Goal: Task Accomplishment & Management: Manage account settings

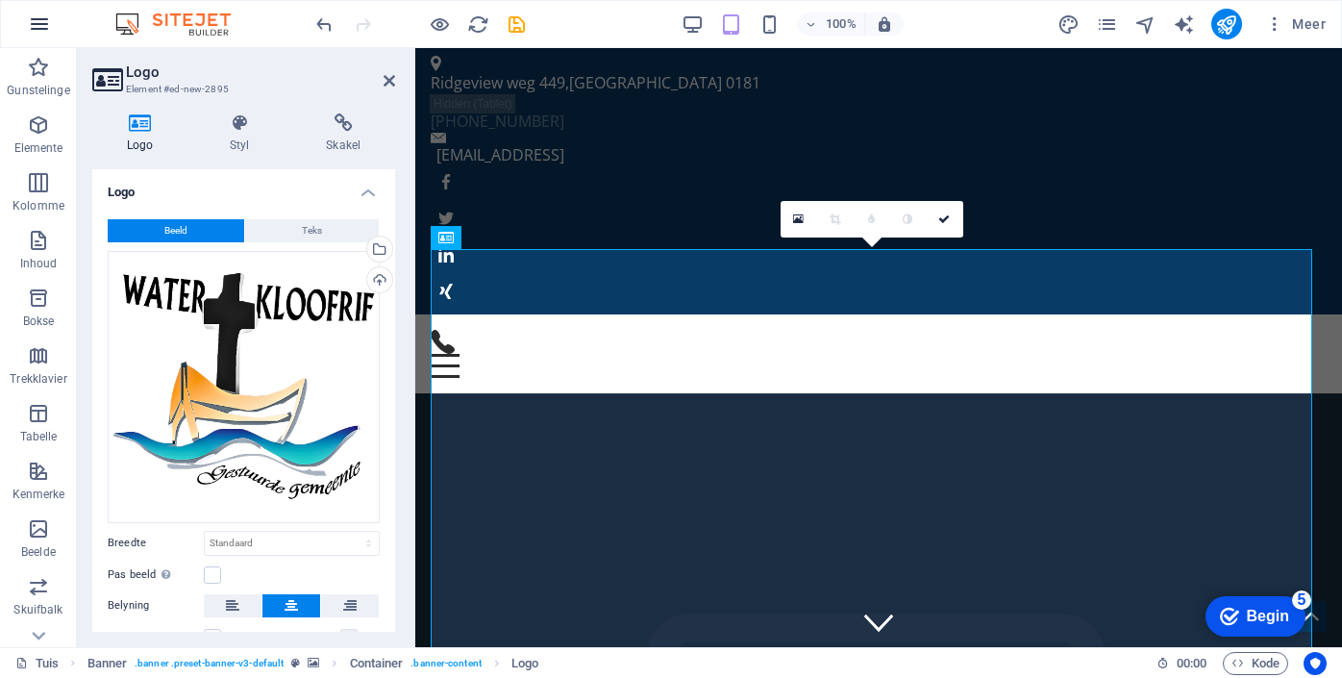
click at [37, 24] on icon "button" at bounding box center [39, 24] width 23 height 23
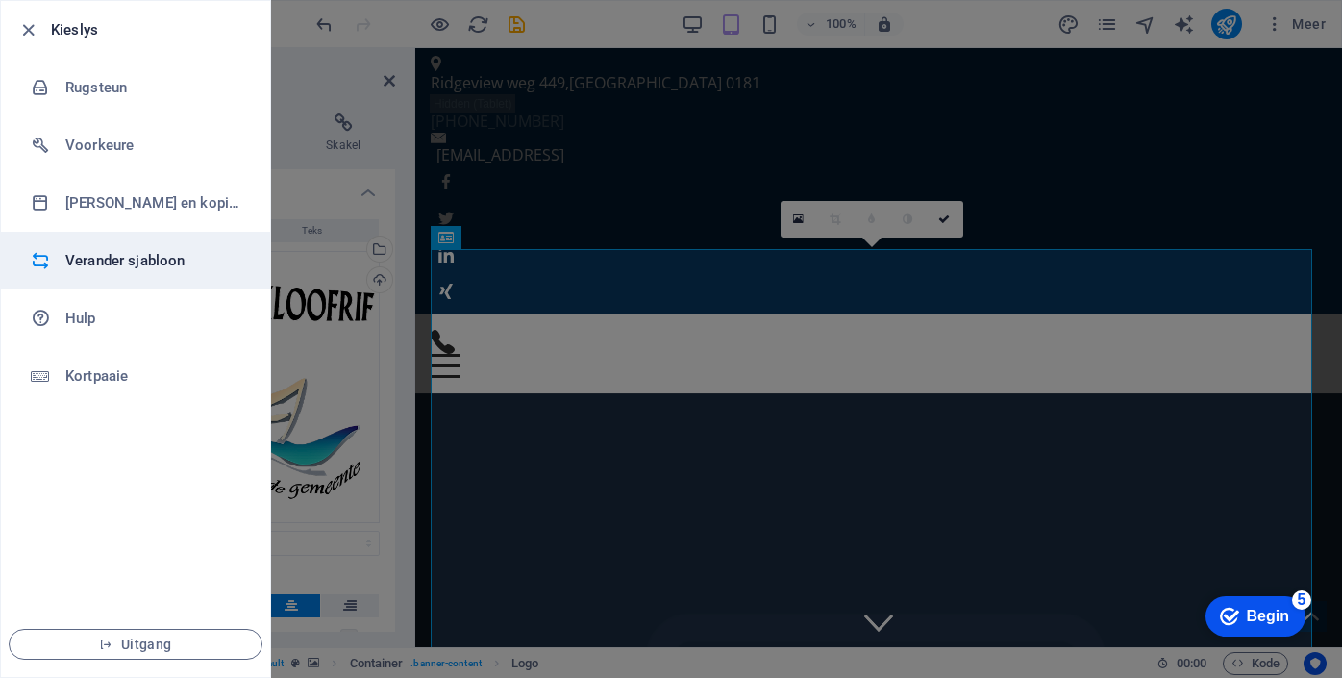
click at [82, 272] on li "Verander sjabloon" at bounding box center [135, 261] width 269 height 58
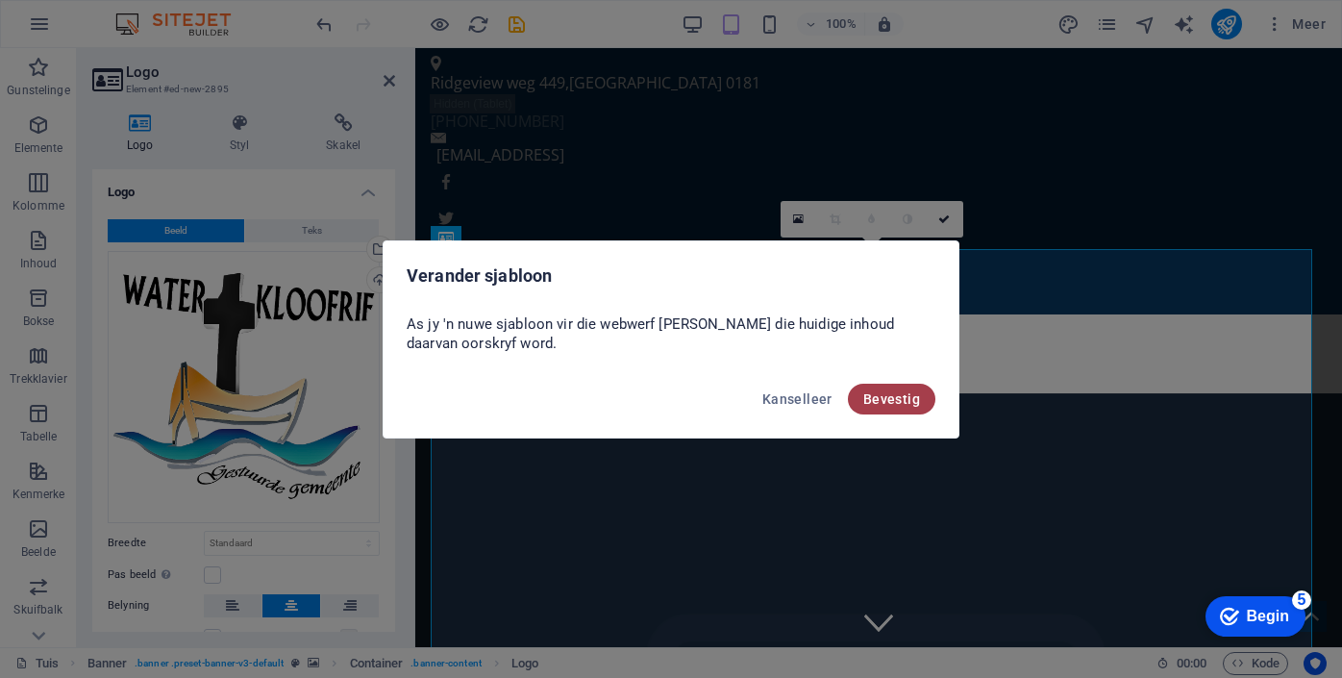
click at [890, 400] on font "Bevestig" at bounding box center [892, 398] width 57 height 15
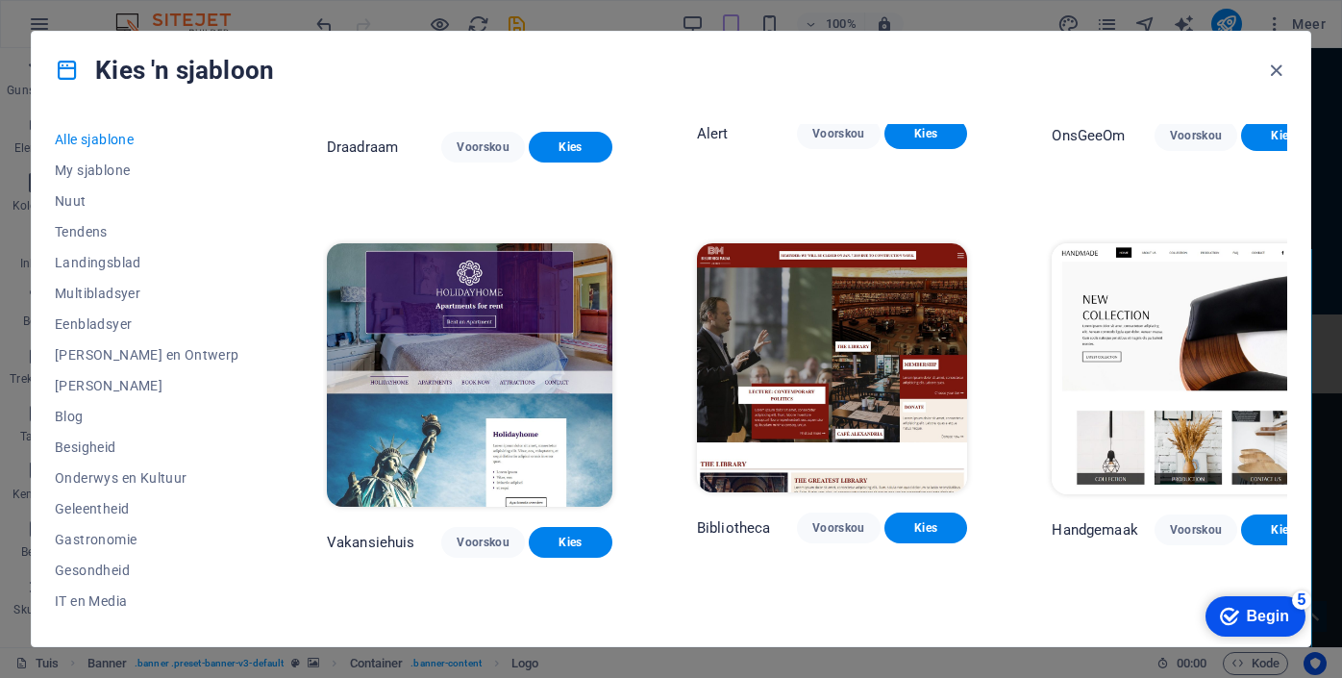
scroll to position [4228, 52]
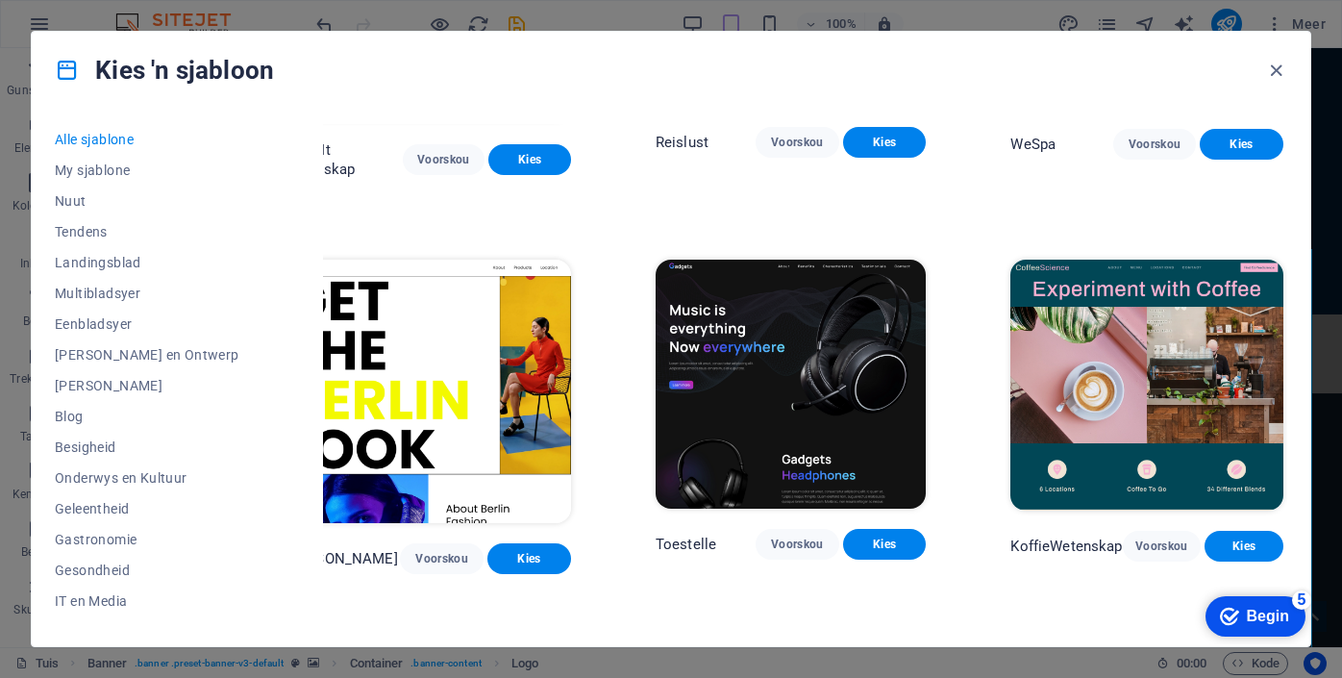
click at [1179, 615] on div "checkmark Begin 5 Eerste stappe in die redigeerder Kom ons lei jou deur die top…" at bounding box center [1234, 616] width 159 height 58
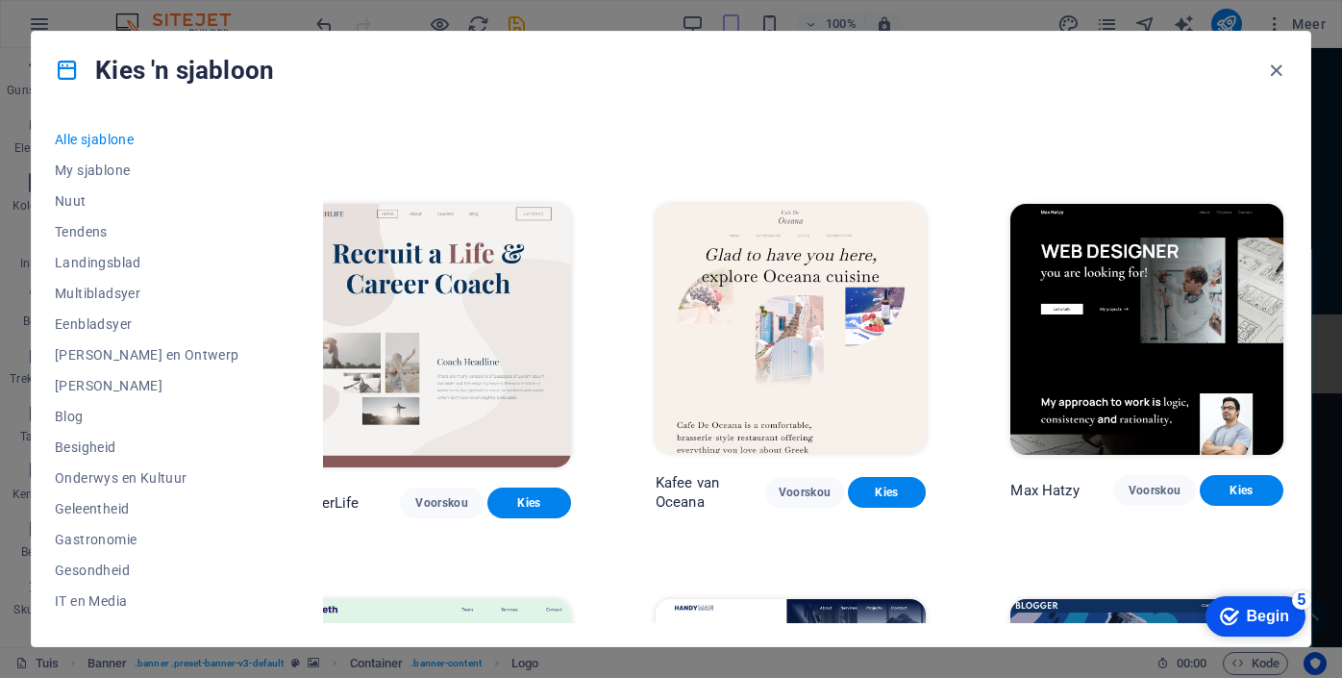
scroll to position [4681, 52]
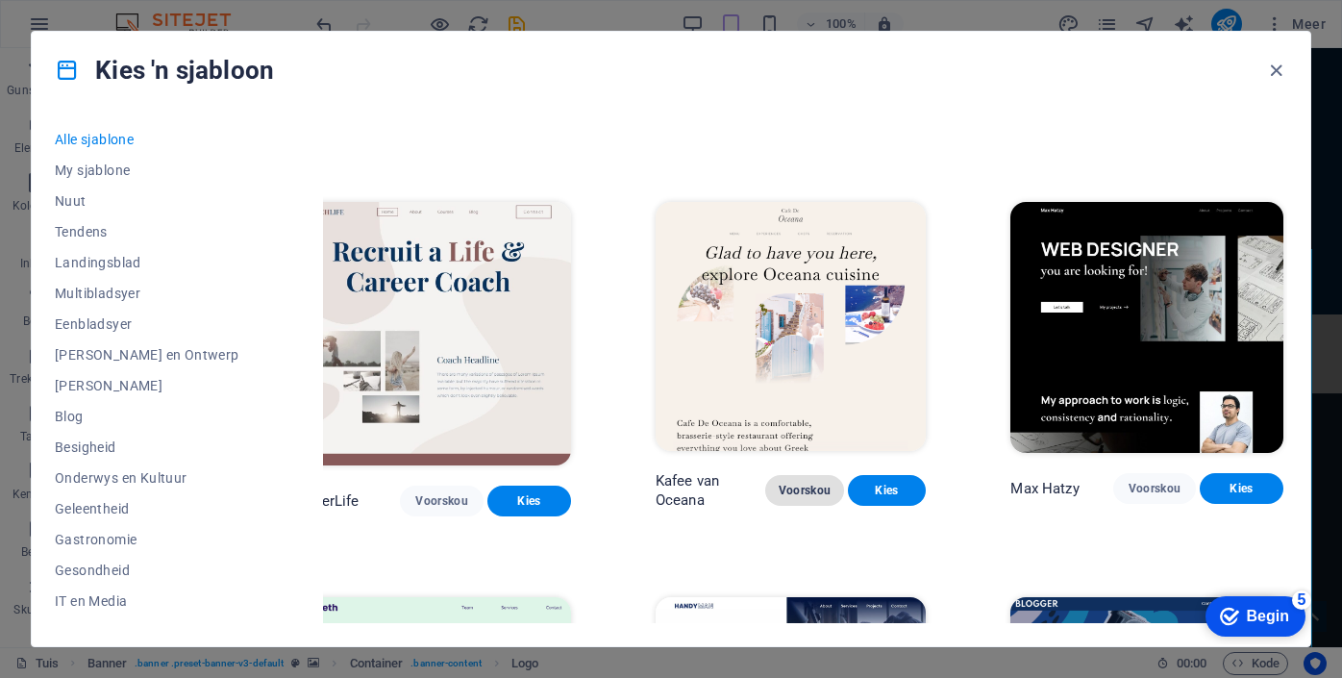
click at [796, 484] on font "Voorskou" at bounding box center [805, 490] width 53 height 13
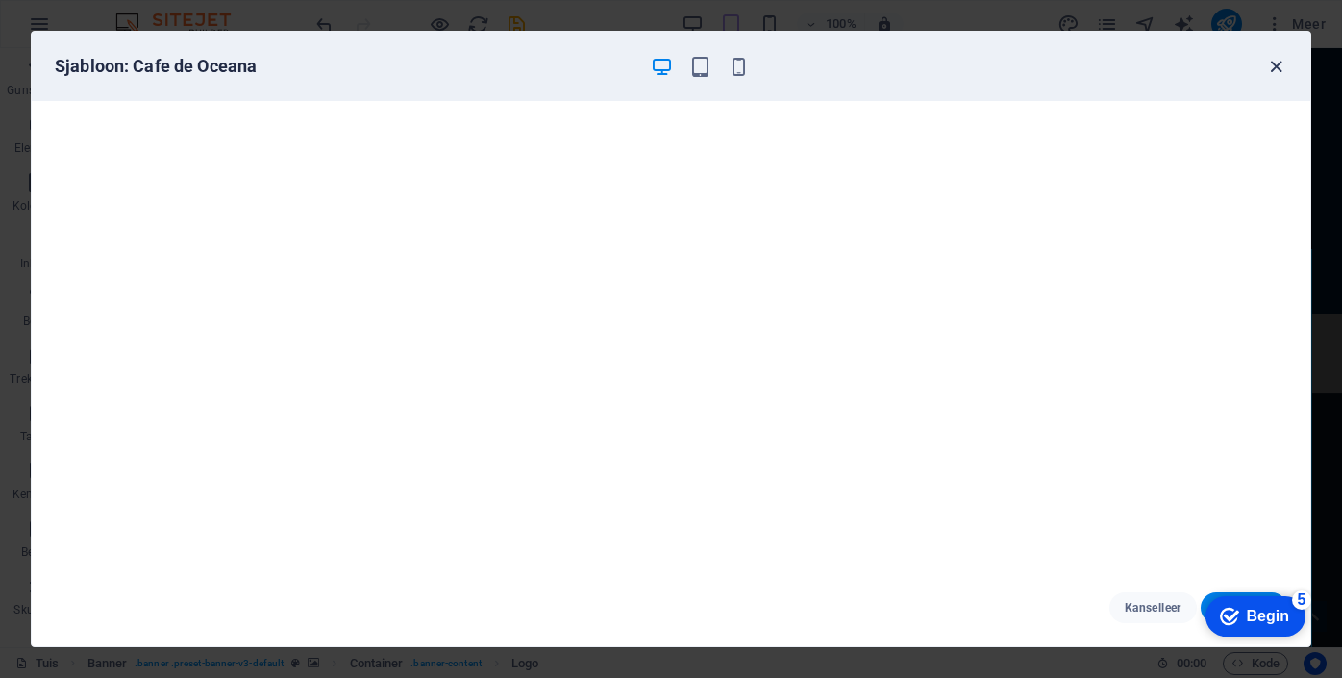
click at [1273, 70] on icon "button" at bounding box center [1276, 67] width 22 height 22
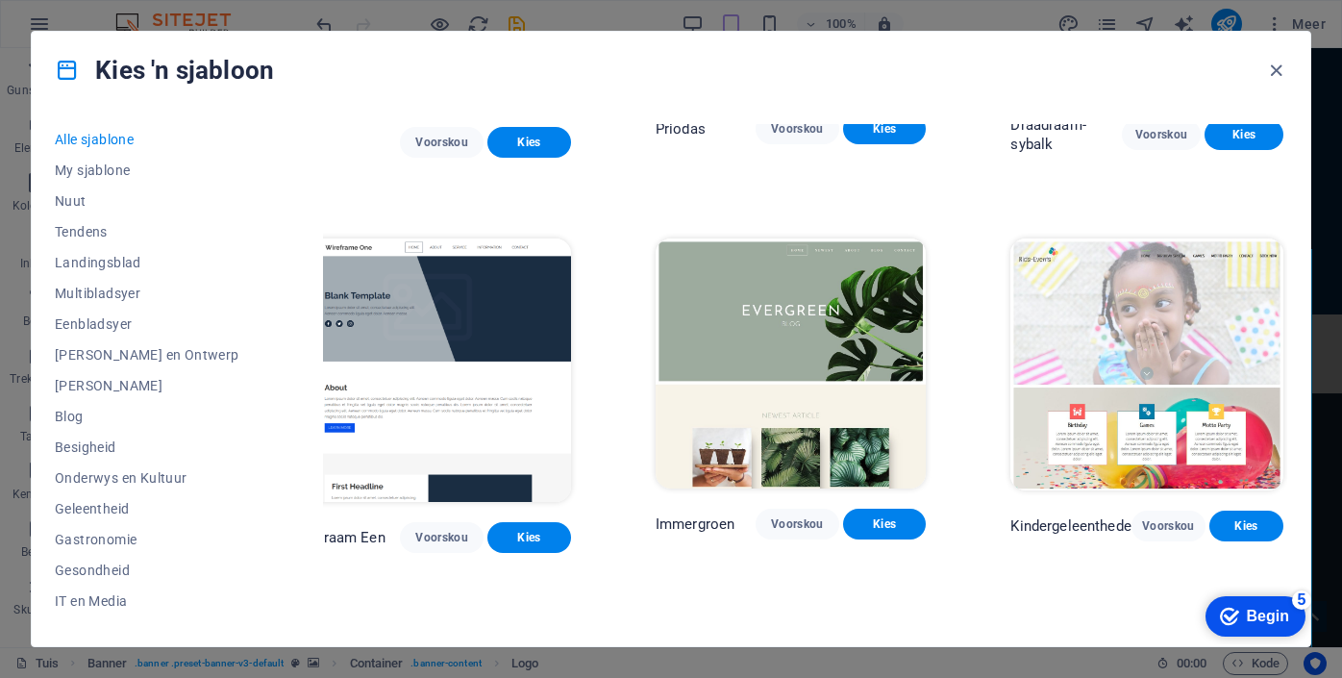
scroll to position [6621, 52]
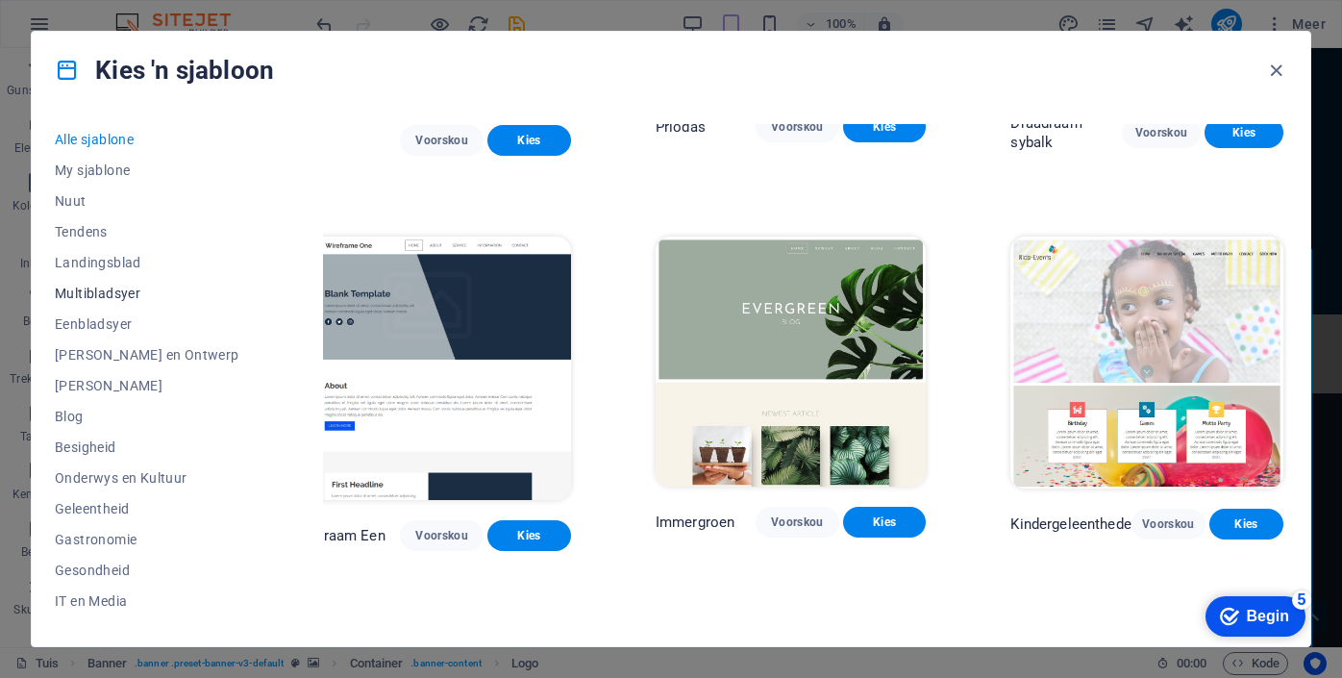
click at [113, 295] on font "Multibladsyer" at bounding box center [98, 293] width 86 height 15
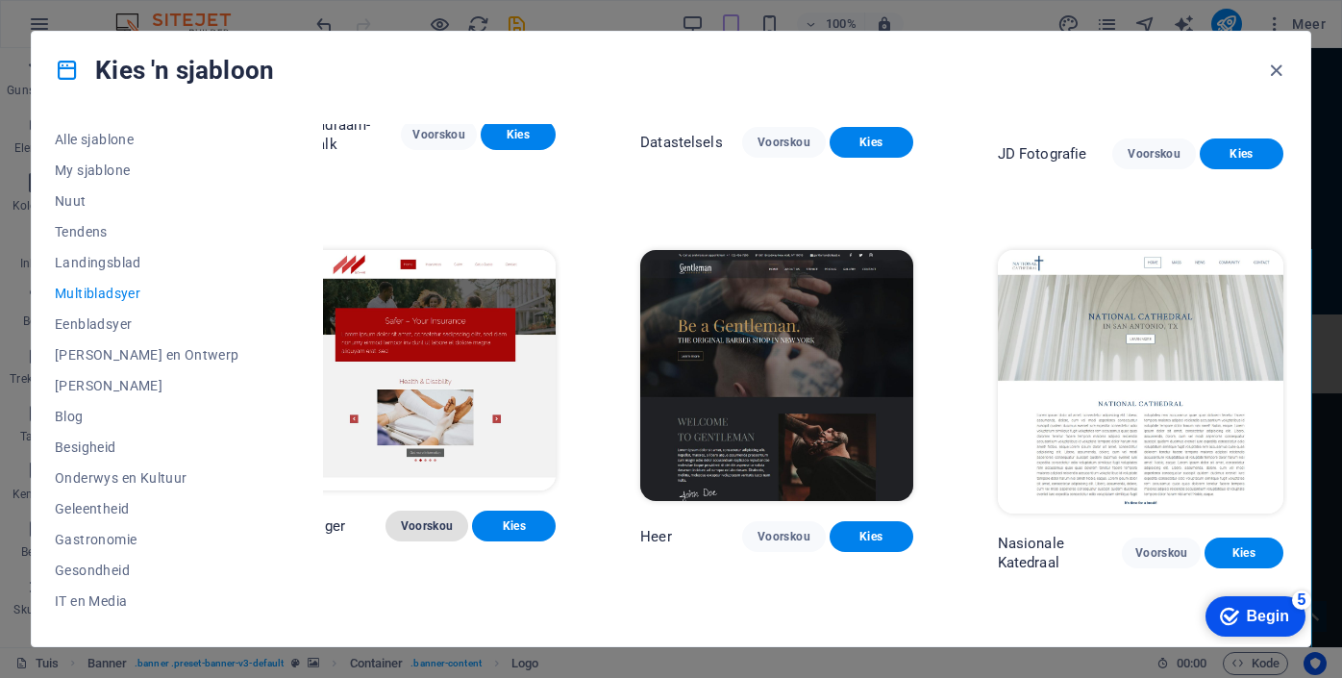
click at [424, 516] on button "Voorskou" at bounding box center [428, 526] width 84 height 31
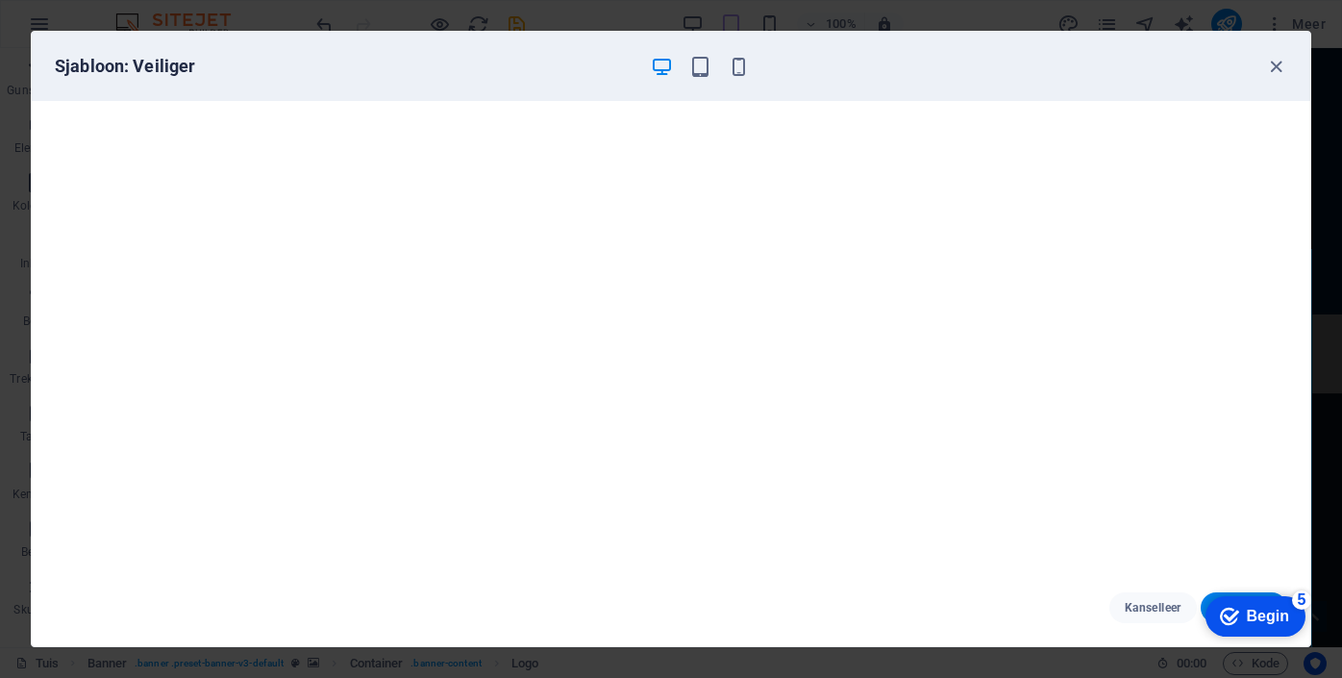
scroll to position [4, 0]
click at [1280, 70] on icon "button" at bounding box center [1276, 67] width 22 height 22
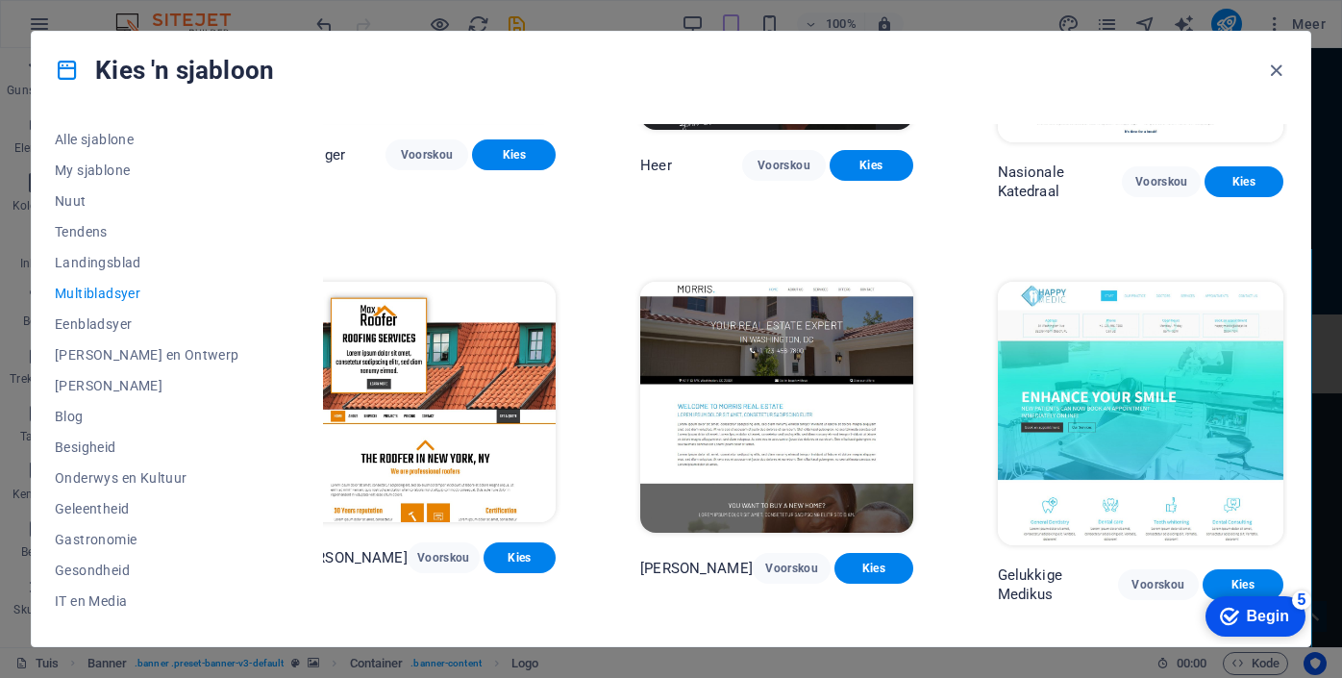
scroll to position [4618, 41]
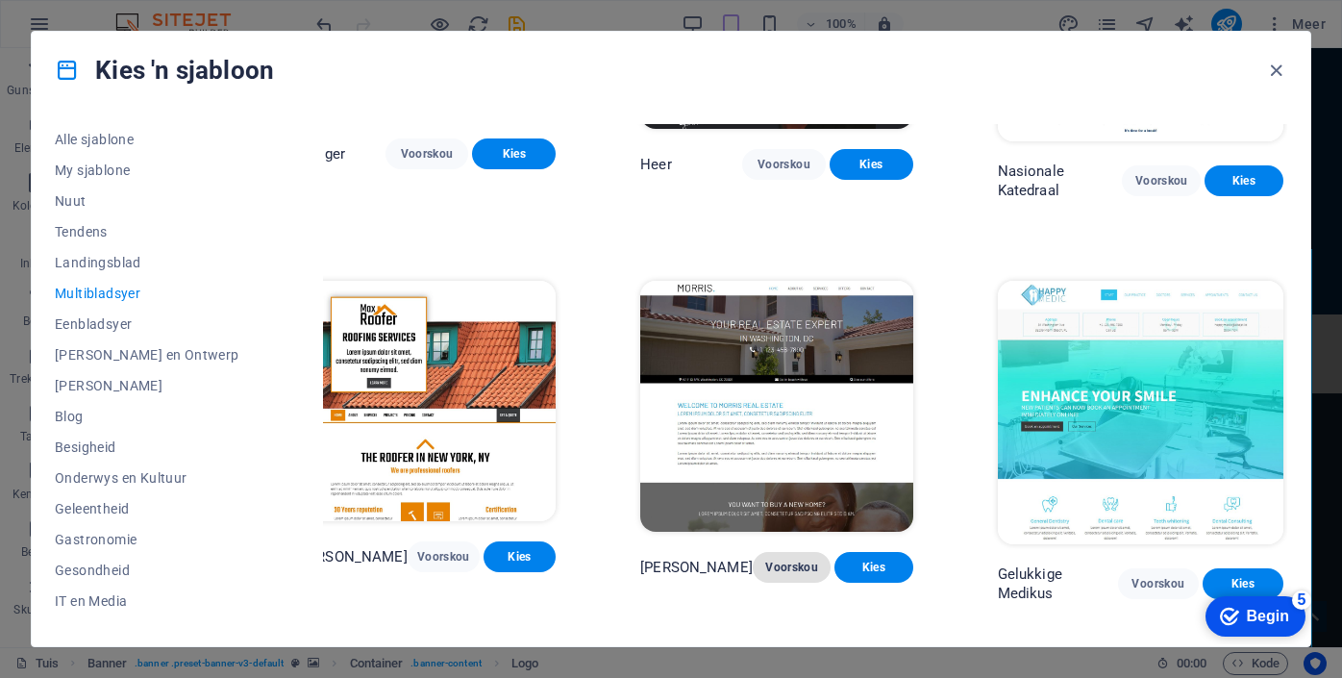
click at [794, 561] on font "Voorskou" at bounding box center [791, 567] width 53 height 13
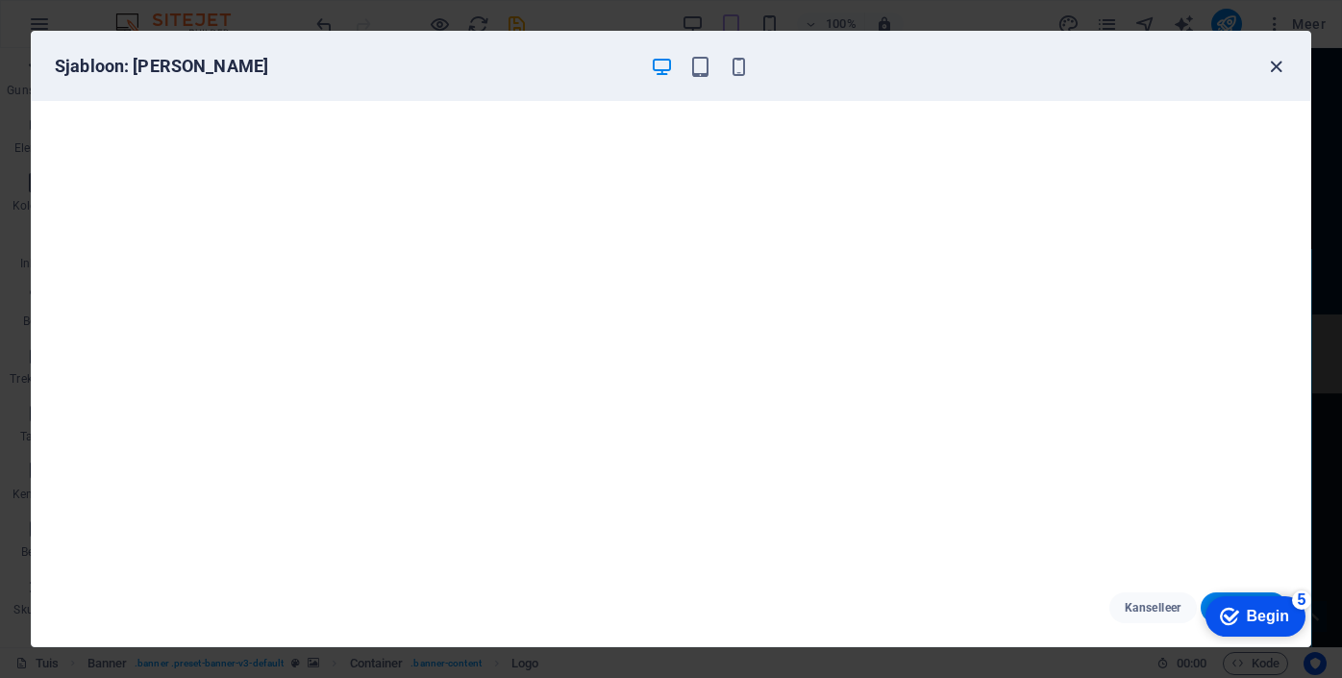
click at [1271, 71] on icon "button" at bounding box center [1276, 67] width 22 height 22
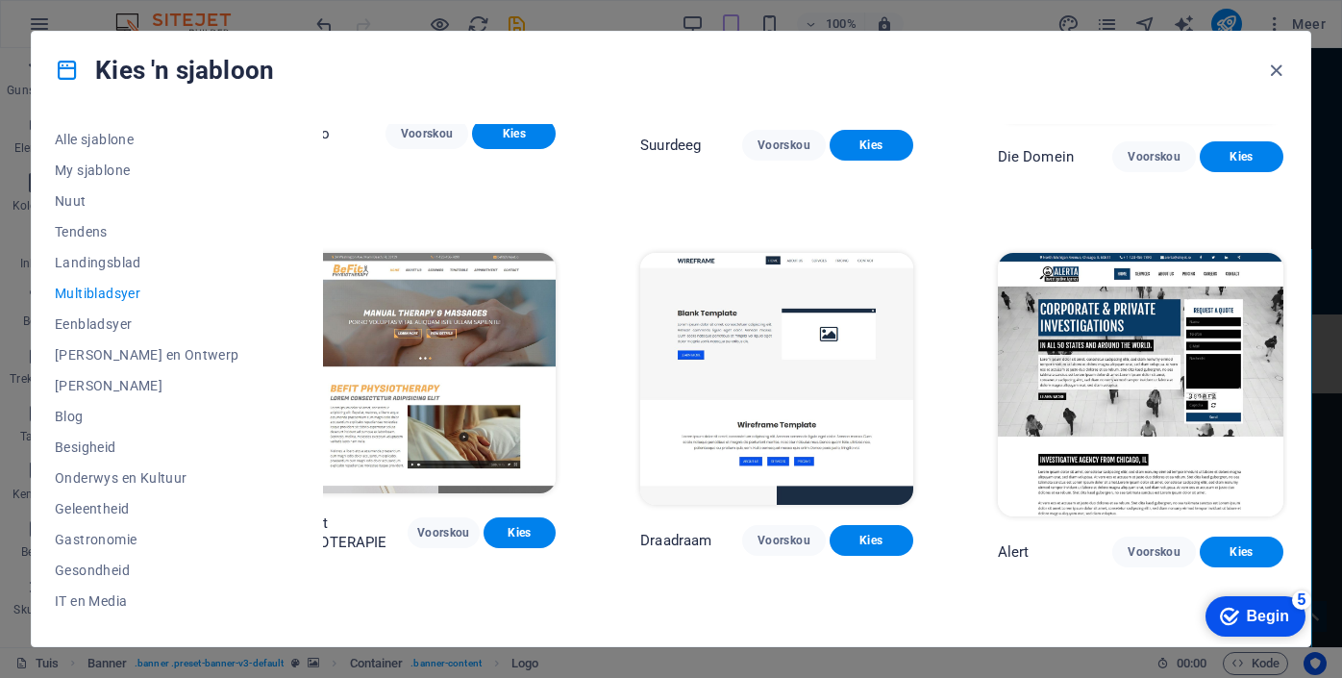
scroll to position [5444, 41]
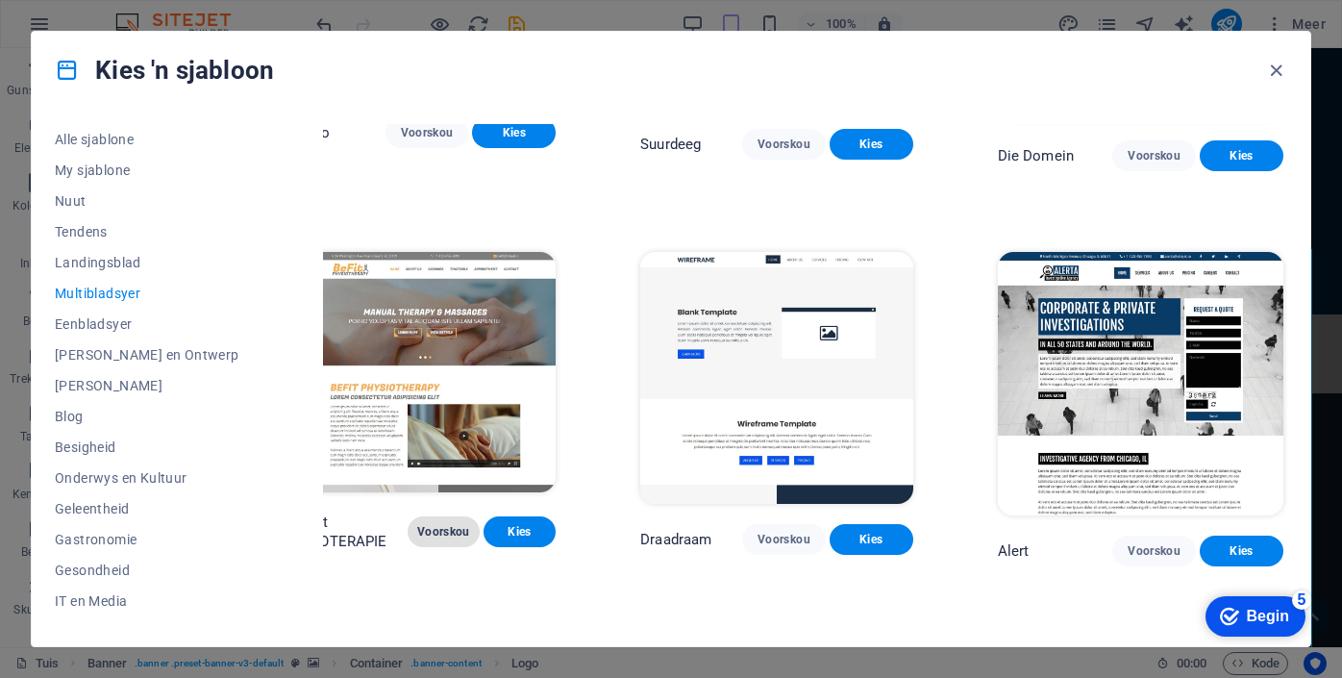
click at [453, 525] on font "Voorskou" at bounding box center [443, 531] width 53 height 13
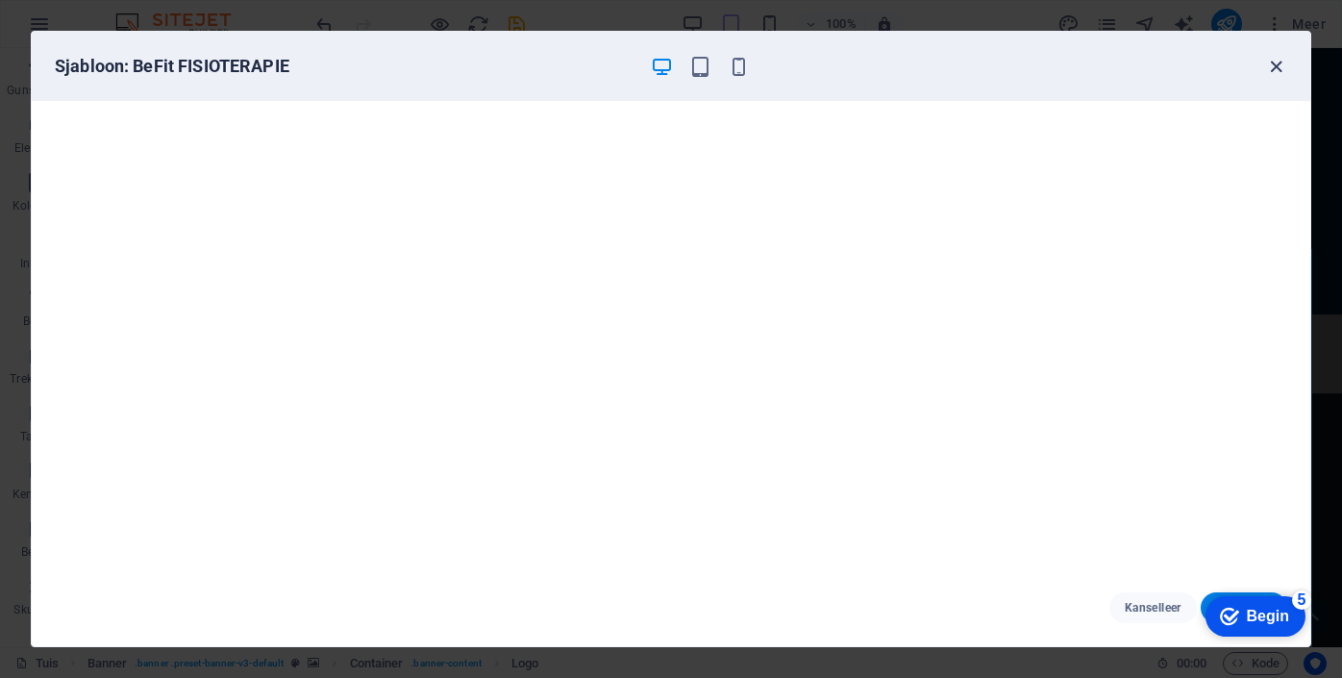
click at [1275, 63] on icon "button" at bounding box center [1276, 67] width 22 height 22
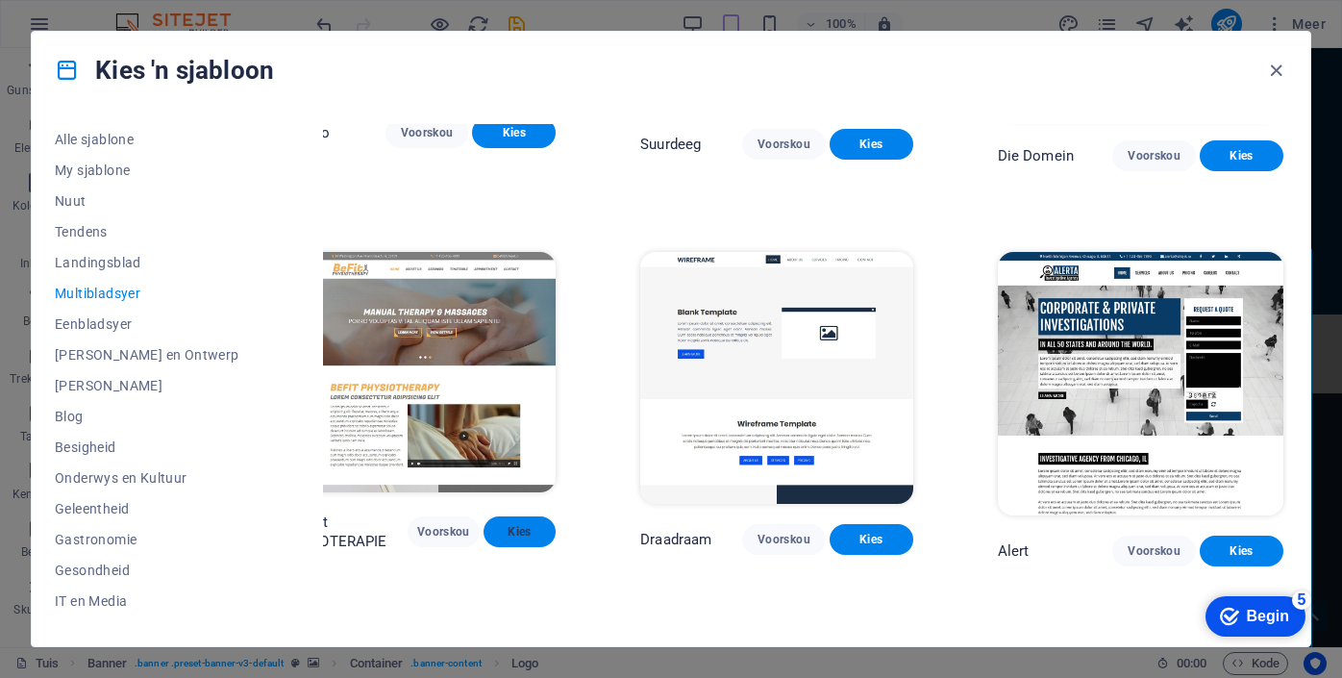
click at [523, 525] on font "Kies" at bounding box center [519, 531] width 23 height 13
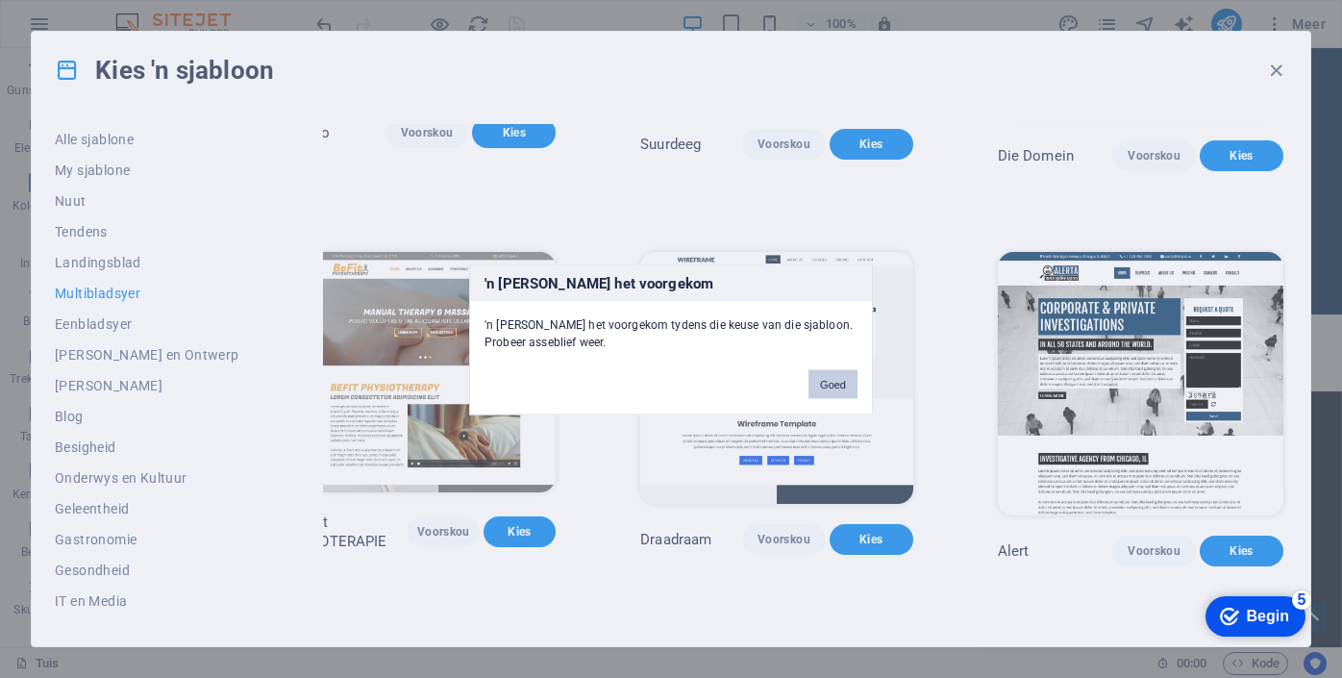
click at [837, 382] on font "Goed" at bounding box center [833, 384] width 26 height 12
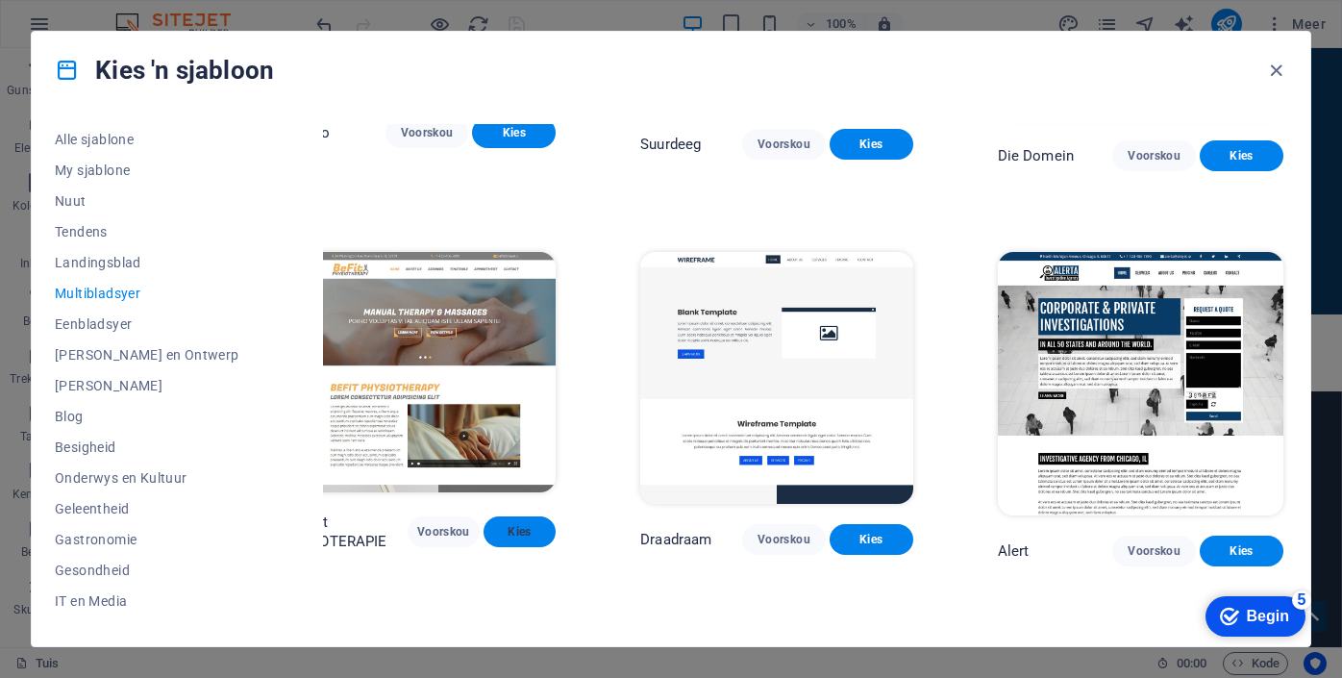
click at [522, 525] on font "Kies" at bounding box center [519, 531] width 23 height 13
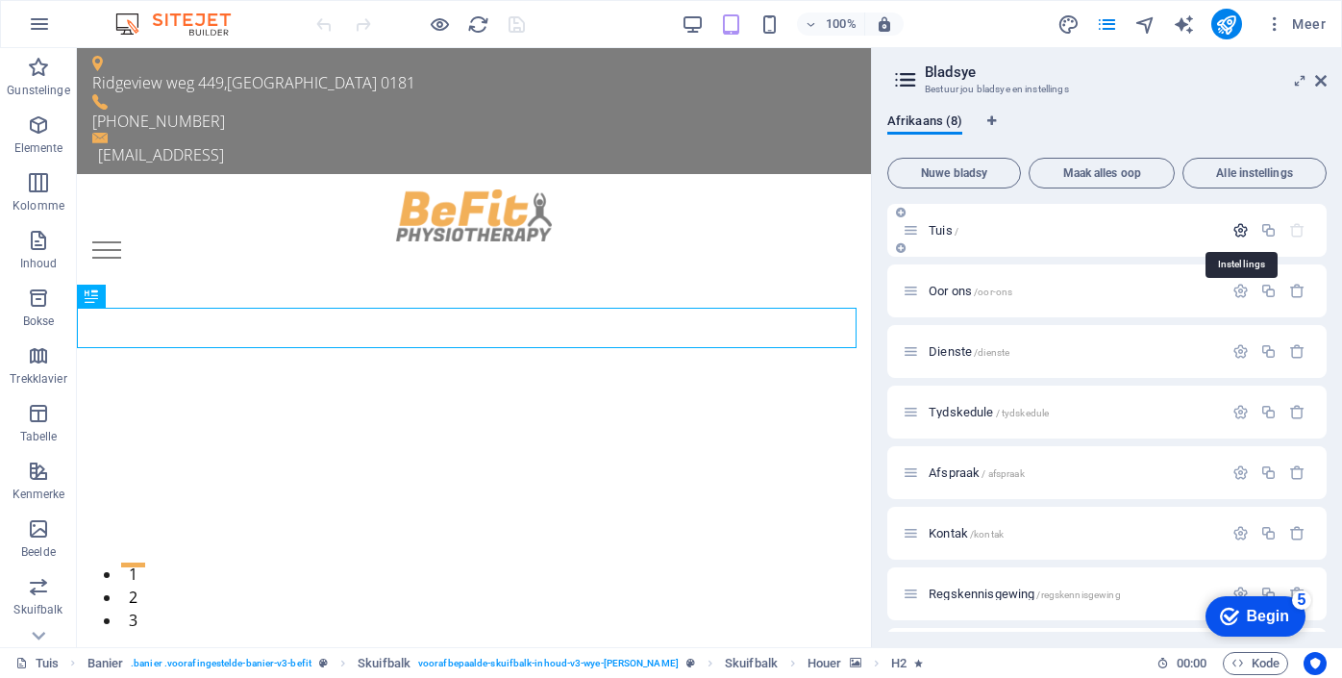
click at [150, 45] on icon "button" at bounding box center [148, 34] width 3 height 21
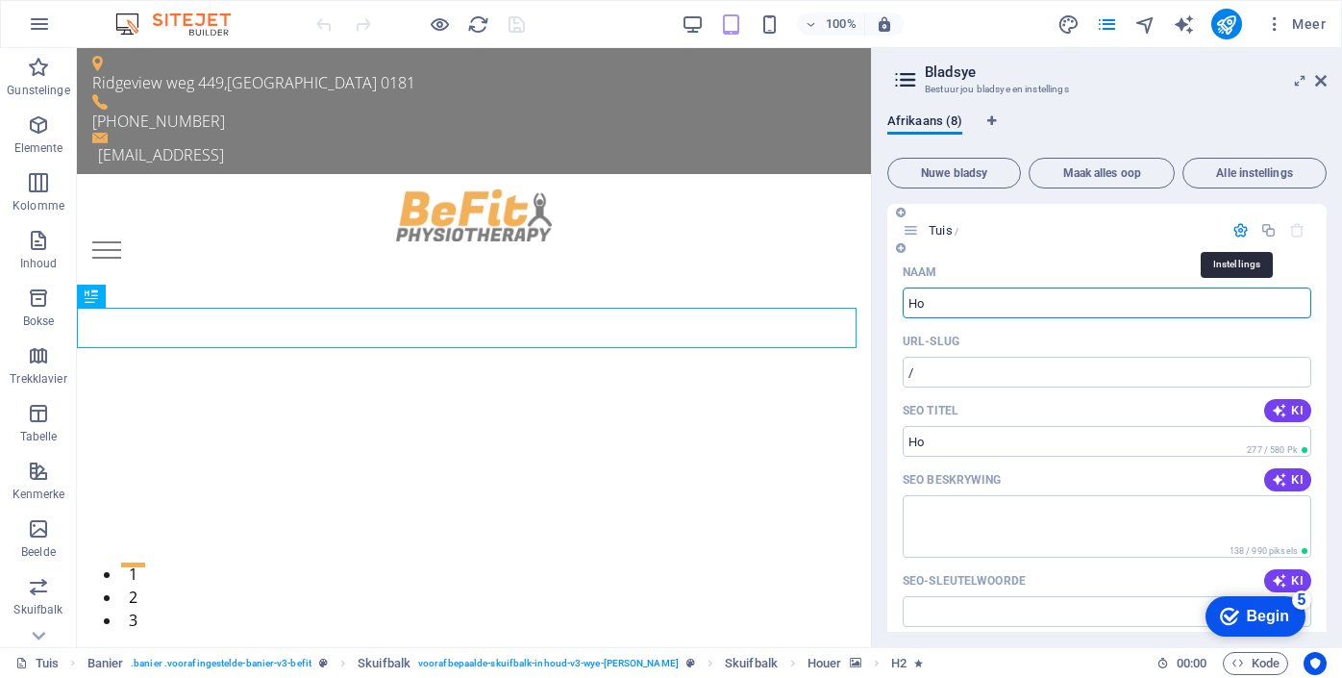
type input "H"
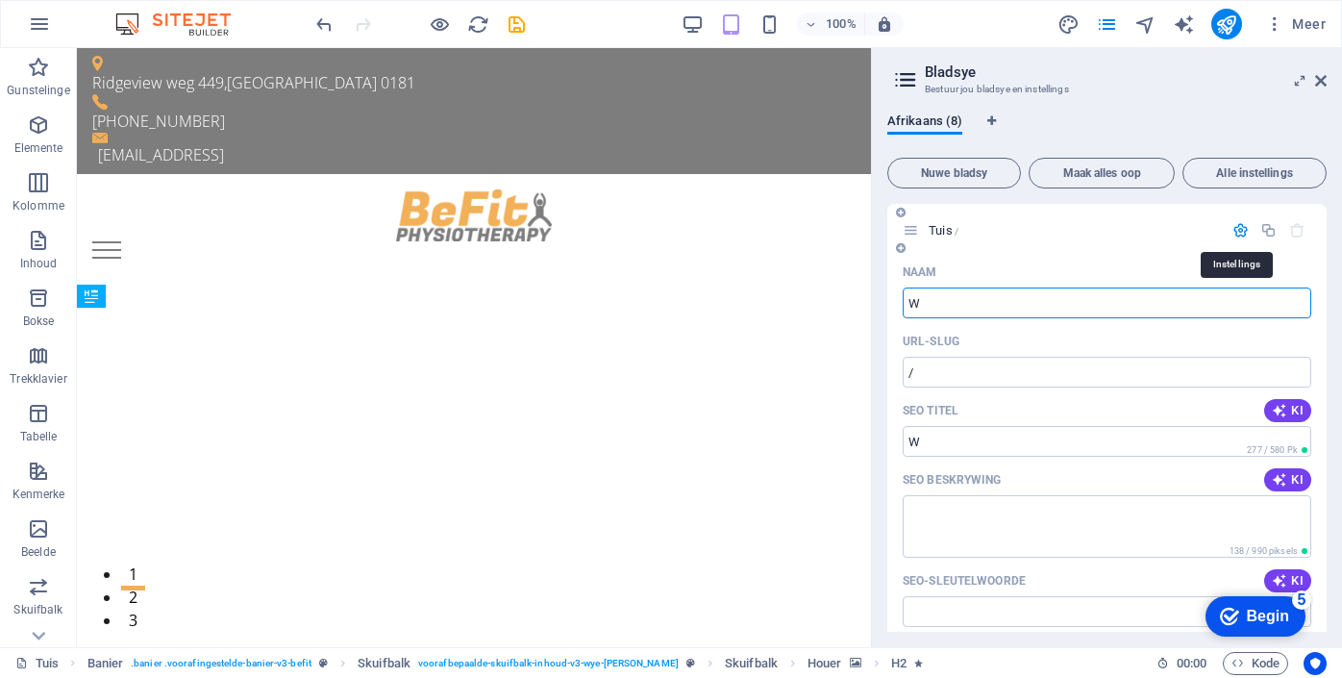
type input "W"
type input "/w"
type input "We"
type input "/we"
type input "Welkom"
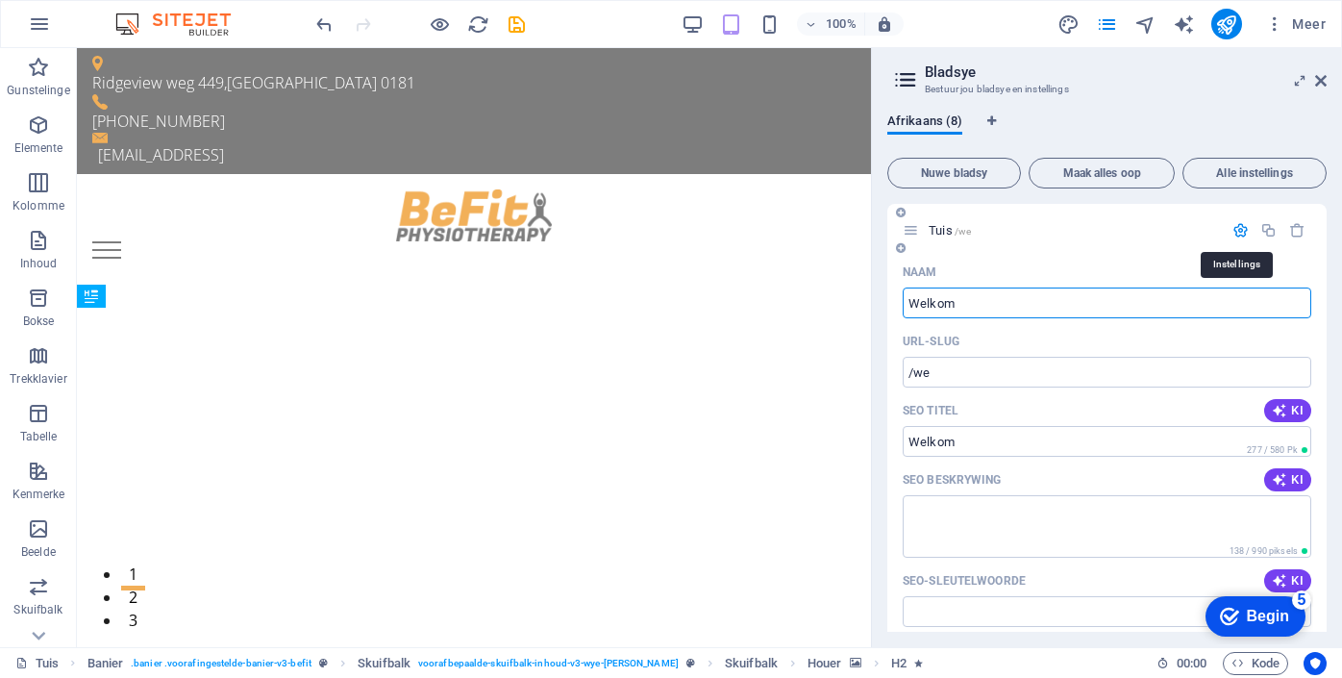
type input "/welkom"
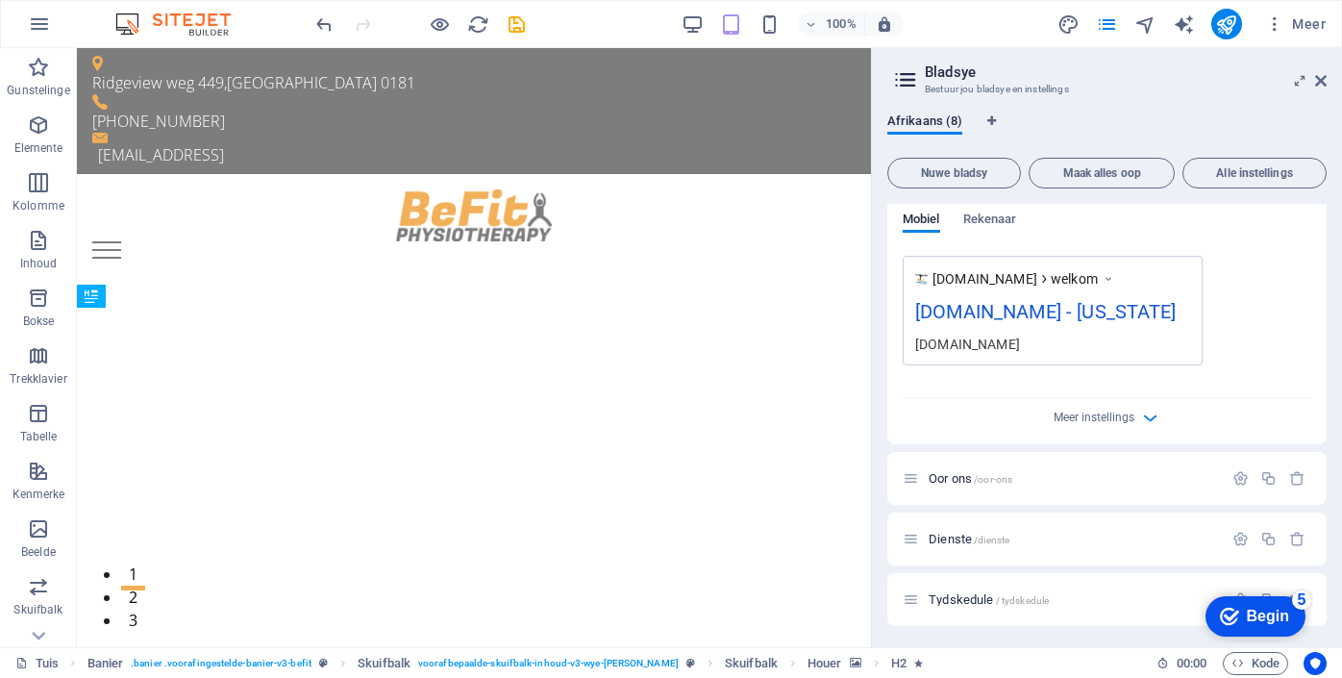
scroll to position [530, 0]
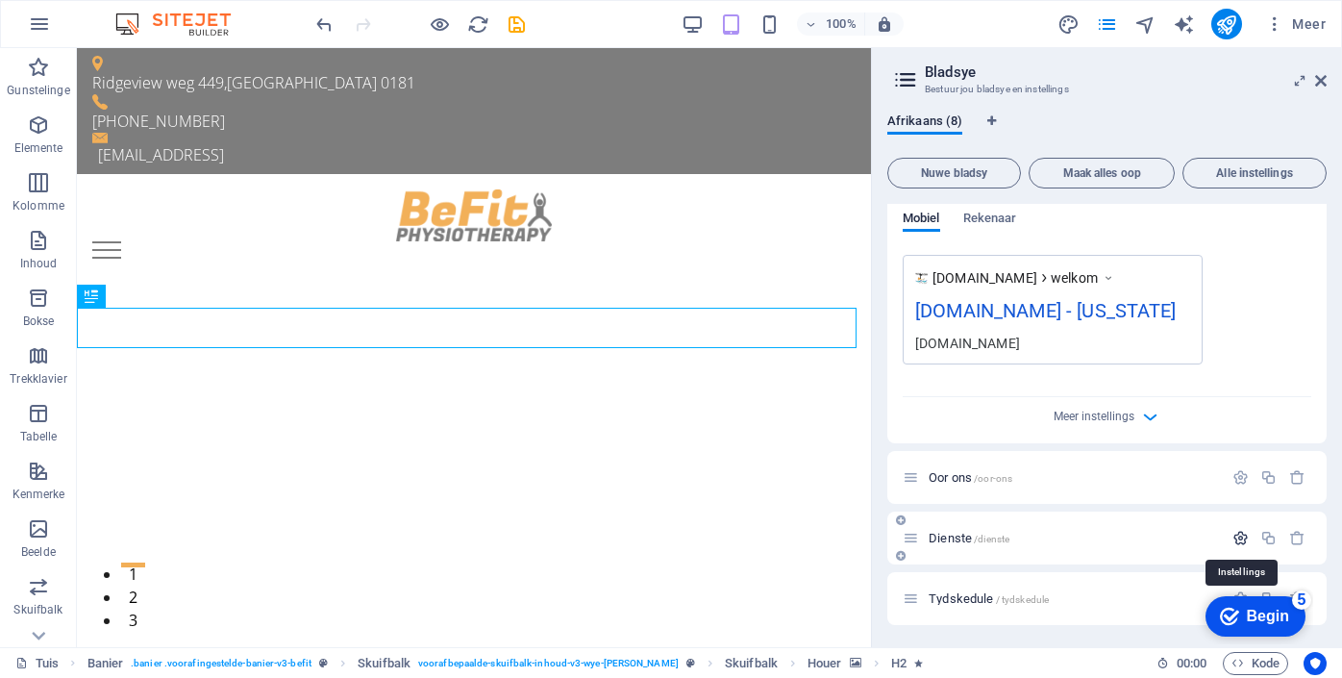
type input "Welkom"
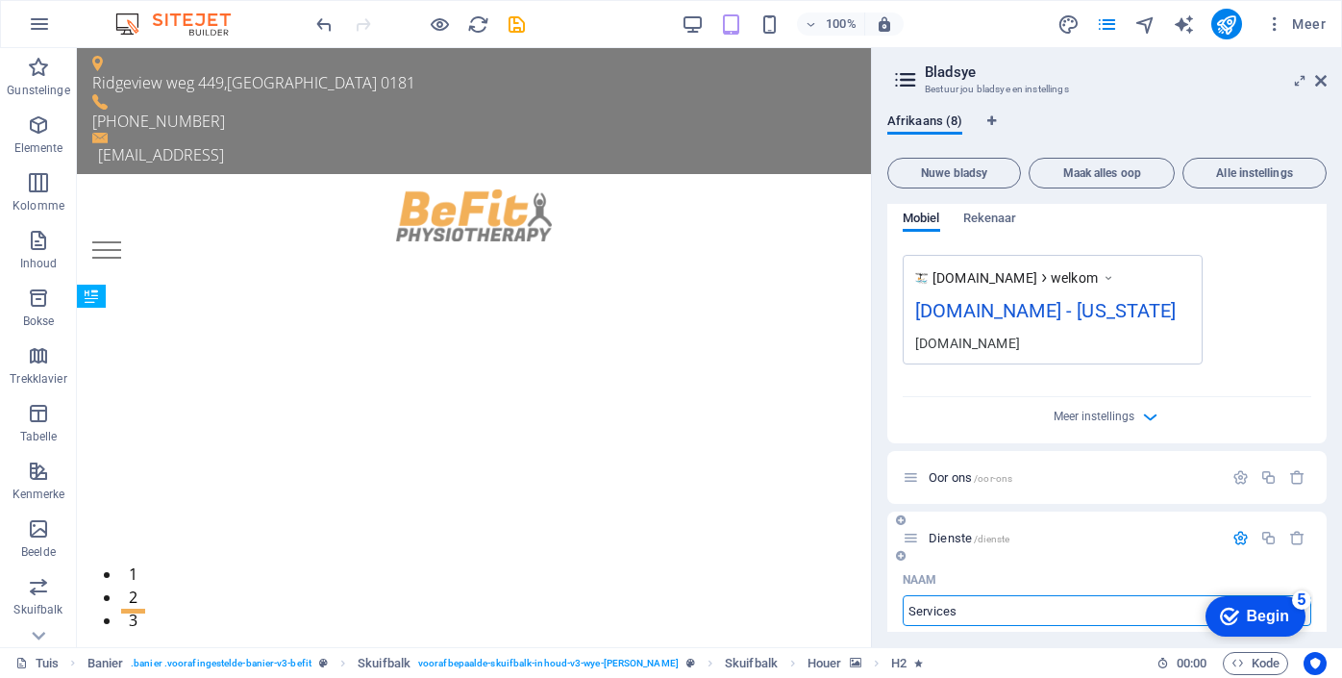
drag, startPoint x: 974, startPoint y: 614, endPoint x: 903, endPoint y: 611, distance: 71.3
click at [903, 611] on input "Services" at bounding box center [1107, 610] width 409 height 31
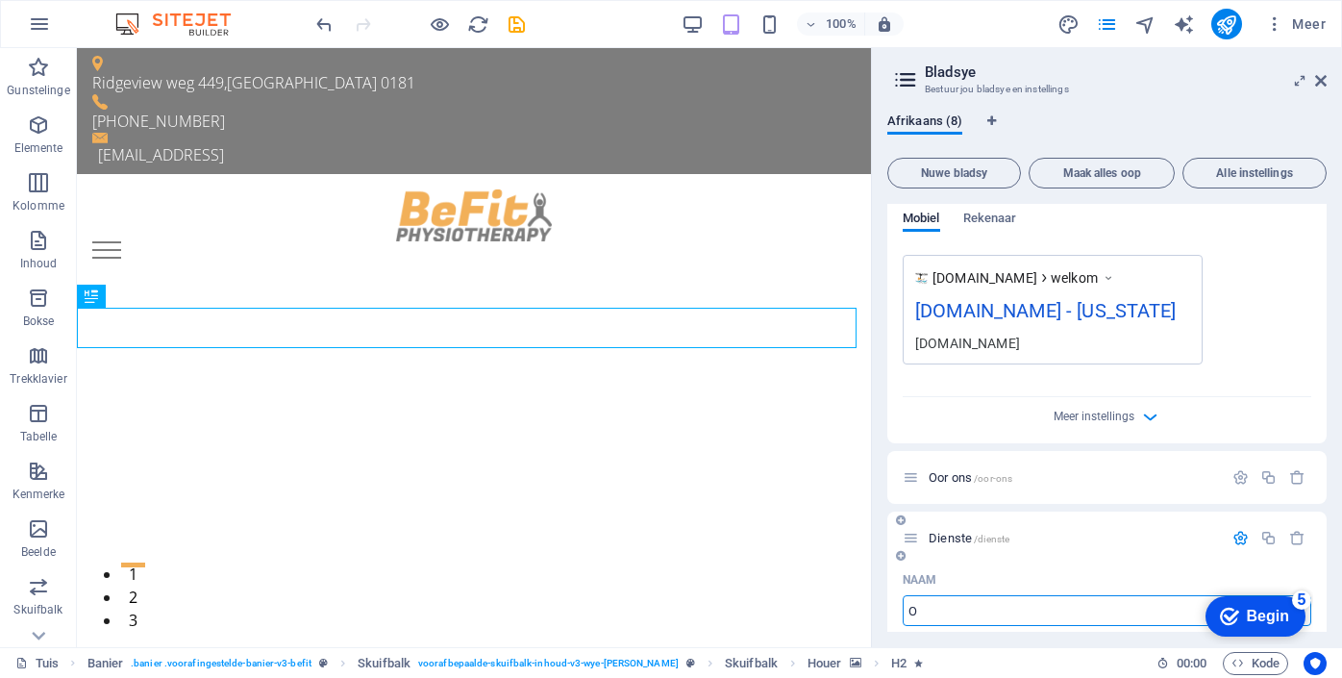
type input "O"
type input "/o"
type input "O"
type input "Ons"
type input "/ons"
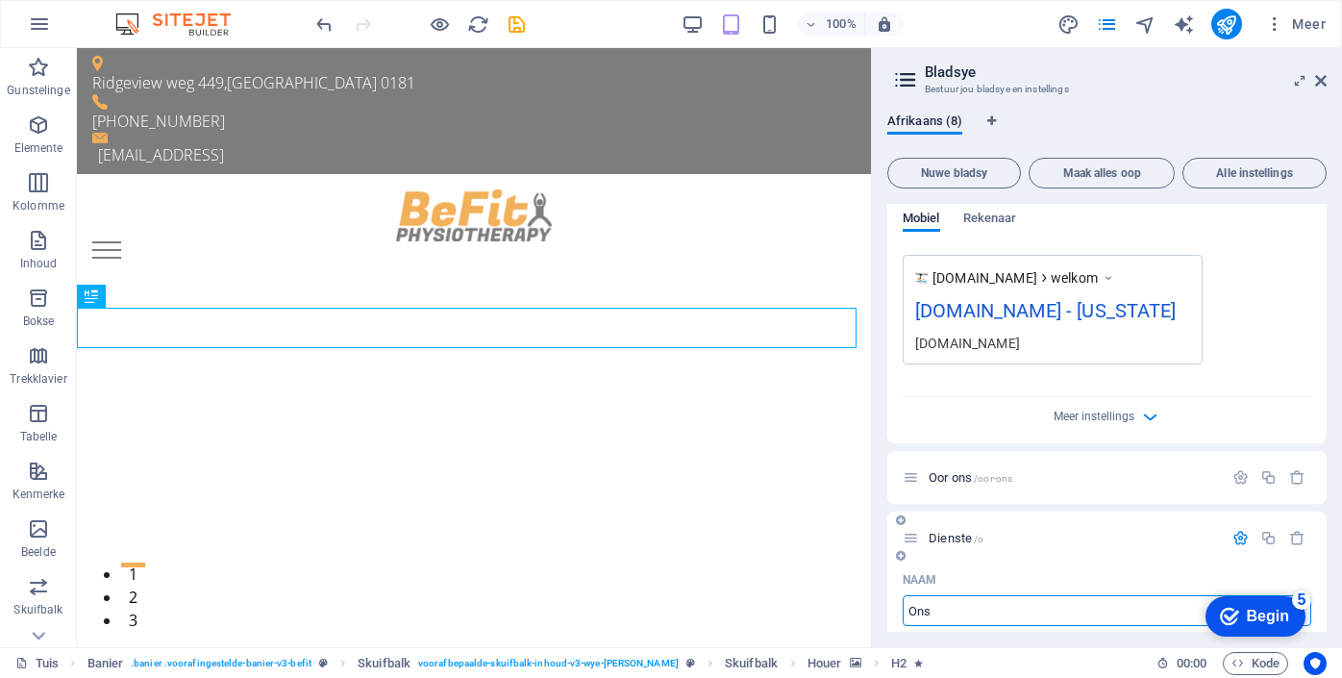
type input "Ons"
type input "Ons fok"
type input "/ons-fok"
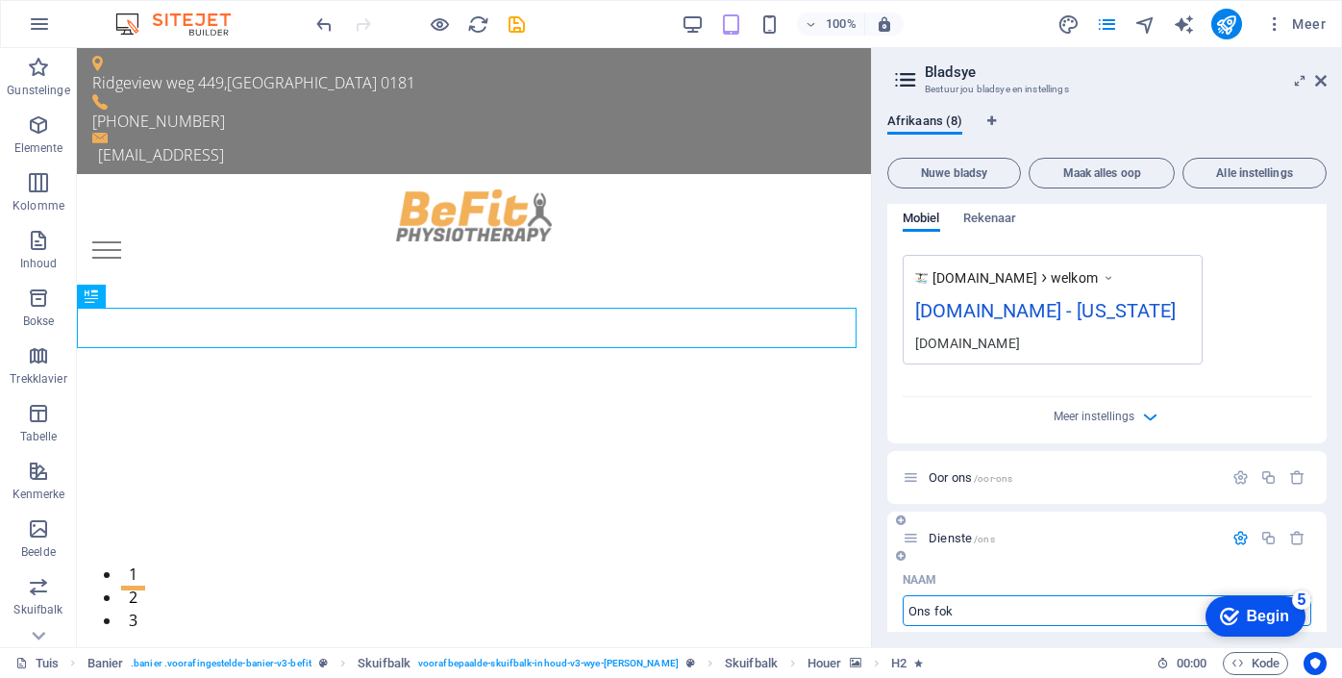
type input "Ons fok"
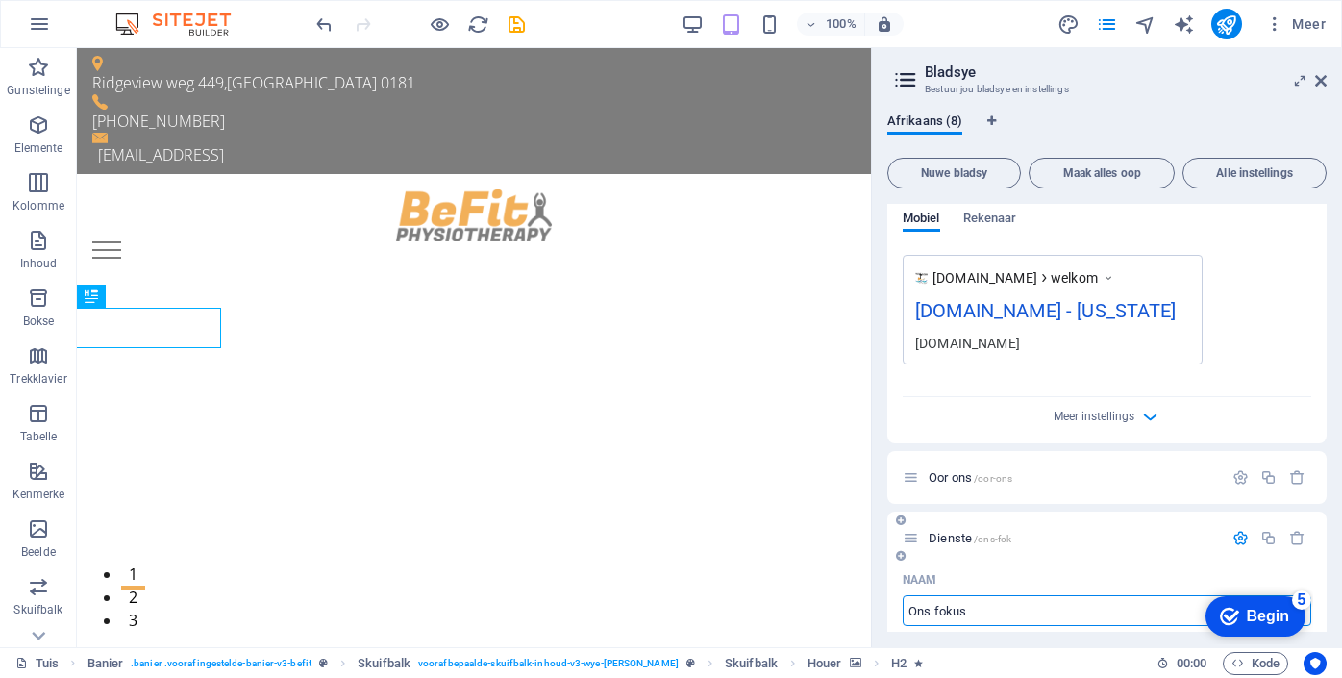
type input "Ons fokus"
type input "/ons-fokus"
type input "Ons fokus"
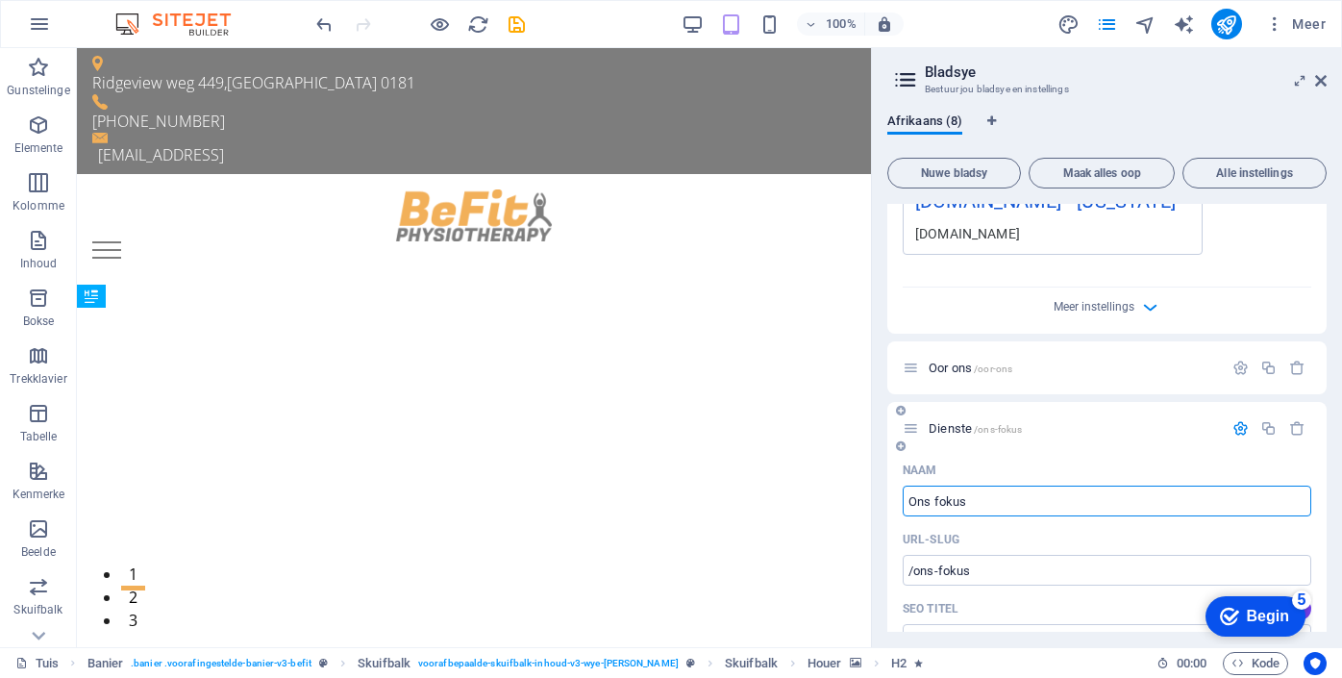
scroll to position [640, 0]
type input "Ons fokus"
click at [1023, 569] on input "/ons-fokus" at bounding box center [1107, 569] width 409 height 31
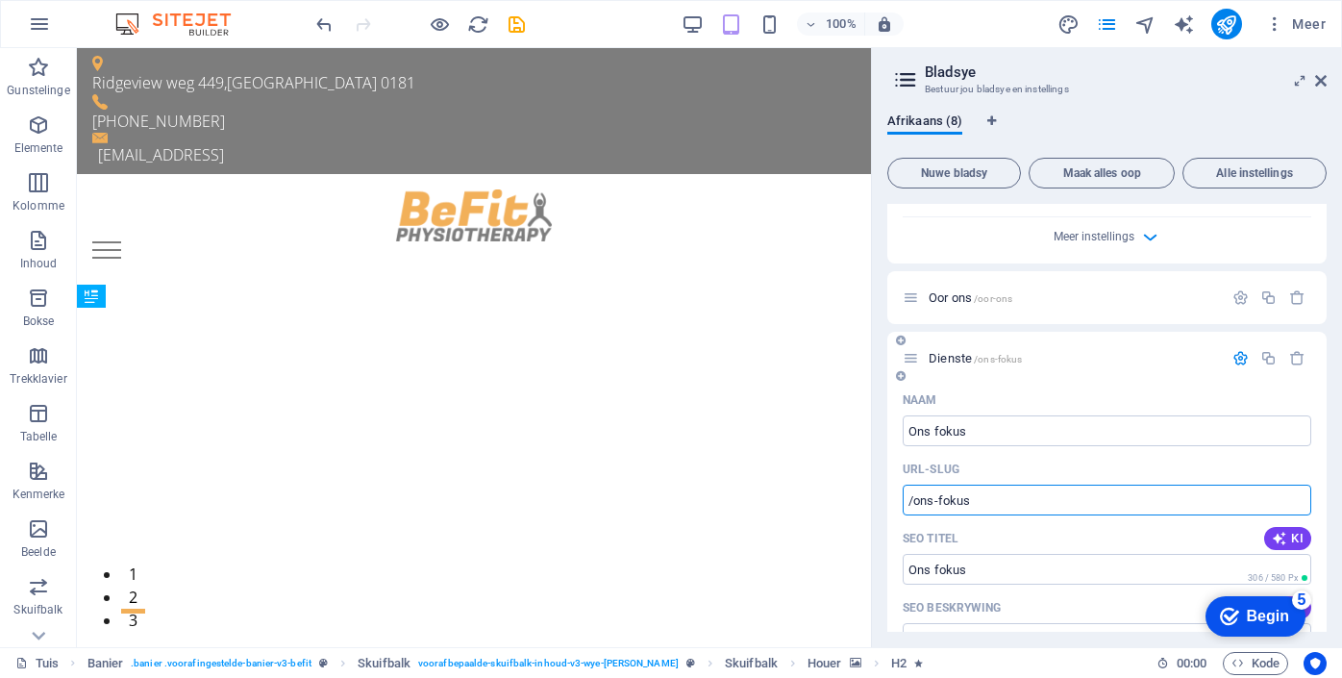
scroll to position [711, 0]
click at [1031, 546] on div "SEO Titel KI" at bounding box center [1107, 537] width 409 height 31
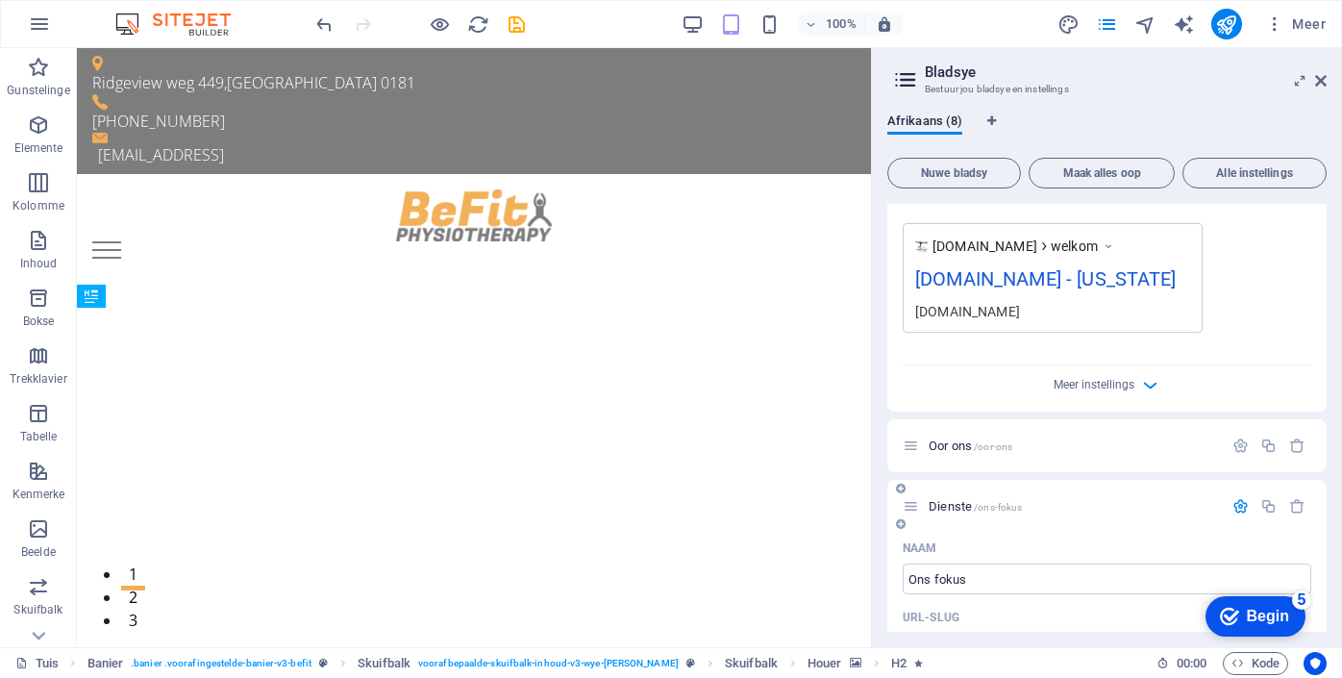
scroll to position [561, 0]
click at [1237, 450] on icon "button" at bounding box center [1241, 446] width 16 height 16
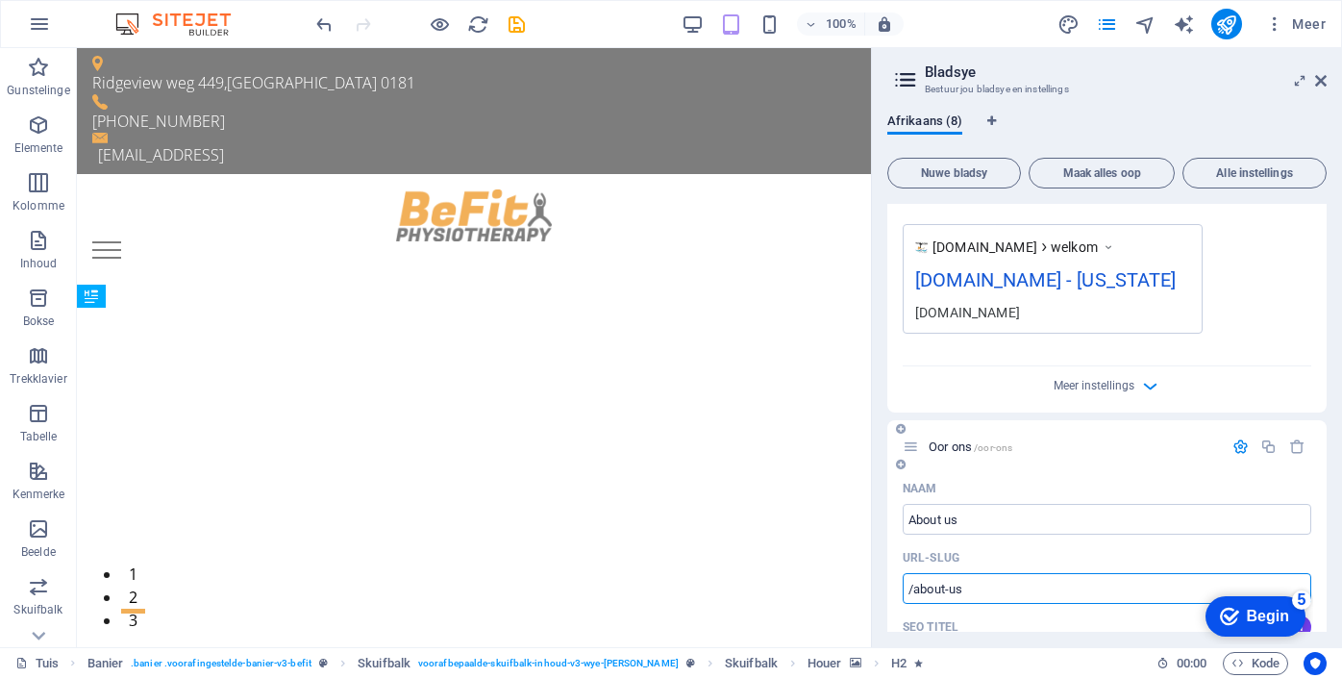
drag, startPoint x: 936, startPoint y: 524, endPoint x: 984, endPoint y: 579, distance: 72.9
click at [984, 579] on input "/about-us" at bounding box center [1107, 588] width 409 height 31
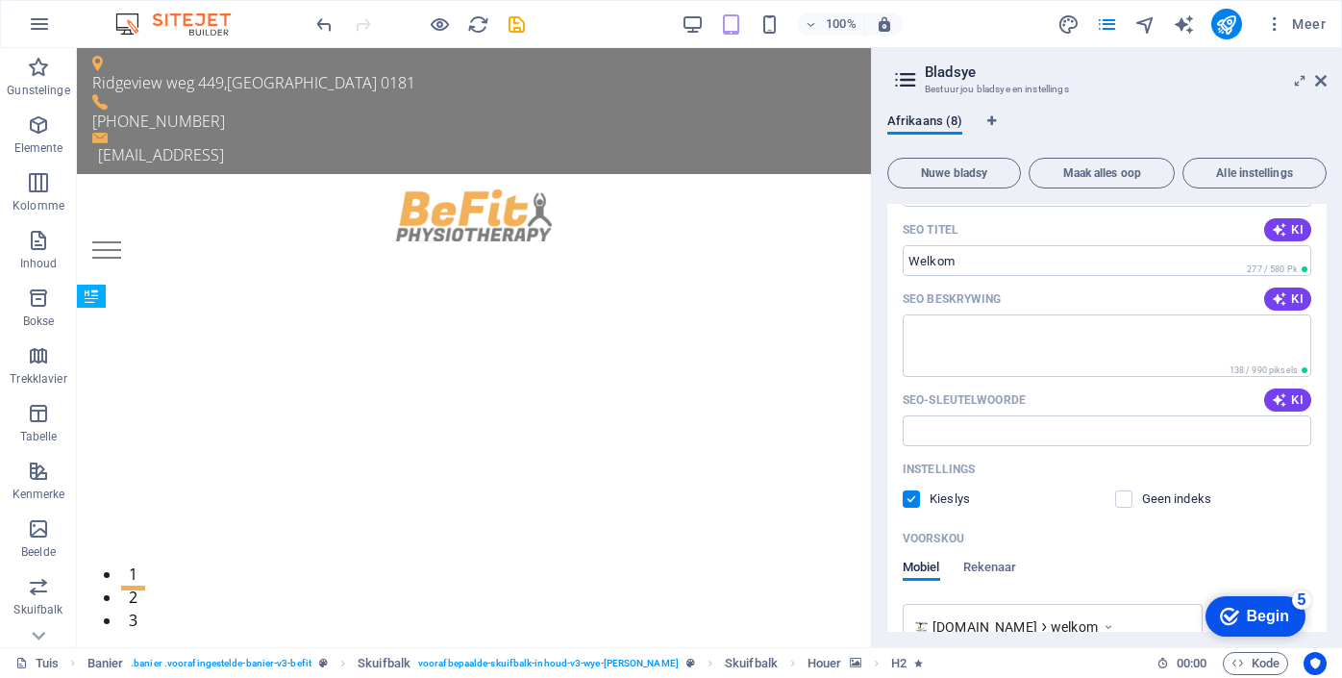
scroll to position [0, 0]
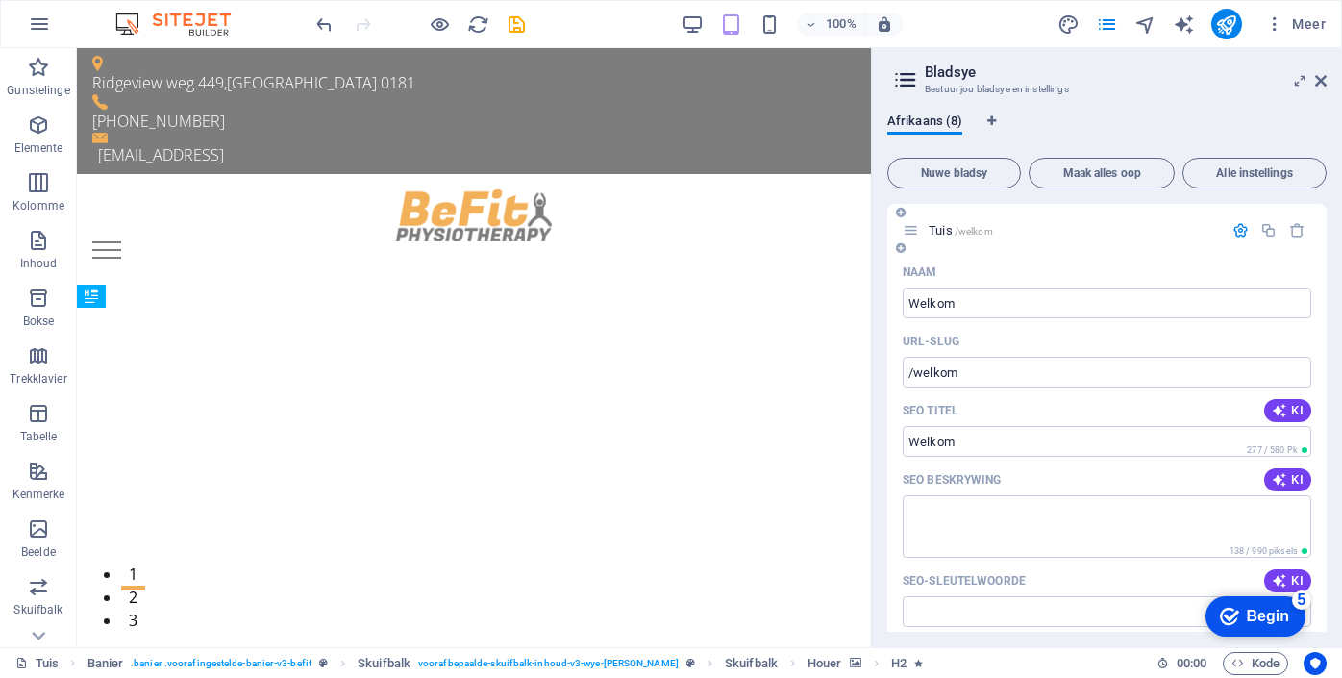
click at [1051, 267] on div "Naam" at bounding box center [1107, 272] width 409 height 31
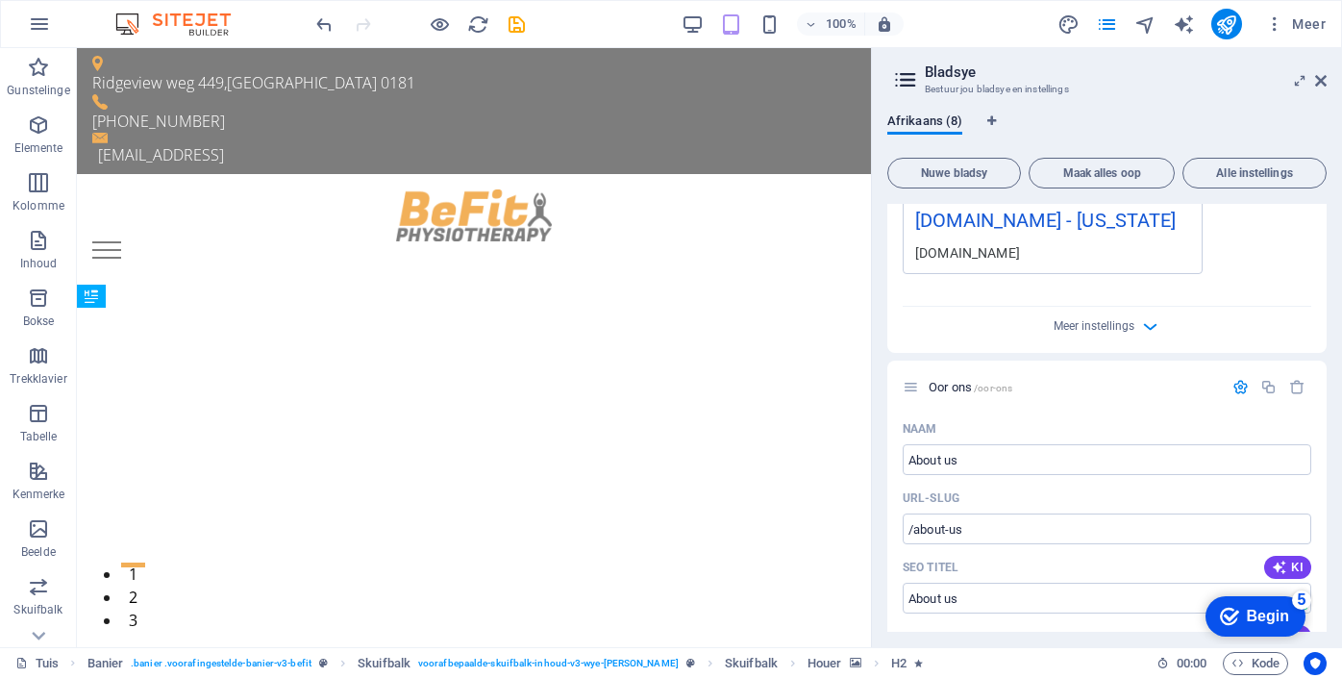
scroll to position [621, 0]
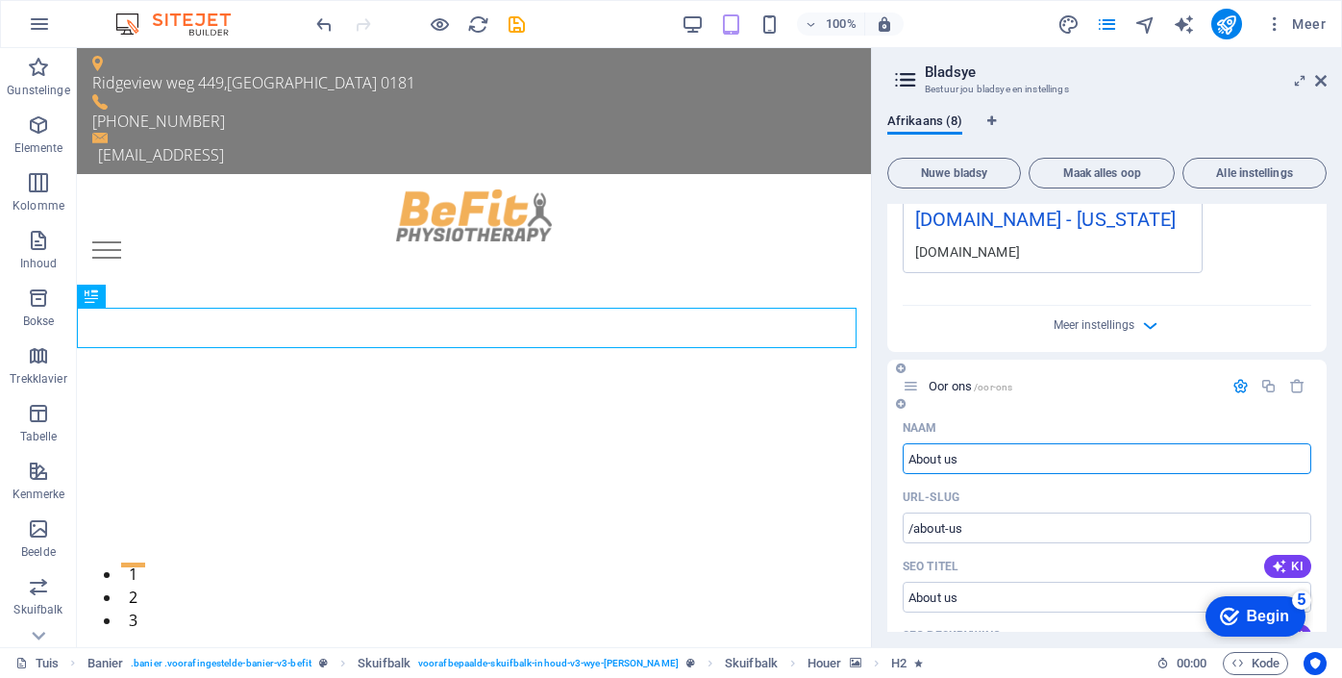
drag, startPoint x: 942, startPoint y: 461, endPoint x: 973, endPoint y: 466, distance: 31.3
click at [973, 466] on input "About us" at bounding box center [1107, 458] width 409 height 31
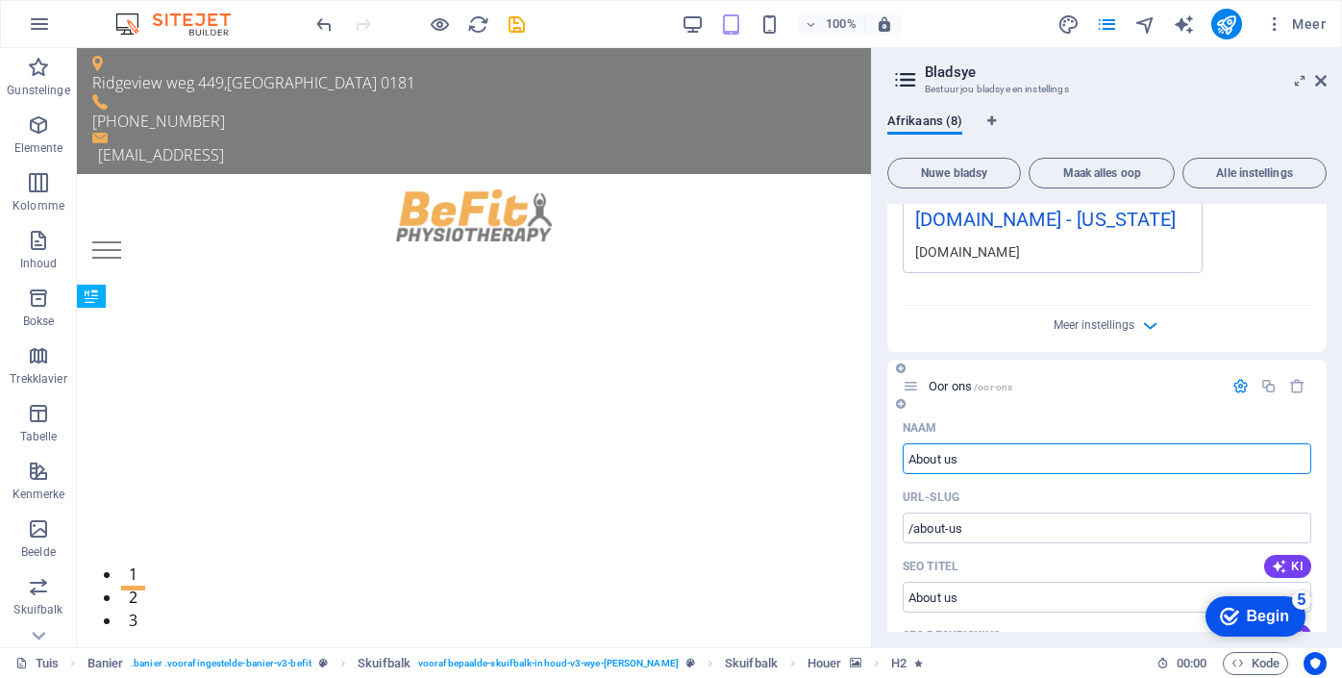
drag, startPoint x: 971, startPoint y: 464, endPoint x: 911, endPoint y: 461, distance: 60.7
drag, startPoint x: 911, startPoint y: 461, endPoint x: 965, endPoint y: 465, distance: 55.0
click at [965, 465] on input "About us" at bounding box center [1107, 458] width 409 height 31
type input "A"
type input "/a"
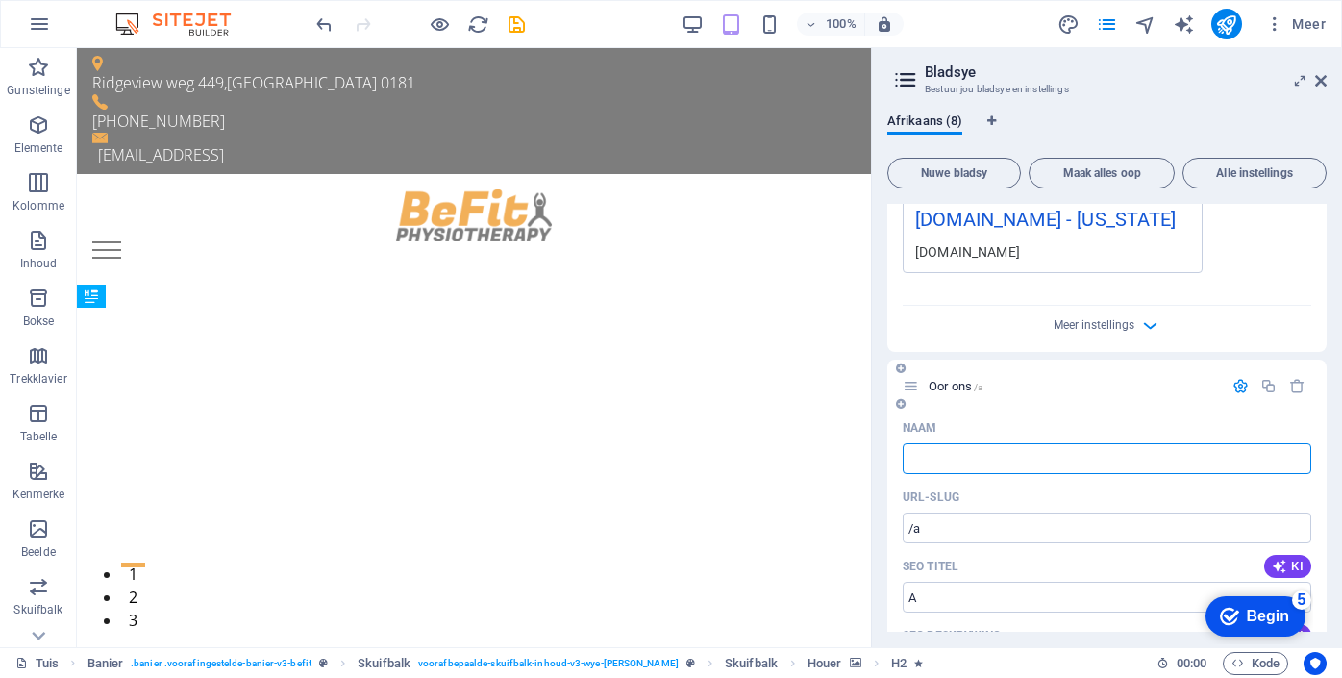
type input "A"
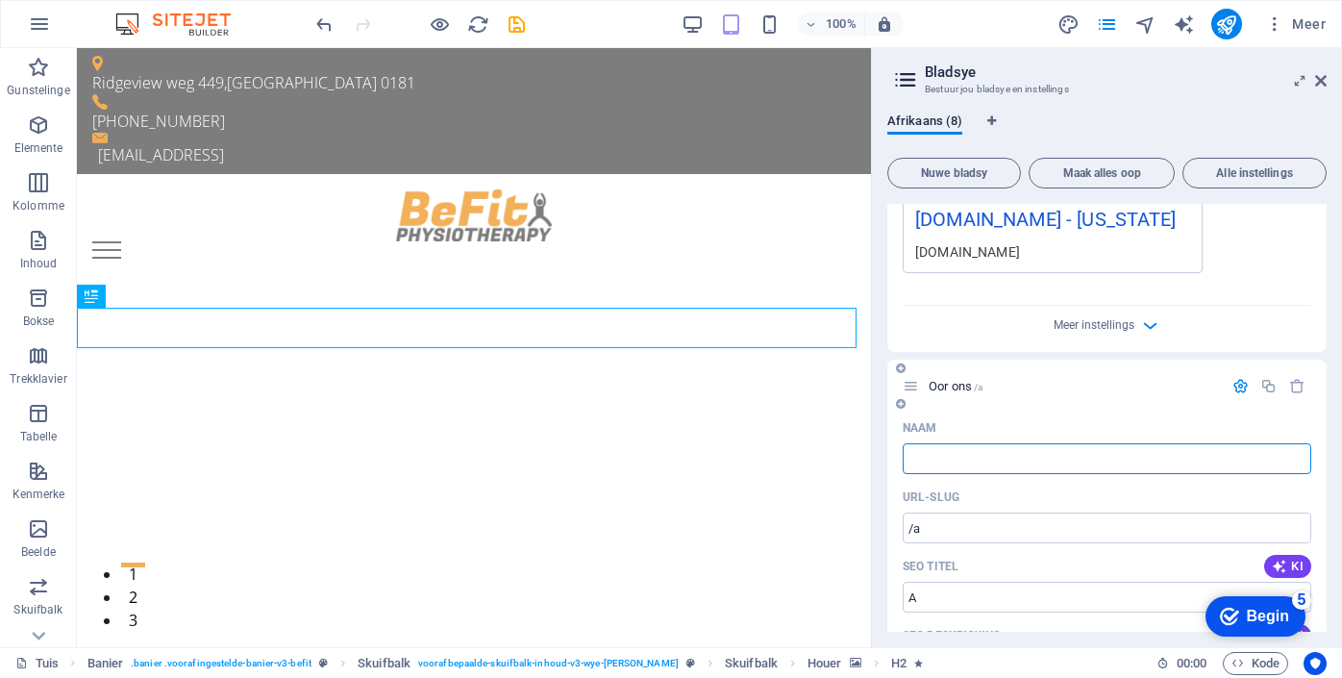
type input "/"
type input "O"
type input "/o"
type input "O"
type input "Oor"
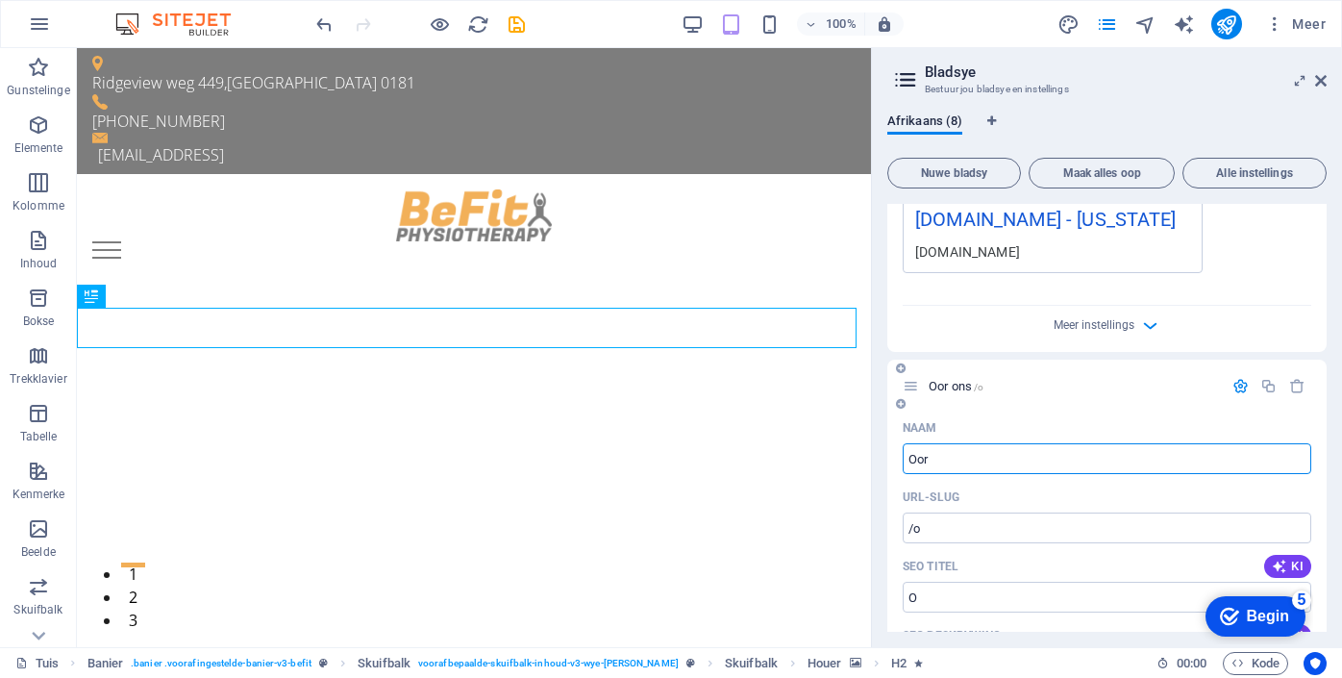
type input "/oor"
type input "Oor"
type input "Oor o"
type input "Oor"
type input "Oor o"
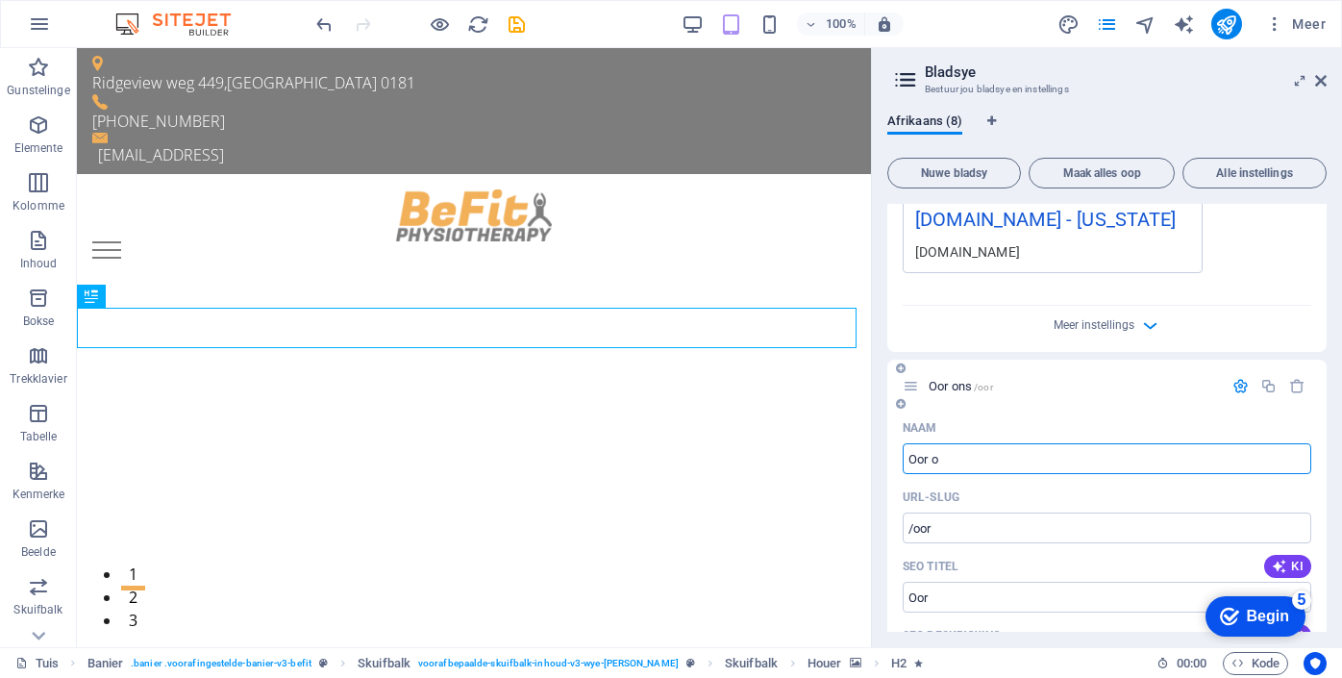
type input "/oor-o"
type input "Oor o"
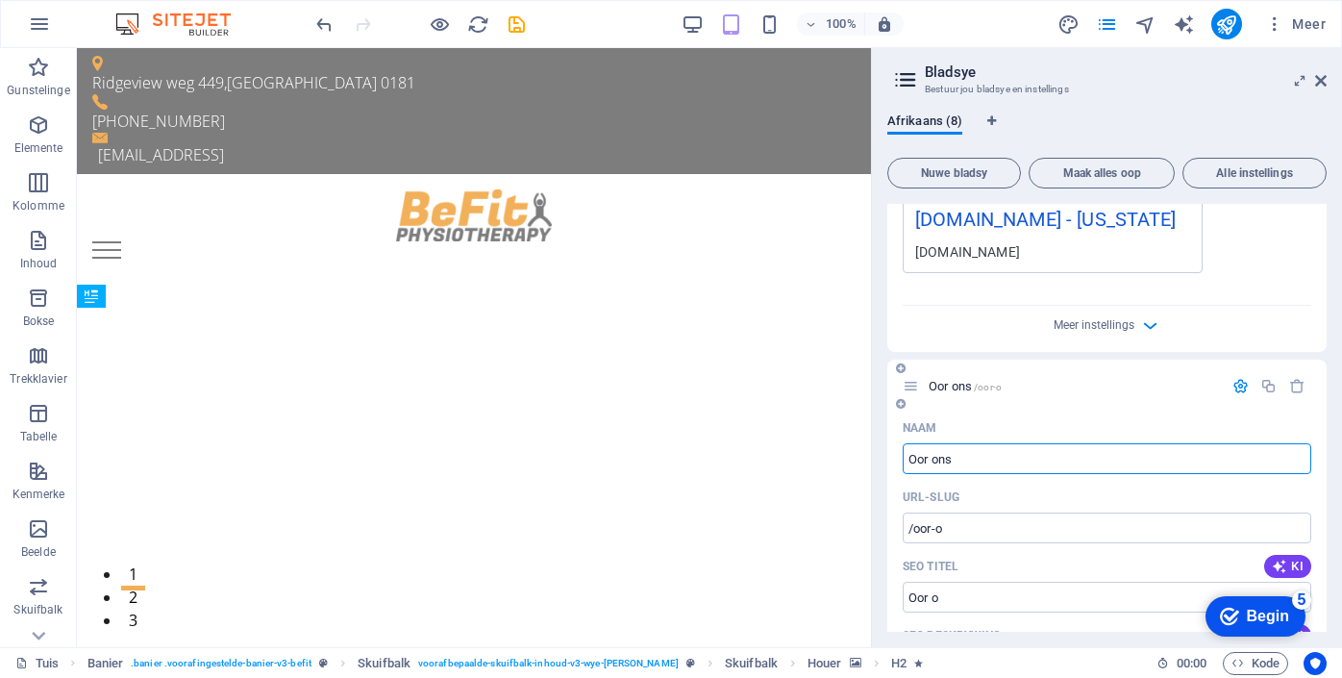
type input "Oor ons"
type input "/oor-ons"
type input "Oor ons"
click at [1040, 431] on div "Naam" at bounding box center [1107, 428] width 409 height 31
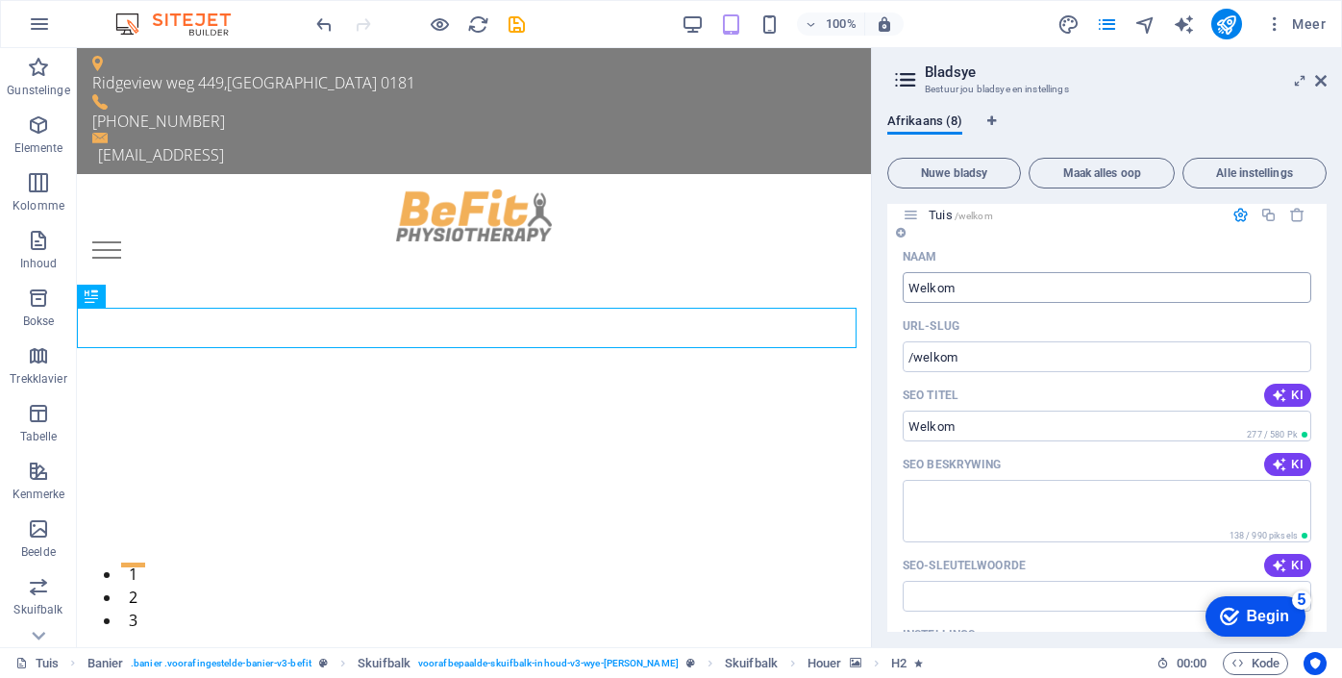
scroll to position [0, 0]
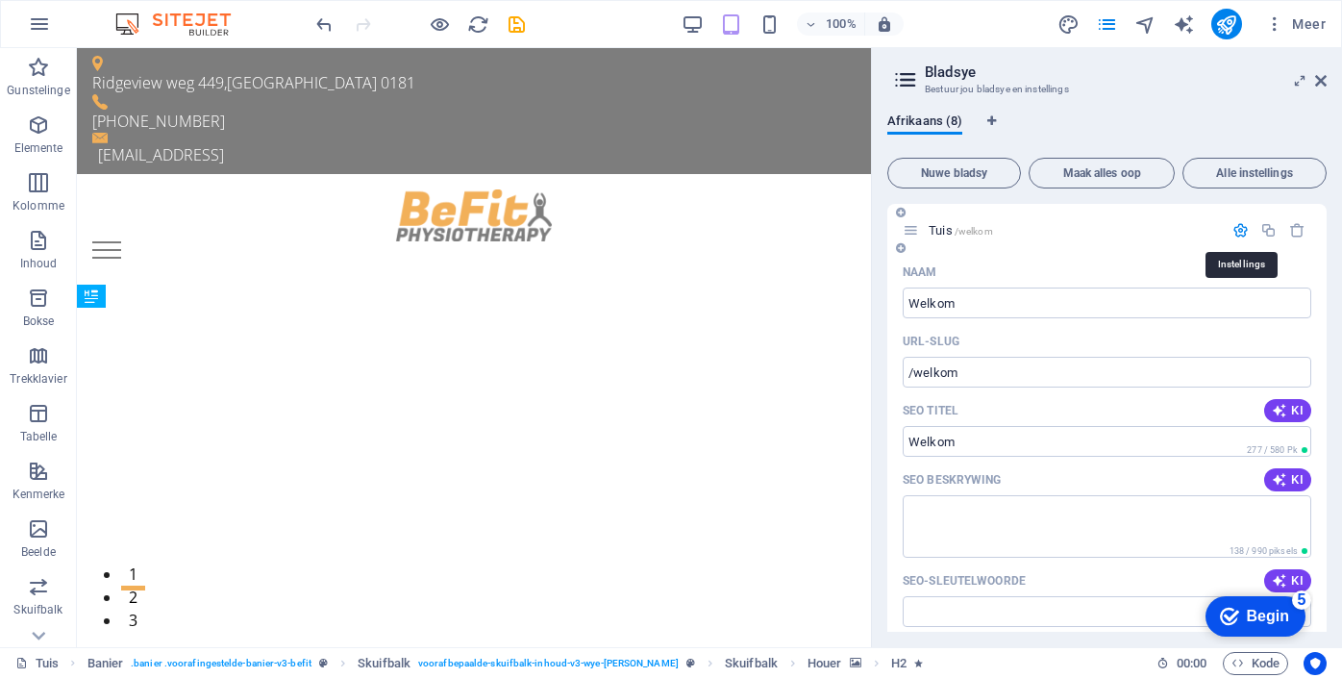
click at [150, 45] on icon "button" at bounding box center [148, 34] width 3 height 21
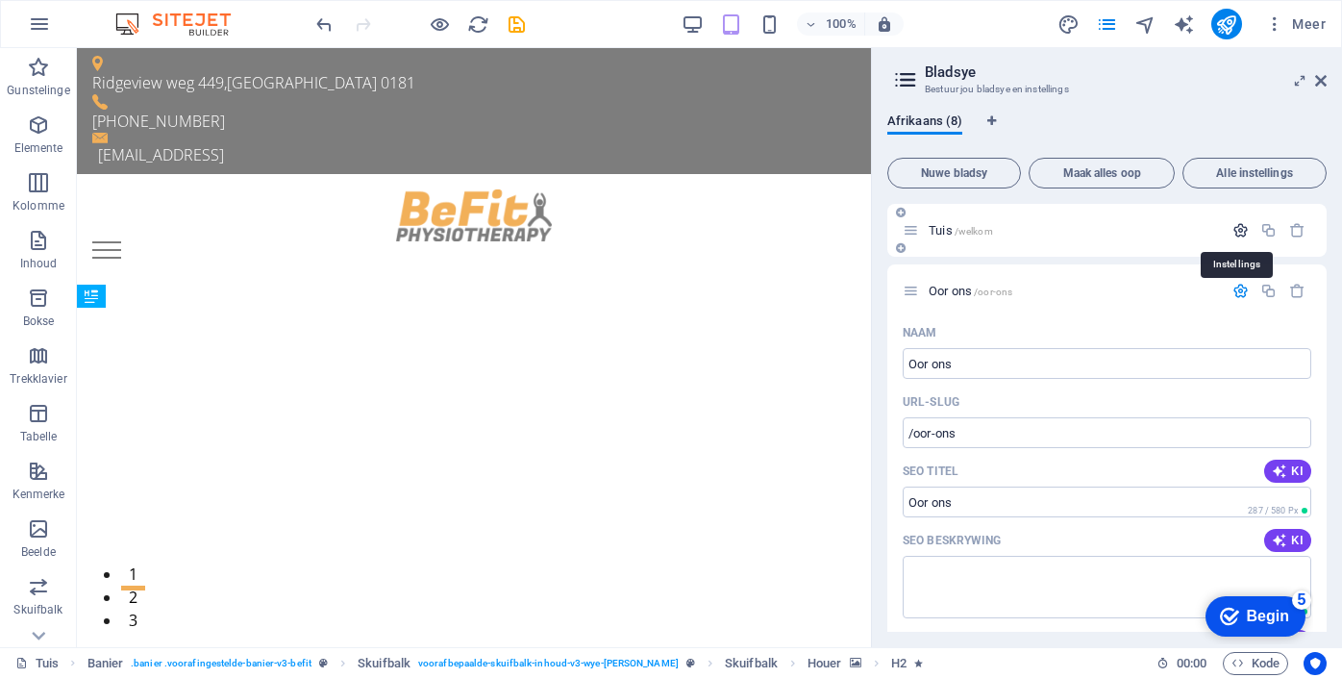
click at [150, 45] on icon "button" at bounding box center [148, 34] width 3 height 21
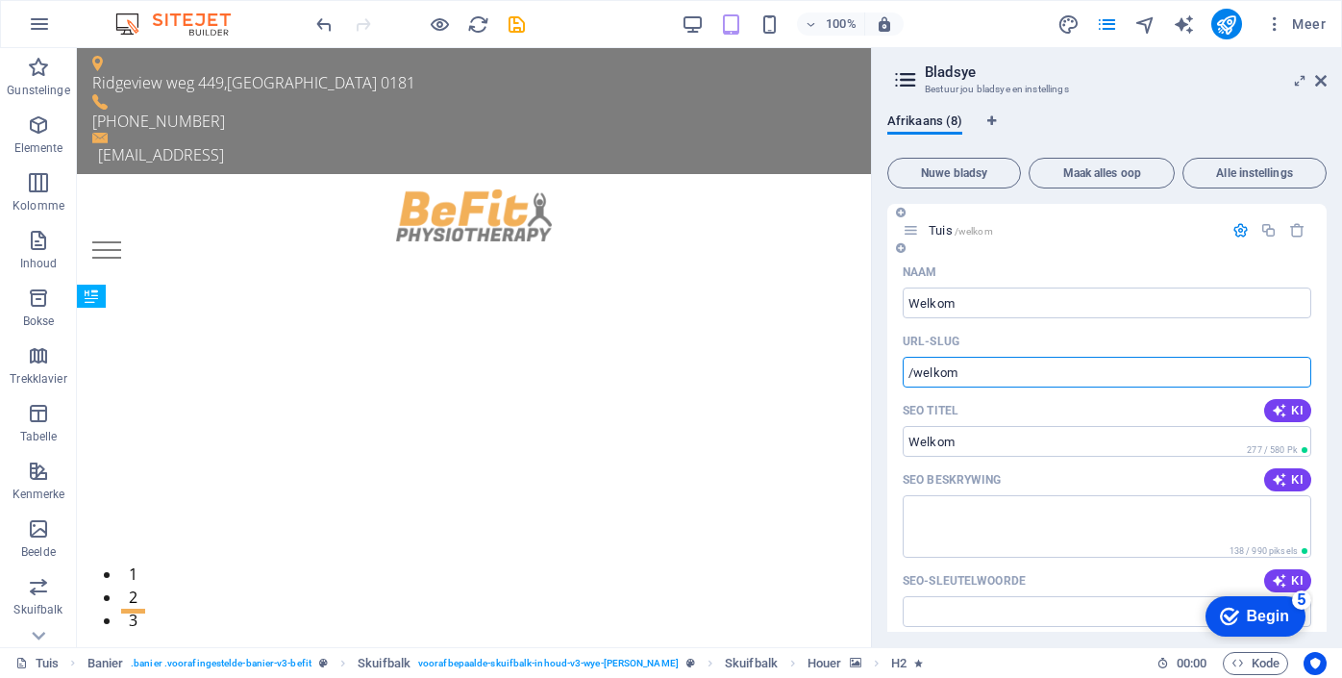
click at [1014, 379] on input "/welkom" at bounding box center [1107, 372] width 409 height 31
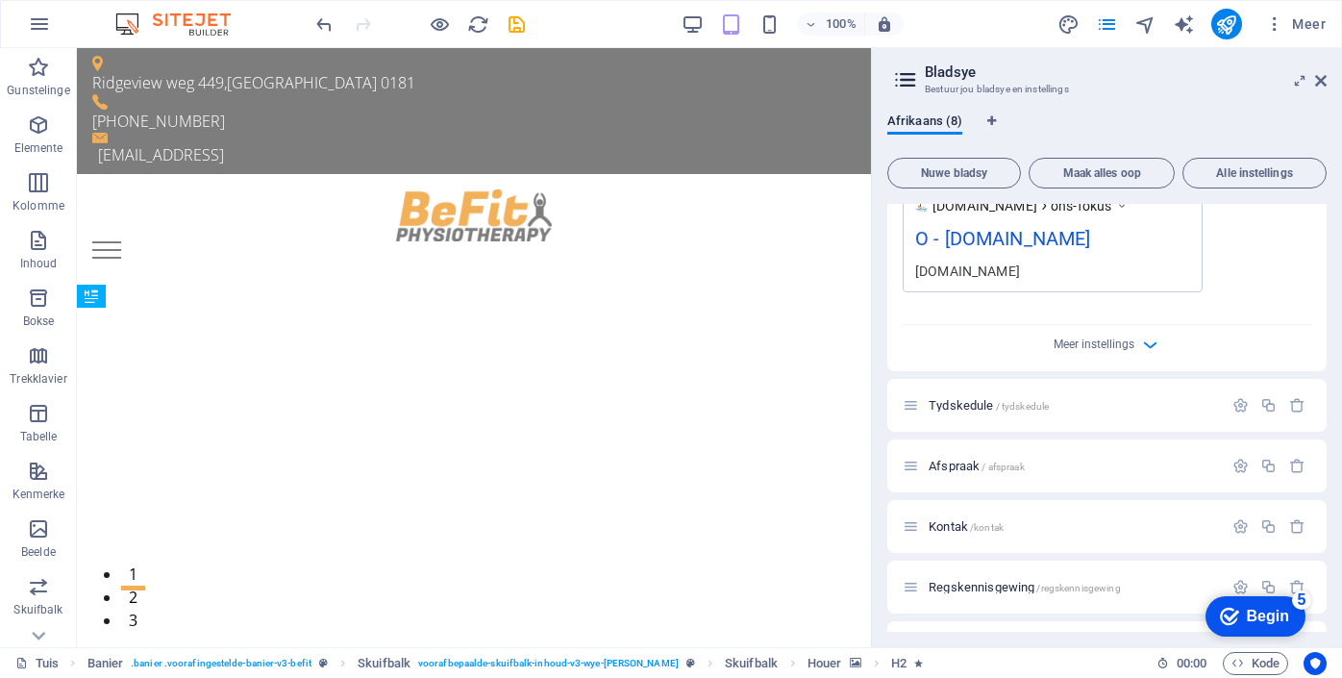
scroll to position [2158, 0]
click at [1233, 469] on icon "button" at bounding box center [1241, 465] width 16 height 16
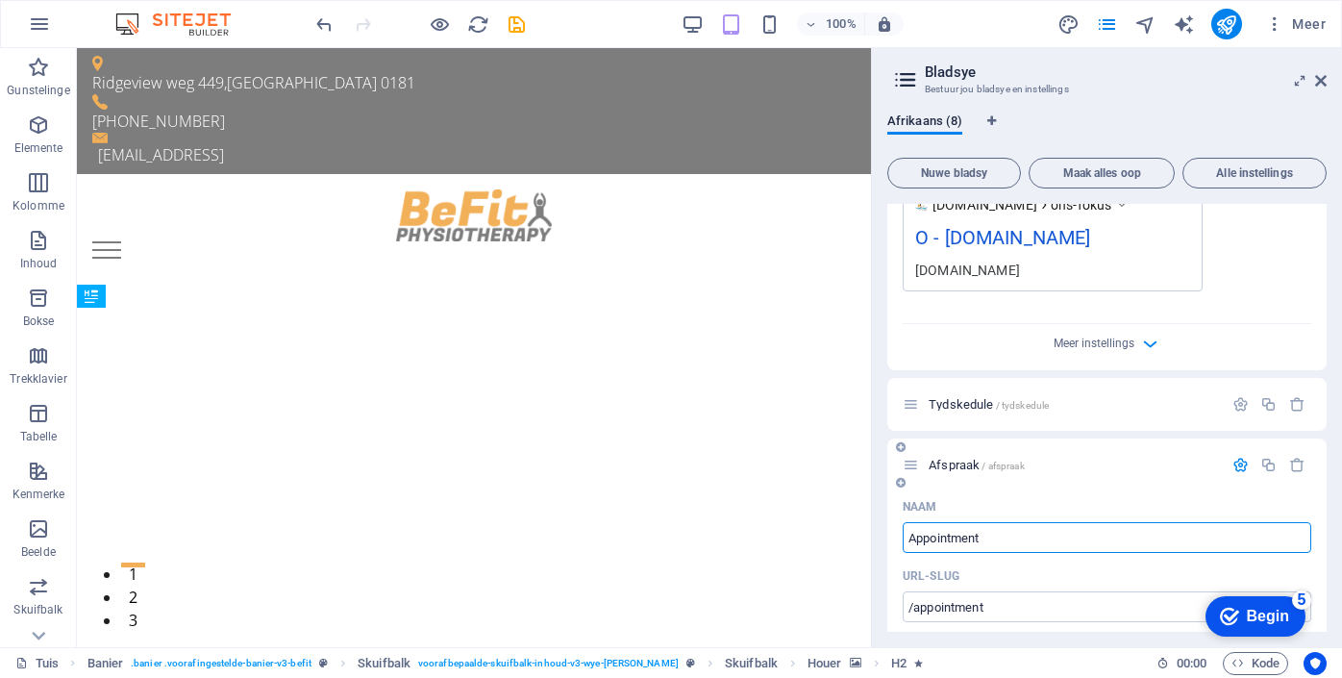
drag, startPoint x: 990, startPoint y: 540, endPoint x: 899, endPoint y: 543, distance: 91.4
type input "Inligt"
type input "/inli"
type input "Inli"
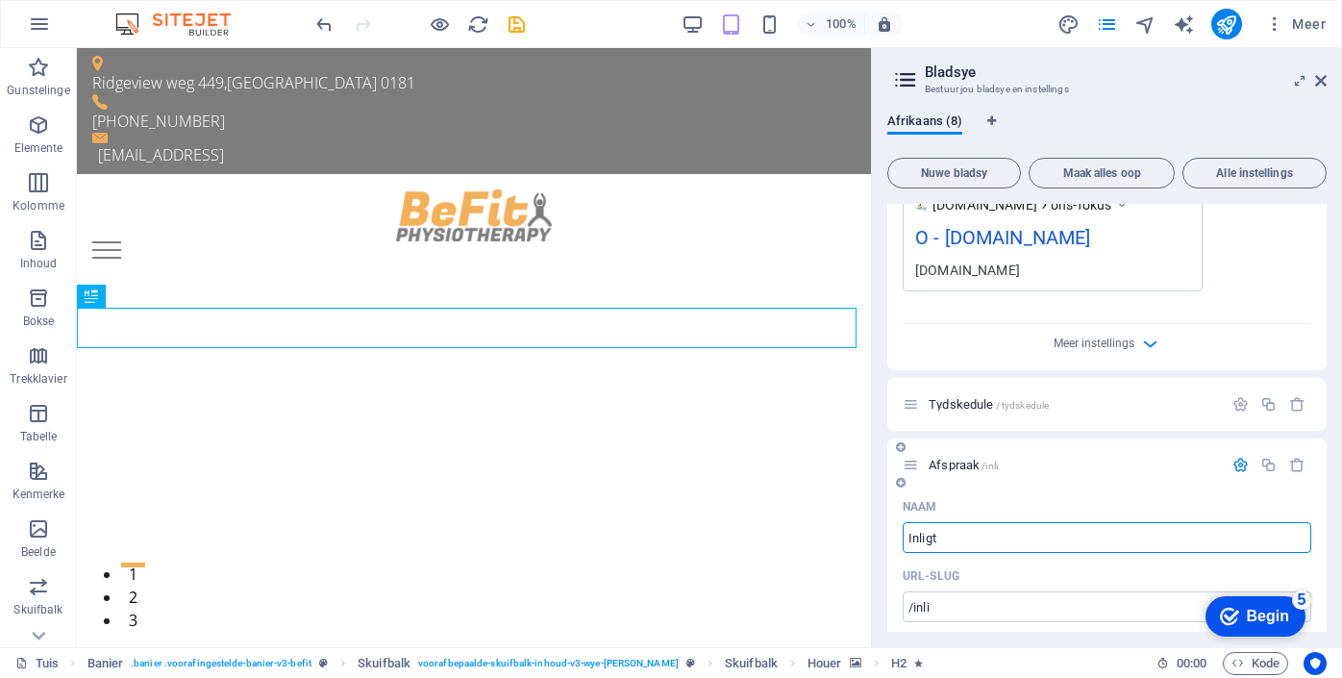
type input "Inligti"
type input "/inligt"
type input "Inligt"
type input "Inligting"
type input "/inligting"
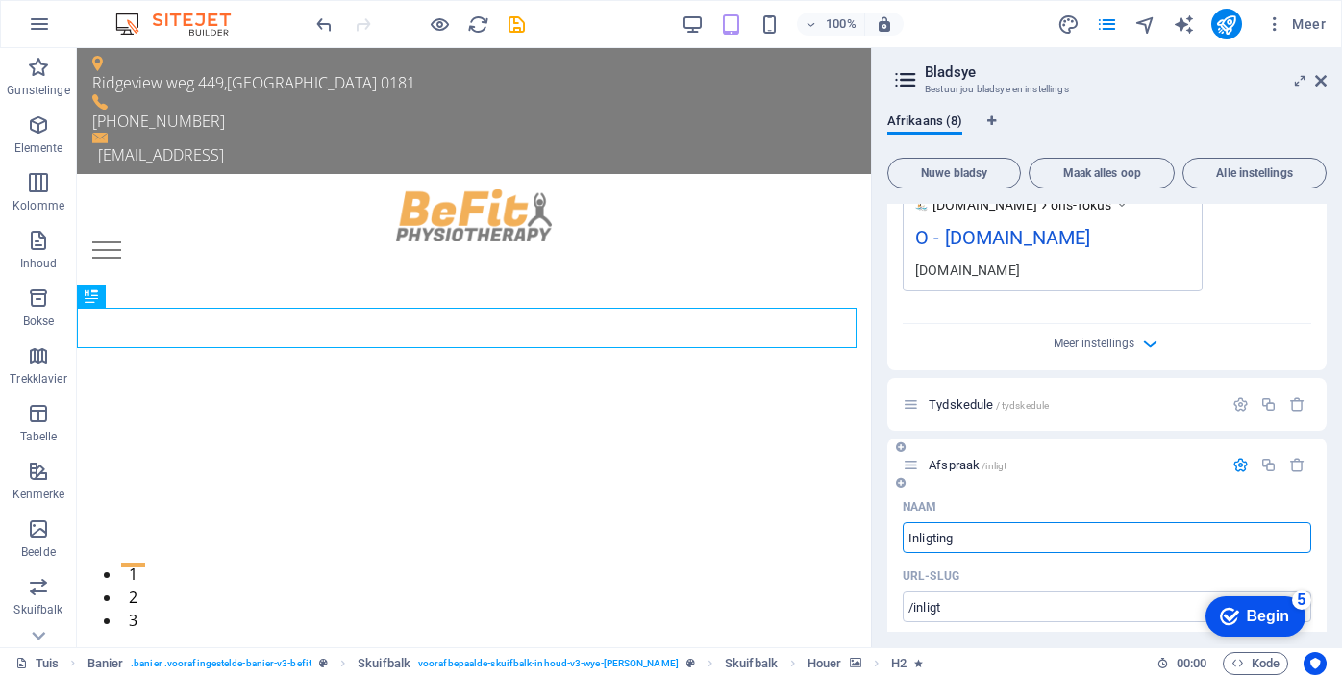
type input "Inligting"
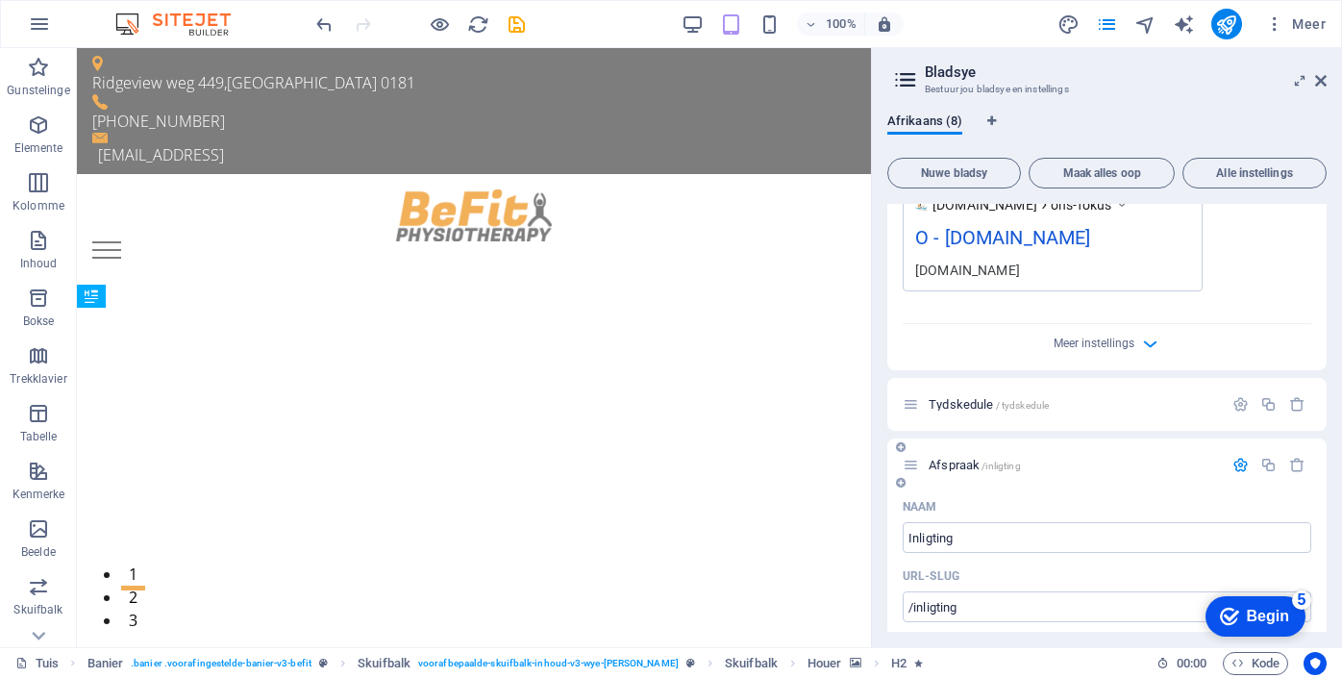
click at [1062, 506] on div "Naam" at bounding box center [1107, 506] width 409 height 31
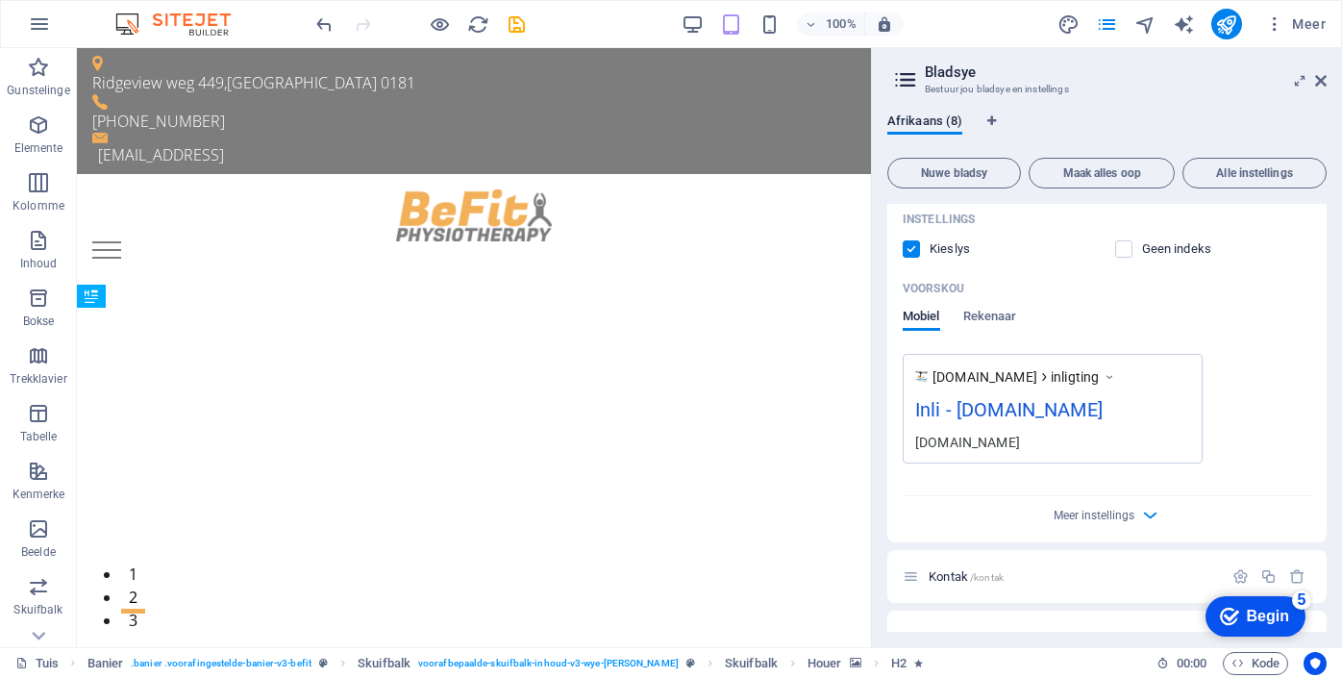
scroll to position [2825, 0]
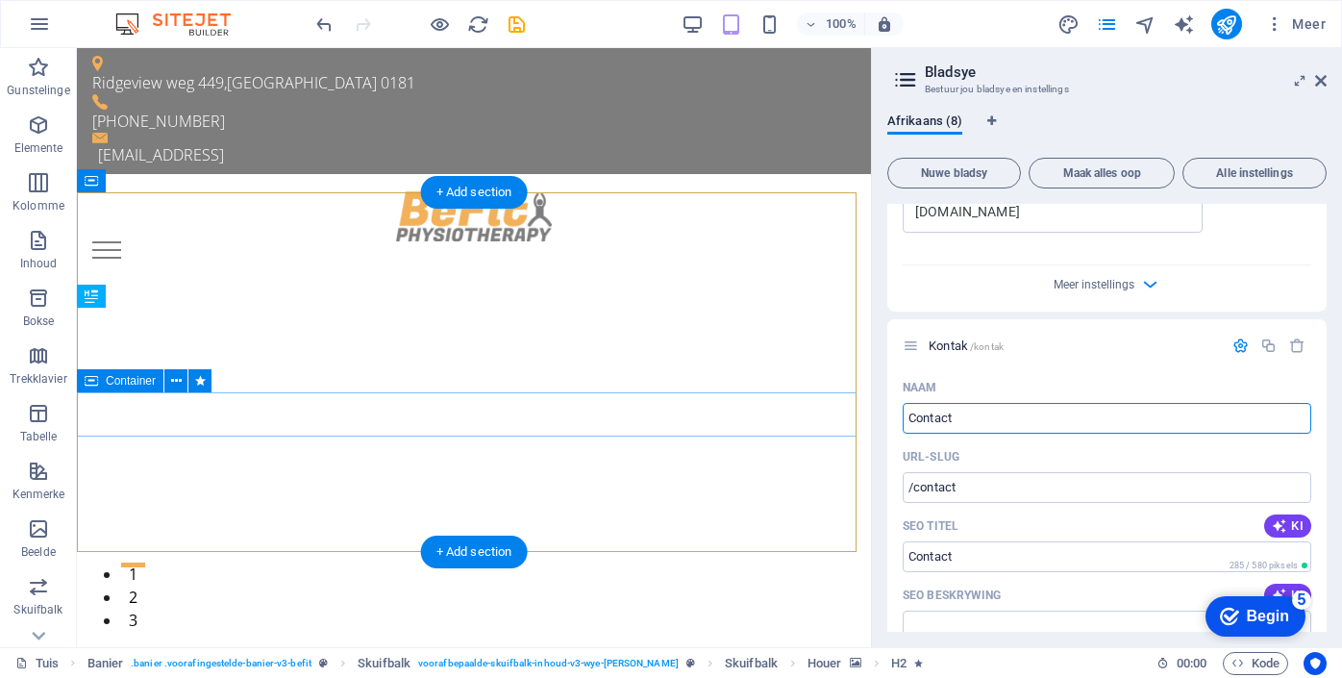
drag, startPoint x: 1047, startPoint y: 472, endPoint x: 856, endPoint y: 420, distance: 198.3
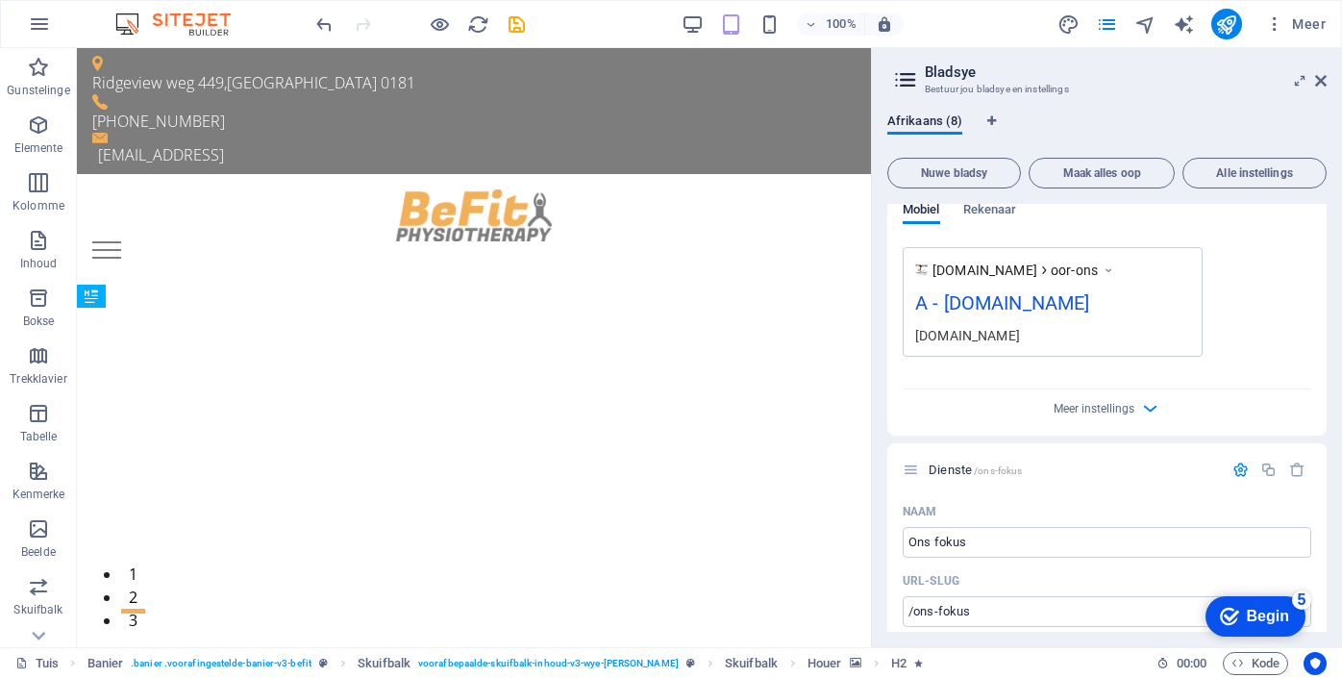
scroll to position [1316, 0]
drag, startPoint x: 992, startPoint y: 542, endPoint x: 888, endPoint y: 539, distance: 104.9
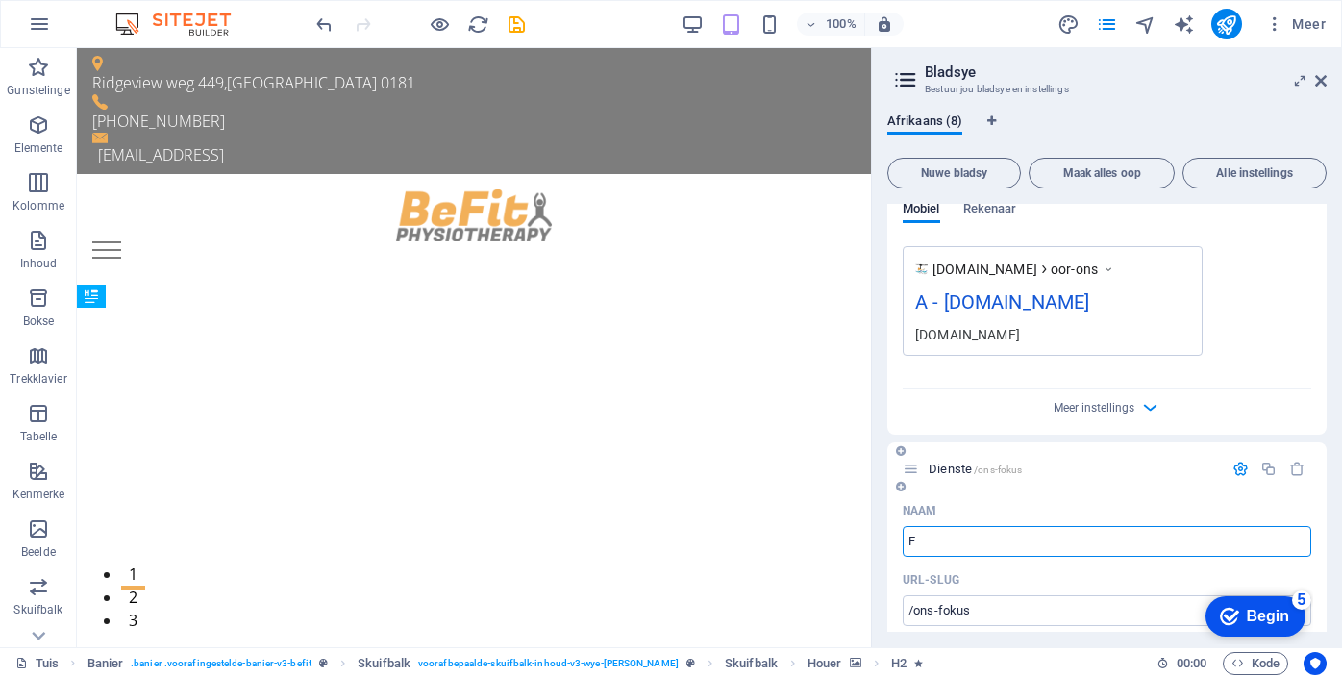
type input "F"
type input "/f"
type input "F"
type input "Fok"
type input "/fok"
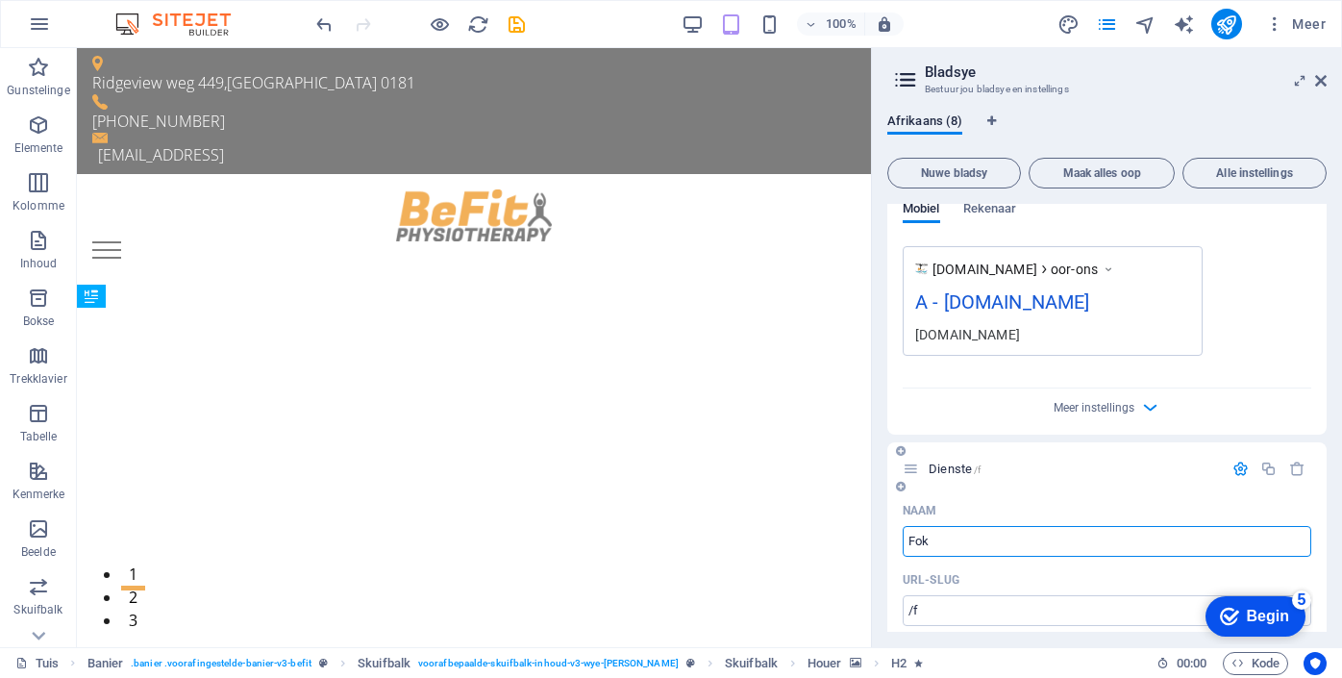
type input "Fok"
type input "Fokus"
type input "/fokus"
type input "Fokus"
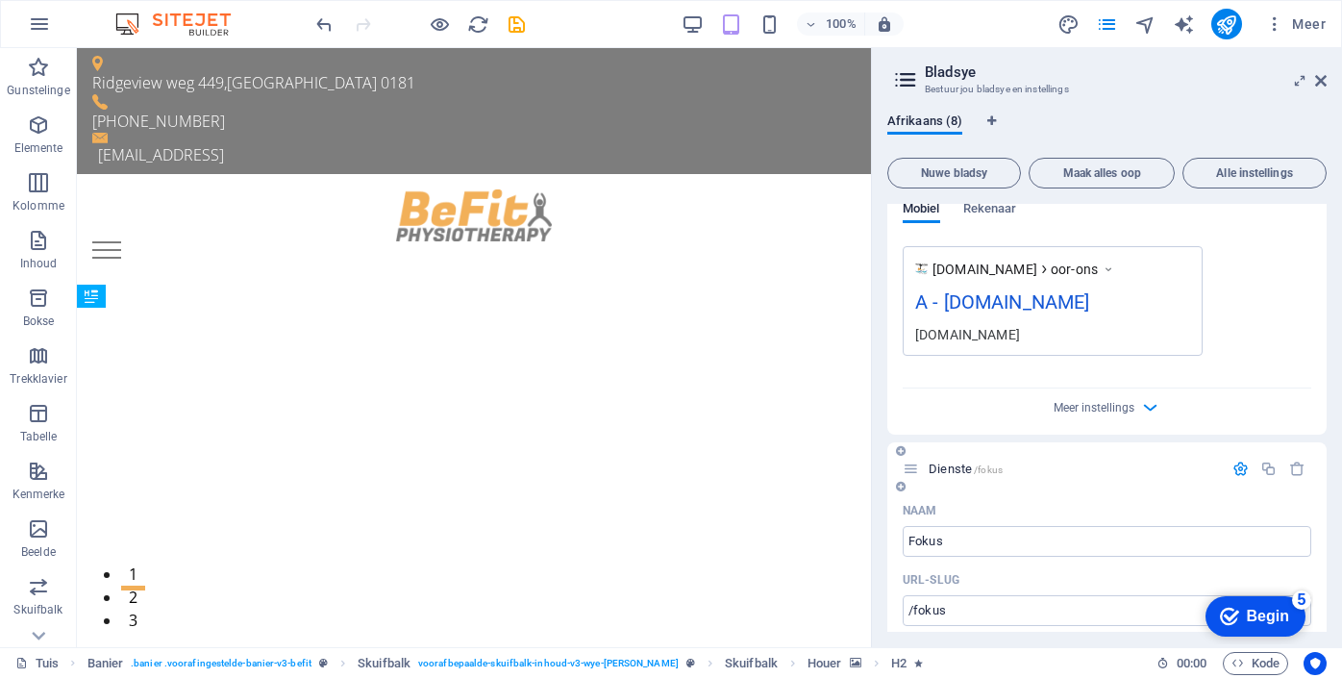
click at [1060, 500] on div "Naam" at bounding box center [1107, 510] width 409 height 31
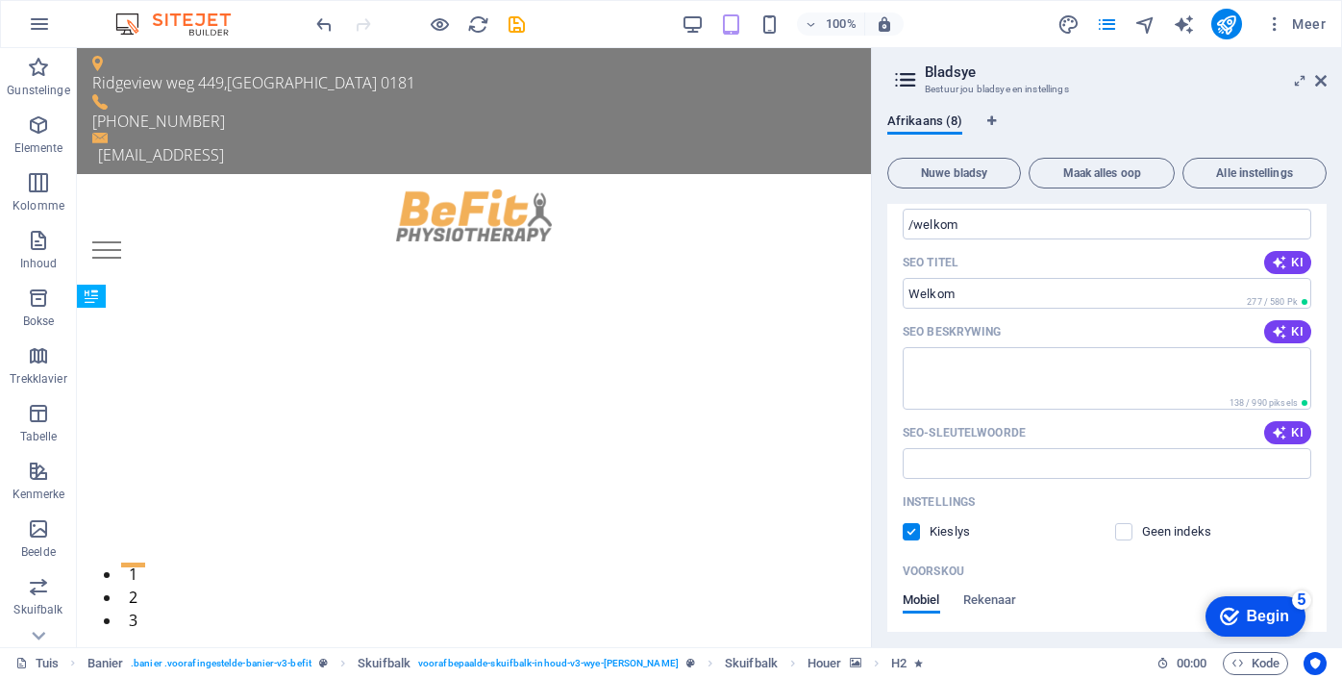
scroll to position [0, 0]
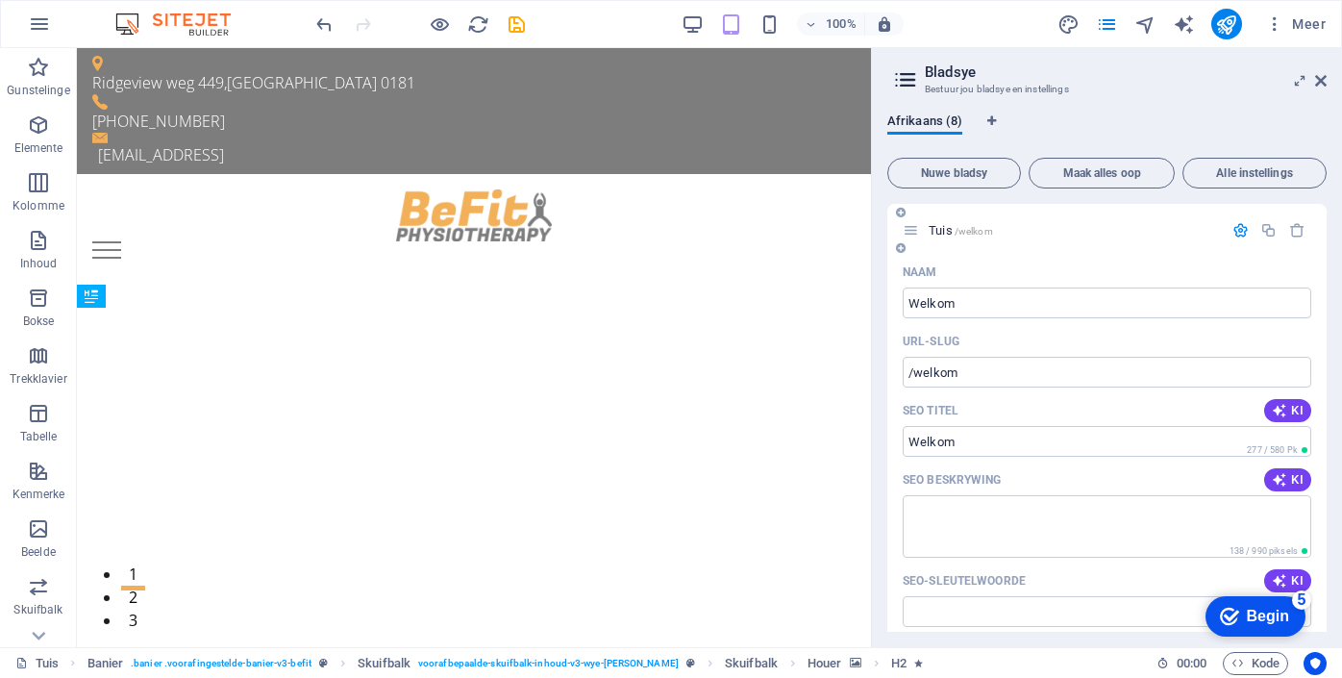
click at [150, 45] on icon "button" at bounding box center [148, 34] width 3 height 21
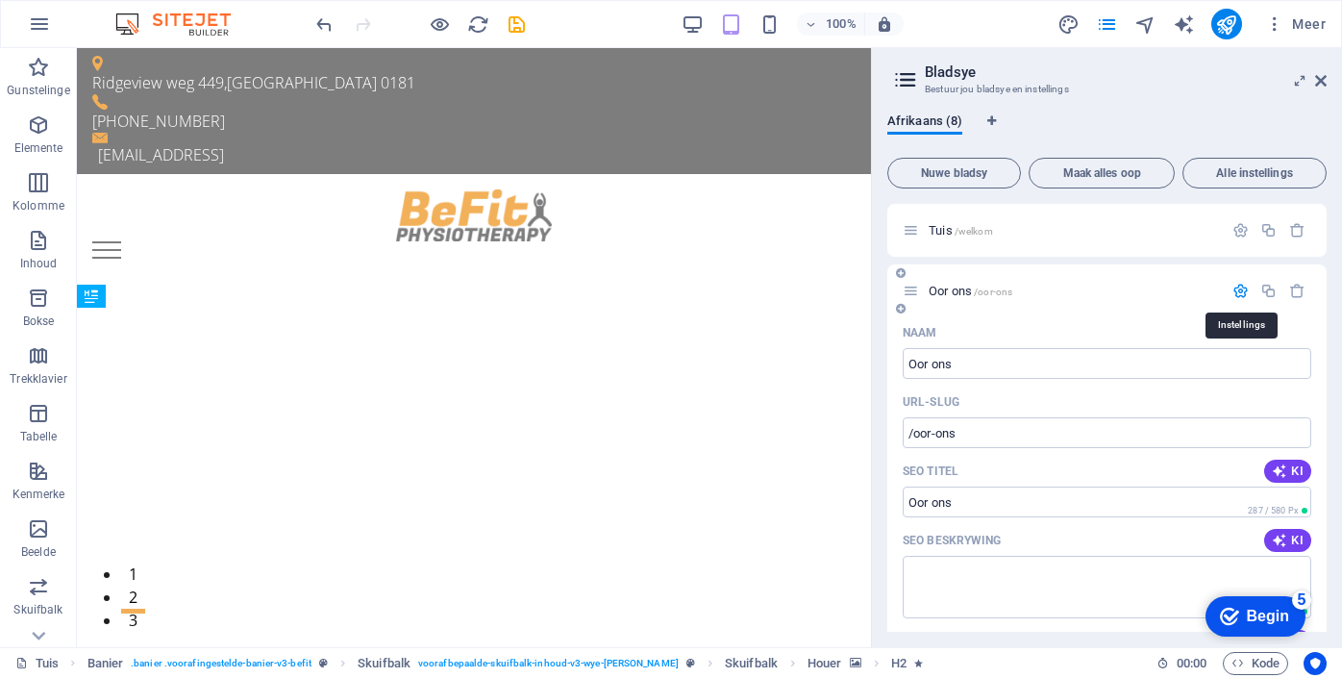
click at [1236, 292] on icon "button" at bounding box center [1241, 291] width 16 height 16
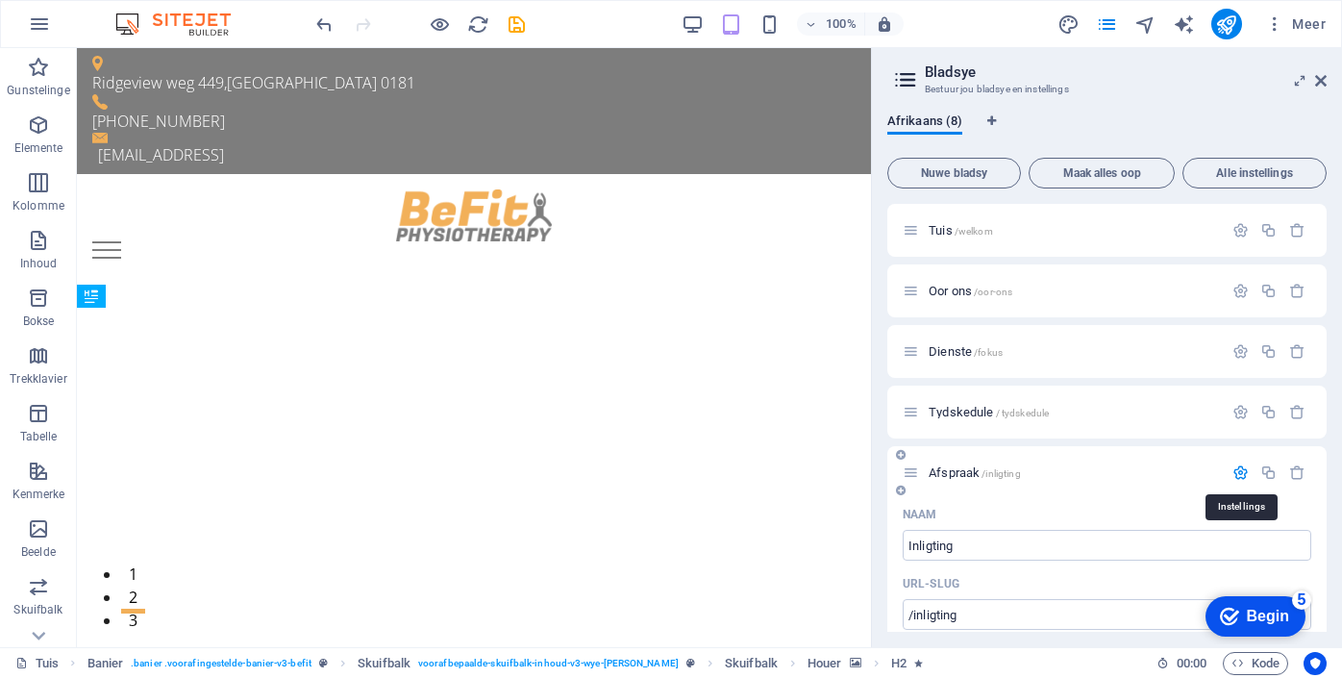
click at [1237, 473] on icon "button" at bounding box center [1241, 472] width 16 height 16
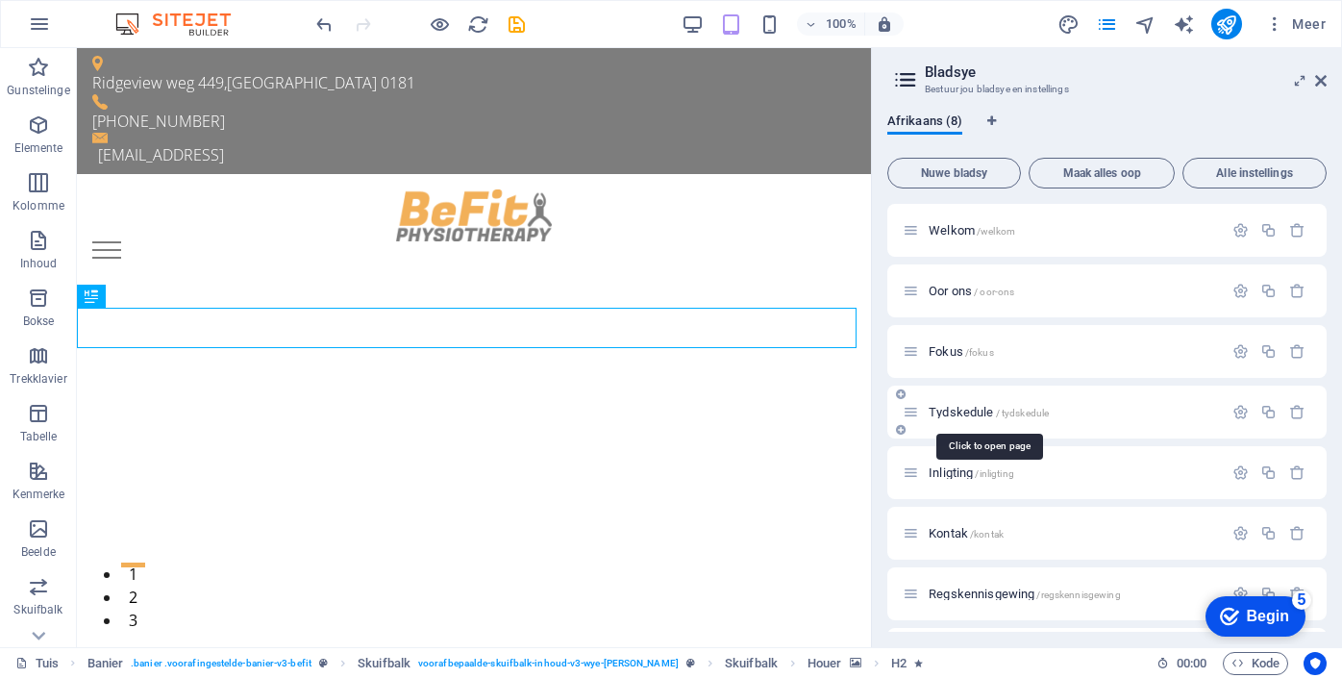
click at [989, 412] on font "Tydskedule" at bounding box center [961, 412] width 64 height 14
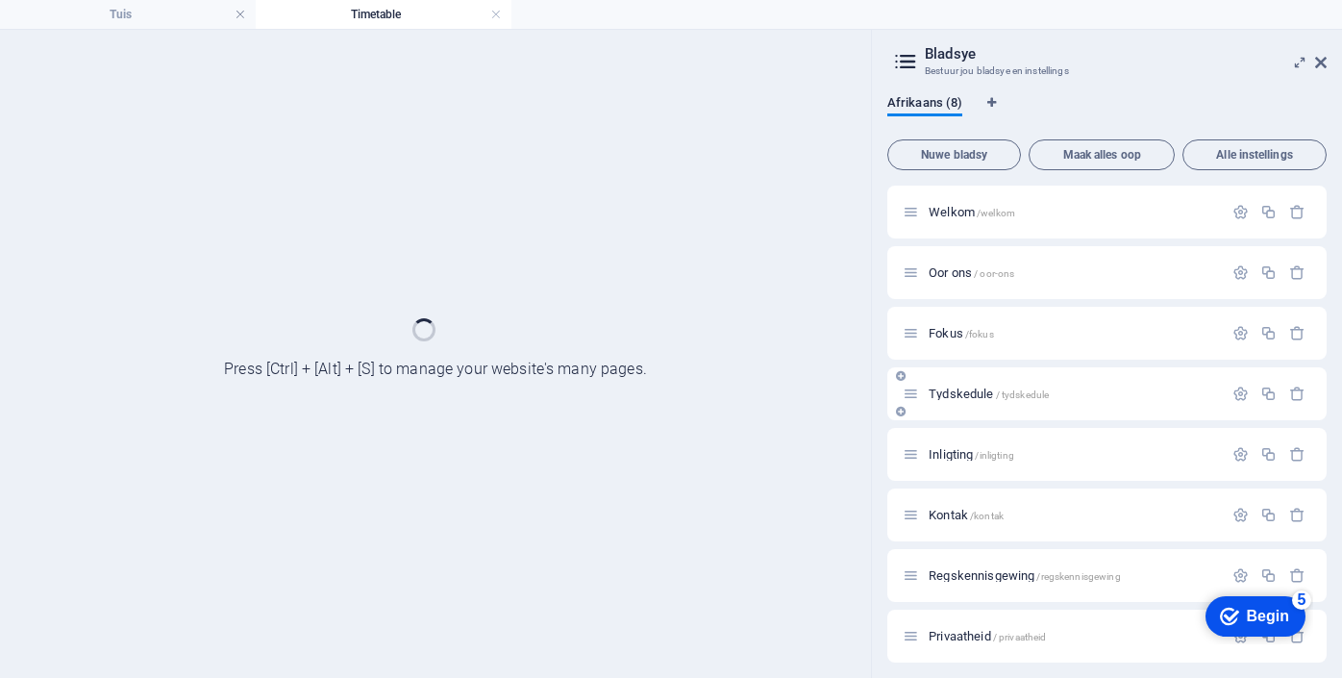
click at [989, 412] on div "Tydskedule / tydskedule" at bounding box center [1107, 393] width 439 height 53
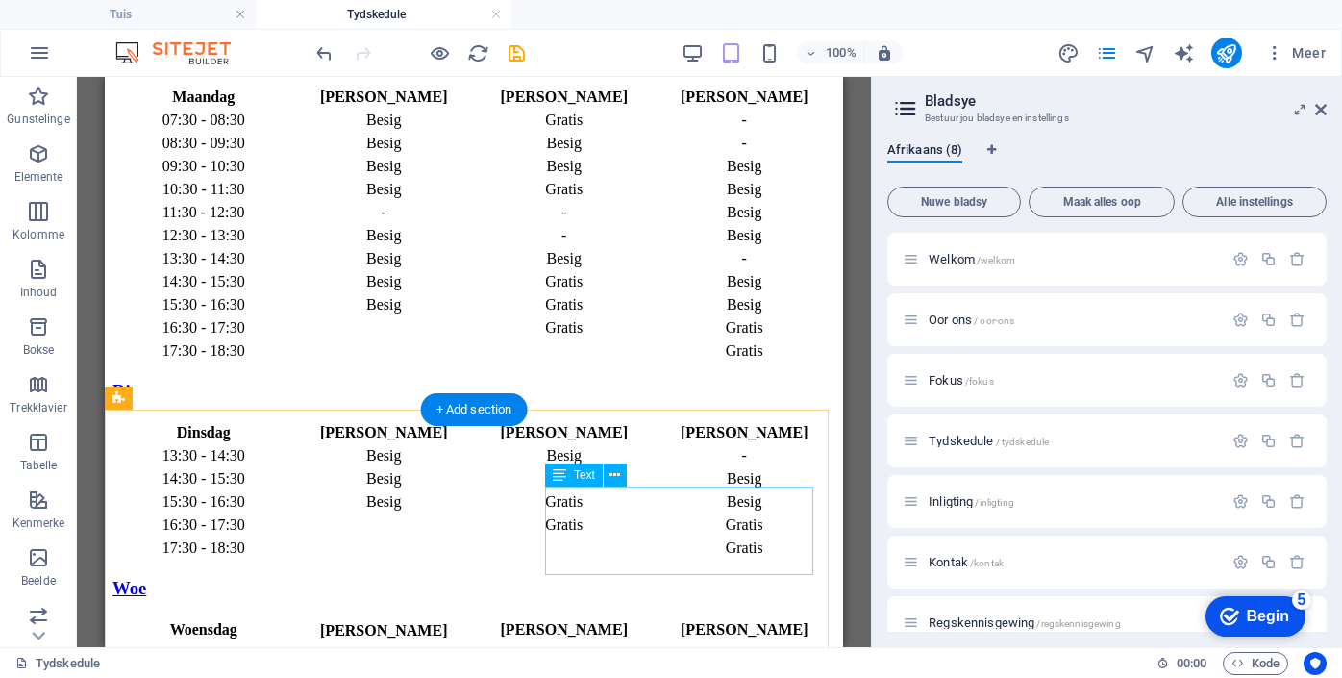
scroll to position [2991, 0]
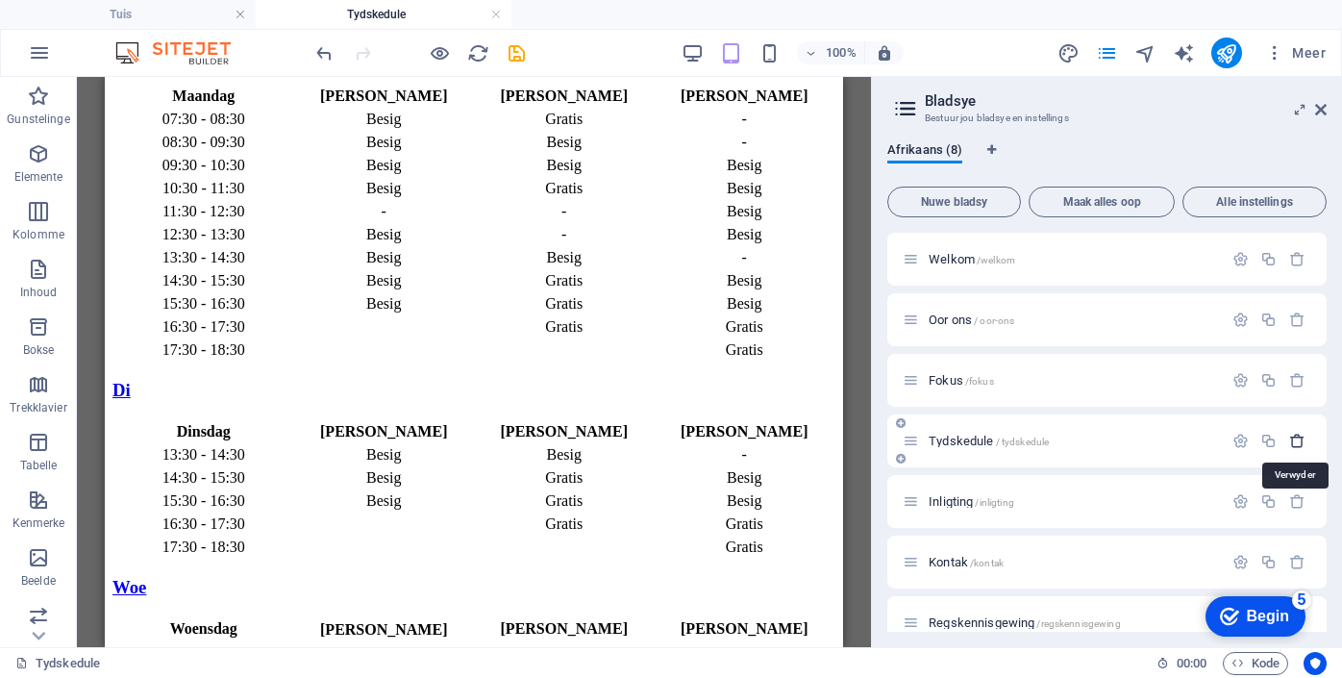
click at [1293, 443] on icon "button" at bounding box center [1298, 441] width 16 height 16
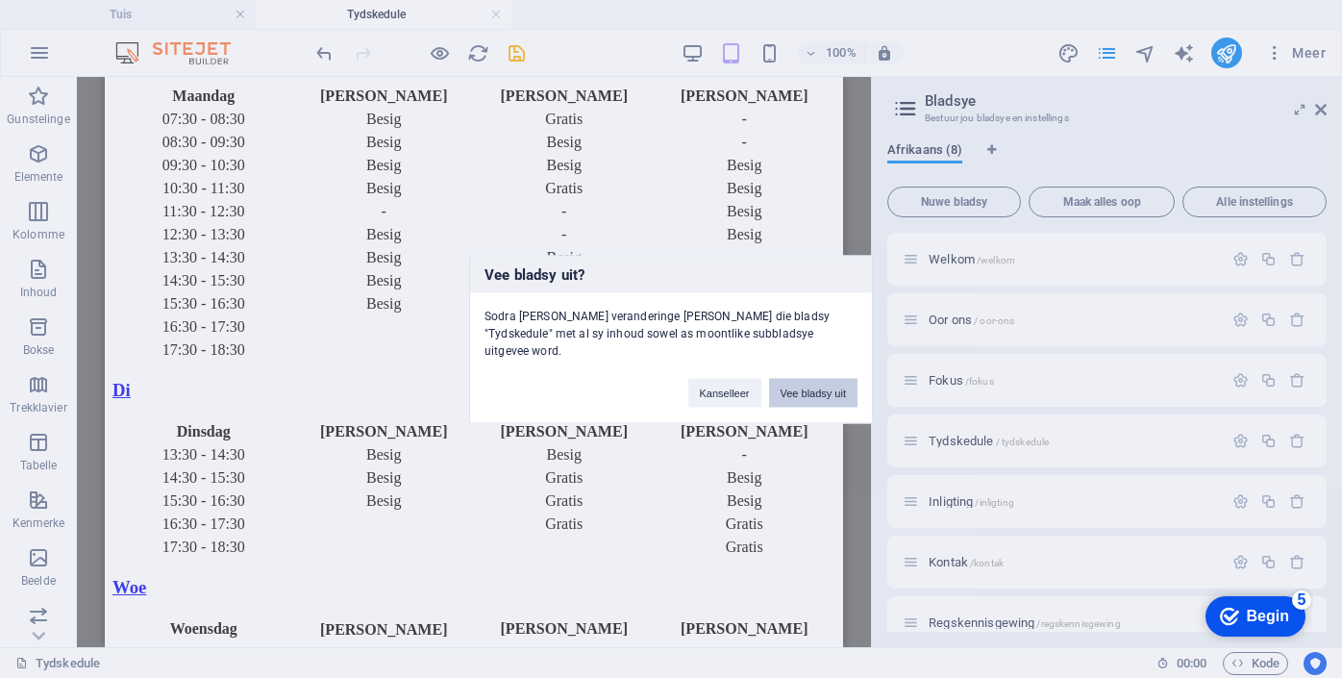
click at [799, 387] on font "Vee bladsy uit" at bounding box center [814, 393] width 66 height 12
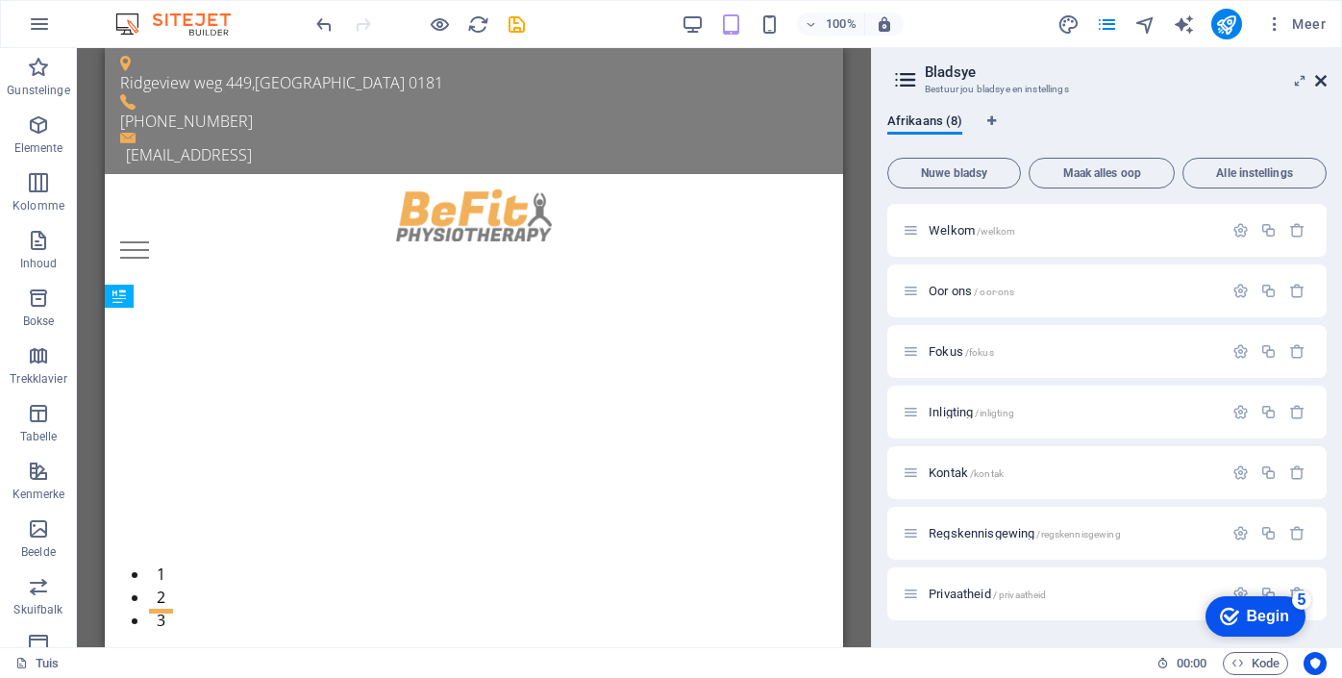
click at [1321, 86] on icon at bounding box center [1321, 80] width 12 height 15
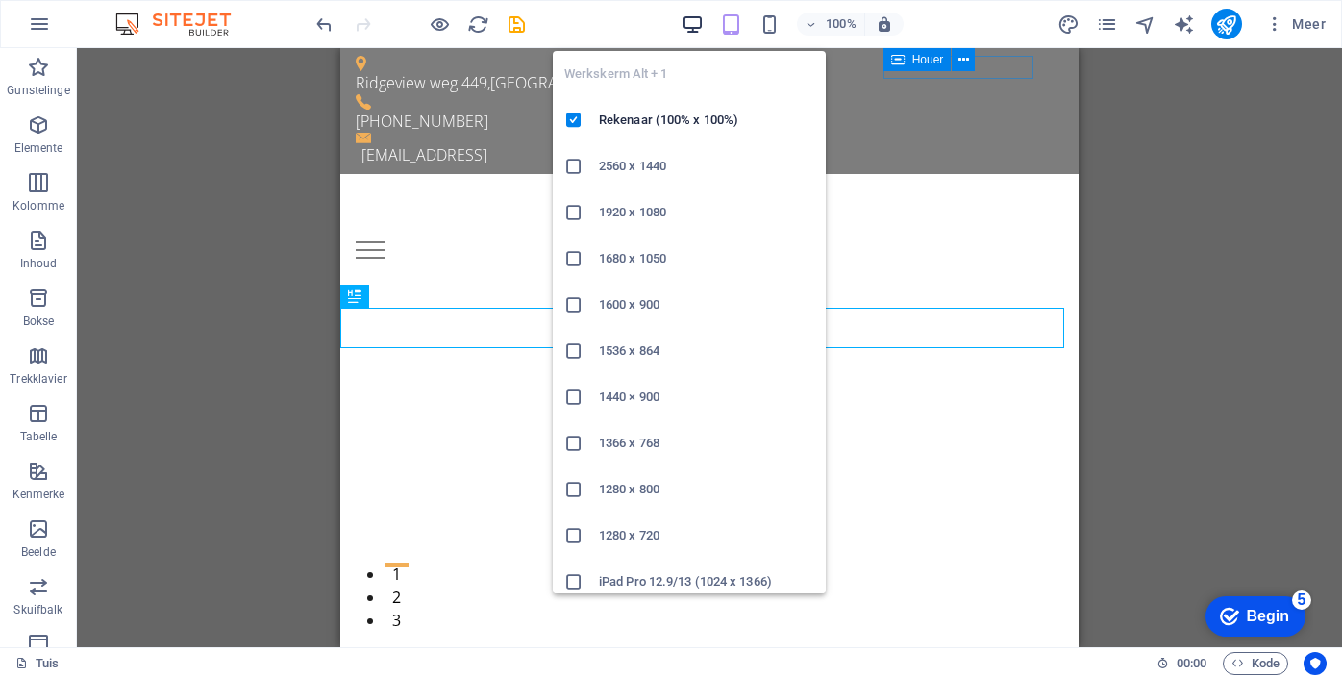
click at [684, 19] on icon "button" at bounding box center [693, 24] width 22 height 22
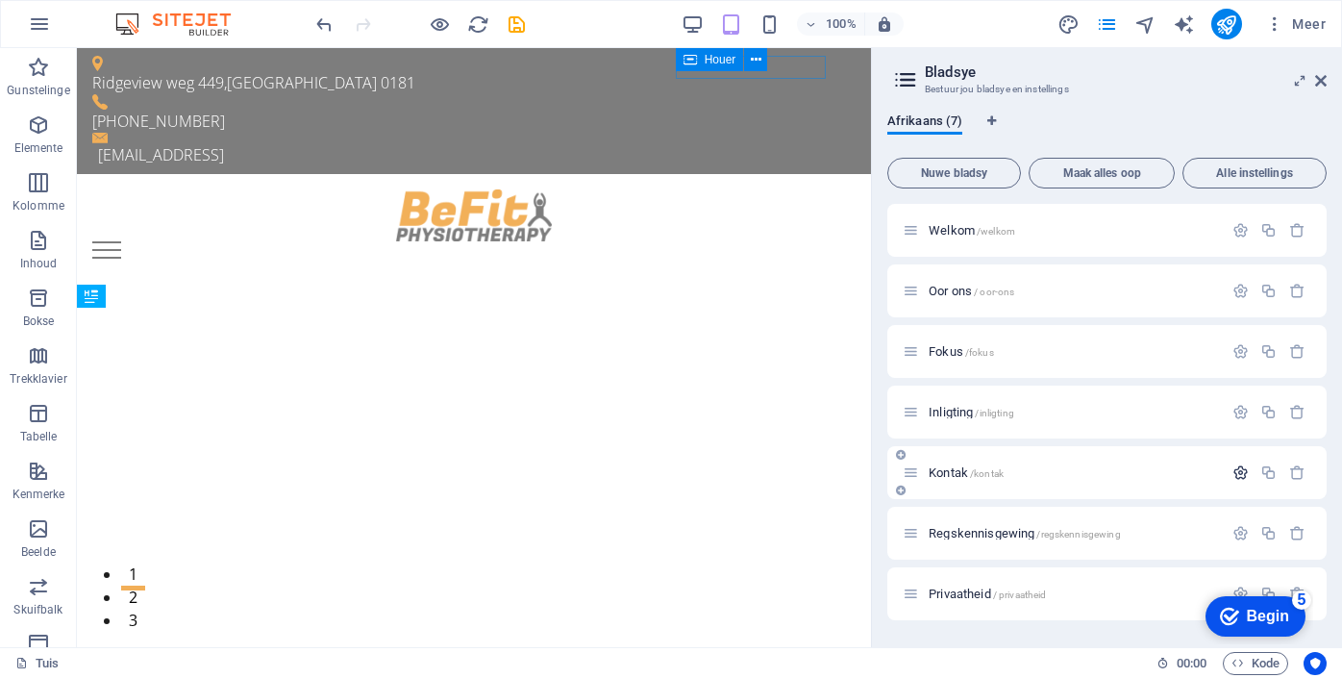
click at [1239, 472] on icon "button" at bounding box center [1241, 472] width 16 height 16
drag, startPoint x: 963, startPoint y: 544, endPoint x: 893, endPoint y: 545, distance: 69.2
type input "Konta"
type input "/konta"
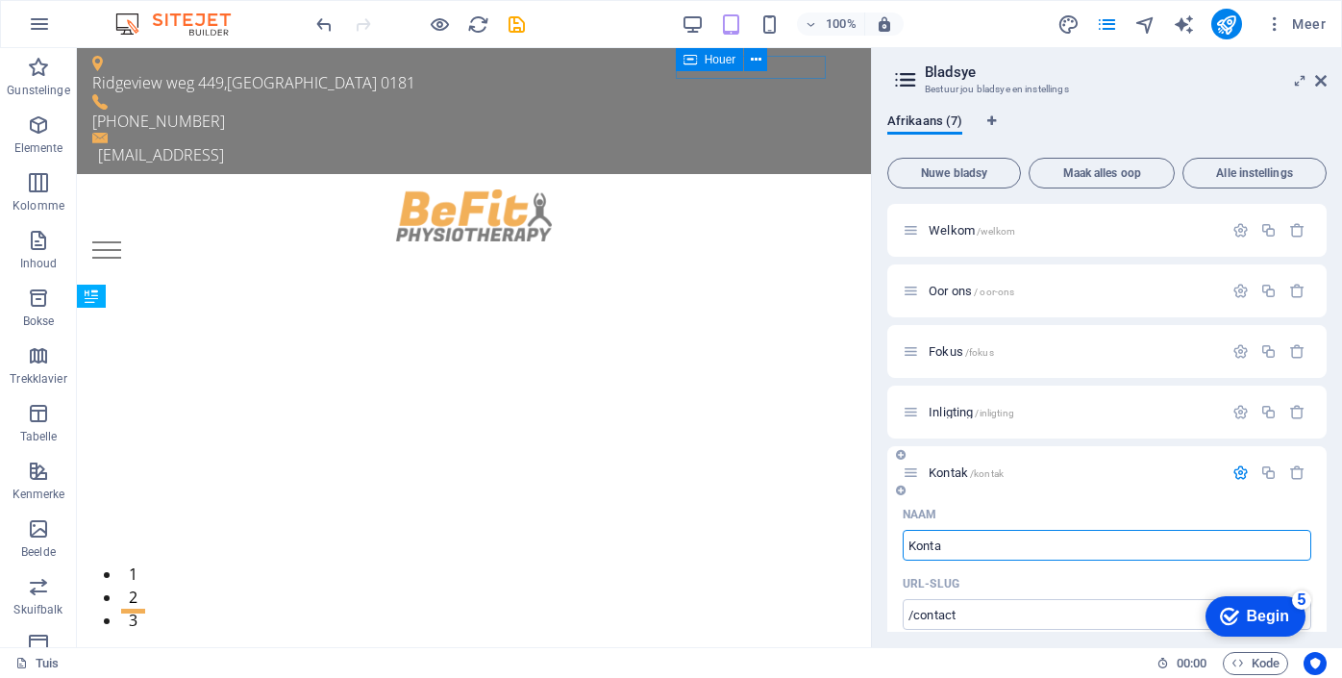
type input "Konta"
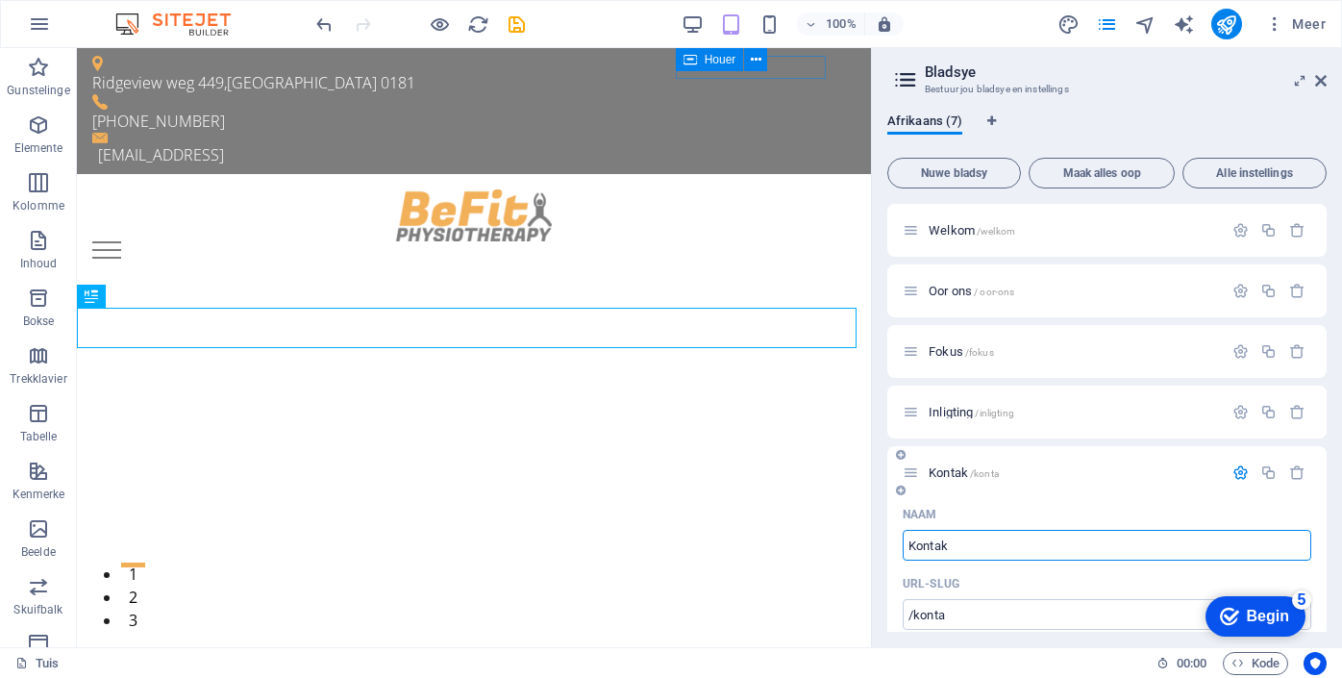
type input "Kontak"
type input "/kontak"
type input "Kontak"
click at [1318, 83] on icon at bounding box center [1321, 80] width 12 height 15
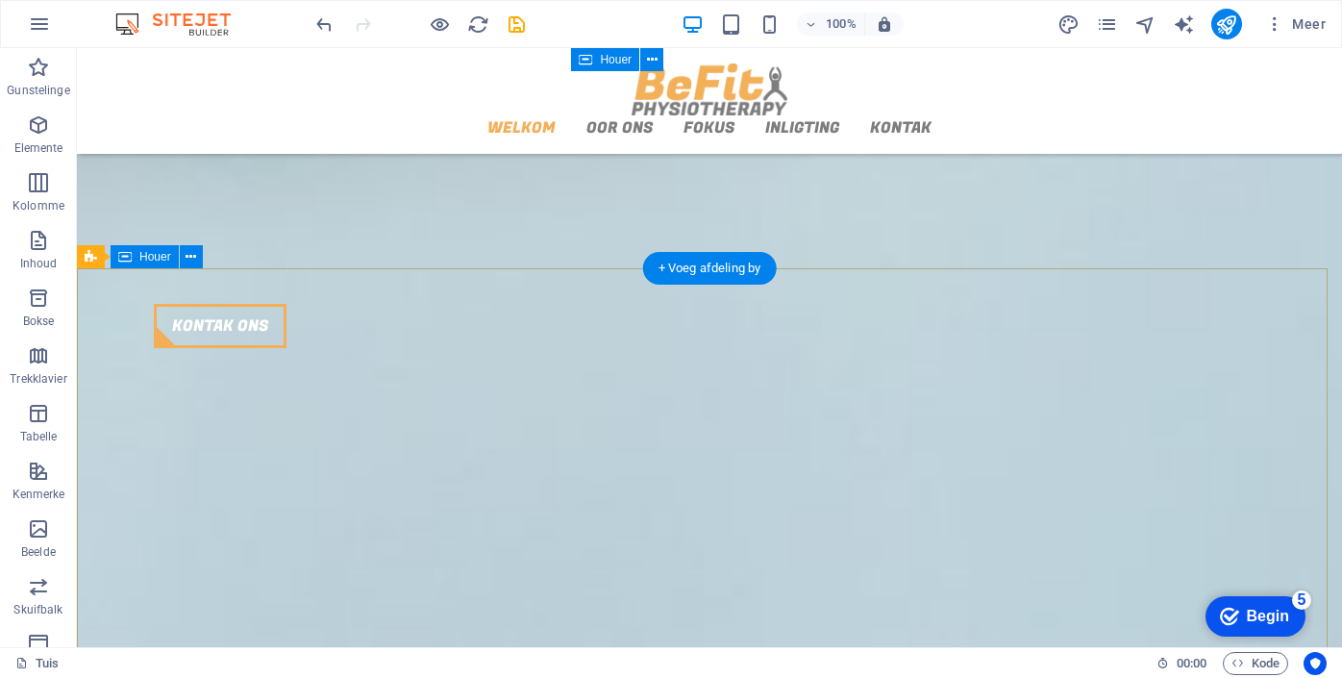
scroll to position [2129, 0]
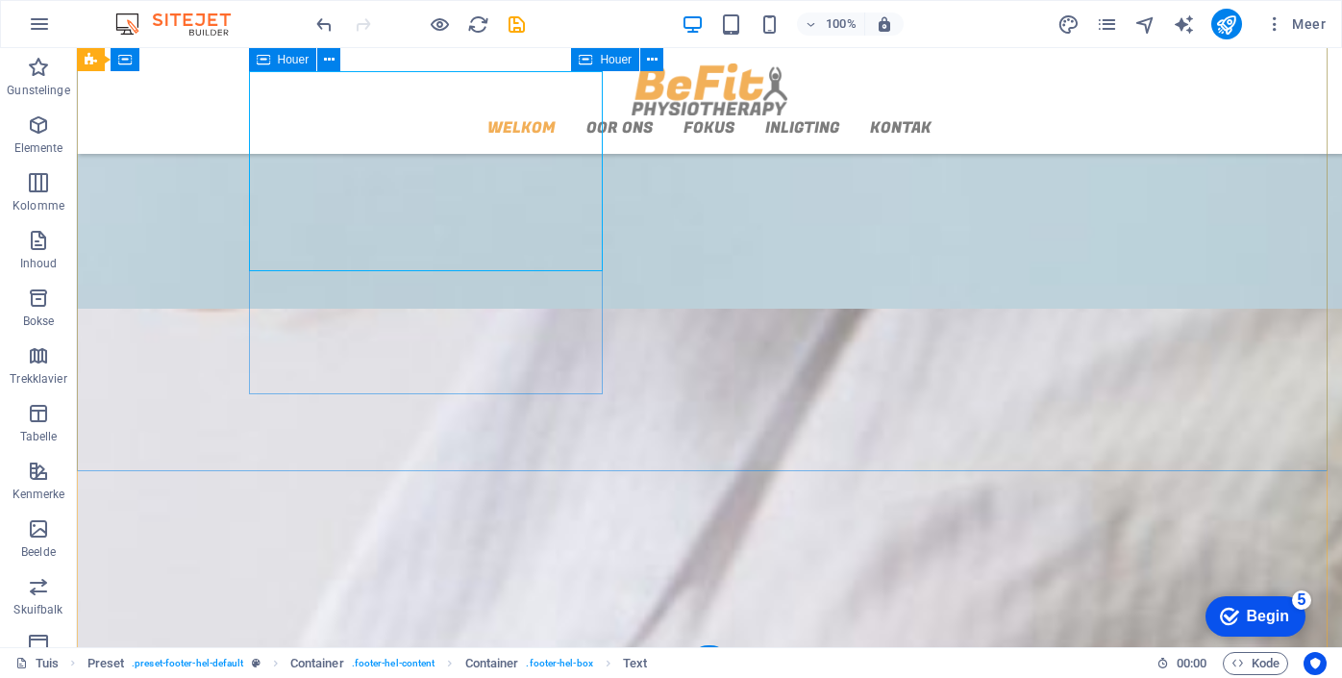
scroll to position [2487, 0]
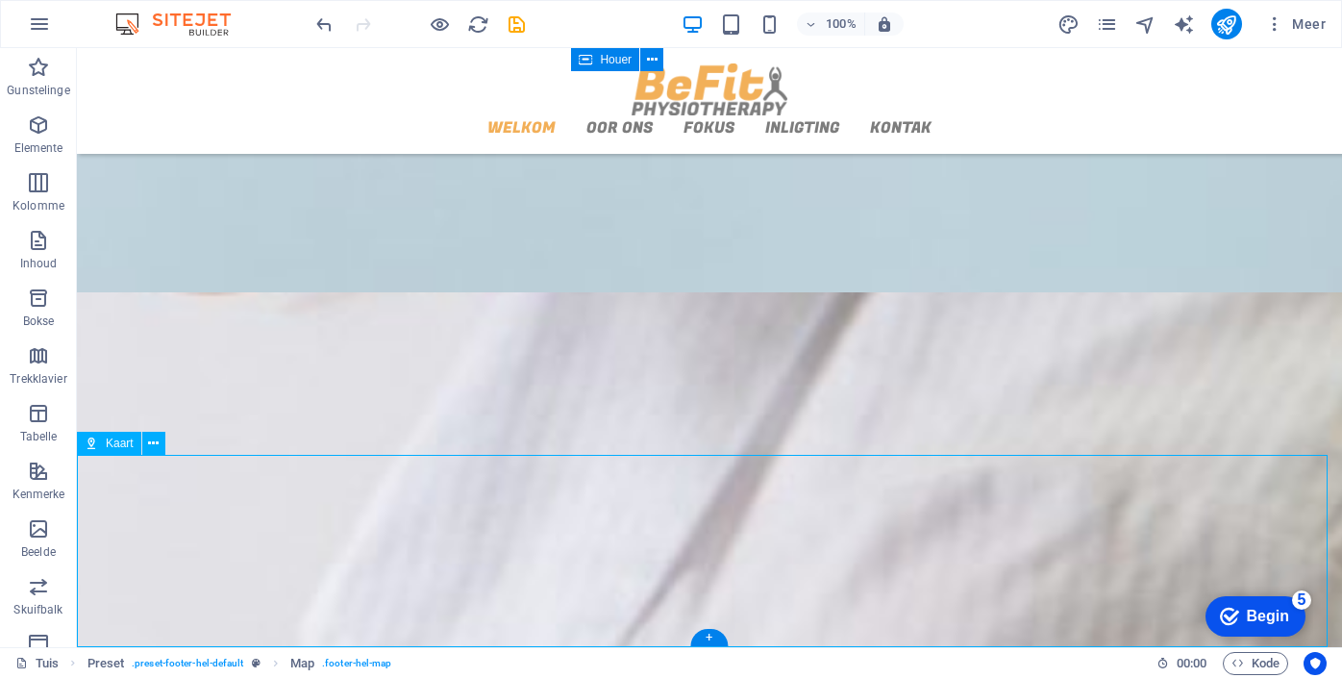
select select "1"
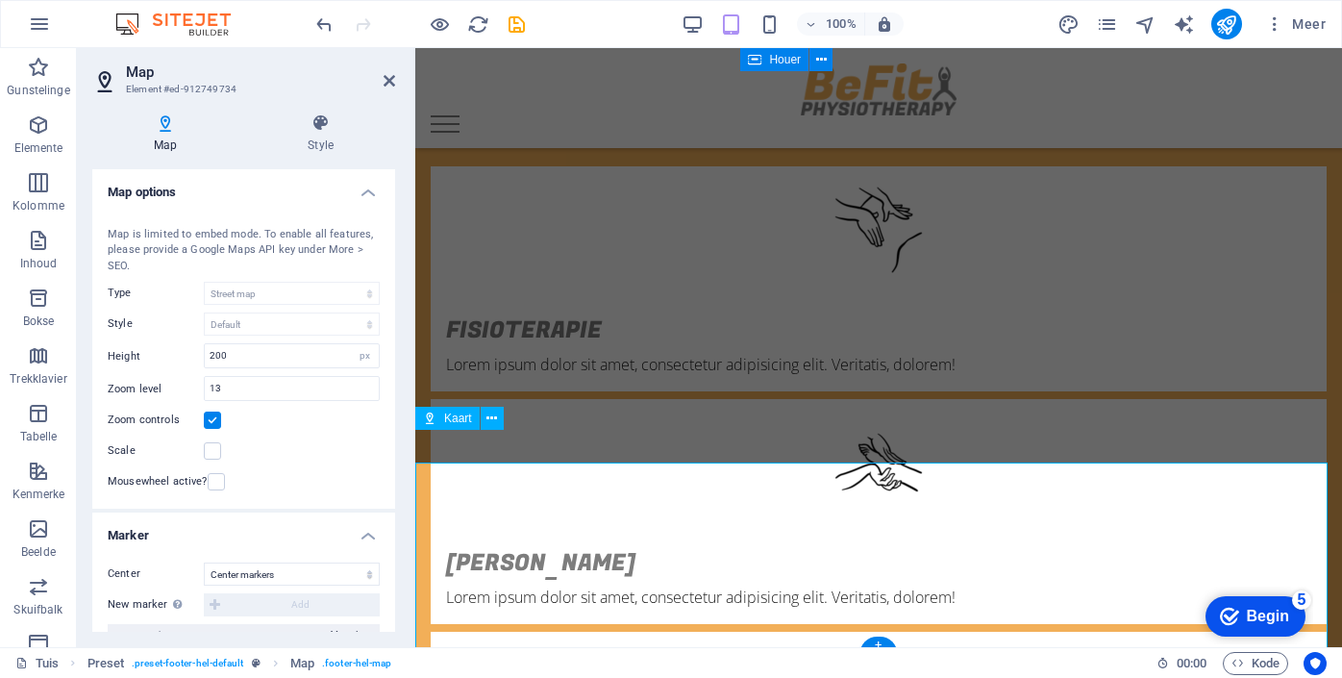
scroll to position [2732, 0]
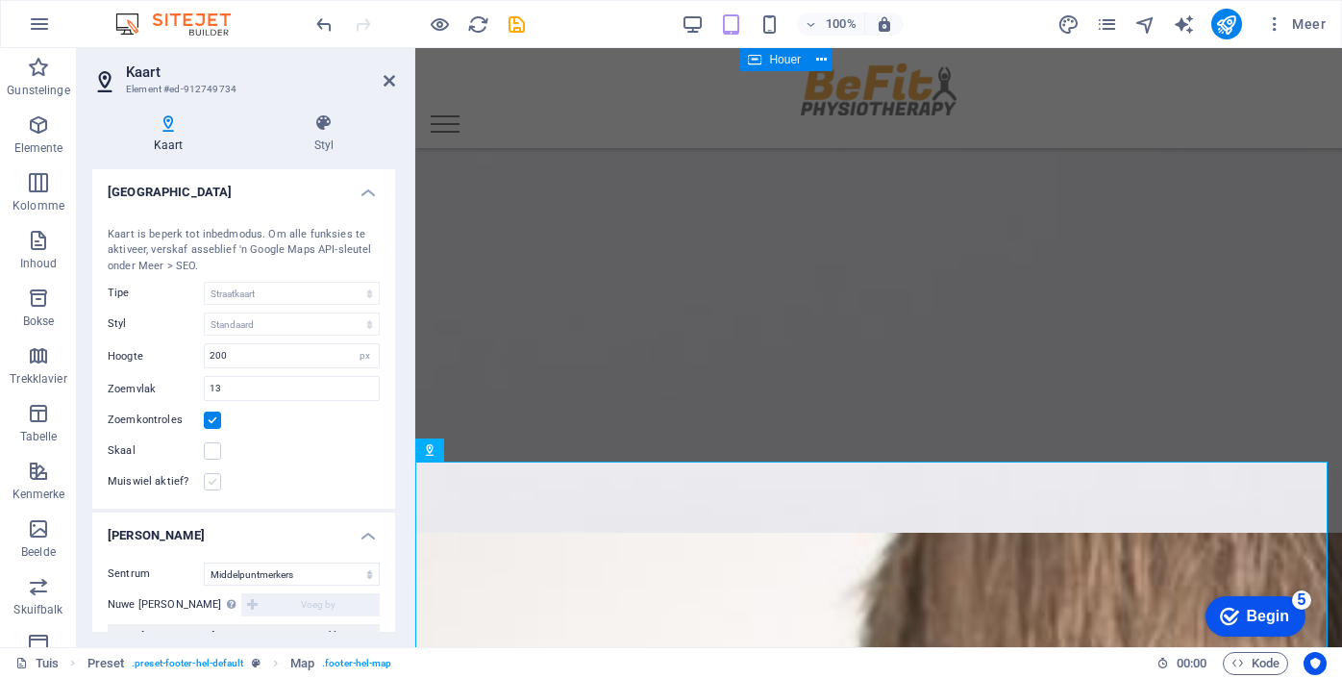
click at [212, 481] on label at bounding box center [212, 481] width 17 height 17
click at [0, 0] on input "Muiswiel aktief?" at bounding box center [0, 0] width 0 height 0
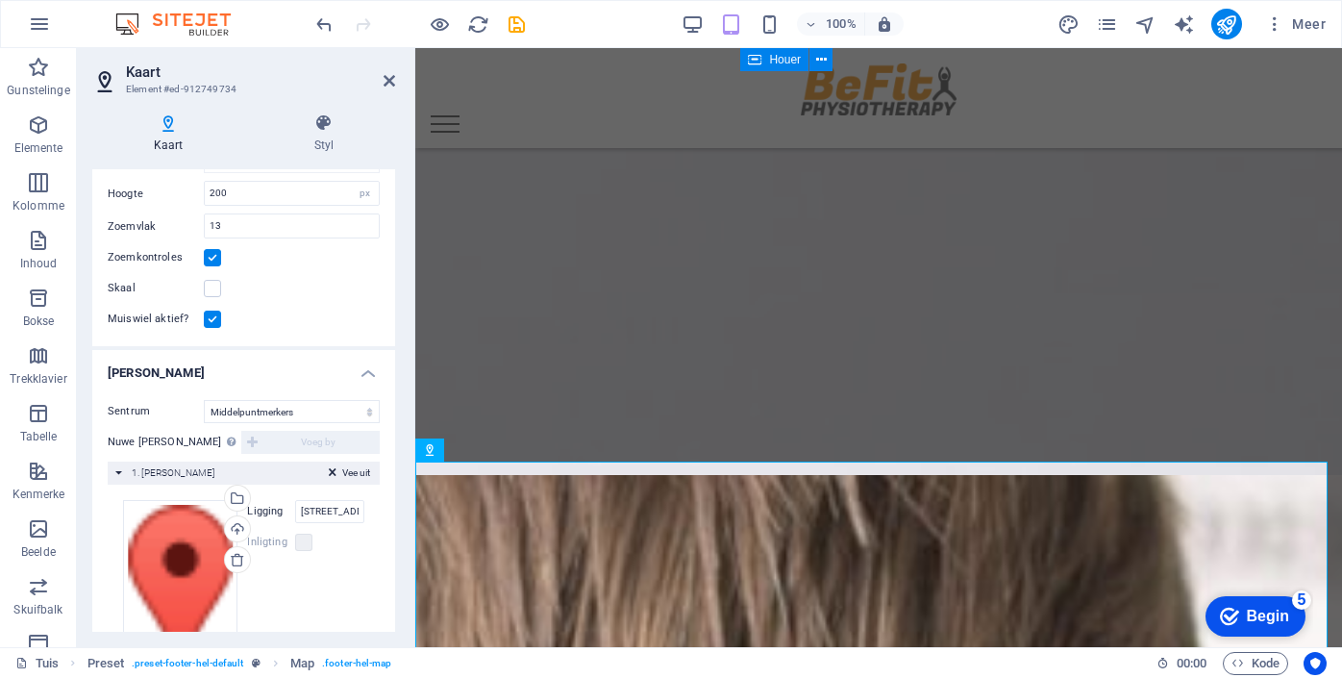
scroll to position [163, 0]
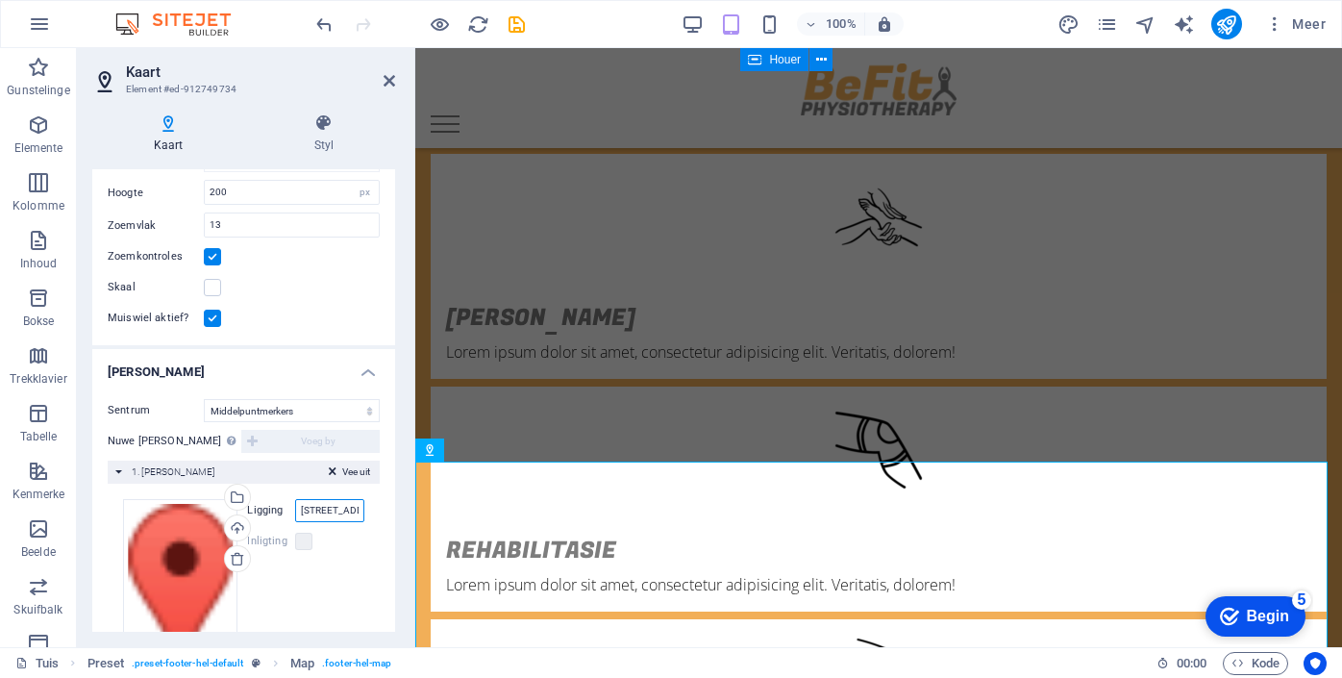
click at [346, 515] on input "[STREET_ADDRESS][US_STATE]" at bounding box center [329, 510] width 69 height 23
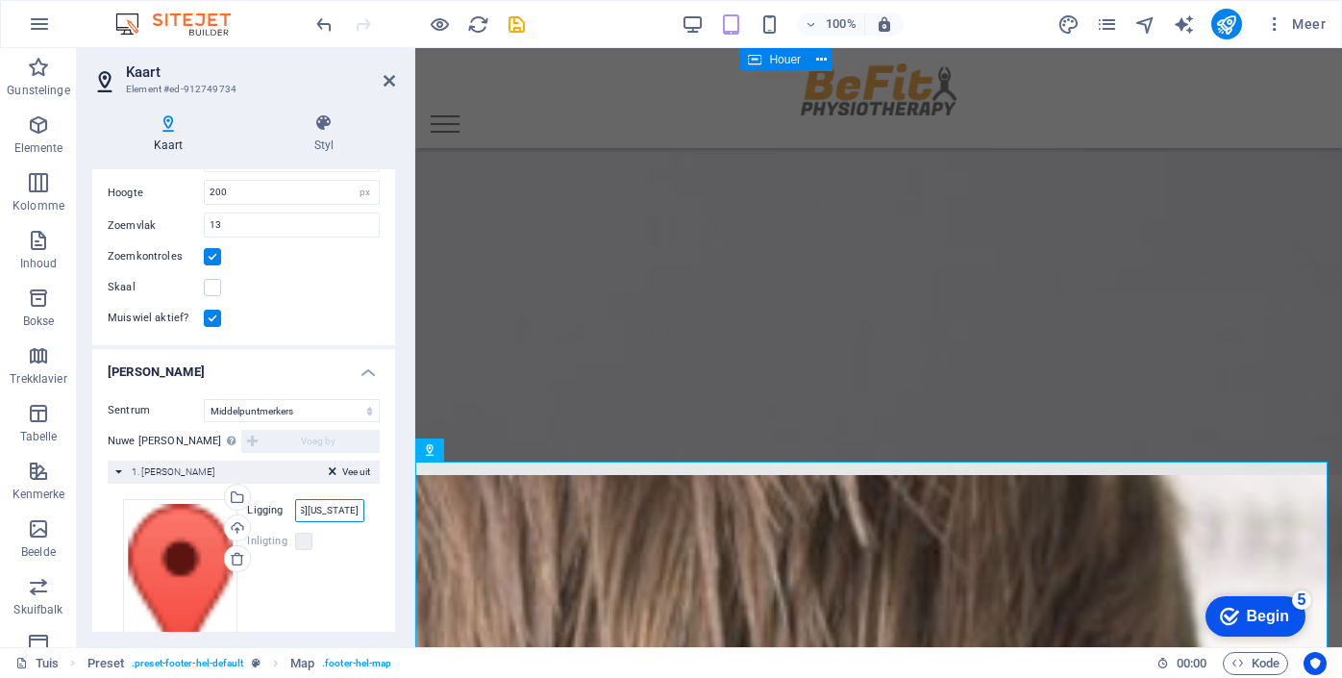
scroll to position [0, 128]
drag, startPoint x: 295, startPoint y: 508, endPoint x: 399, endPoint y: 502, distance: 104.0
click at [399, 502] on div "Kaart Styl Kaartopsies Kaartsentrum [STREET_ADDRESS][US_STATE] Kaart is beperk …" at bounding box center [244, 372] width 334 height 549
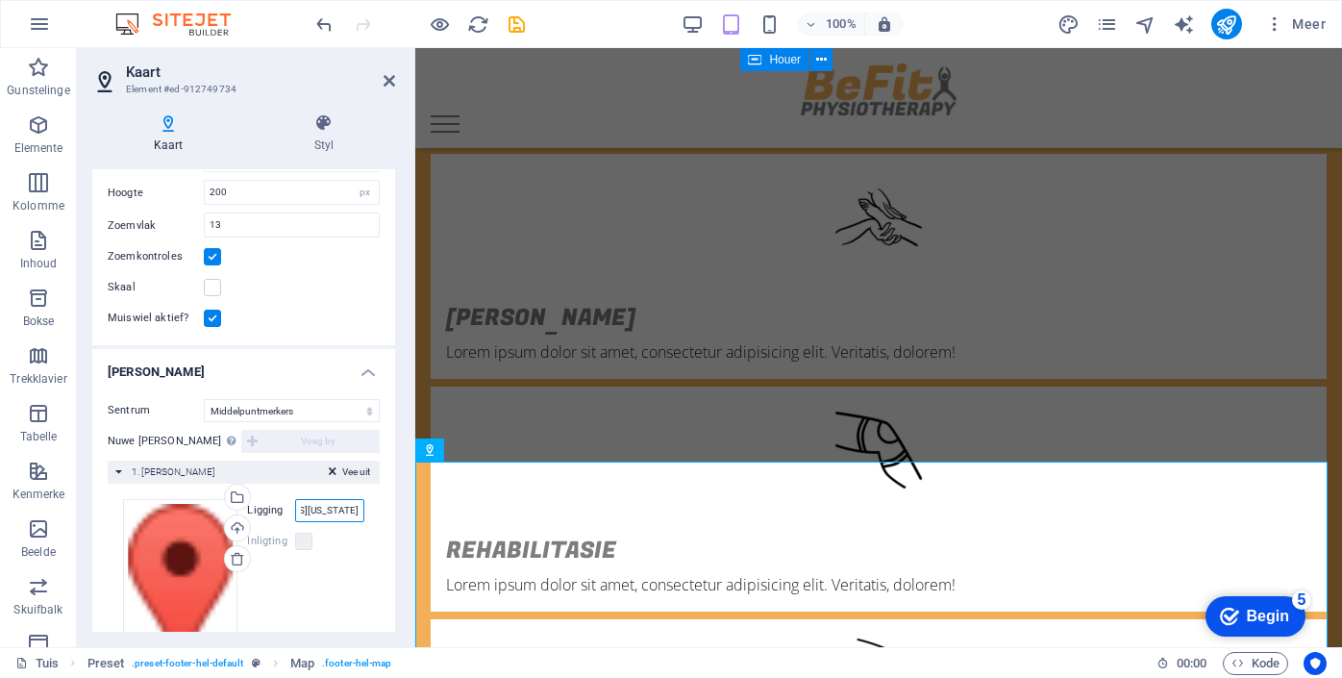
paste input "Ridgeview weg [STREET_ADDRESS]"
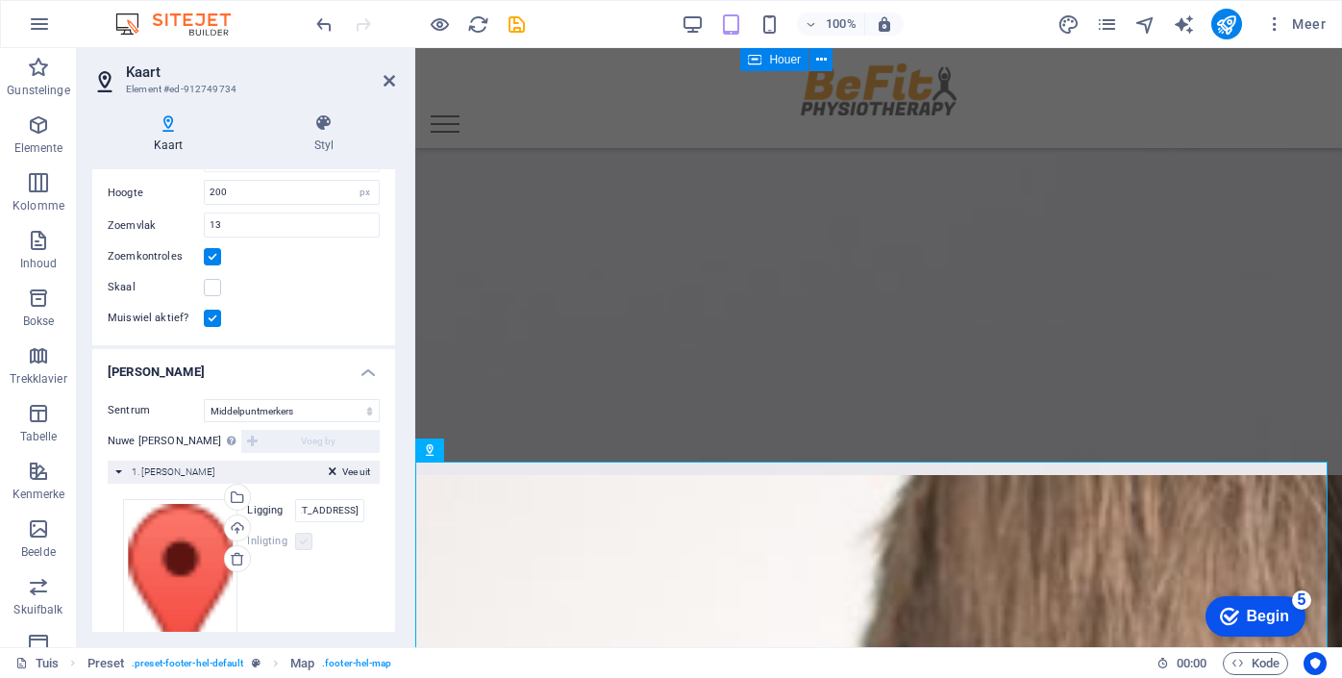
scroll to position [0, 0]
click at [298, 542] on label at bounding box center [303, 541] width 17 height 17
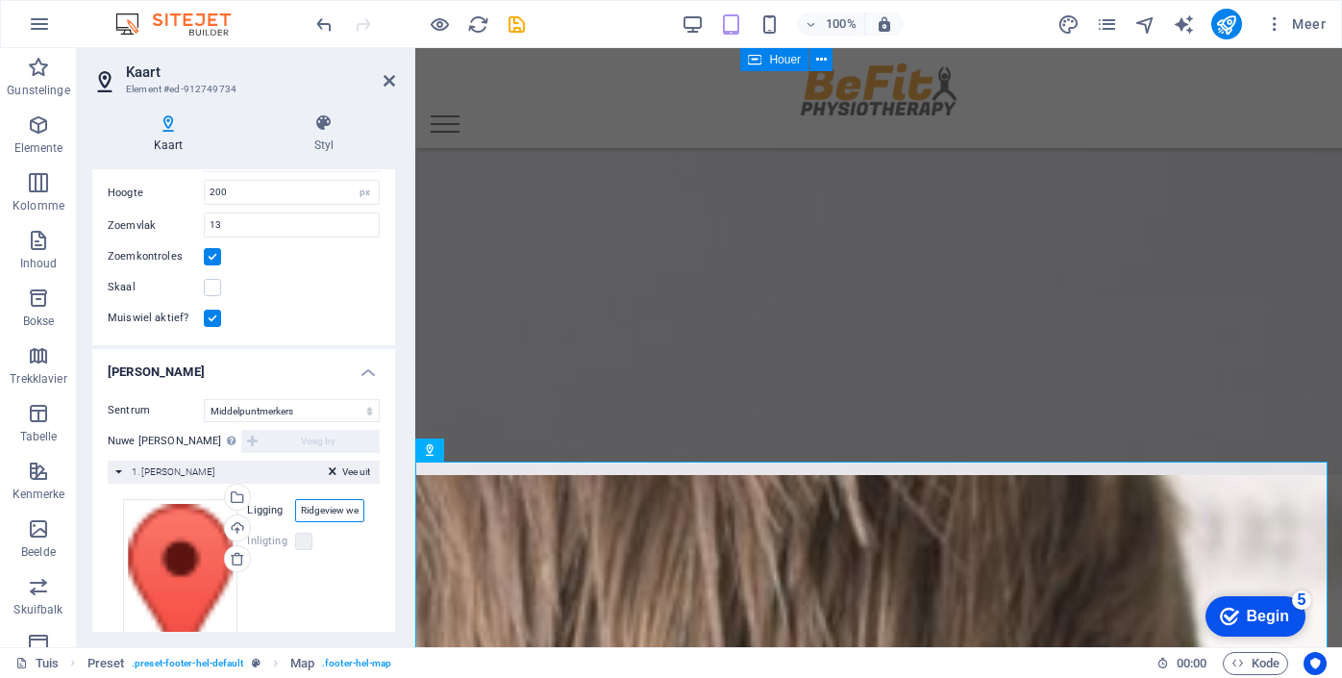
click at [352, 511] on input "Ridgeview weg [STREET_ADDRESS]" at bounding box center [329, 510] width 69 height 23
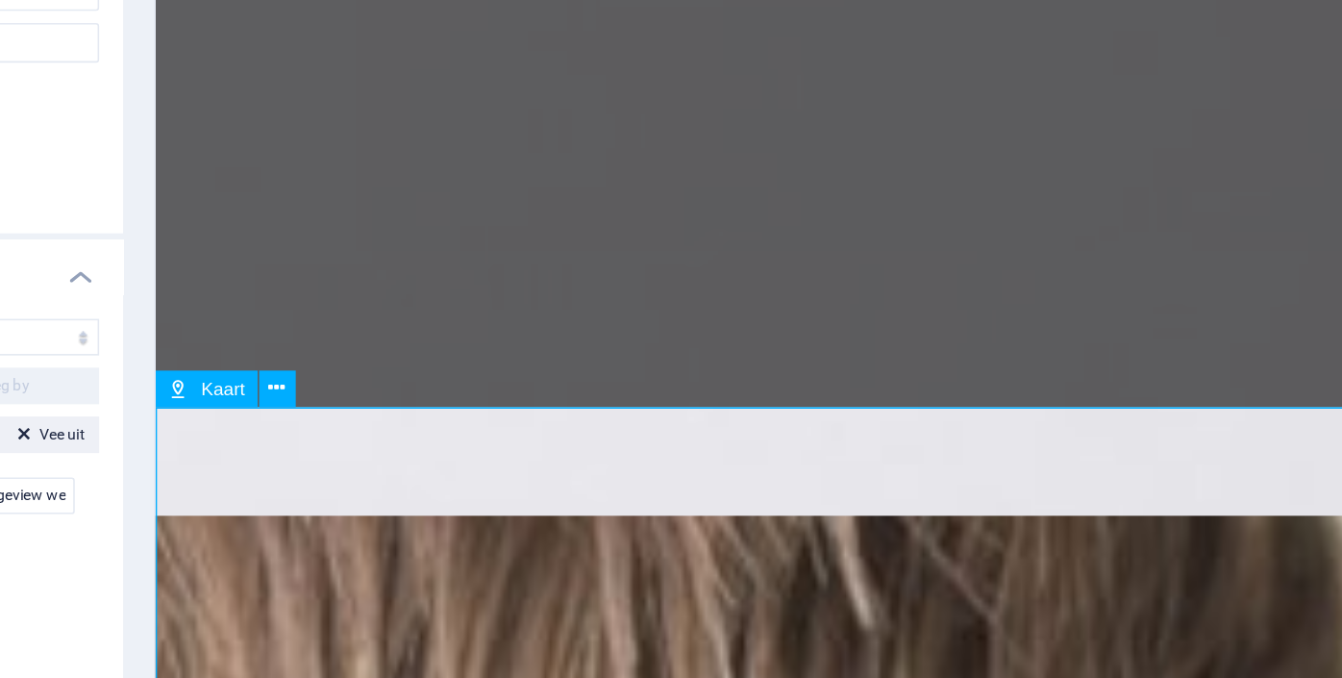
scroll to position [2740, 0]
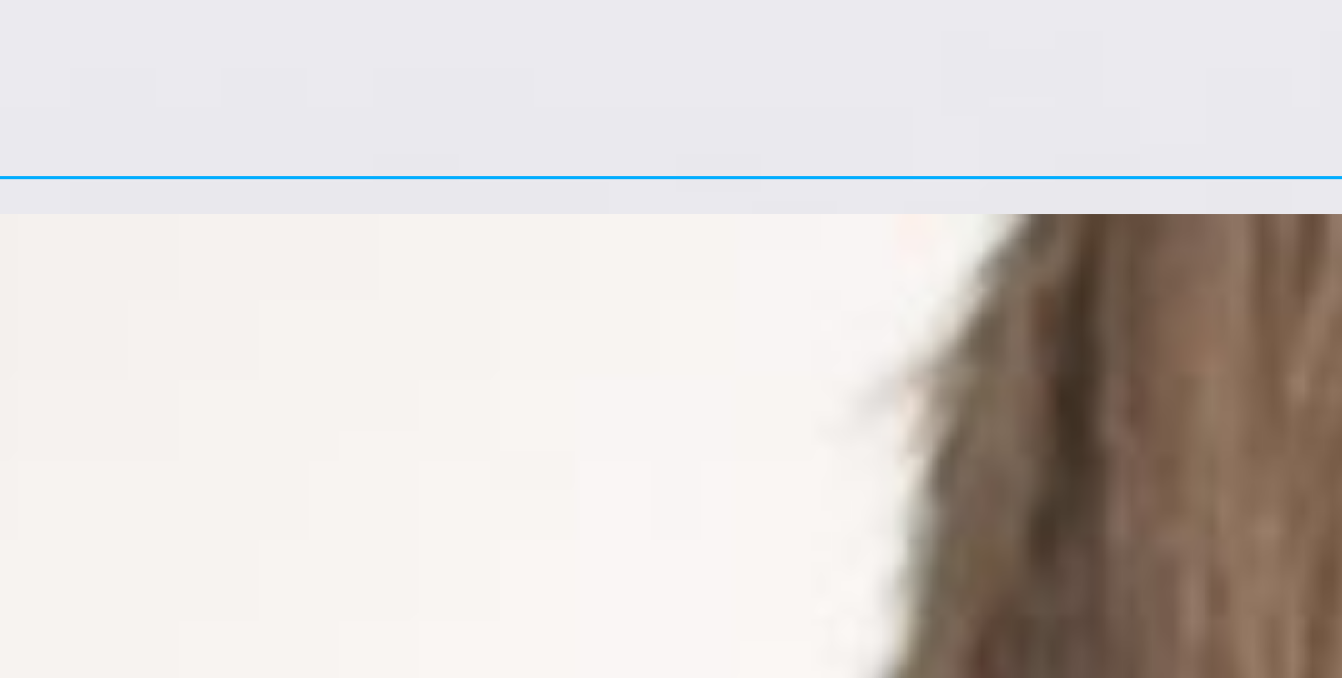
drag, startPoint x: -63, startPoint y: -601, endPoint x: -143, endPoint y: -579, distance: 83.7
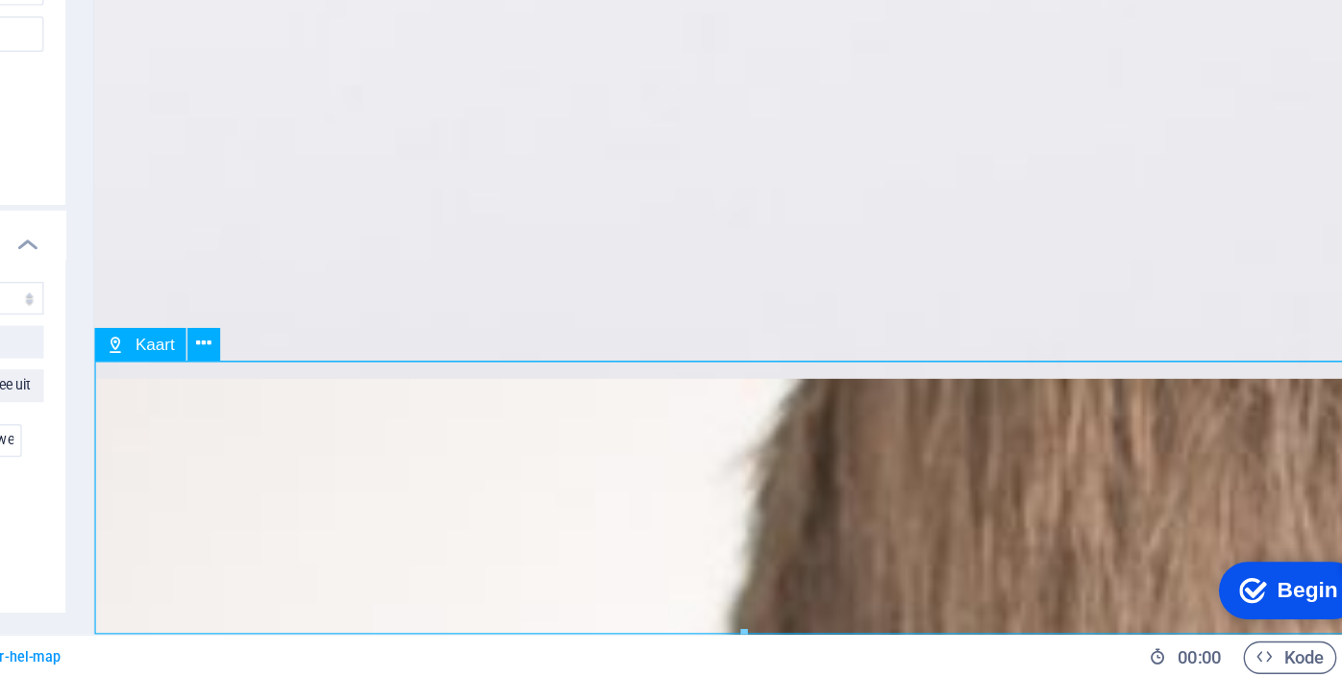
scroll to position [0, 0]
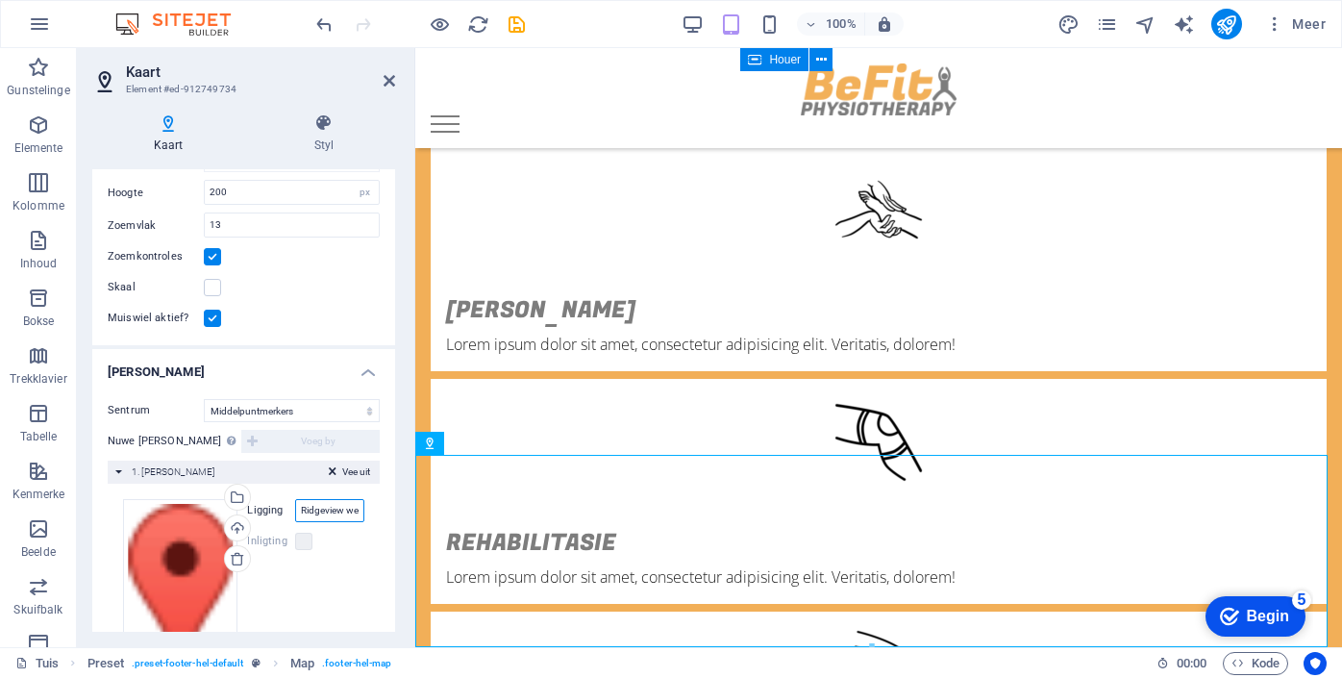
click at [319, 514] on input "Ridgeview weg [STREET_ADDRESS]" at bounding box center [329, 510] width 69 height 23
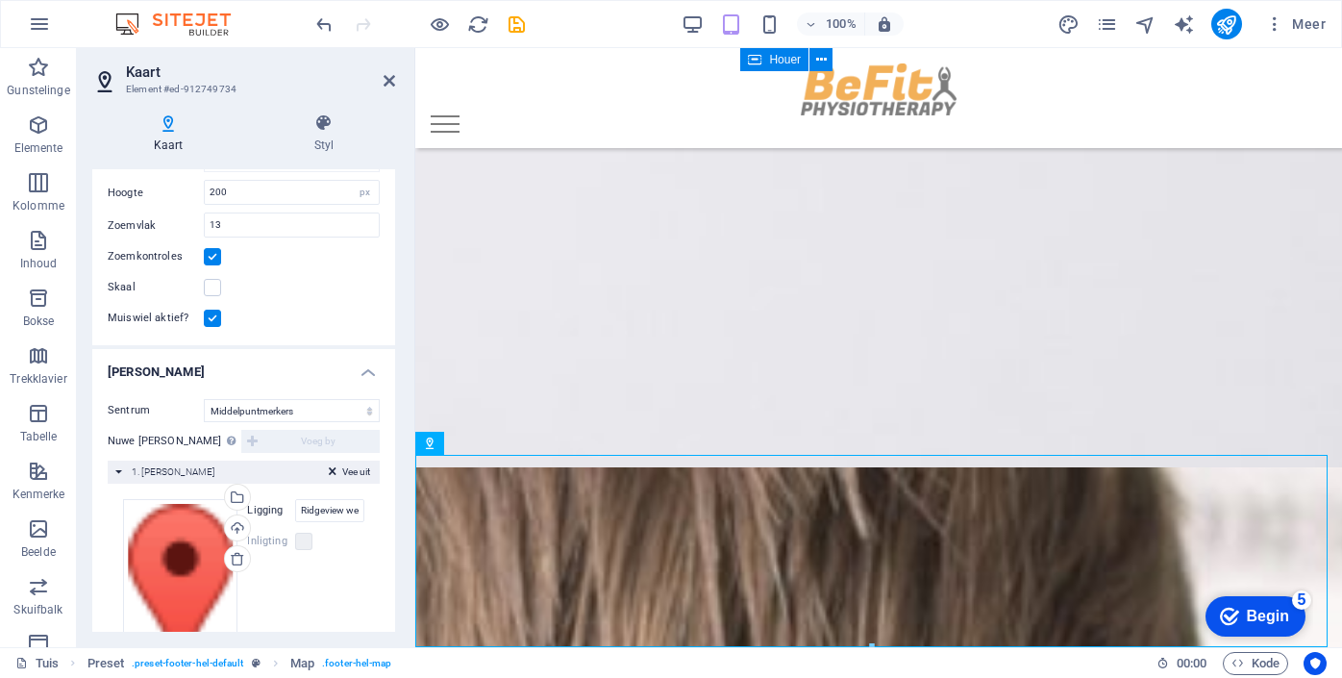
click at [342, 555] on div "Sleep lêers hierheen, klik [PERSON_NAME] [PERSON_NAME] of [PERSON_NAME] [PERSON…" at bounding box center [243, 599] width 241 height 201
click at [339, 514] on input "Ridgeview weg [STREET_ADDRESS]" at bounding box center [329, 510] width 69 height 23
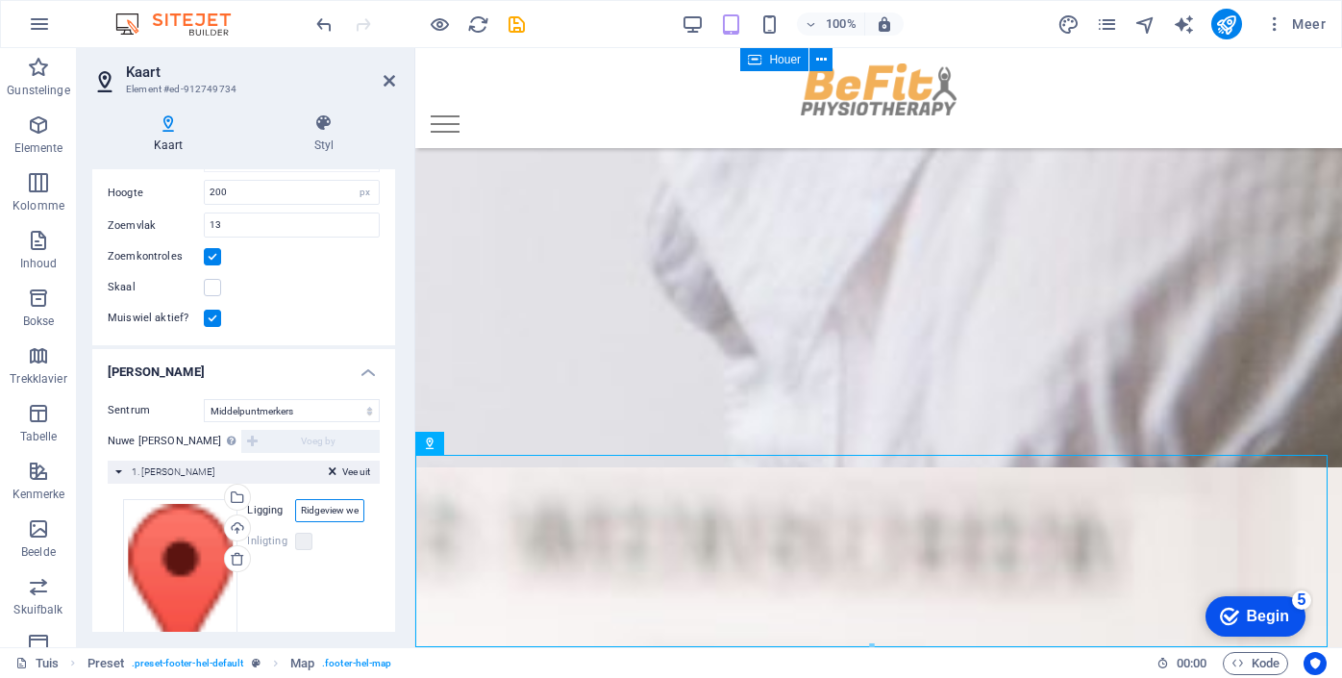
scroll to position [0, 198]
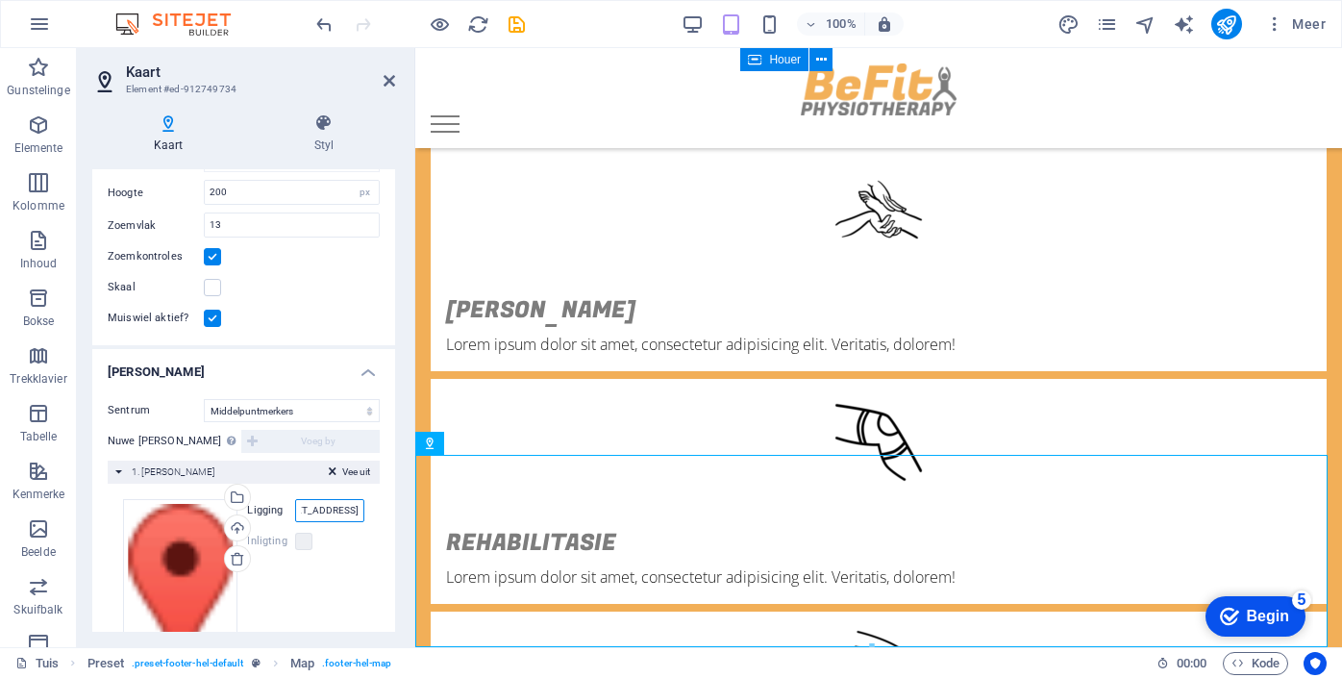
drag, startPoint x: 297, startPoint y: 513, endPoint x: 383, endPoint y: 515, distance: 85.6
click at [383, 515] on div "Sentrum Moenie sentreer nie Middelpuntmerkers Sentrum- en zoommerkers Nuwe [PER…" at bounding box center [243, 557] width 303 height 347
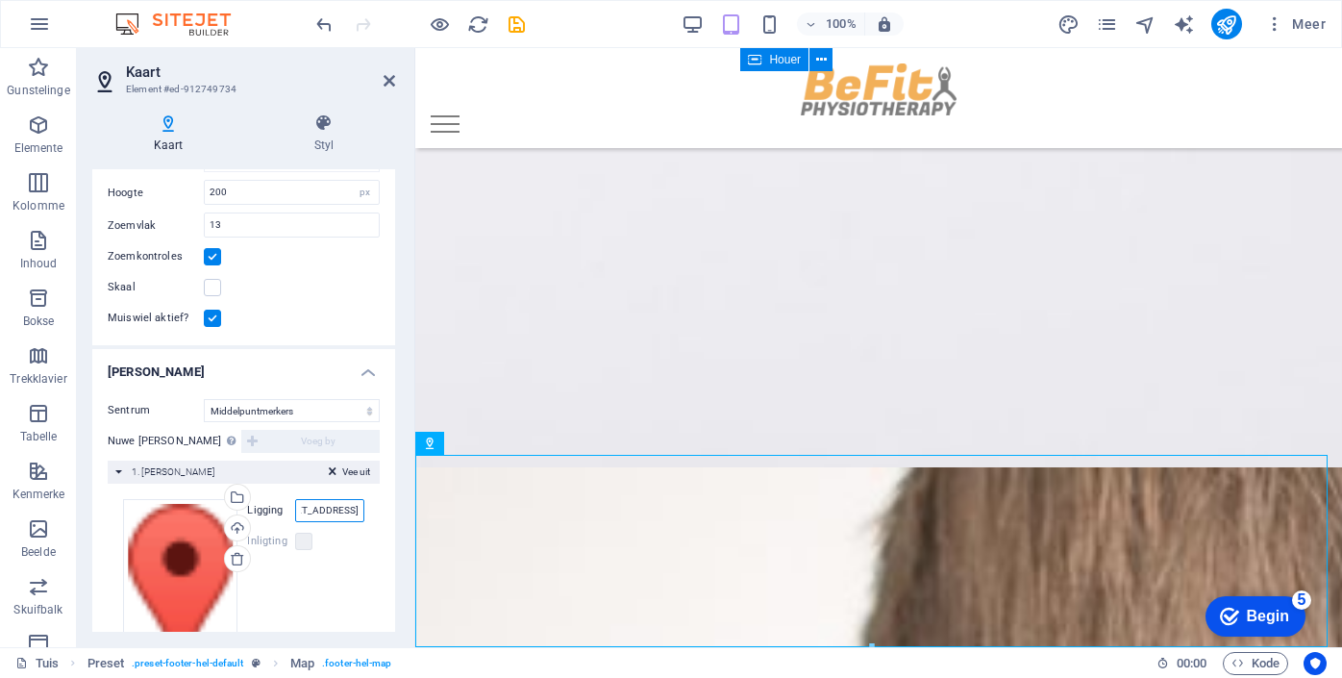
paste input "<div class="mapouter"><div class="gmap_canvas"><iframe width="350" height="350"…"
type input "<"
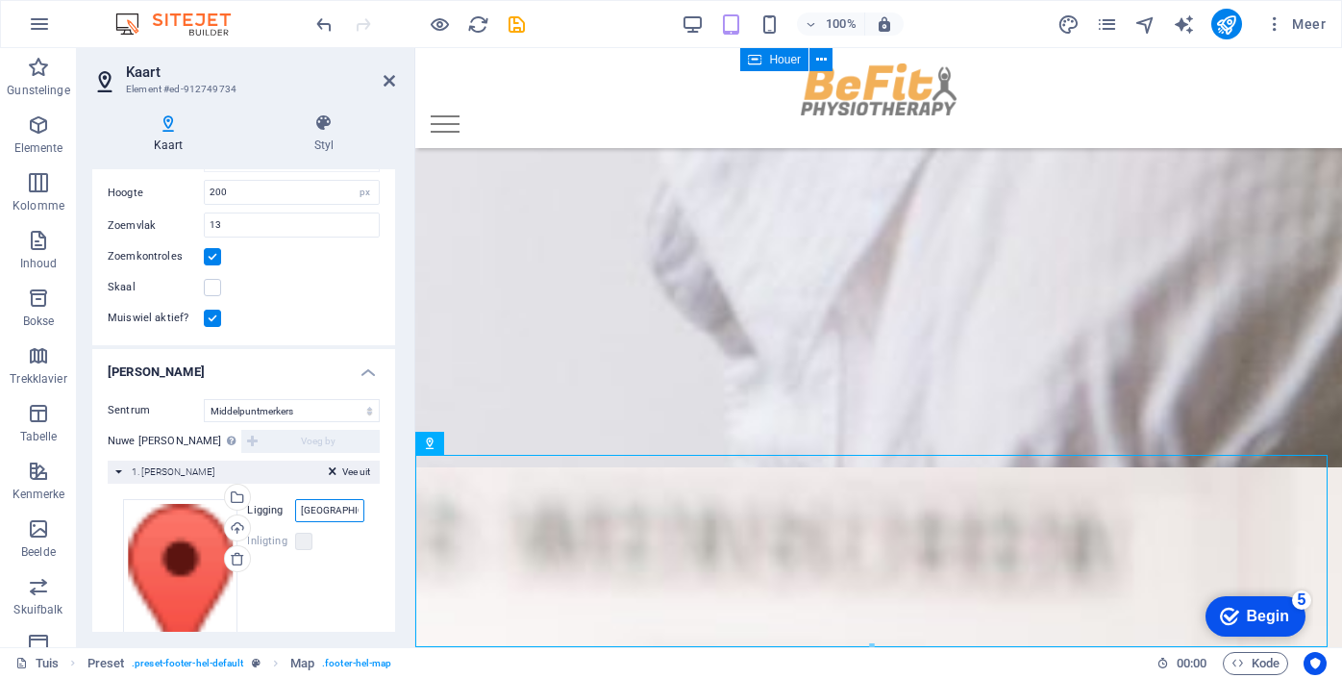
click at [344, 513] on input "[GEOGRAPHIC_DATA], [GEOGRAPHIC_DATA]" at bounding box center [329, 510] width 69 height 23
click at [338, 559] on div "Sleep lêers hierheen, klik [PERSON_NAME] [PERSON_NAME] of [PERSON_NAME] [PERSON…" at bounding box center [243, 599] width 241 height 201
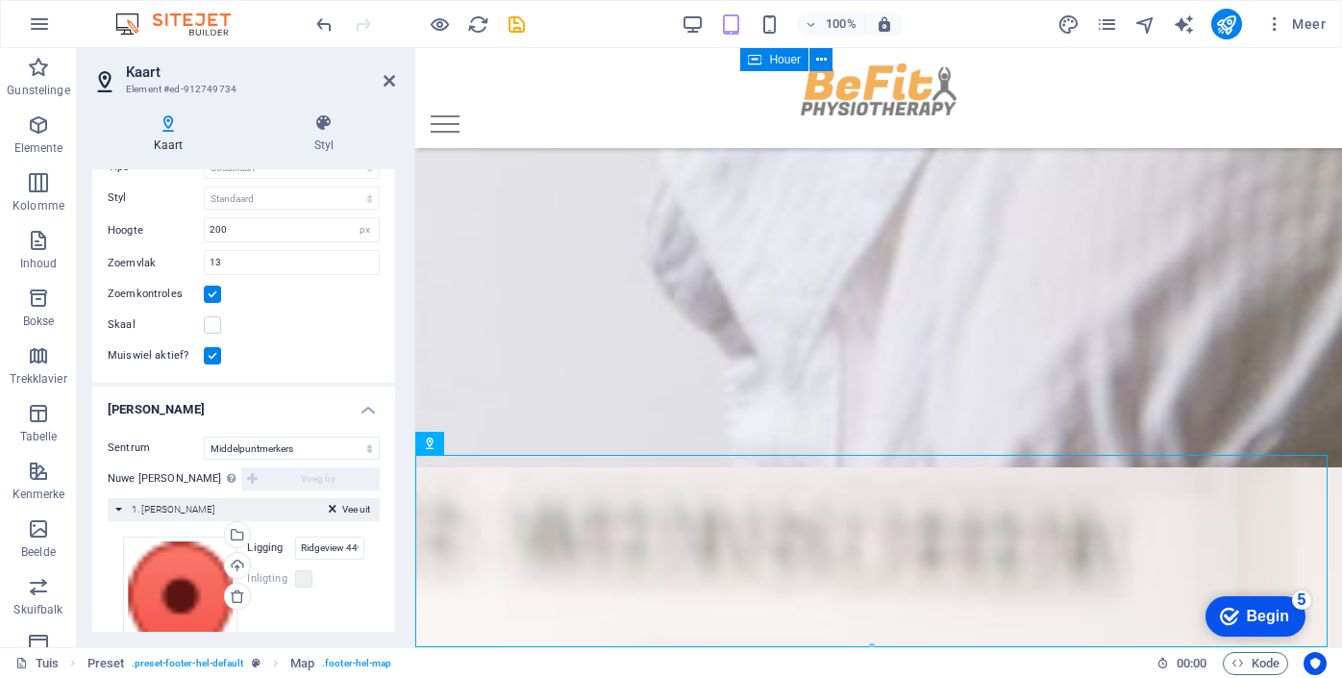
scroll to position [121, 0]
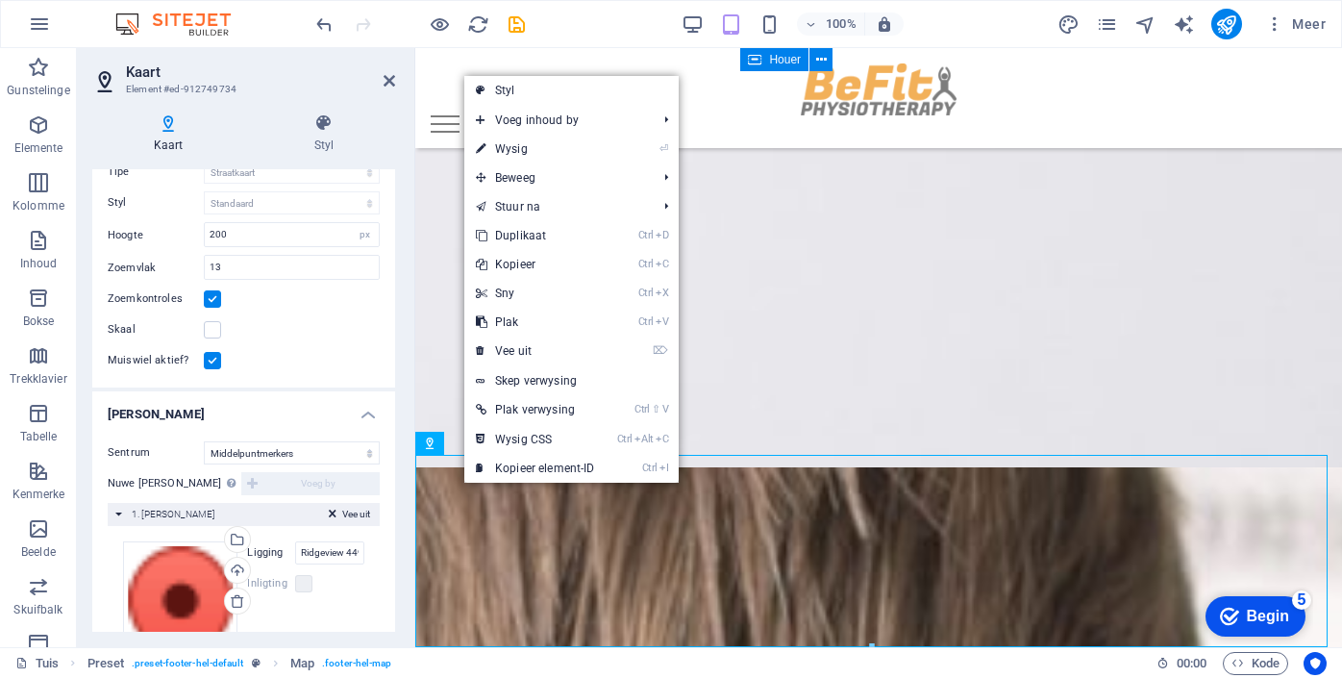
click at [342, 582] on div "Inligting" at bounding box center [305, 583] width 117 height 23
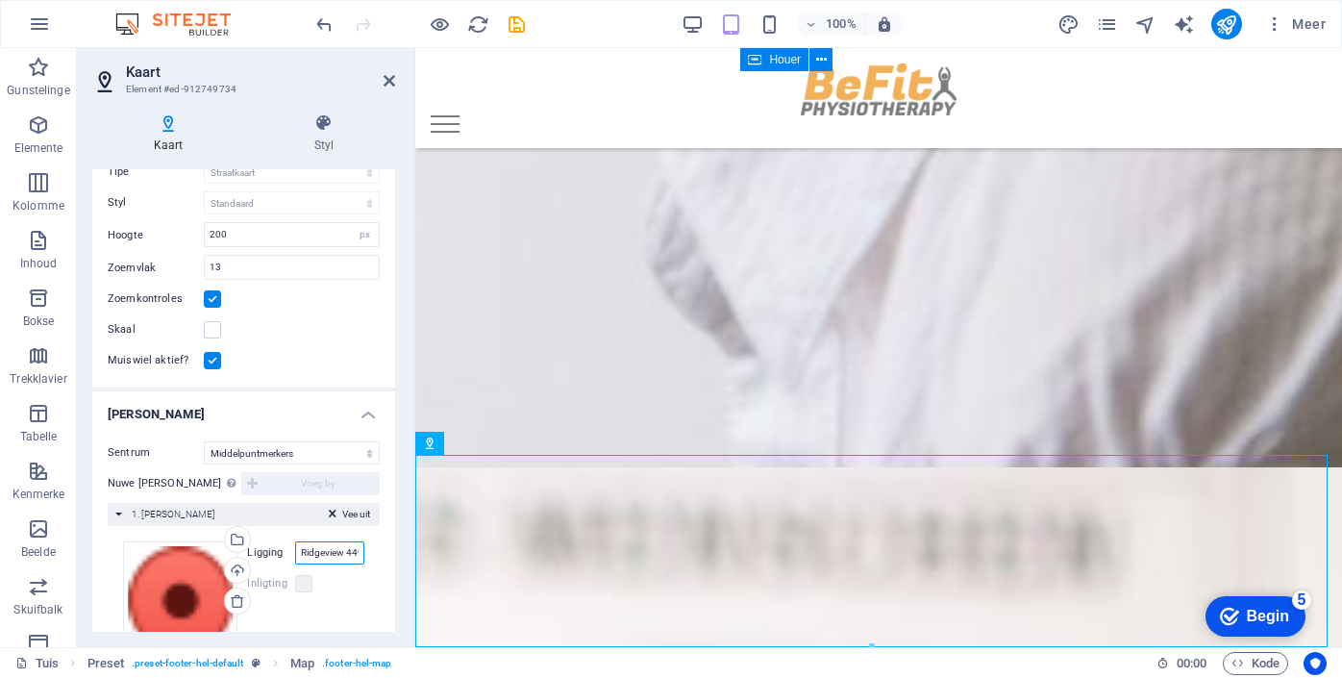
click at [296, 554] on input "Ridgeview 449, [GEOGRAPHIC_DATA]" at bounding box center [329, 552] width 69 height 23
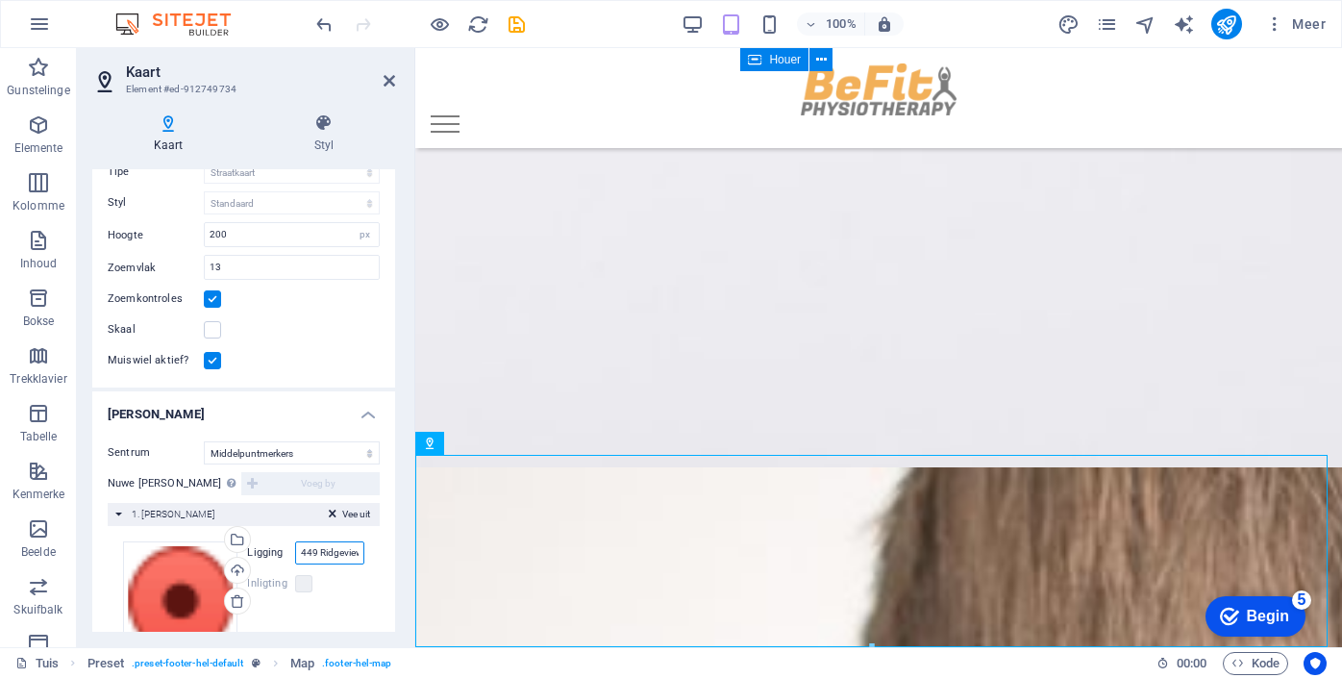
click at [333, 558] on input "449 Ridgeview 449, [GEOGRAPHIC_DATA]" at bounding box center [329, 552] width 69 height 23
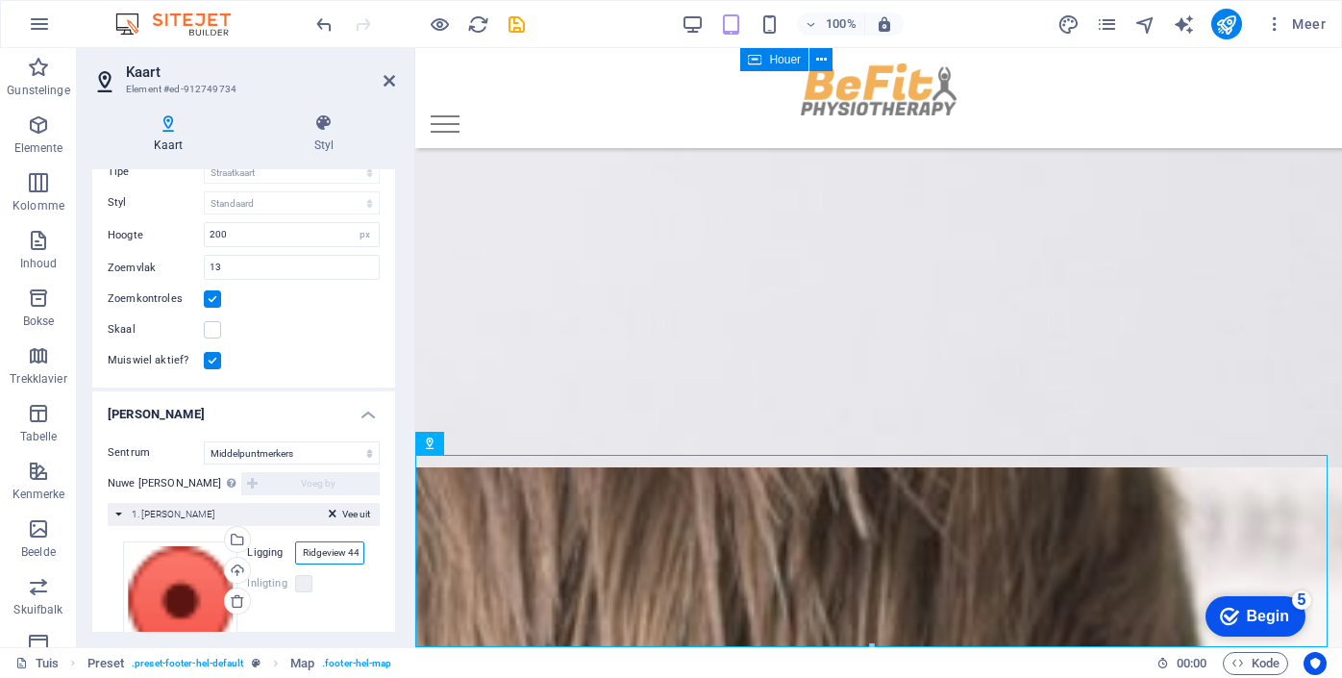
scroll to position [0, 23]
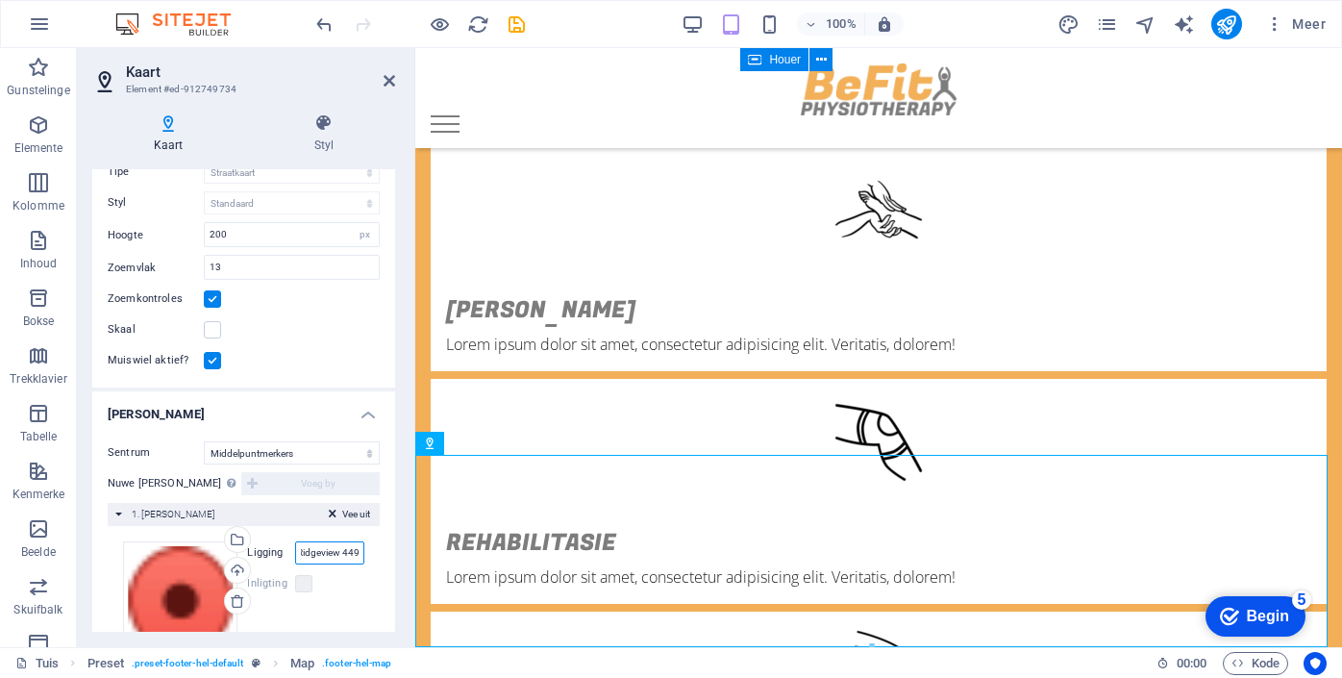
type input "449 Ridgeview 449, [GEOGRAPHIC_DATA]"
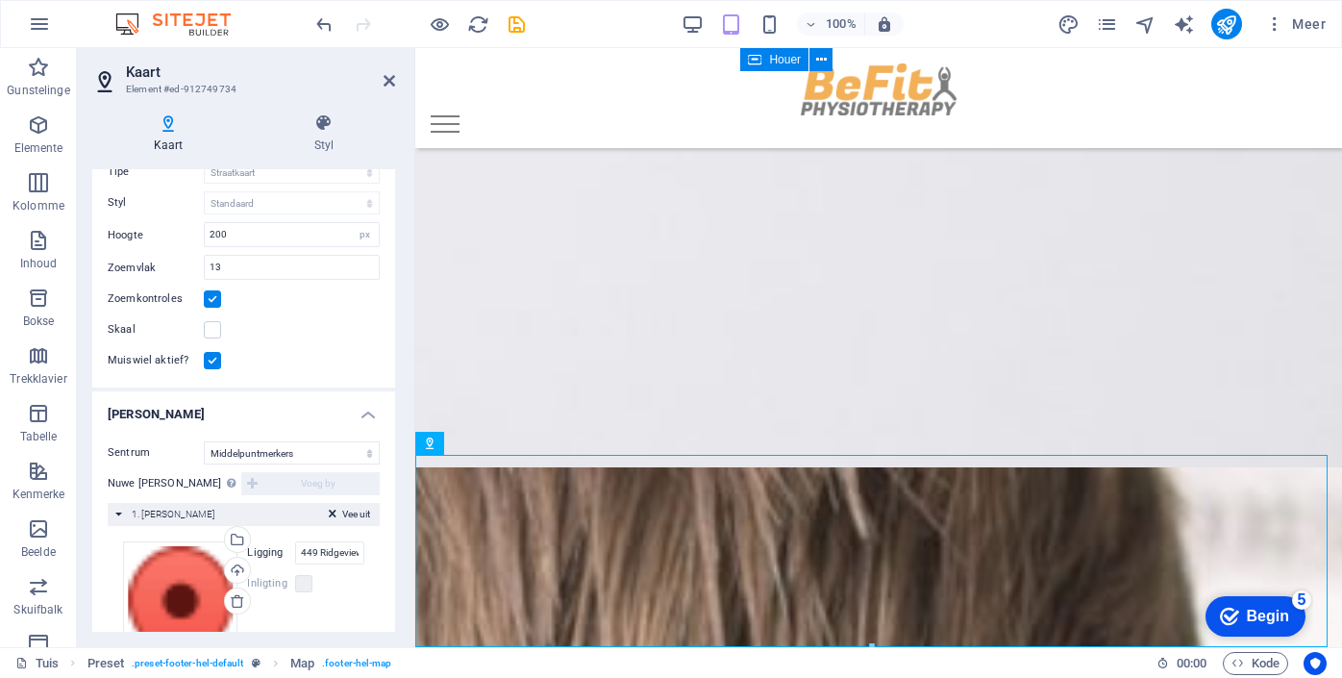
click at [333, 595] on div "Sleep lêers hierheen, klik [PERSON_NAME] [PERSON_NAME] of [PERSON_NAME] [PERSON…" at bounding box center [243, 641] width 241 height 201
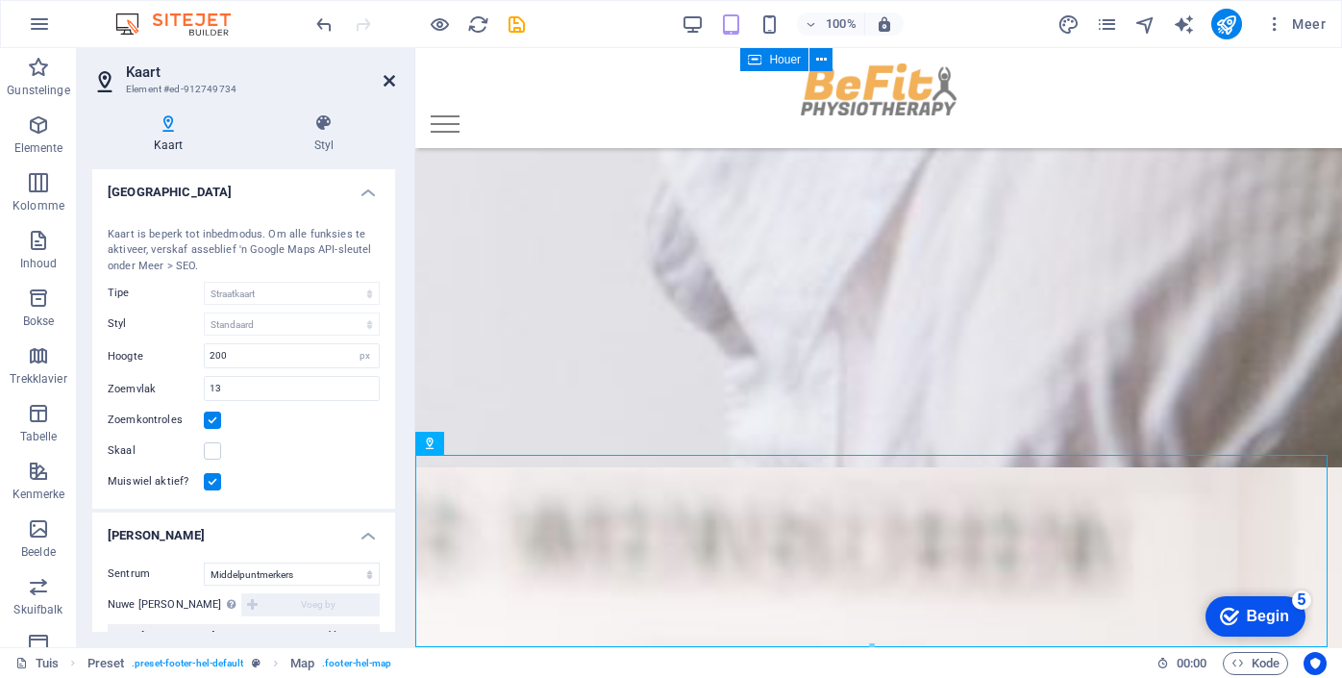
click at [391, 82] on icon at bounding box center [390, 80] width 12 height 15
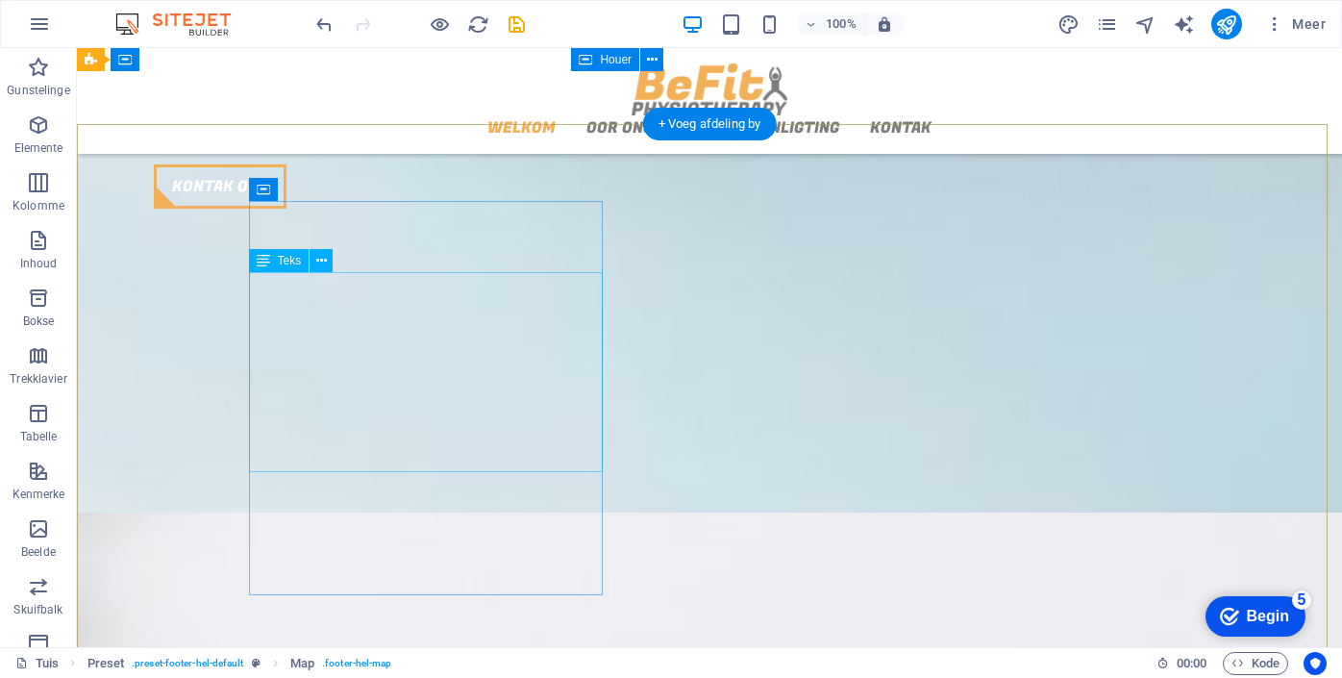
scroll to position [2264, 0]
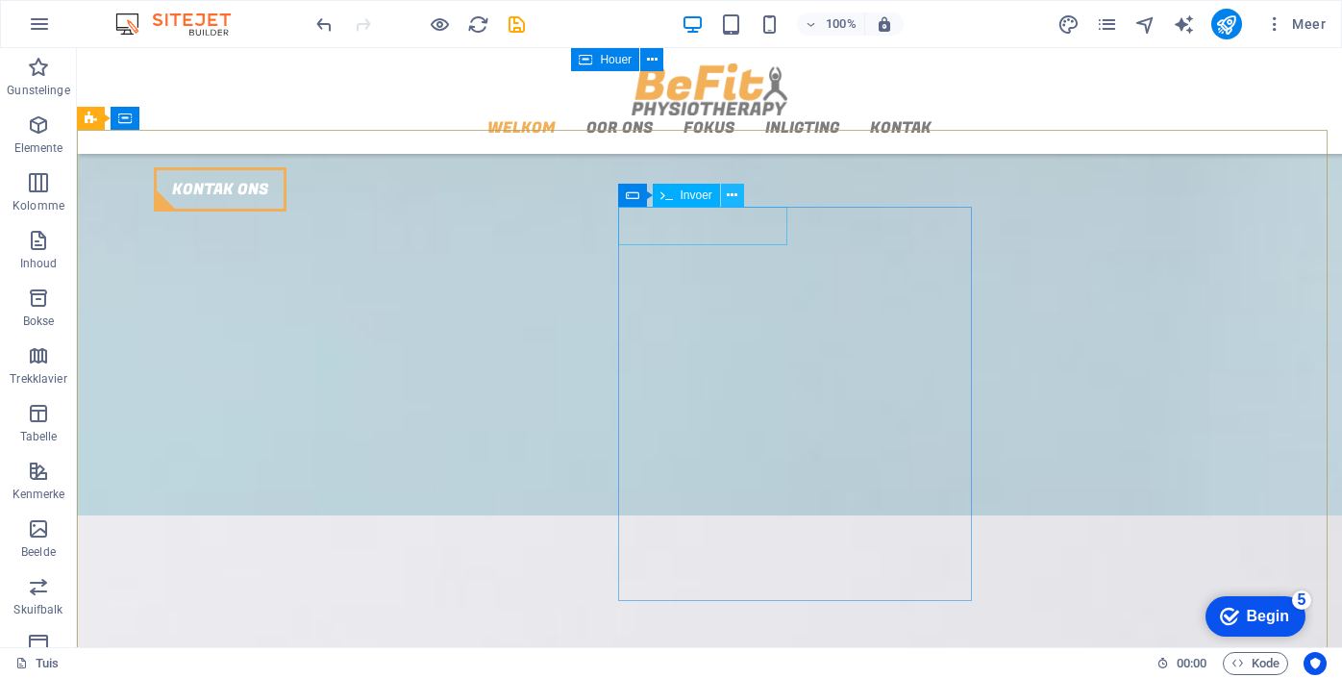
click at [731, 193] on icon at bounding box center [732, 196] width 11 height 20
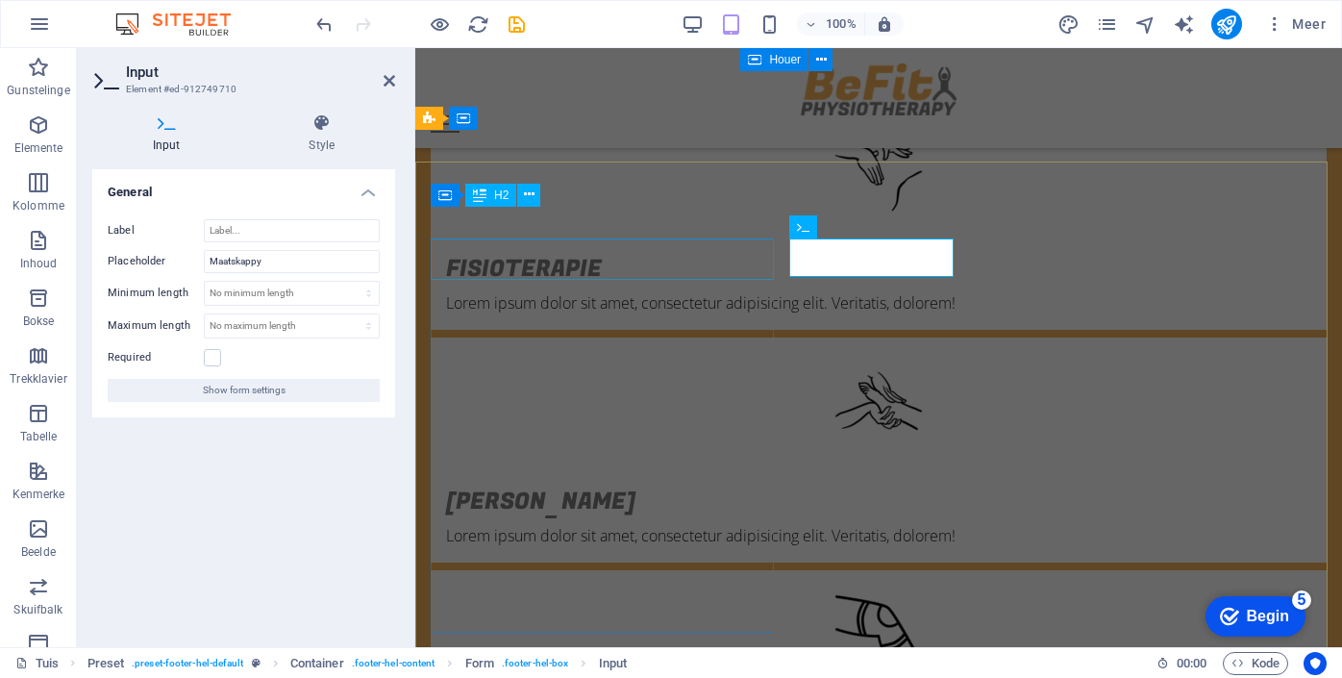
scroll to position [2517, 0]
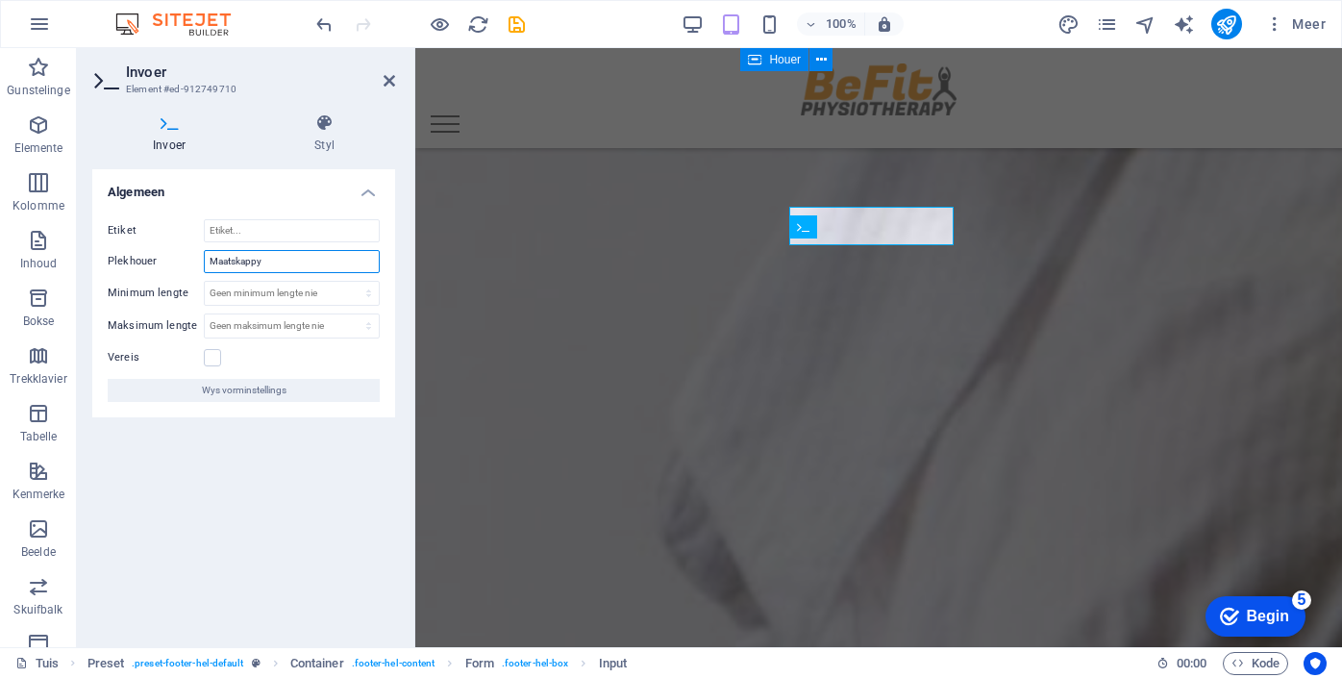
drag, startPoint x: 284, startPoint y: 269, endPoint x: 199, endPoint y: 256, distance: 85.7
click at [199, 256] on div "Plekhouer Maatskappy" at bounding box center [244, 261] width 272 height 23
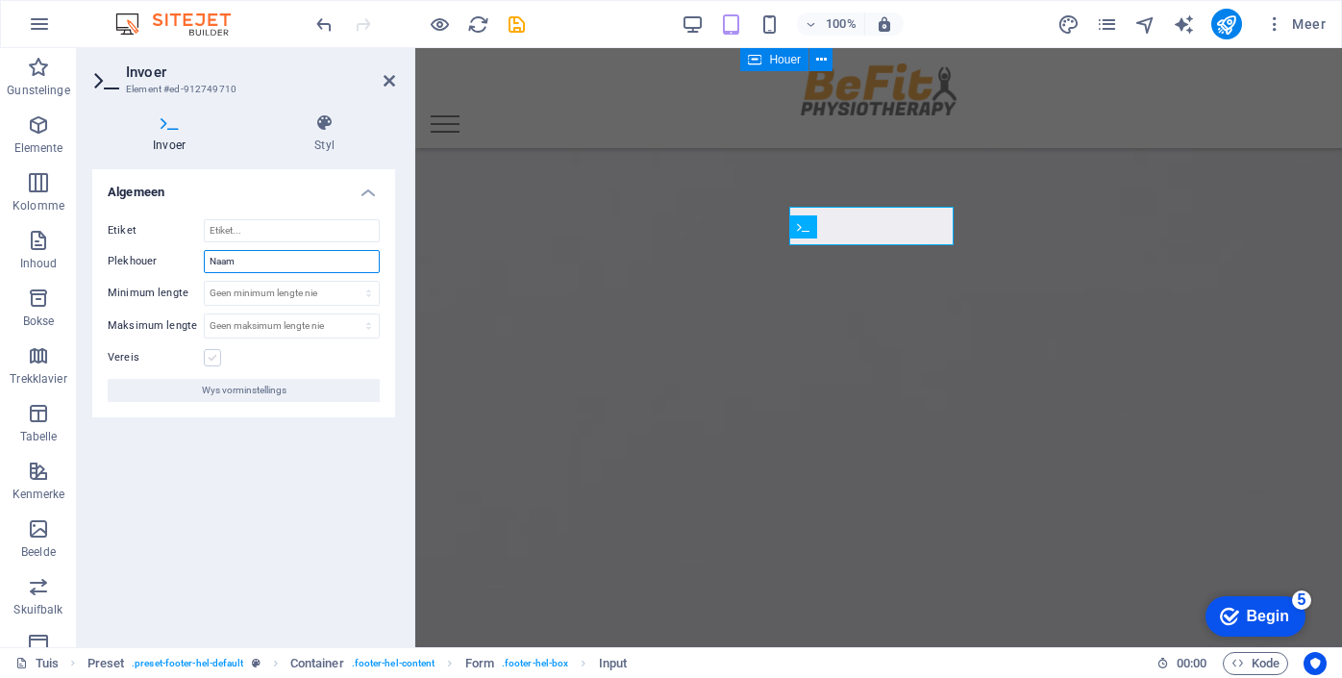
type input "Naam"
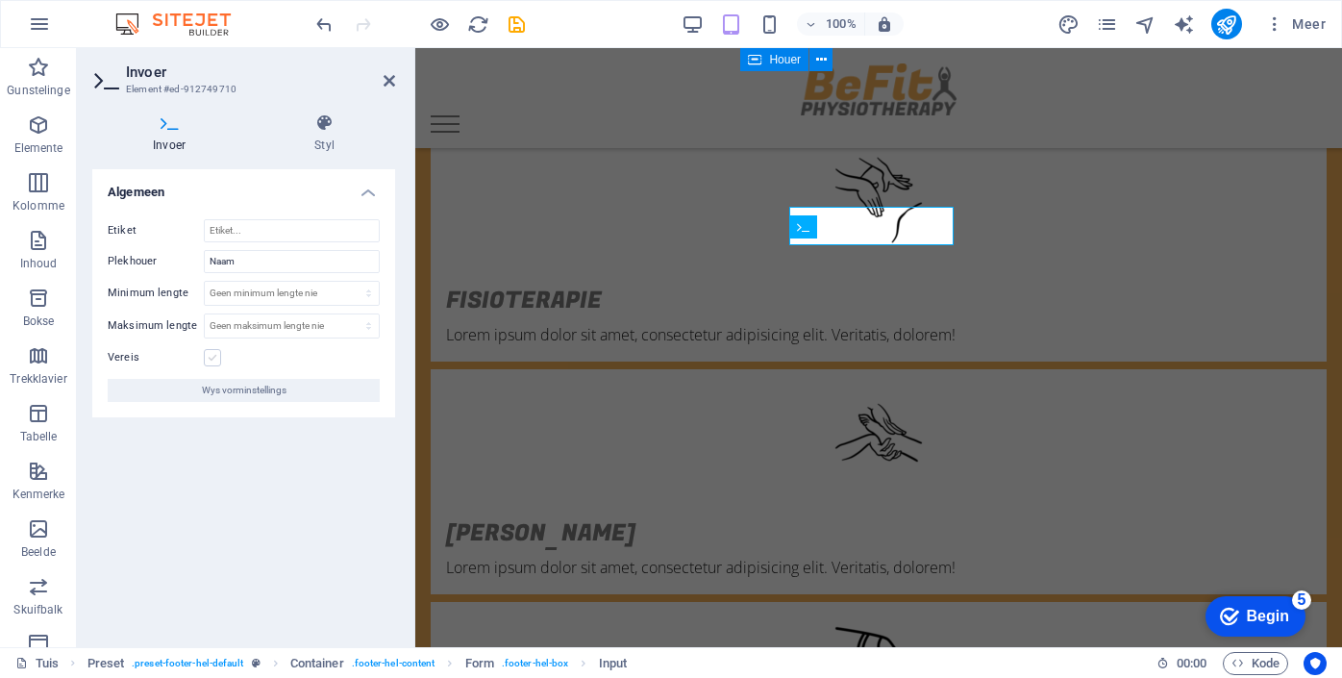
click at [217, 359] on label at bounding box center [212, 357] width 17 height 17
click at [0, 0] on input "Vereis" at bounding box center [0, 0] width 0 height 0
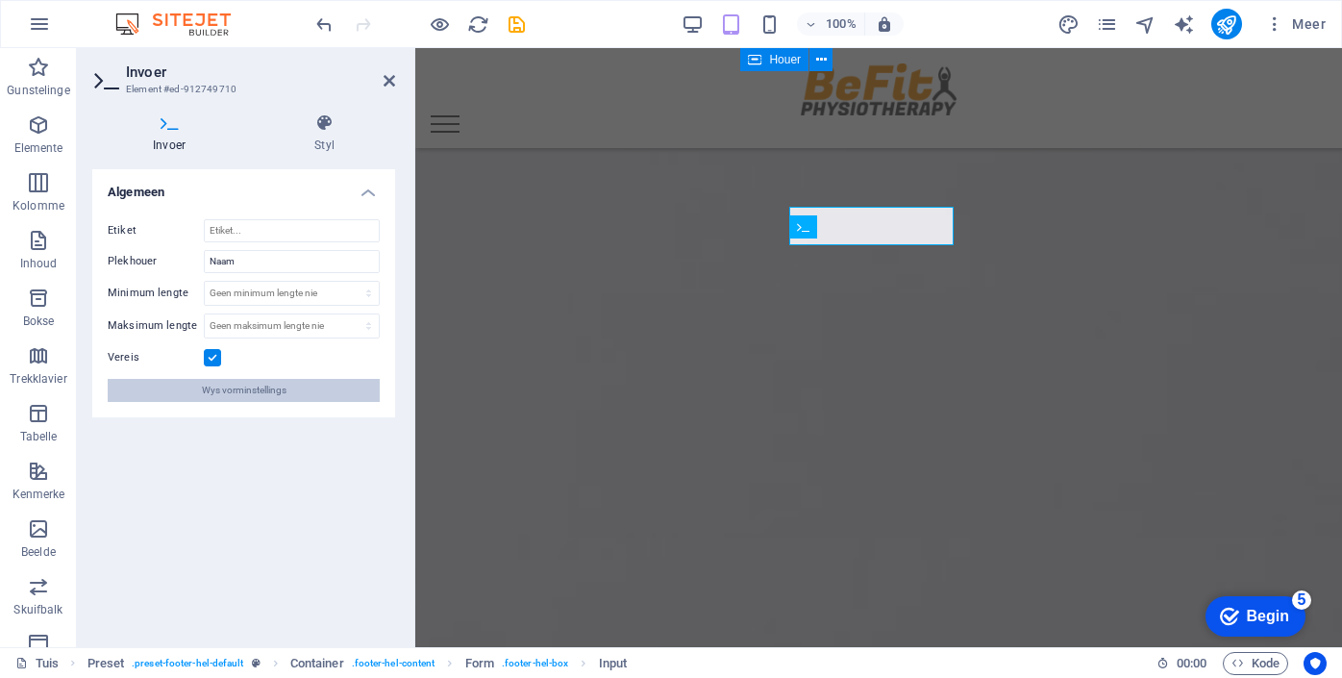
click at [224, 390] on font "Wys vorminstellings" at bounding box center [244, 390] width 85 height 11
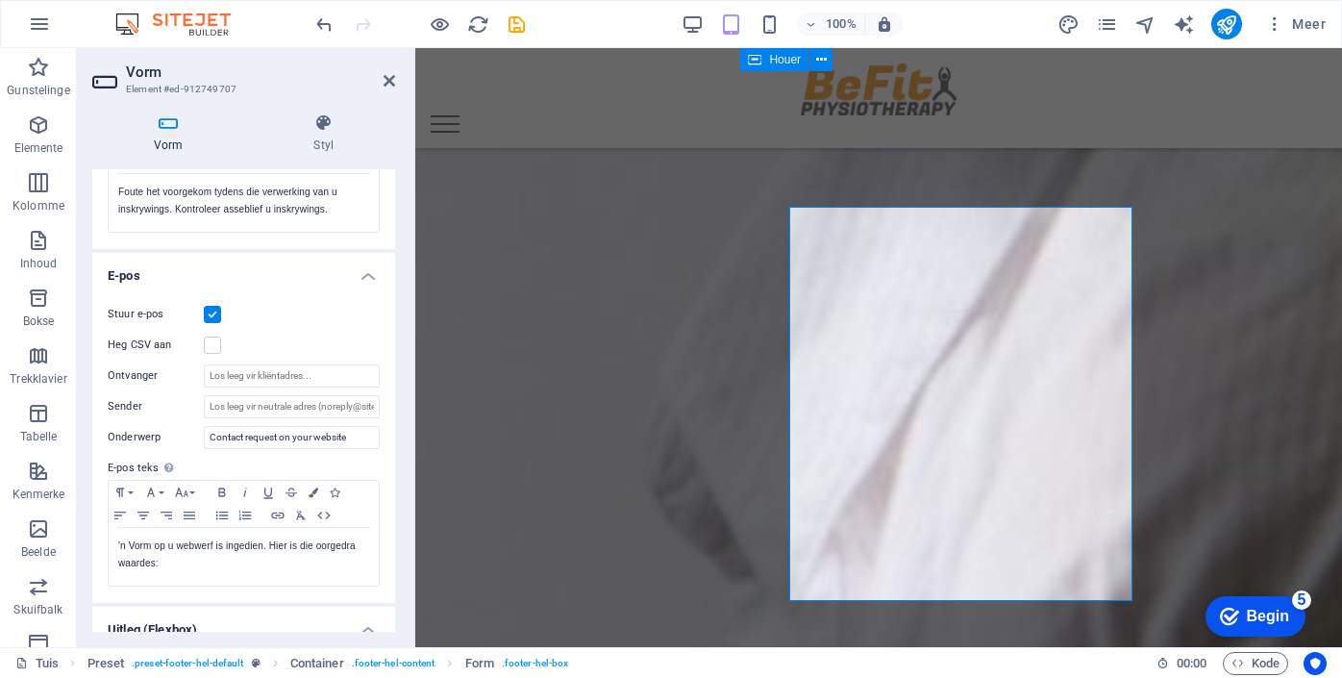
scroll to position [480, 0]
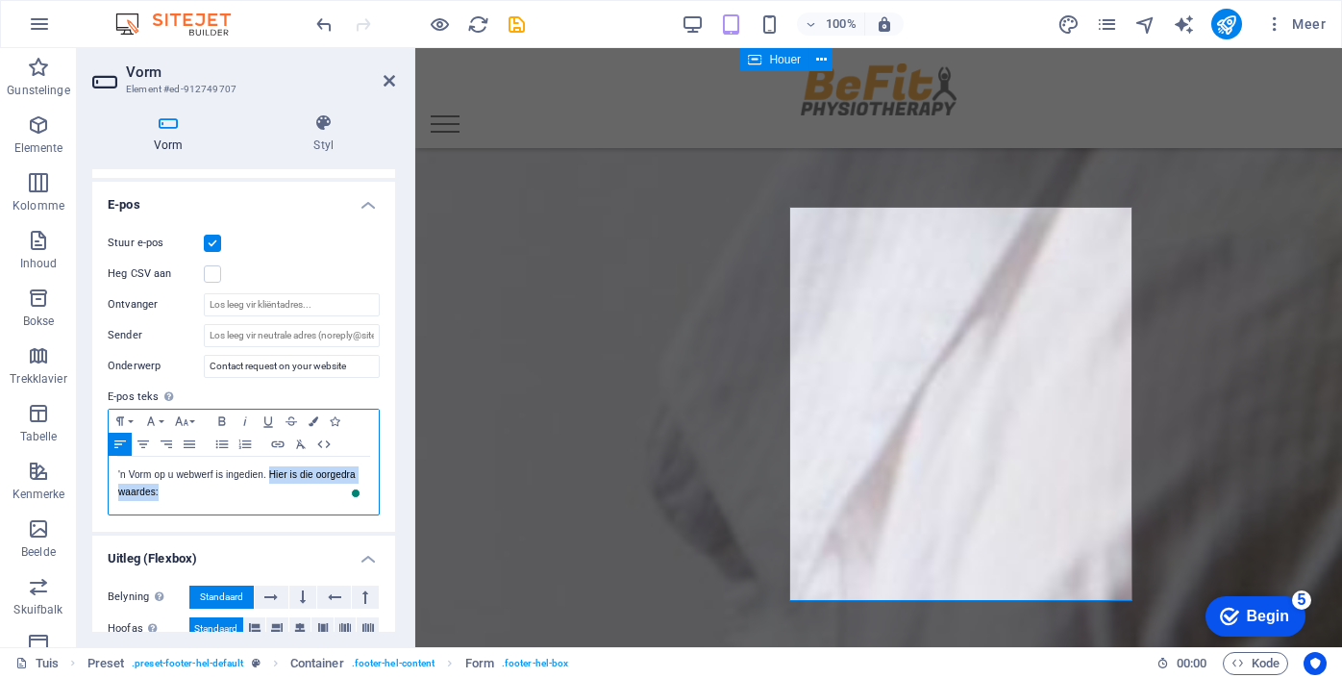
drag, startPoint x: 270, startPoint y: 475, endPoint x: 287, endPoint y: 497, distance: 27.5
click at [287, 497] on p "'n Vorm op u webwerf is ingedien. Hier is die oorgedra waardes:" at bounding box center [243, 483] width 251 height 35
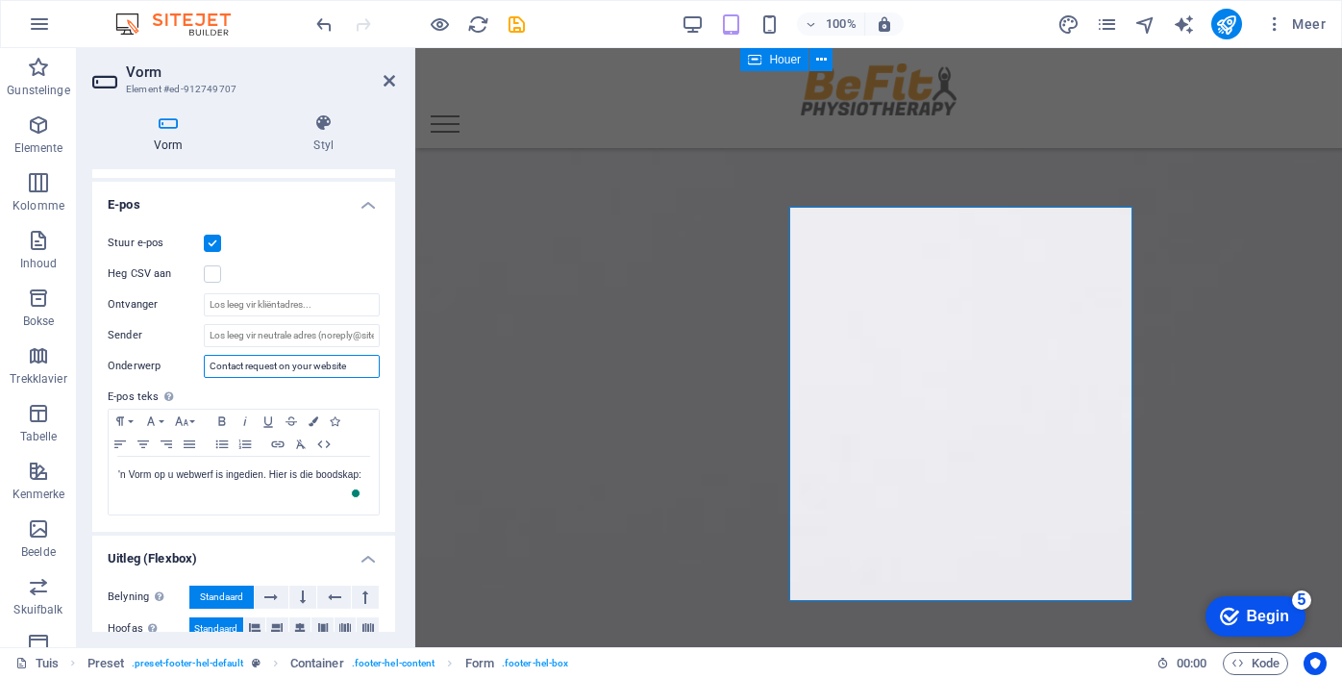
drag, startPoint x: 354, startPoint y: 366, endPoint x: 199, endPoint y: 351, distance: 155.6
click at [199, 351] on div "Stuur e-pos Heg CSV aan Ontvanger Sender Onderwerp Contact request on your webs…" at bounding box center [243, 373] width 303 height 315
click at [374, 400] on label "E-pos teks Definieer teks wat gestuur moet word indien vorminvoere per e-pos ge…" at bounding box center [244, 397] width 272 height 23
click at [330, 369] on input "Contact request on your website" at bounding box center [292, 366] width 176 height 23
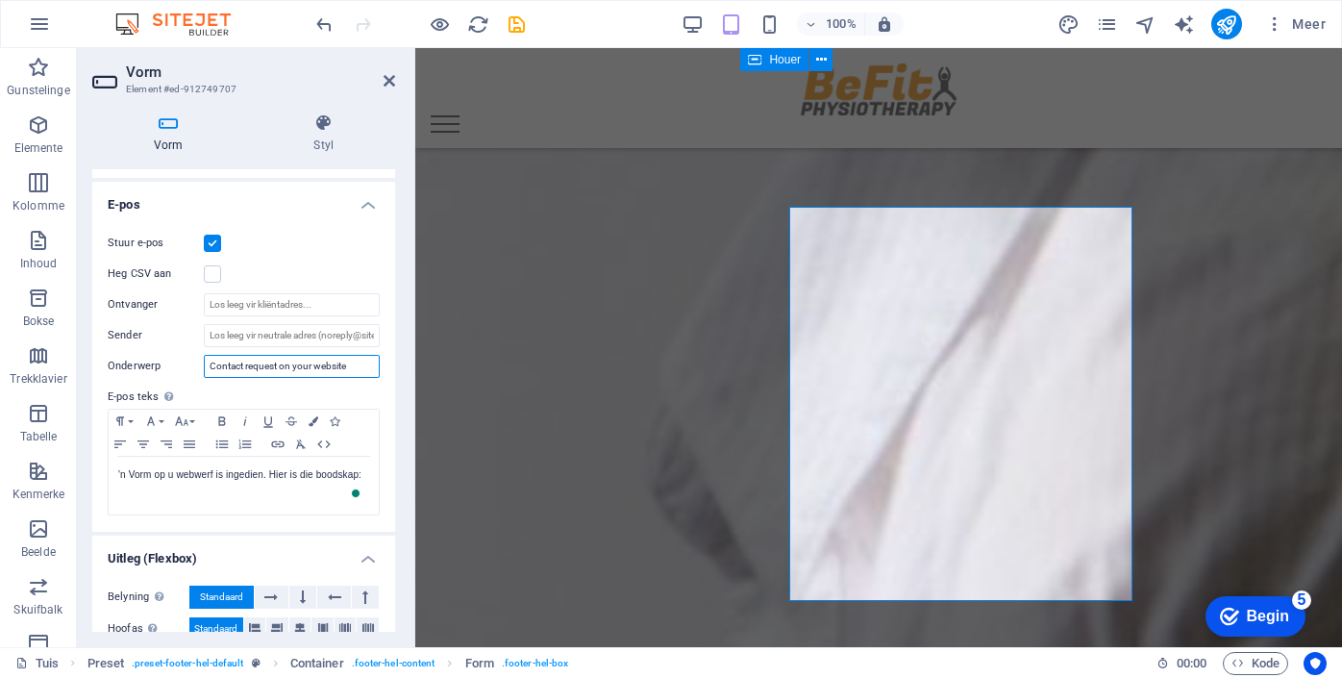
drag, startPoint x: 352, startPoint y: 368, endPoint x: 201, endPoint y: 354, distance: 151.7
click at [201, 355] on div "Onderwerp Contact request on your website" at bounding box center [244, 366] width 272 height 23
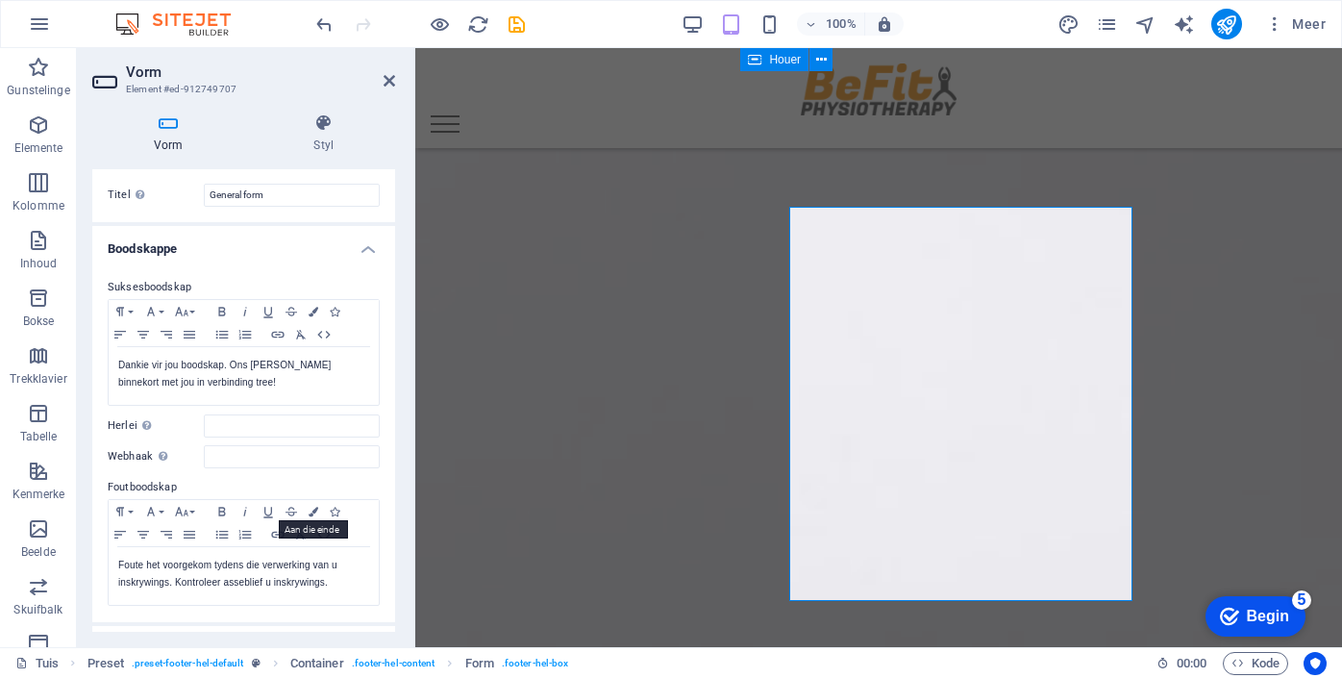
scroll to position [0, 0]
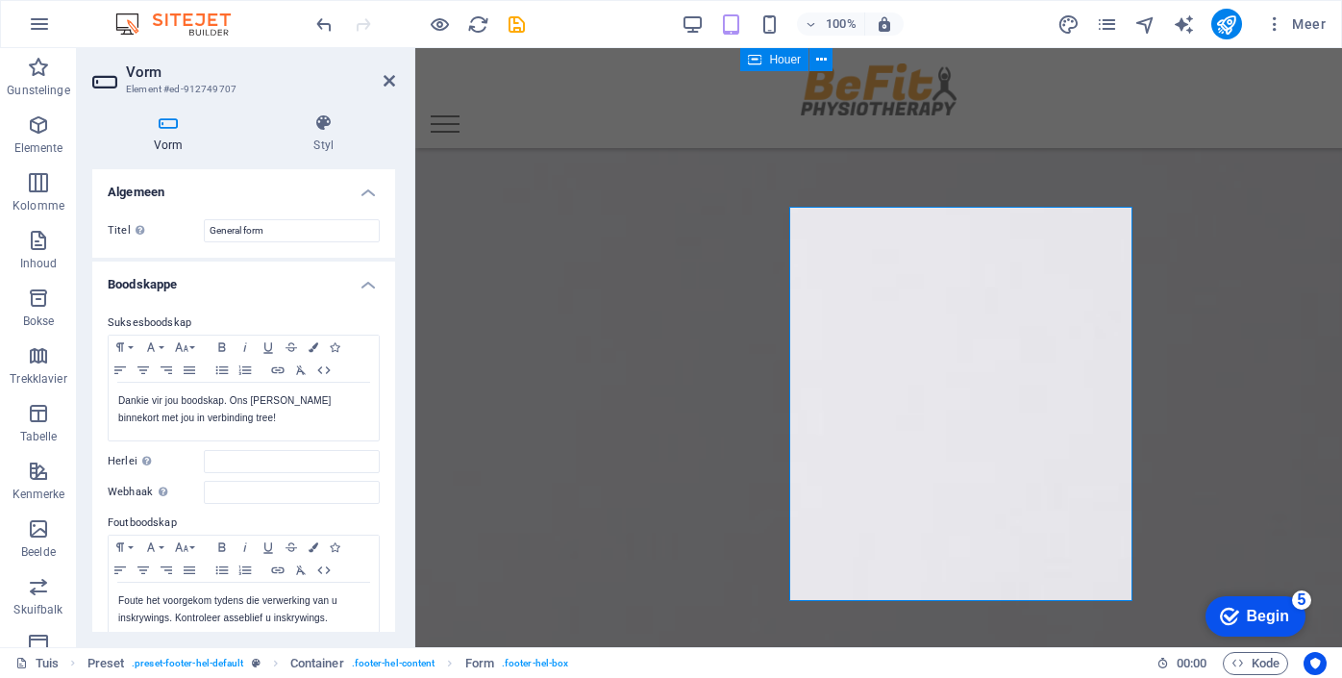
type input "Boodskap op webwerf ingedien"
click at [363, 288] on h4 "Boodskappe" at bounding box center [243, 279] width 303 height 35
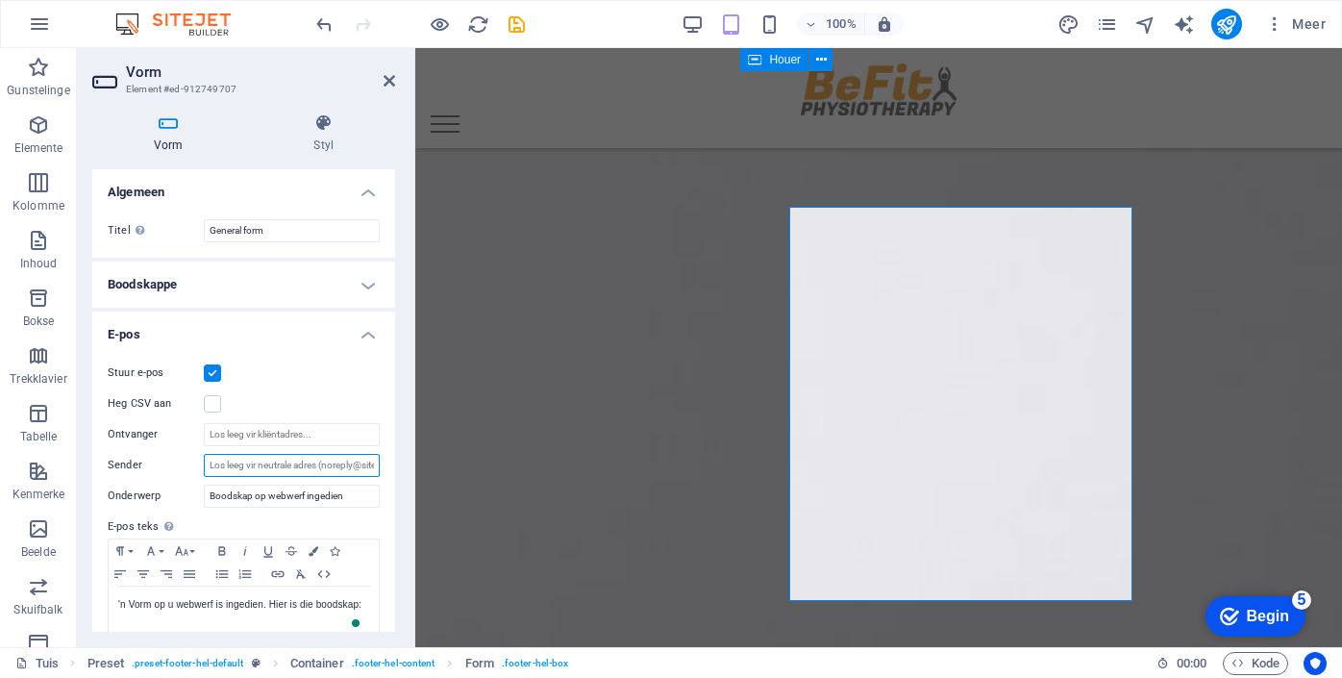
click at [316, 469] on input "Sender" at bounding box center [292, 465] width 176 height 23
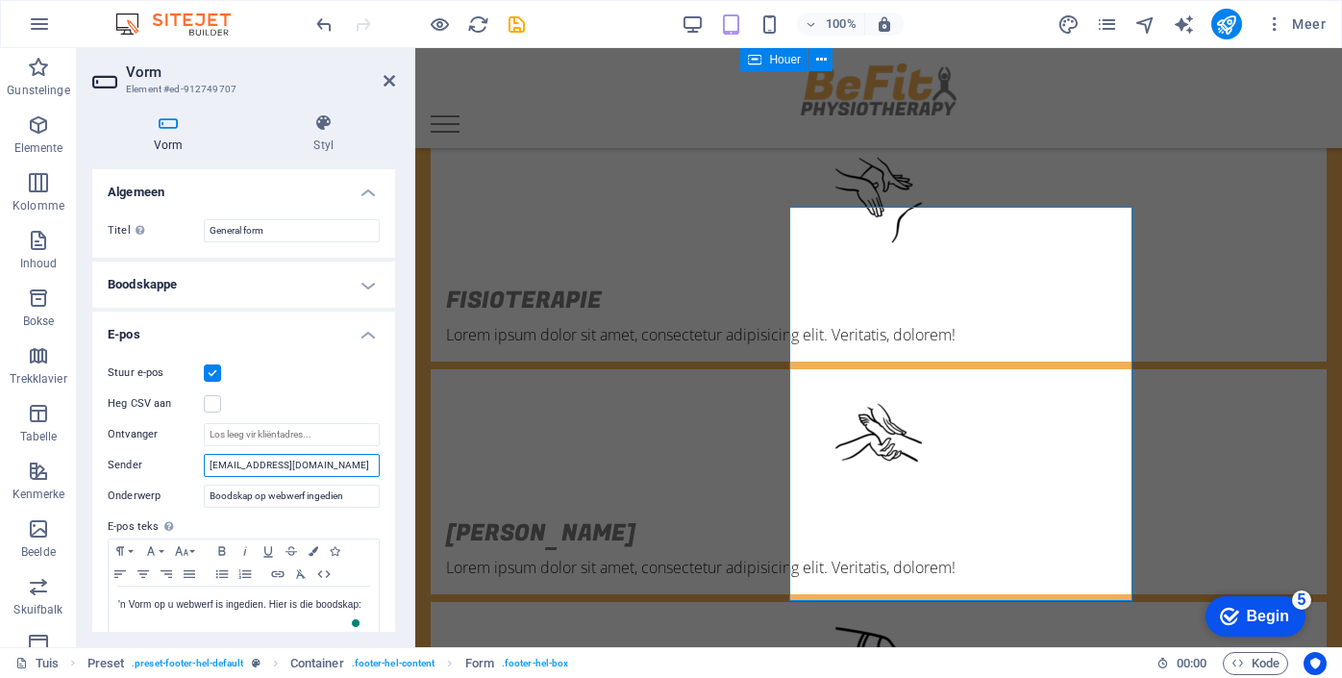
type input "[EMAIL_ADDRESS][DOMAIN_NAME]"
click at [339, 405] on div "Heg CSV aan" at bounding box center [244, 403] width 272 height 23
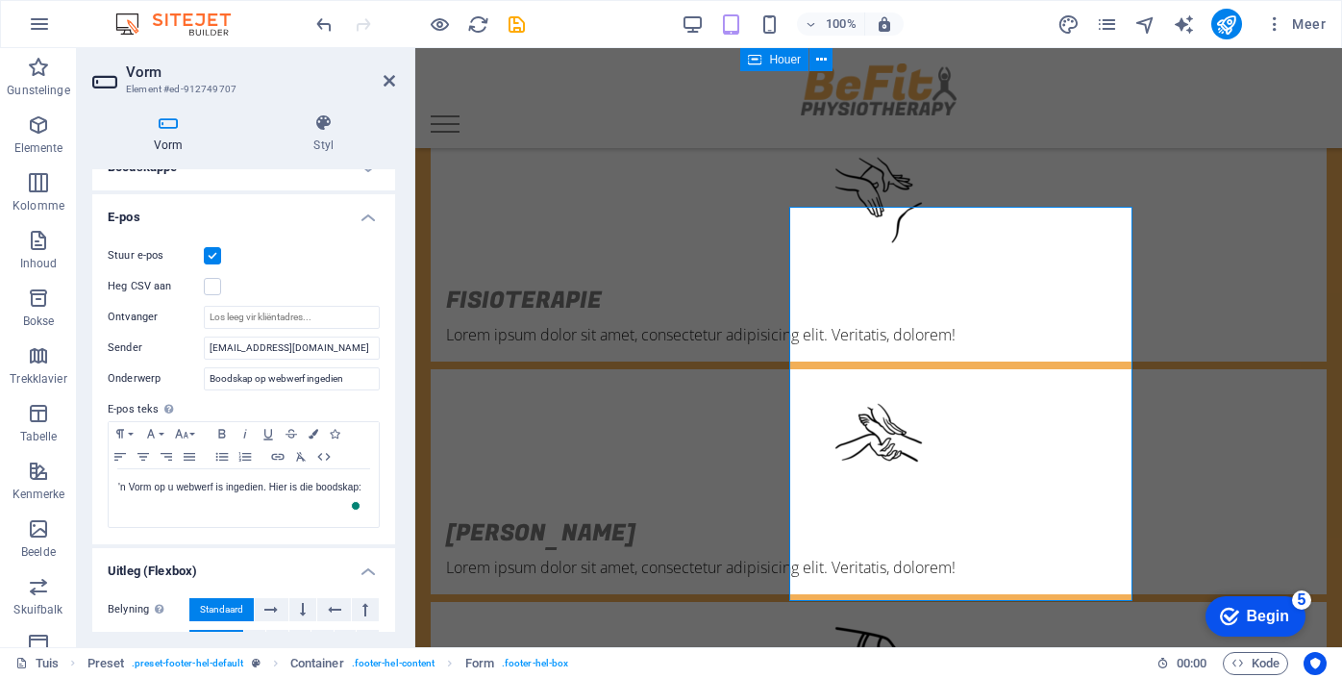
scroll to position [118, 0]
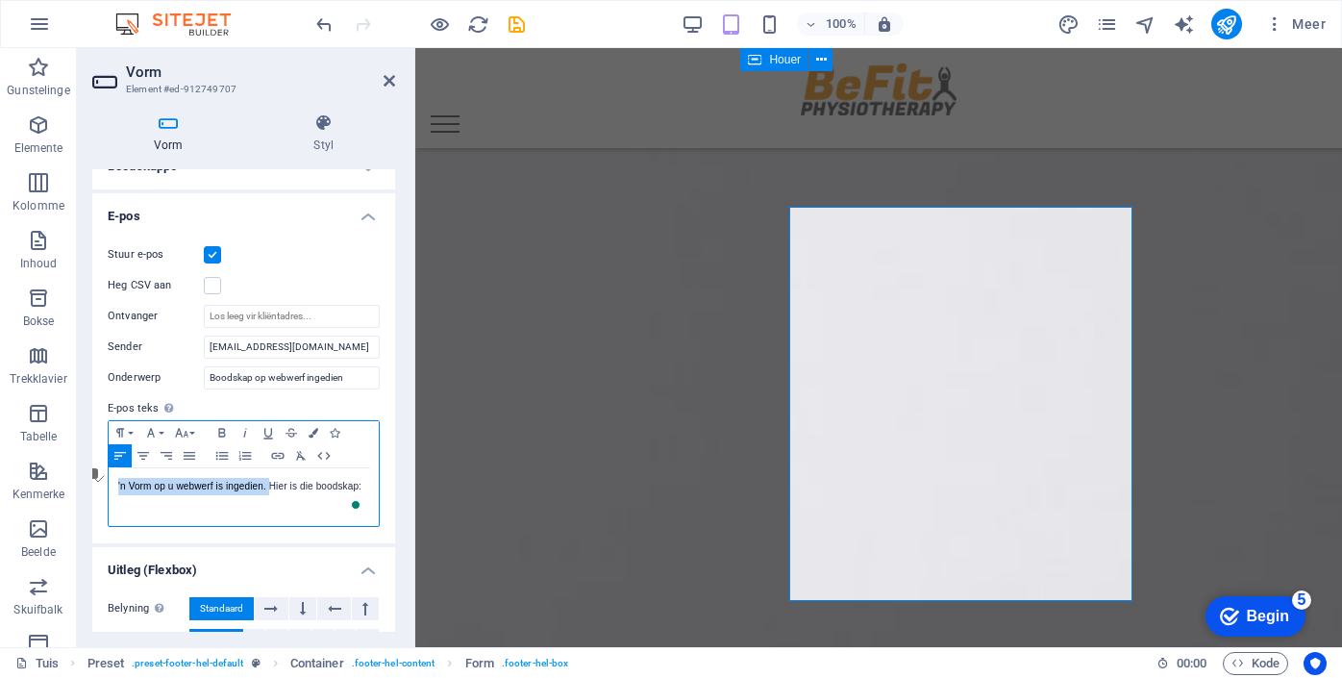
drag, startPoint x: 267, startPoint y: 488, endPoint x: 117, endPoint y: 480, distance: 150.3
click at [117, 480] on div "'n Vorm op u webwerf is ingedien. Hier is die boodskap:" at bounding box center [244, 497] width 270 height 58
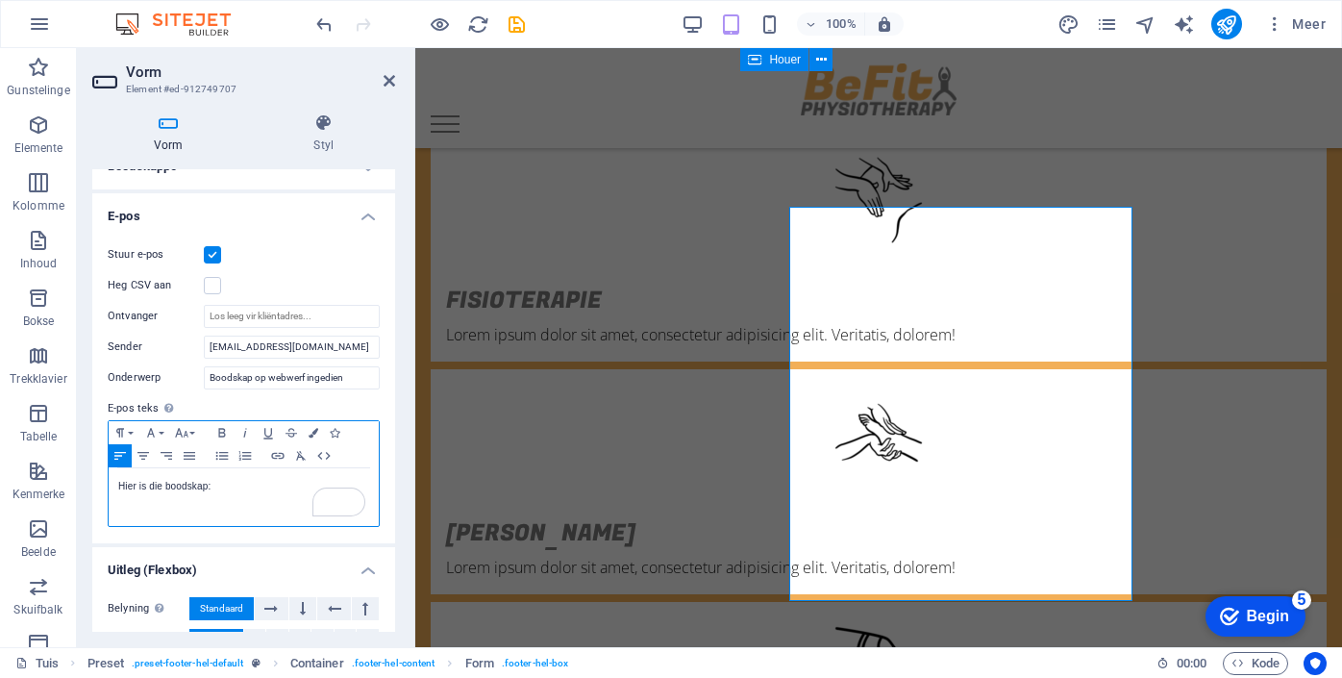
click at [240, 502] on div "Hier is die boodskap:" at bounding box center [244, 497] width 270 height 58
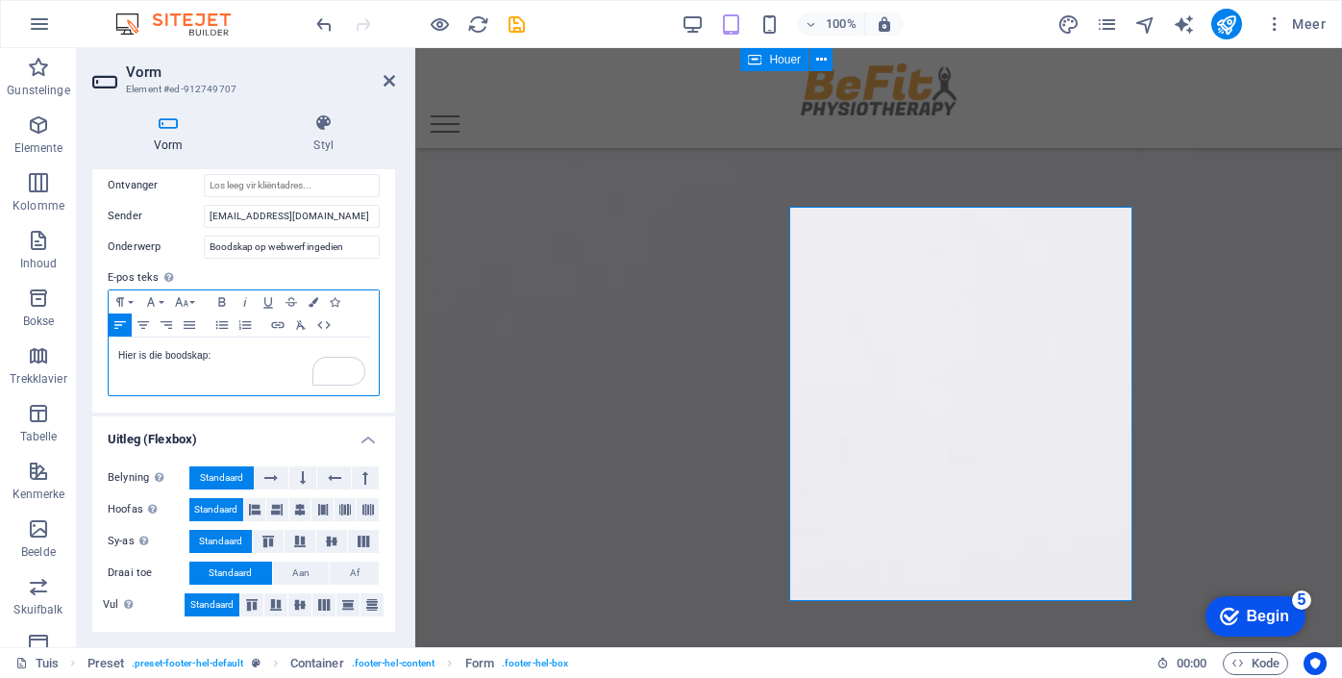
scroll to position [0, 0]
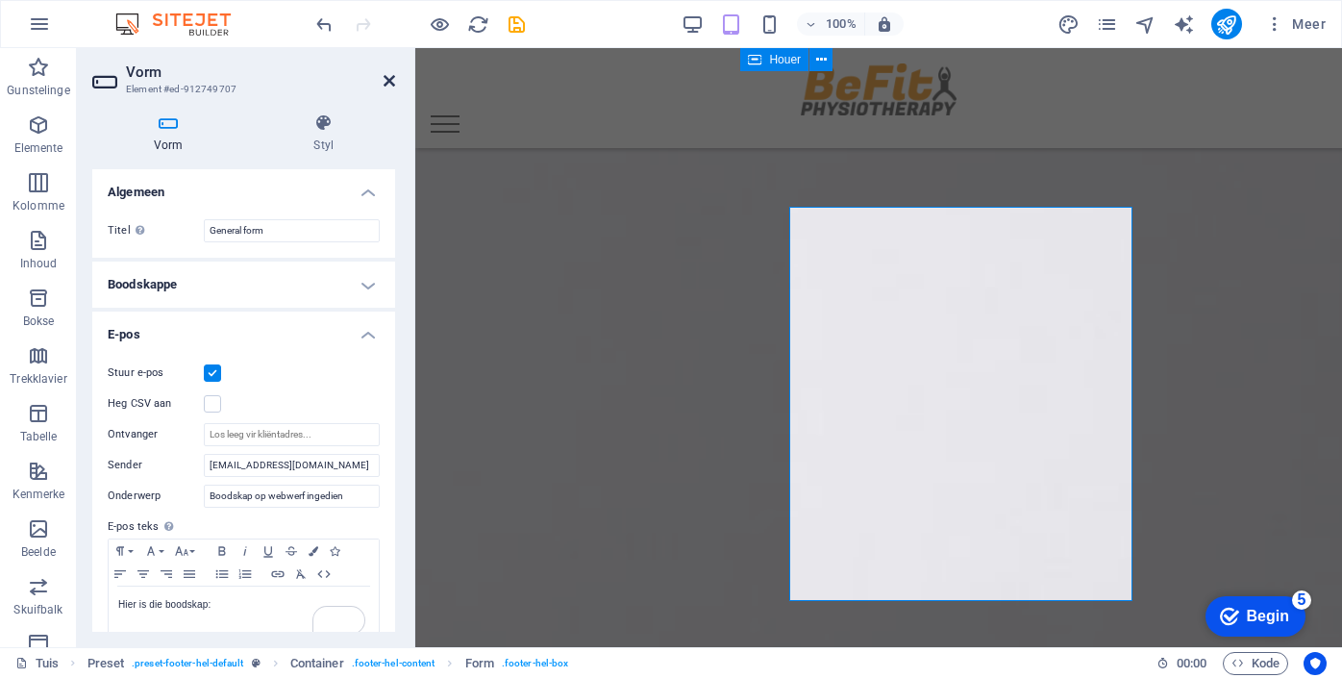
click at [391, 77] on icon at bounding box center [390, 80] width 12 height 15
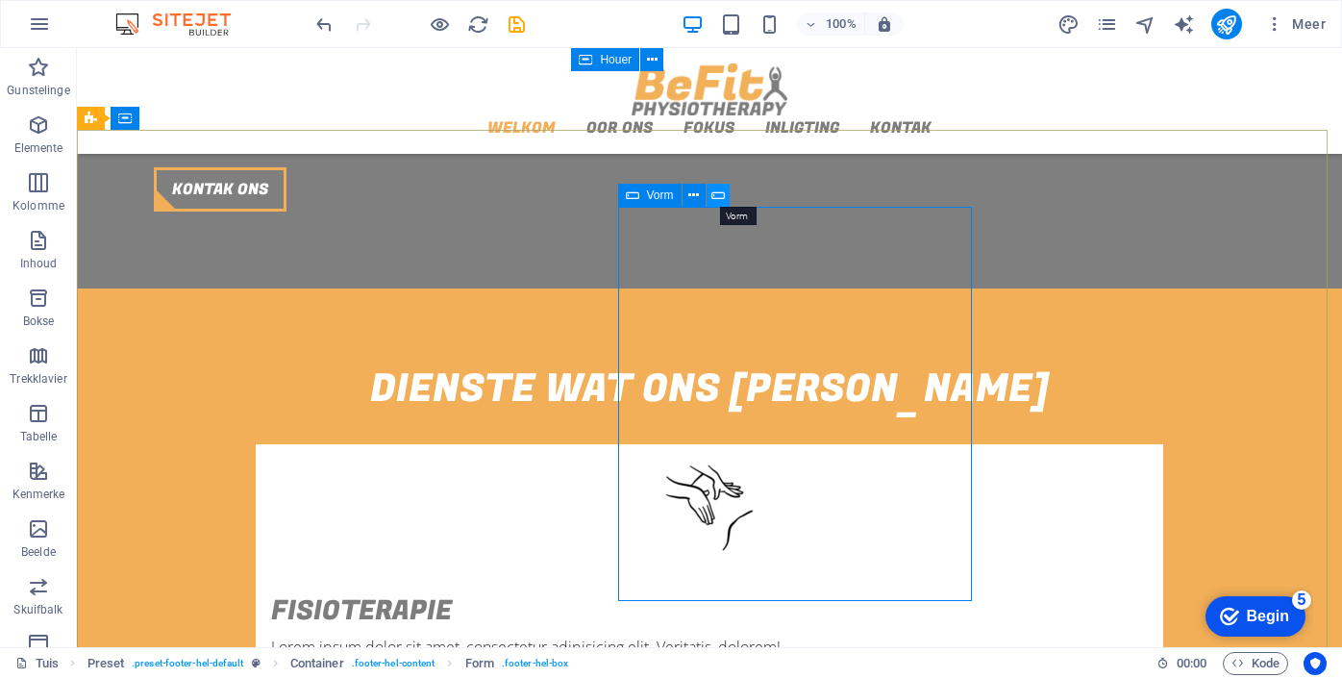
click at [720, 196] on icon at bounding box center [718, 196] width 13 height 20
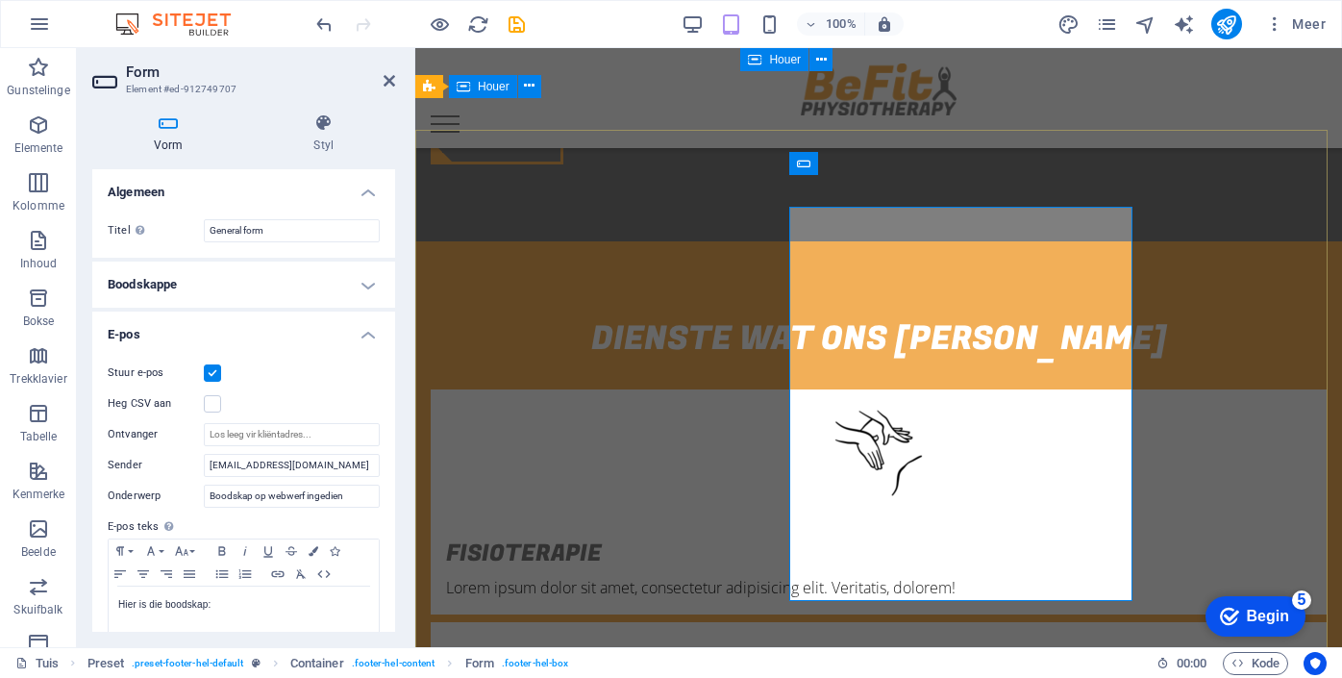
scroll to position [2517, 0]
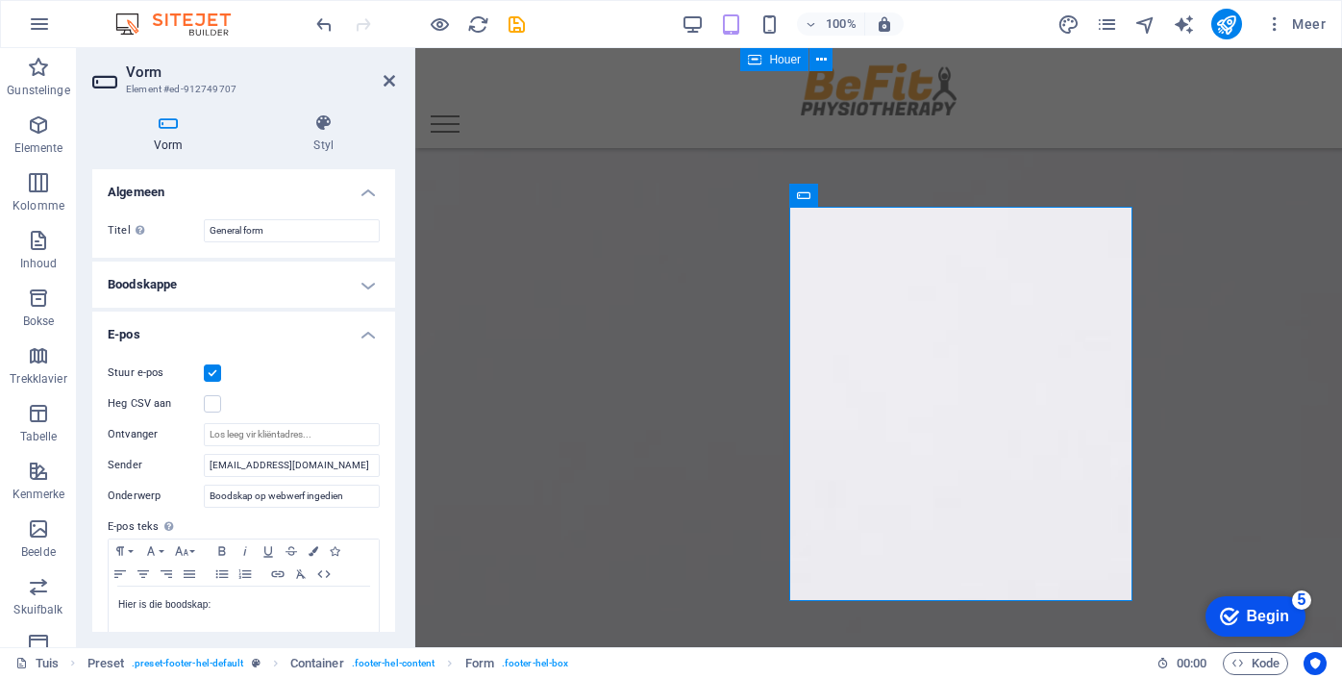
click at [168, 126] on icon at bounding box center [168, 122] width 153 height 19
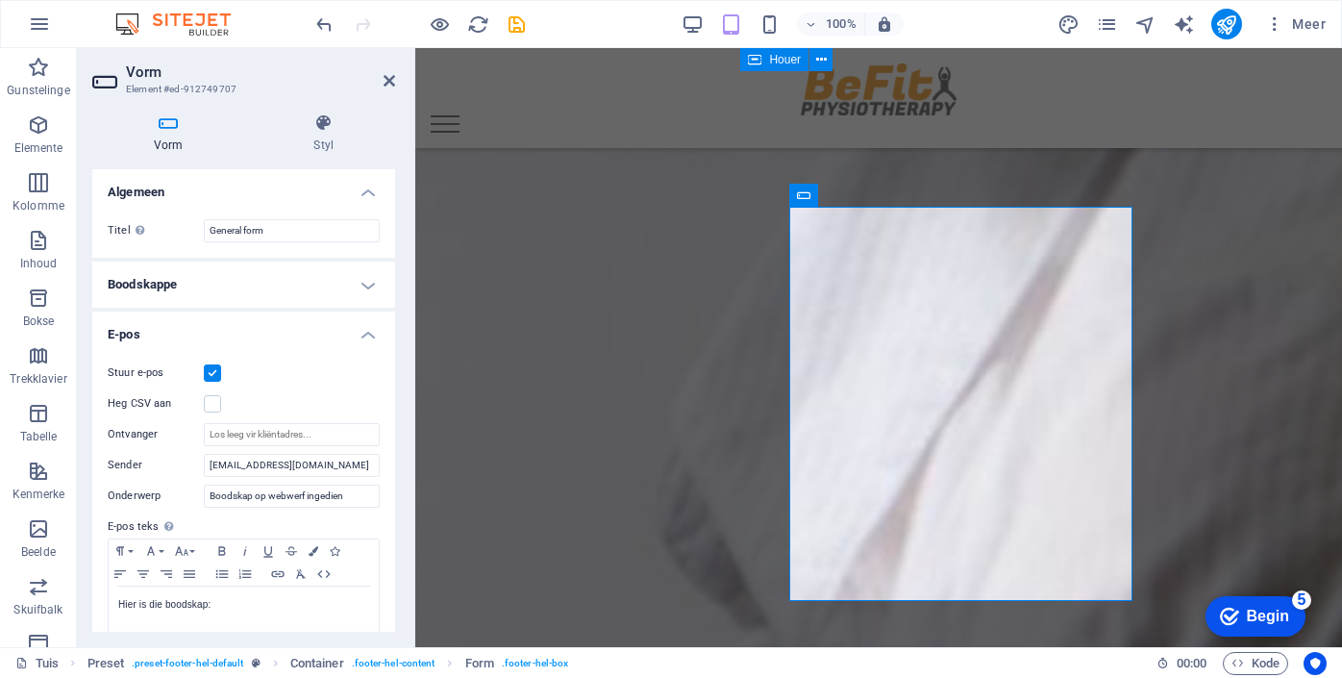
click at [166, 125] on icon at bounding box center [168, 122] width 153 height 19
click at [42, 124] on icon "button" at bounding box center [38, 124] width 23 height 23
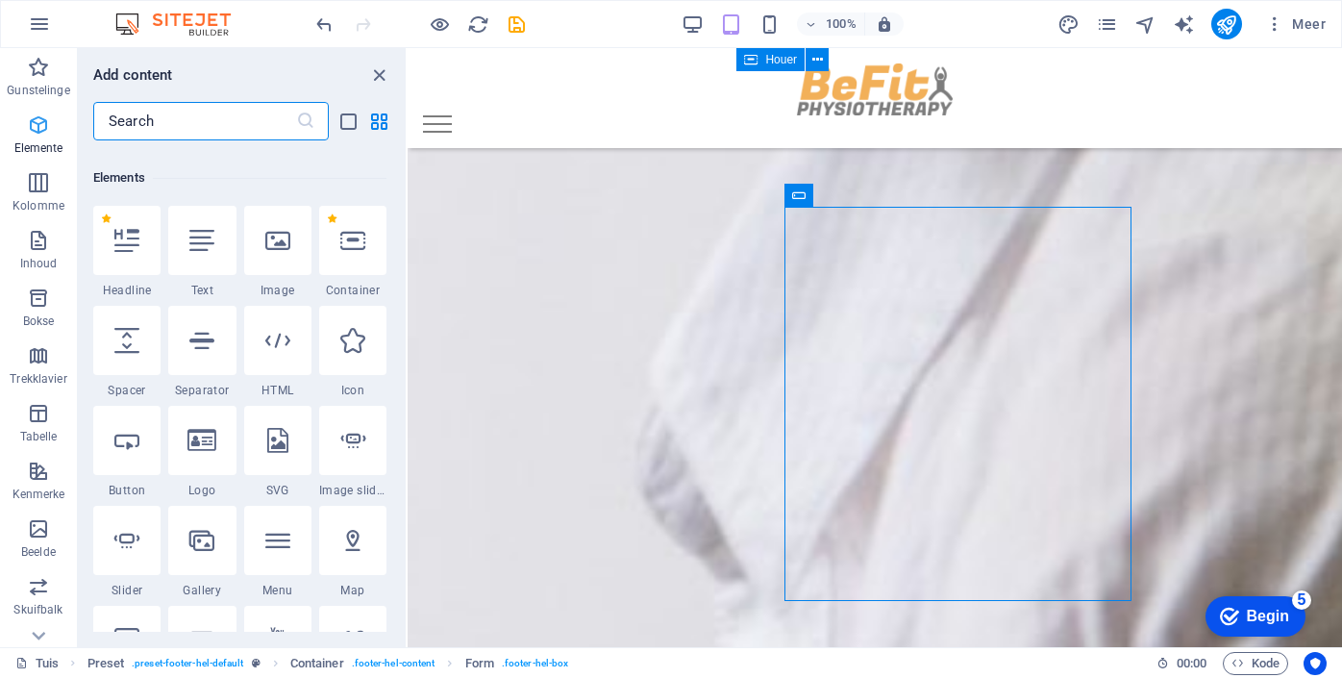
scroll to position [205, 0]
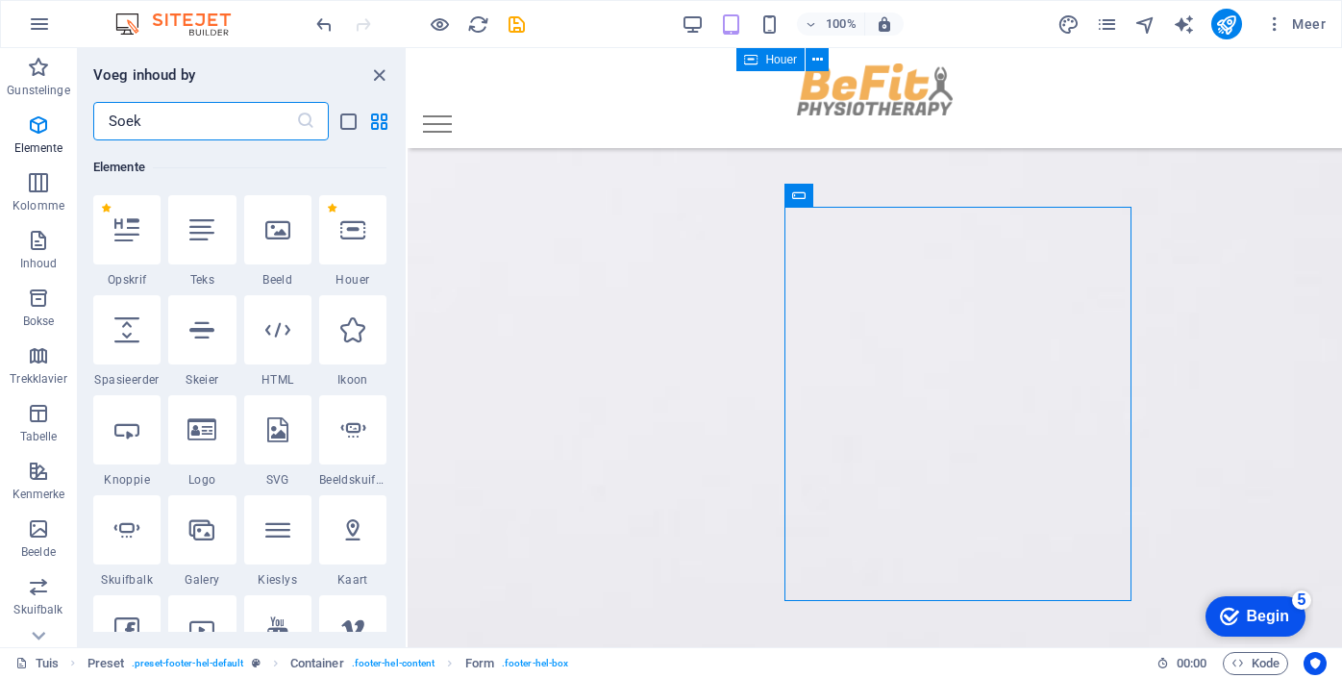
click at [186, 112] on input "text" at bounding box center [194, 121] width 203 height 38
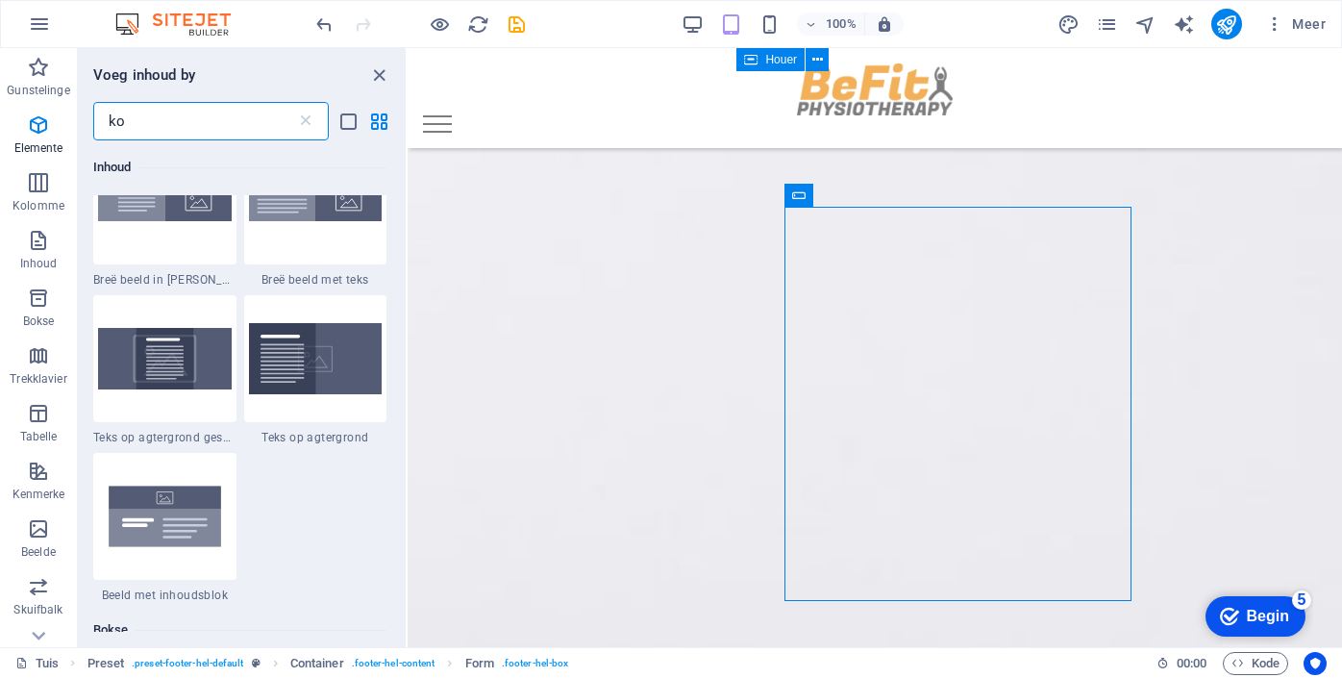
scroll to position [0, 0]
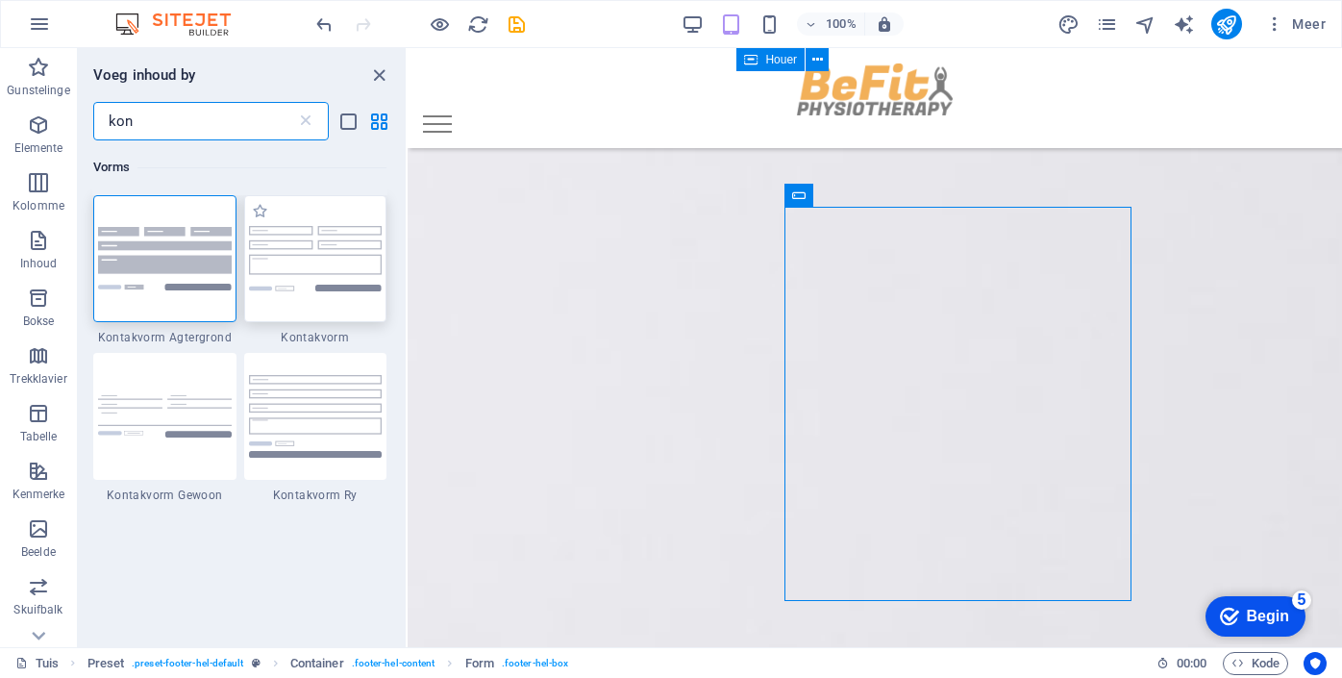
type input "kon"
click at [280, 314] on div at bounding box center [315, 258] width 143 height 127
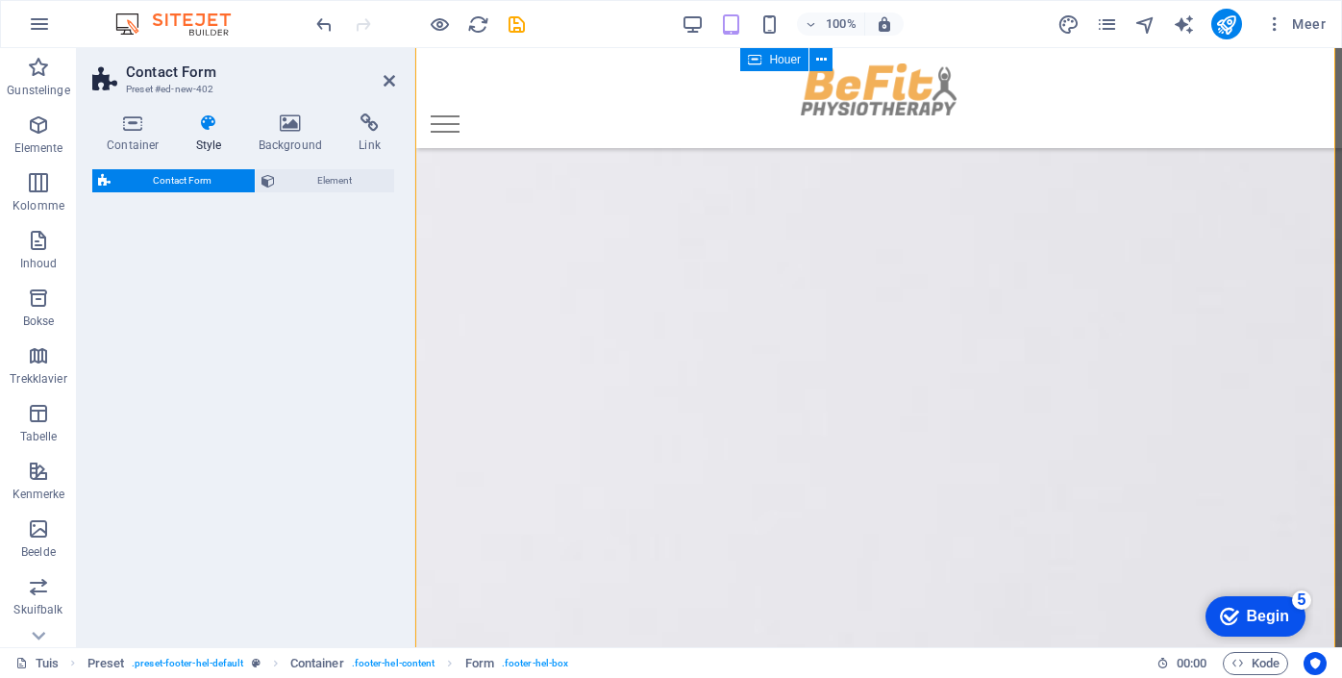
select select "rem"
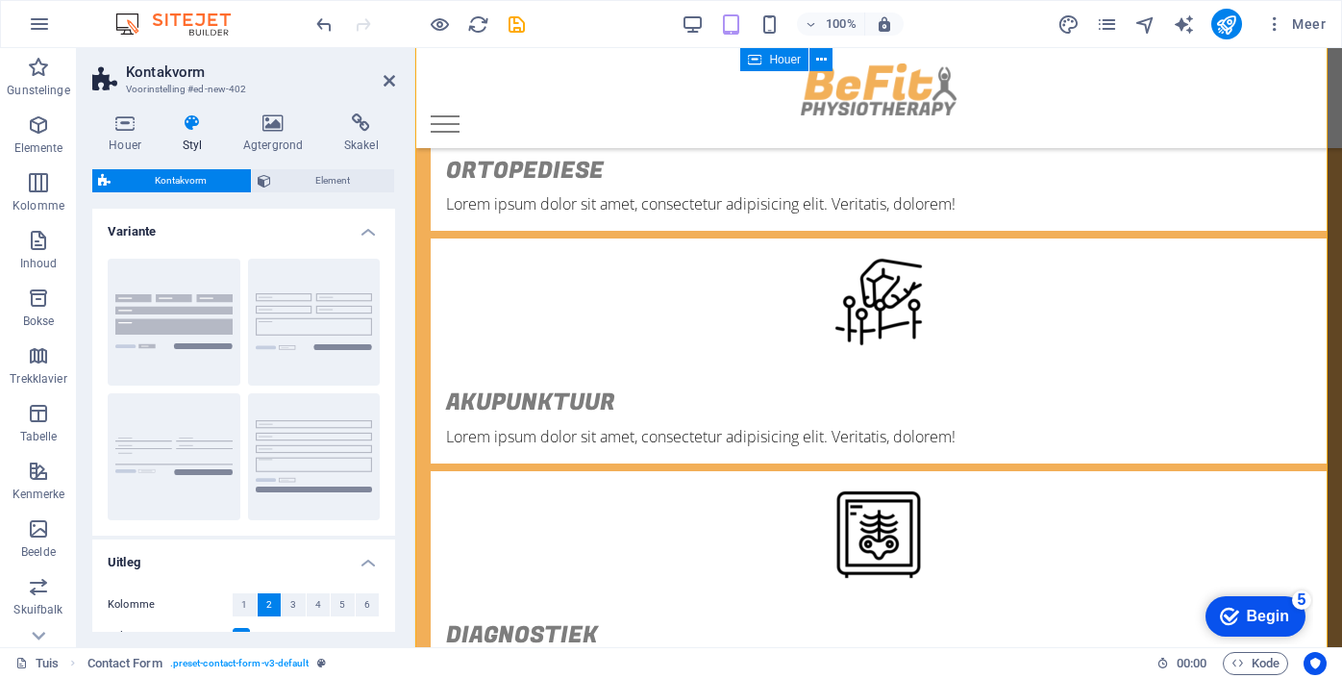
scroll to position [3203, 0]
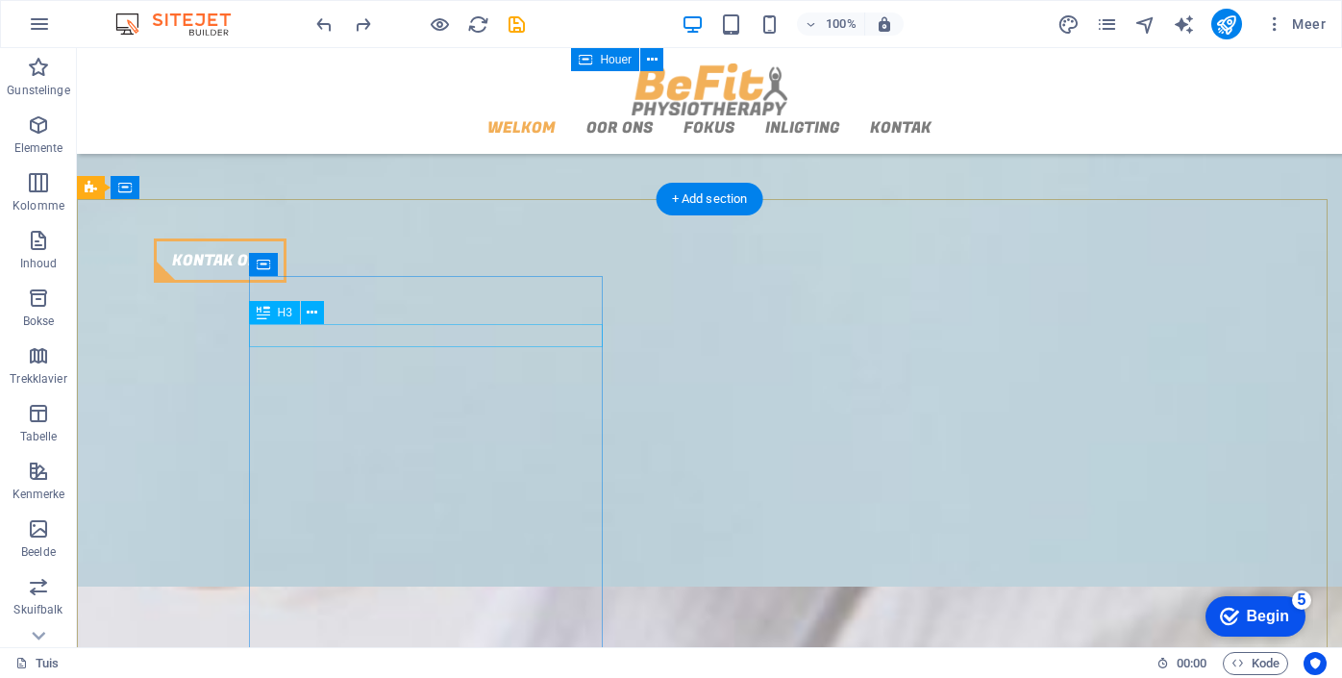
scroll to position [2191, 0]
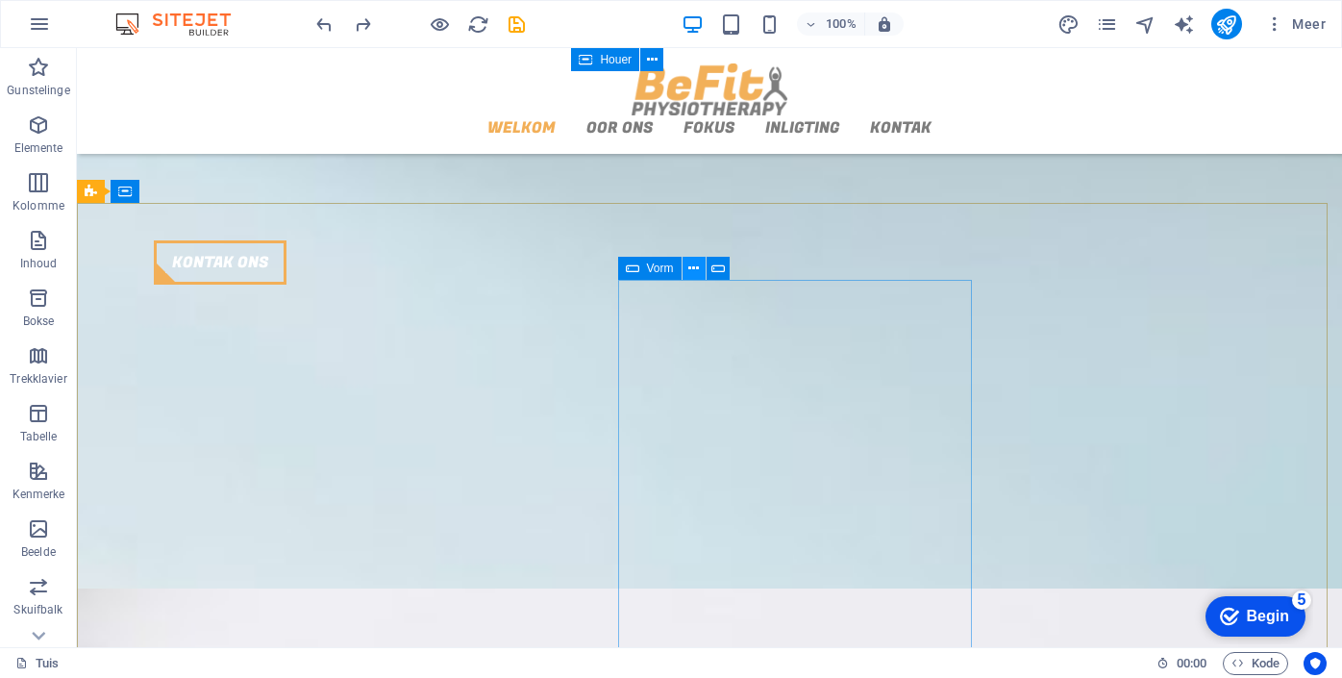
click at [692, 267] on icon at bounding box center [694, 269] width 11 height 20
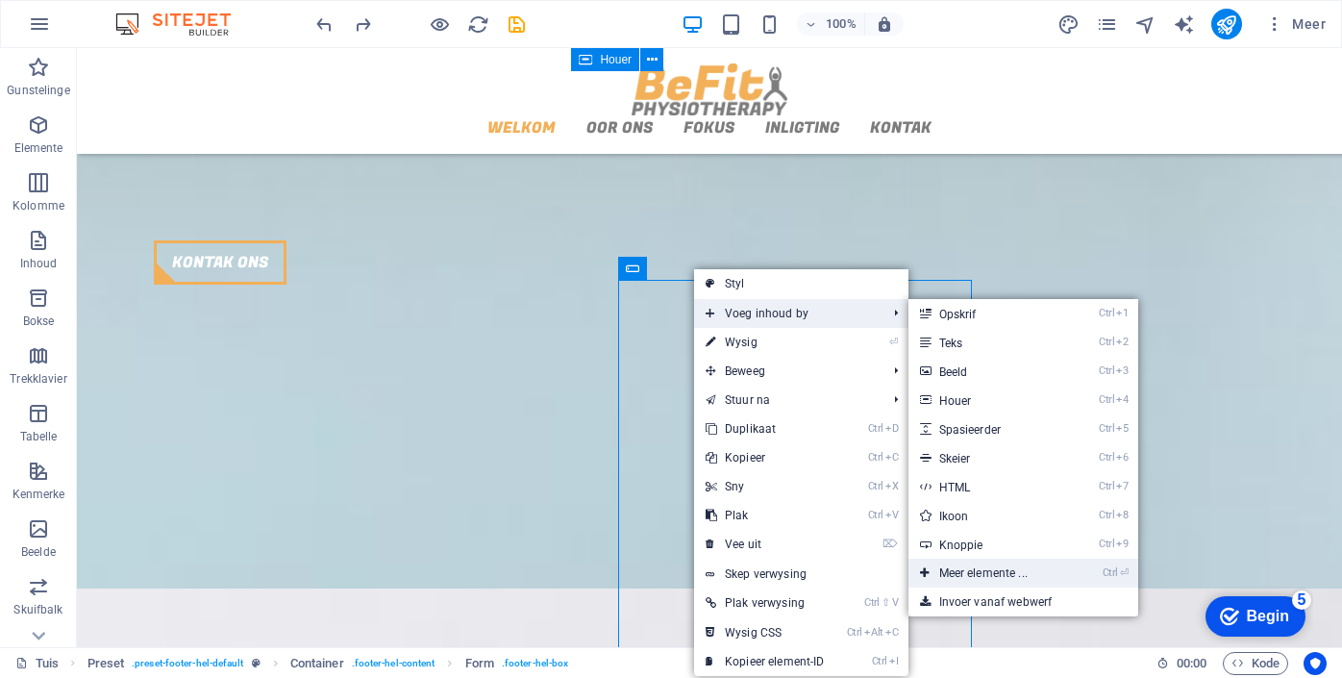
click at [978, 567] on font "Meer elemente ..." at bounding box center [983, 572] width 88 height 13
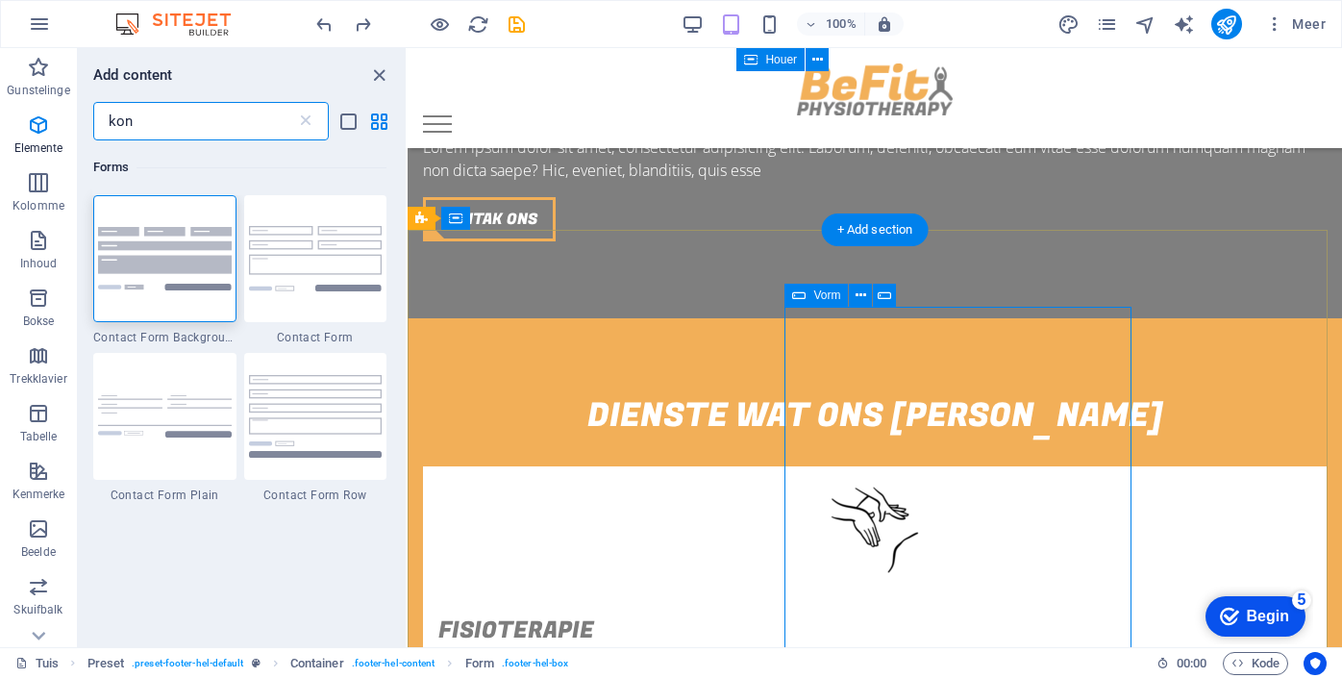
scroll to position [2452, 0]
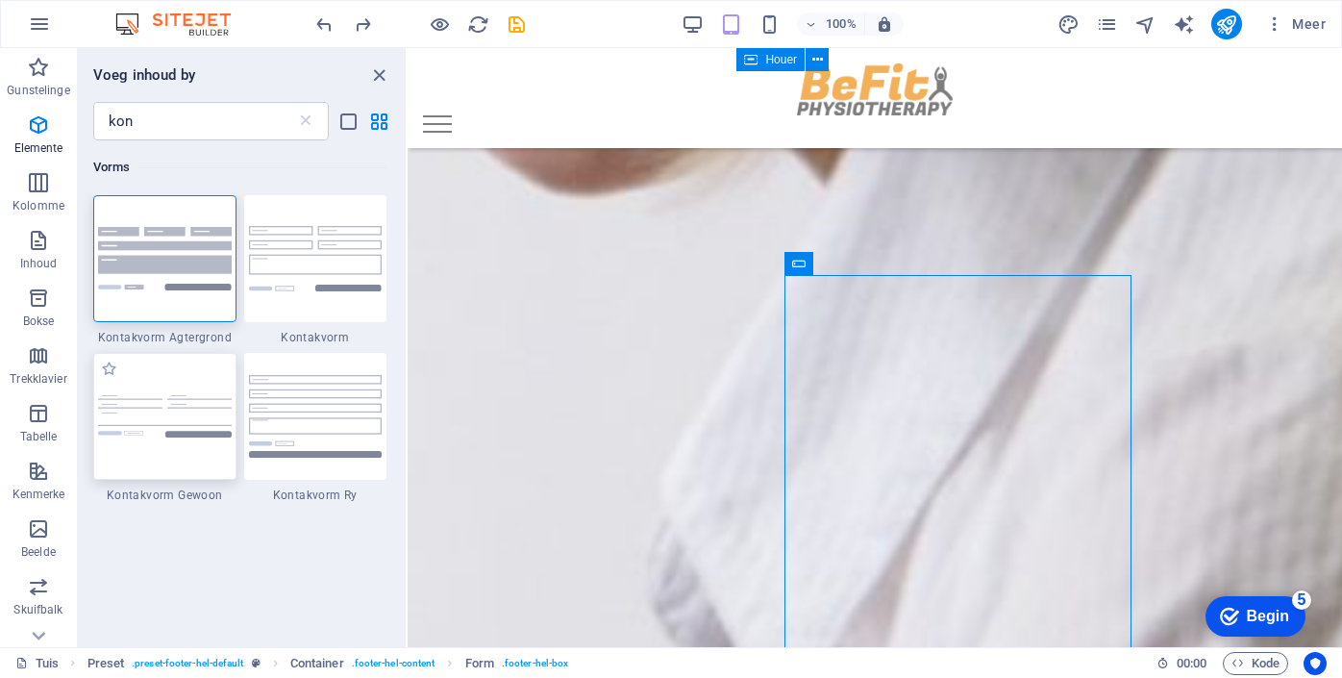
click at [188, 381] on div at bounding box center [164, 416] width 143 height 127
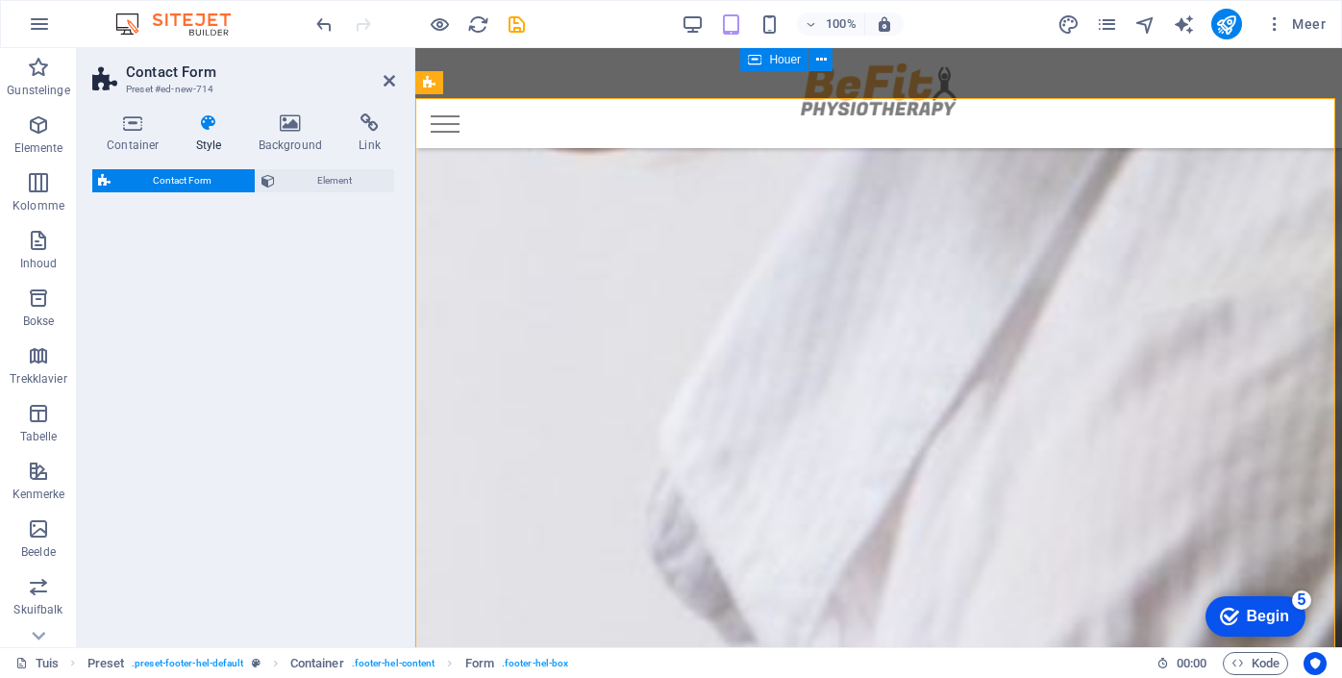
select select "rem"
select select "preset-contact-form-v3-plain"
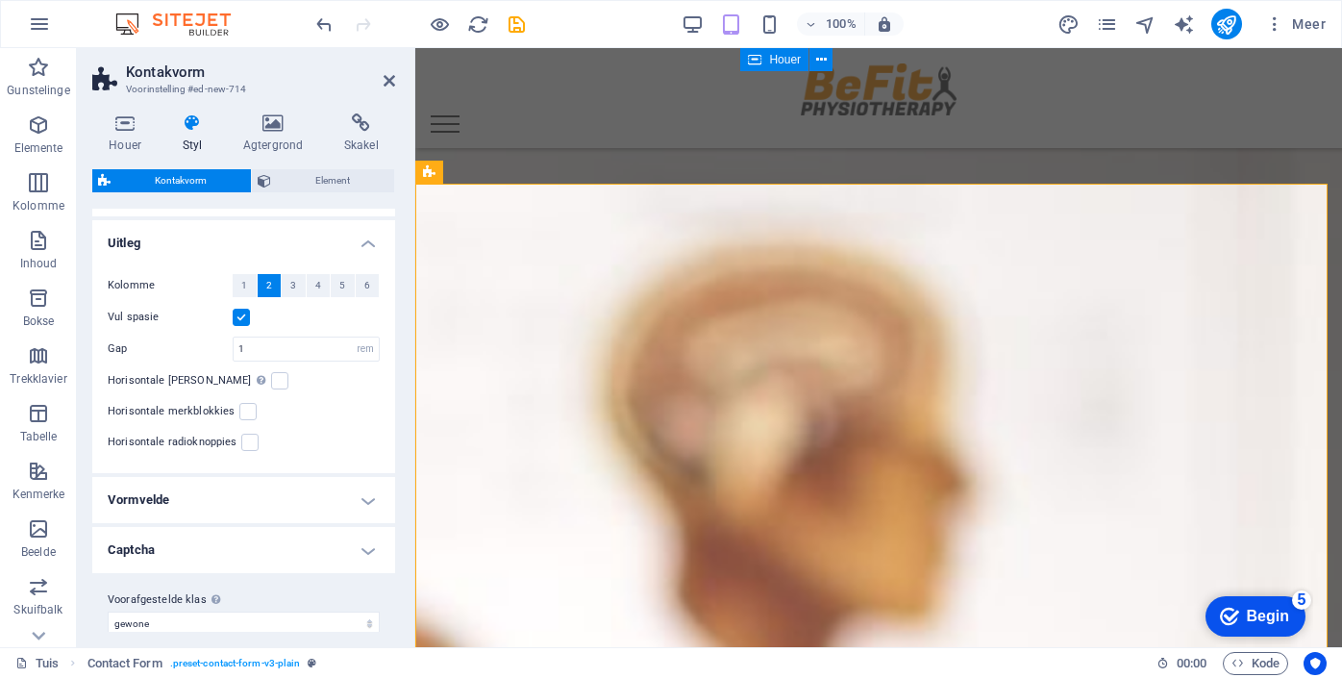
scroll to position [320, 0]
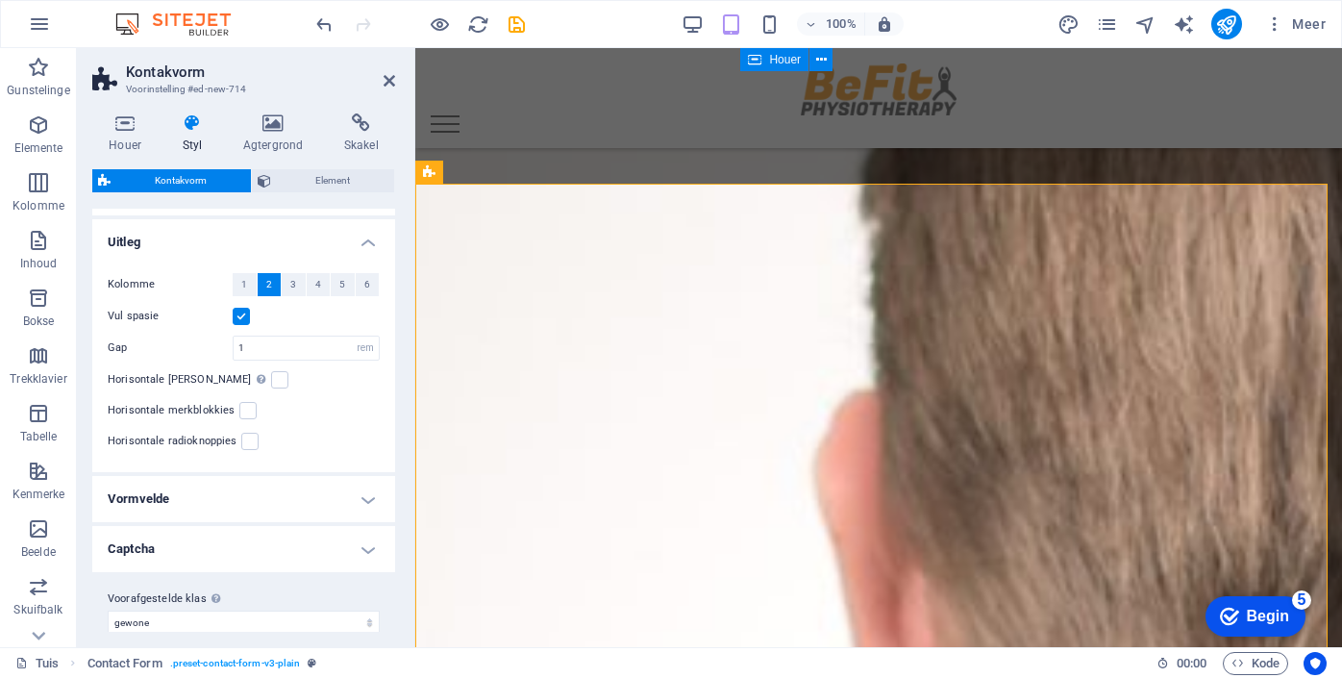
click at [362, 503] on h4 "Vormvelde" at bounding box center [243, 499] width 303 height 46
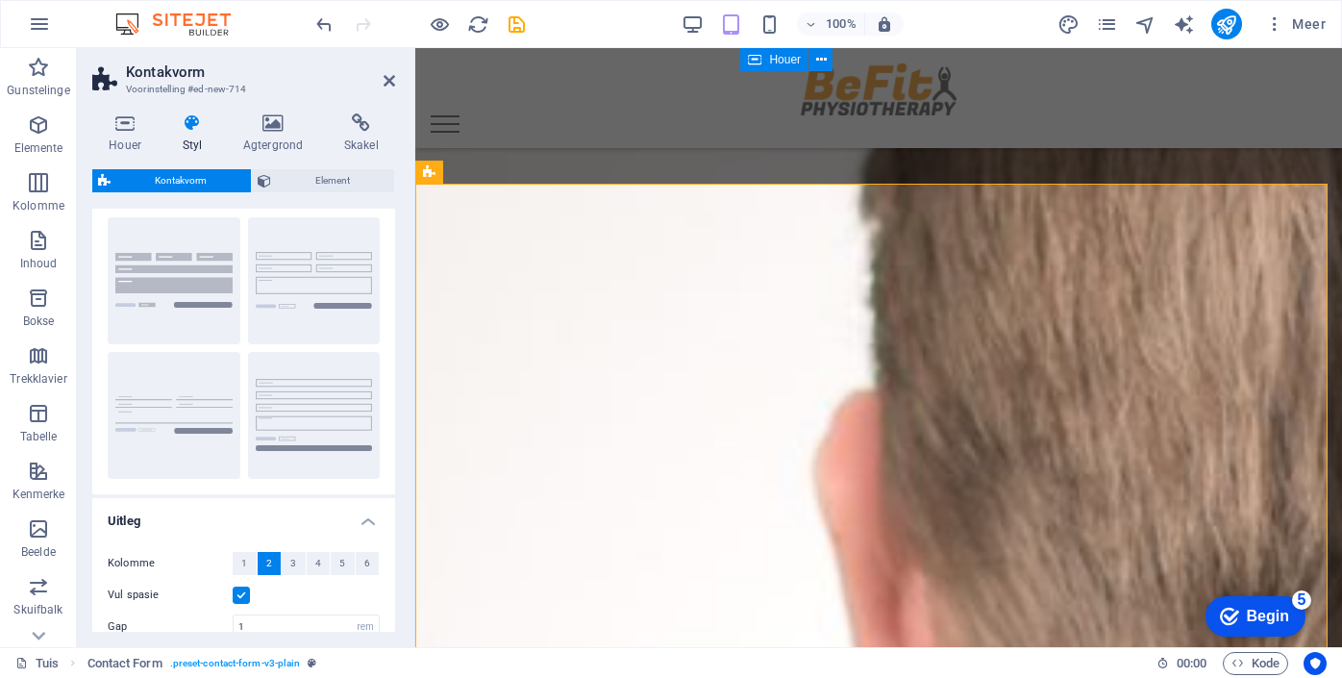
scroll to position [0, 0]
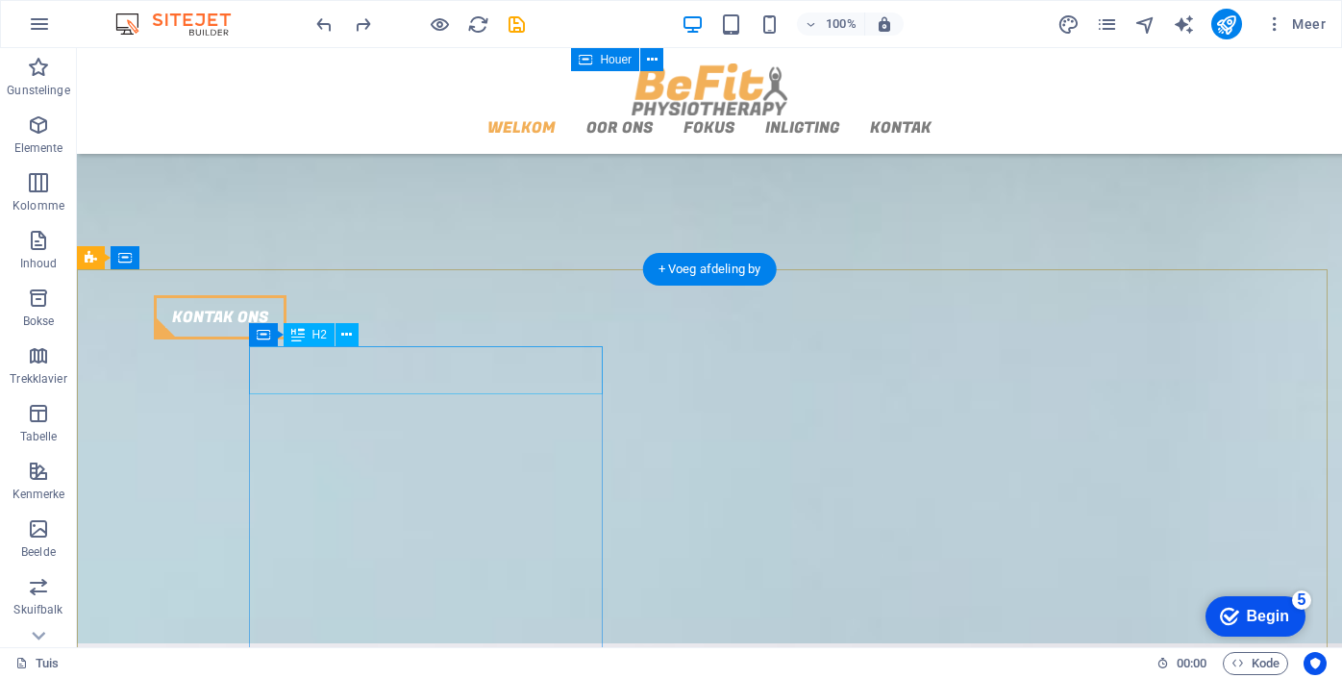
scroll to position [2124, 0]
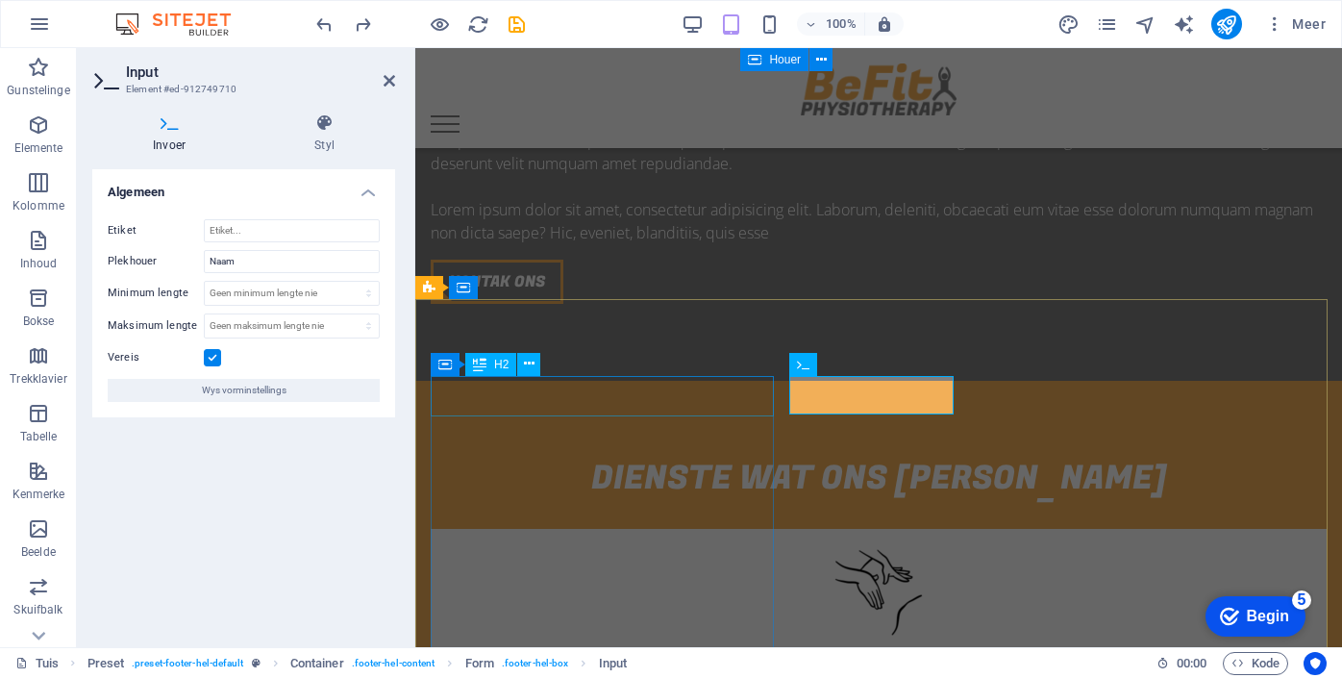
scroll to position [2379, 0]
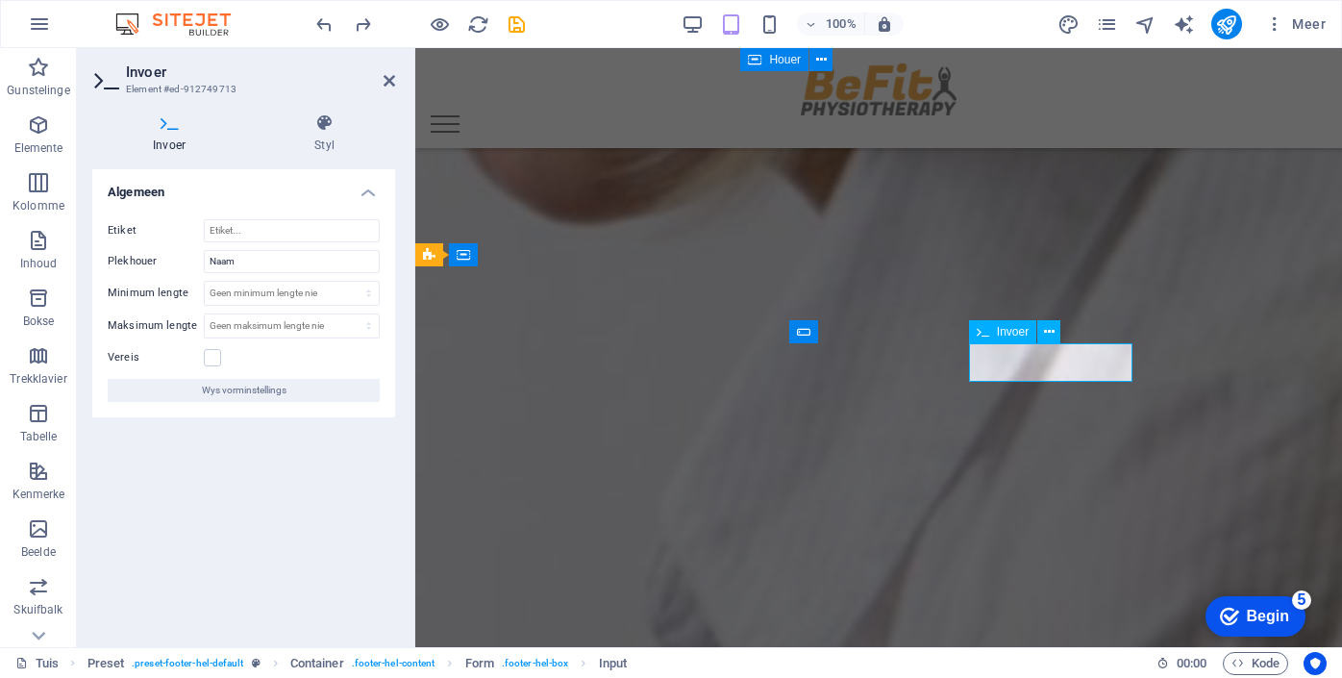
drag, startPoint x: 1033, startPoint y: 374, endPoint x: 452, endPoint y: 337, distance: 582.0
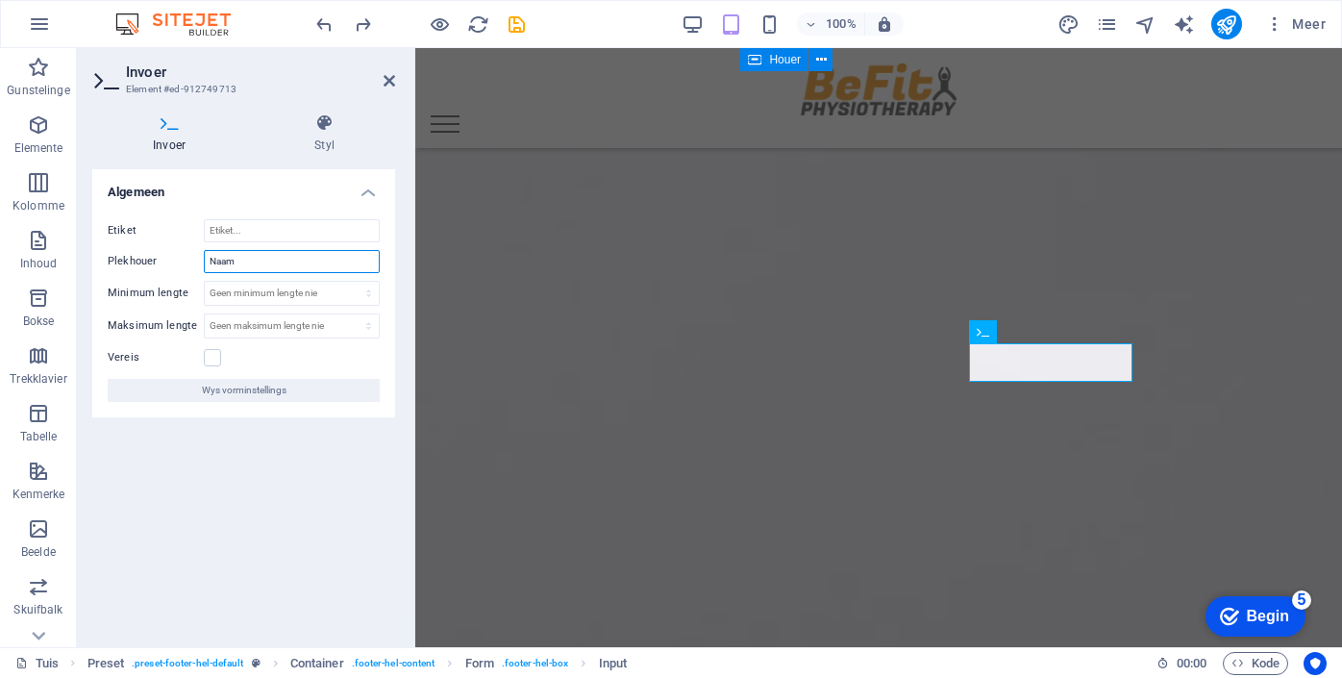
drag, startPoint x: 252, startPoint y: 263, endPoint x: 196, endPoint y: 263, distance: 55.8
click at [196, 263] on div "Plekhouer Naam" at bounding box center [244, 261] width 272 height 23
type input "Van"
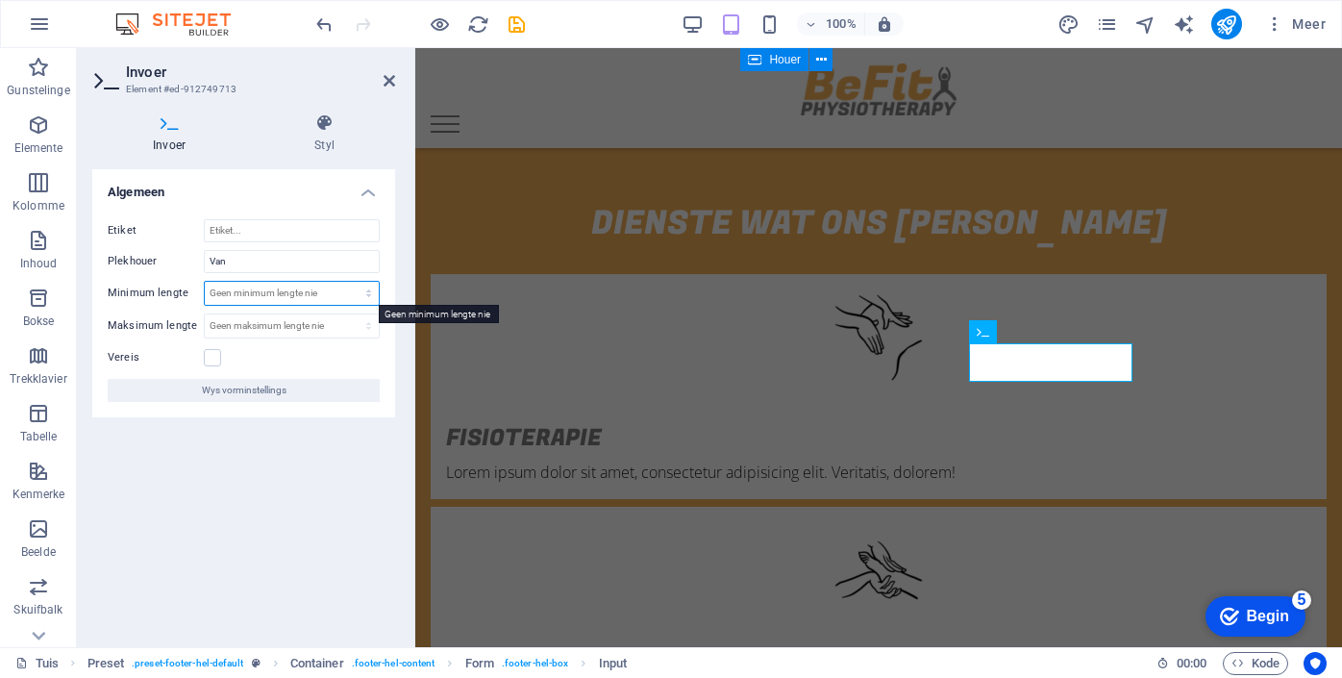
click at [331, 294] on select "Geen minimum lengte nie karakters" at bounding box center [292, 293] width 174 height 23
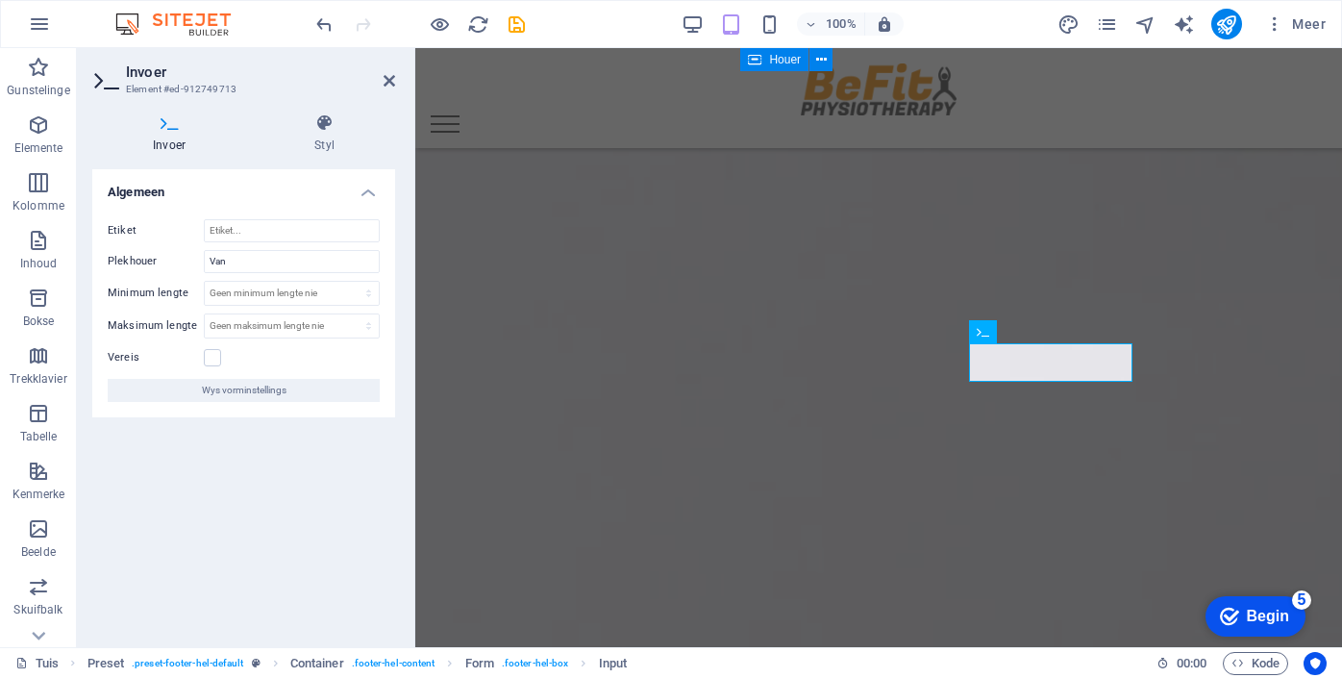
click at [319, 441] on div "Algemeen Etiket Plekhouer Van Minimum lengte Geen minimum lengte nie karakters …" at bounding box center [243, 400] width 303 height 463
click at [44, 21] on icon "button" at bounding box center [39, 24] width 23 height 23
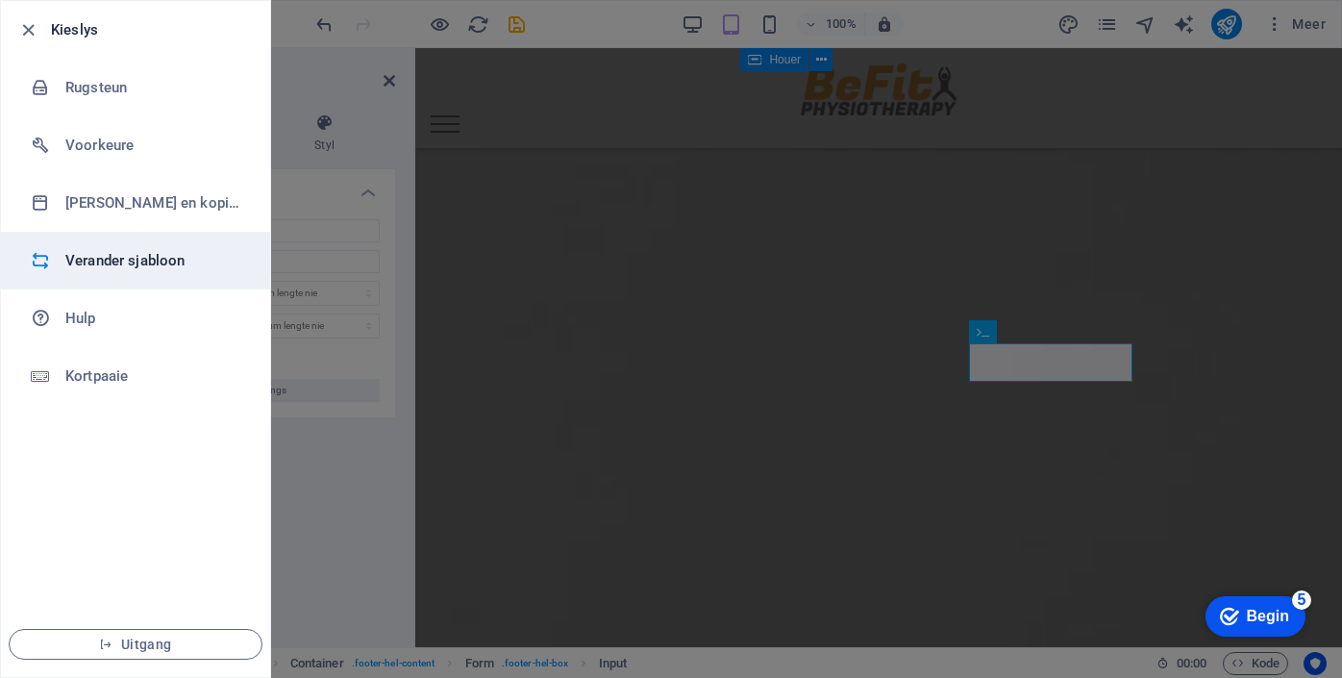
click at [63, 261] on div at bounding box center [48, 260] width 35 height 19
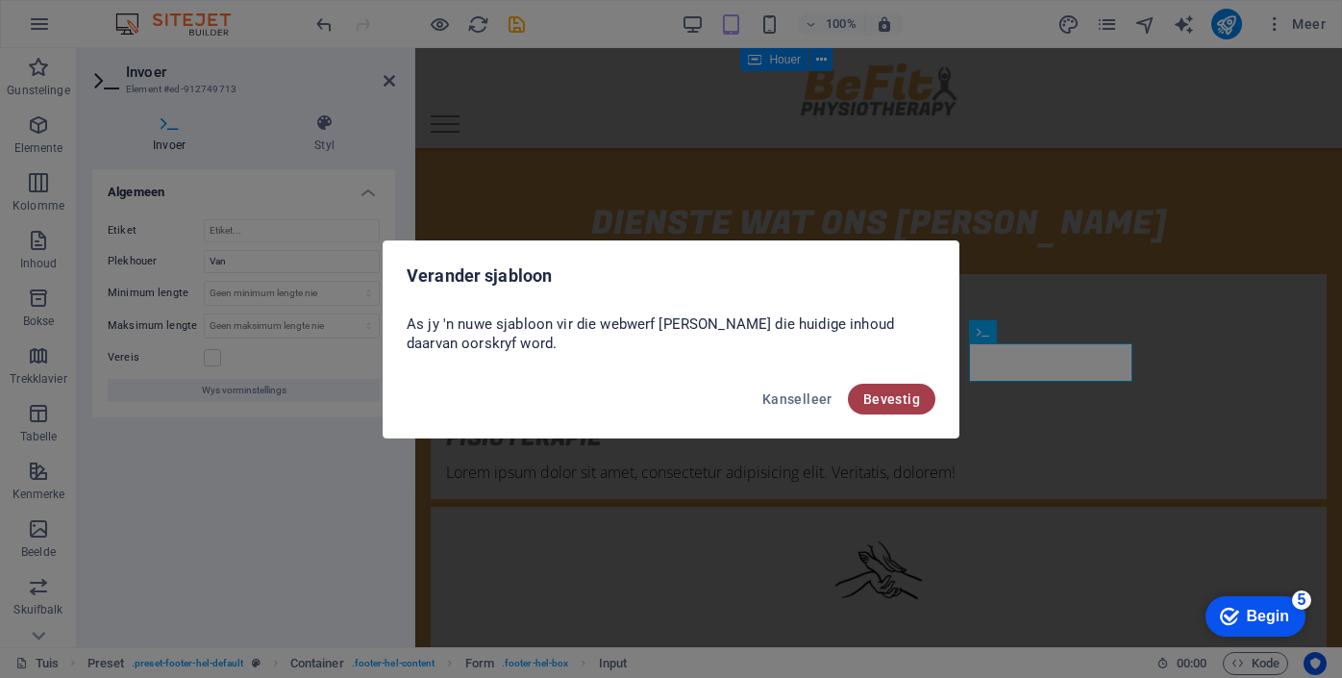
click at [886, 398] on font "Bevestig" at bounding box center [892, 398] width 57 height 15
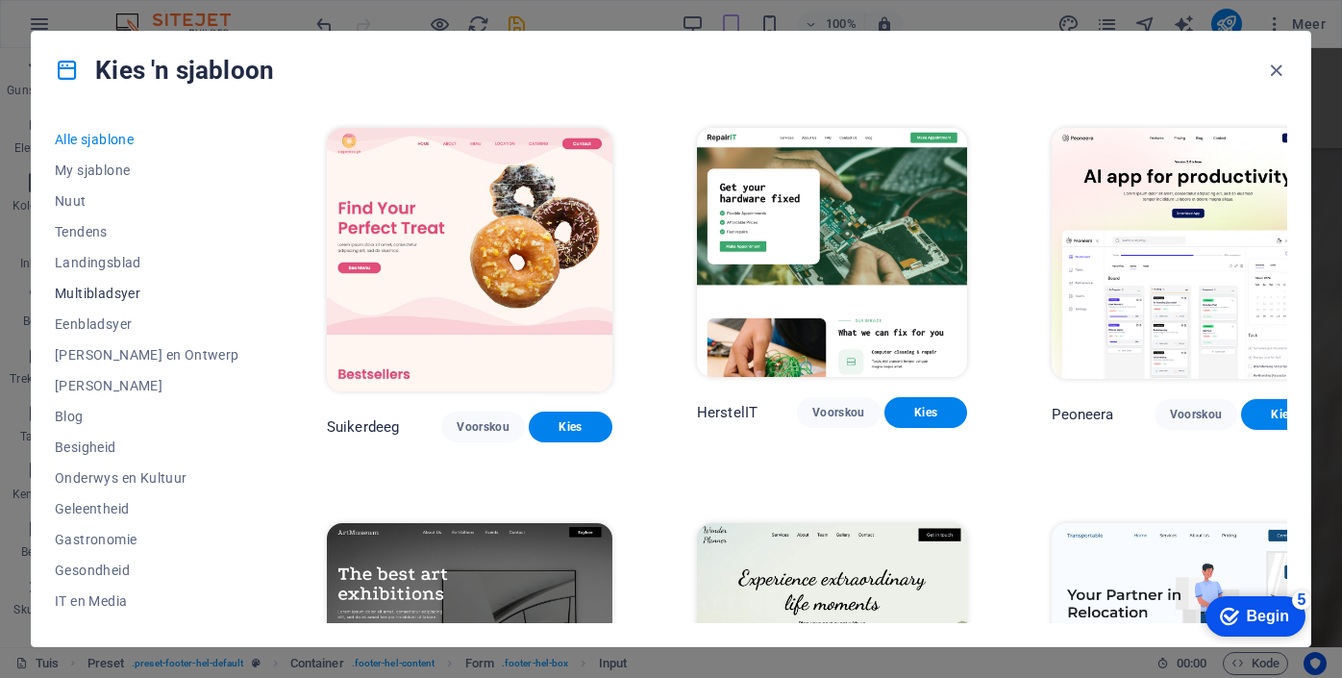
click at [116, 286] on font "Multibladsyer" at bounding box center [98, 293] width 86 height 15
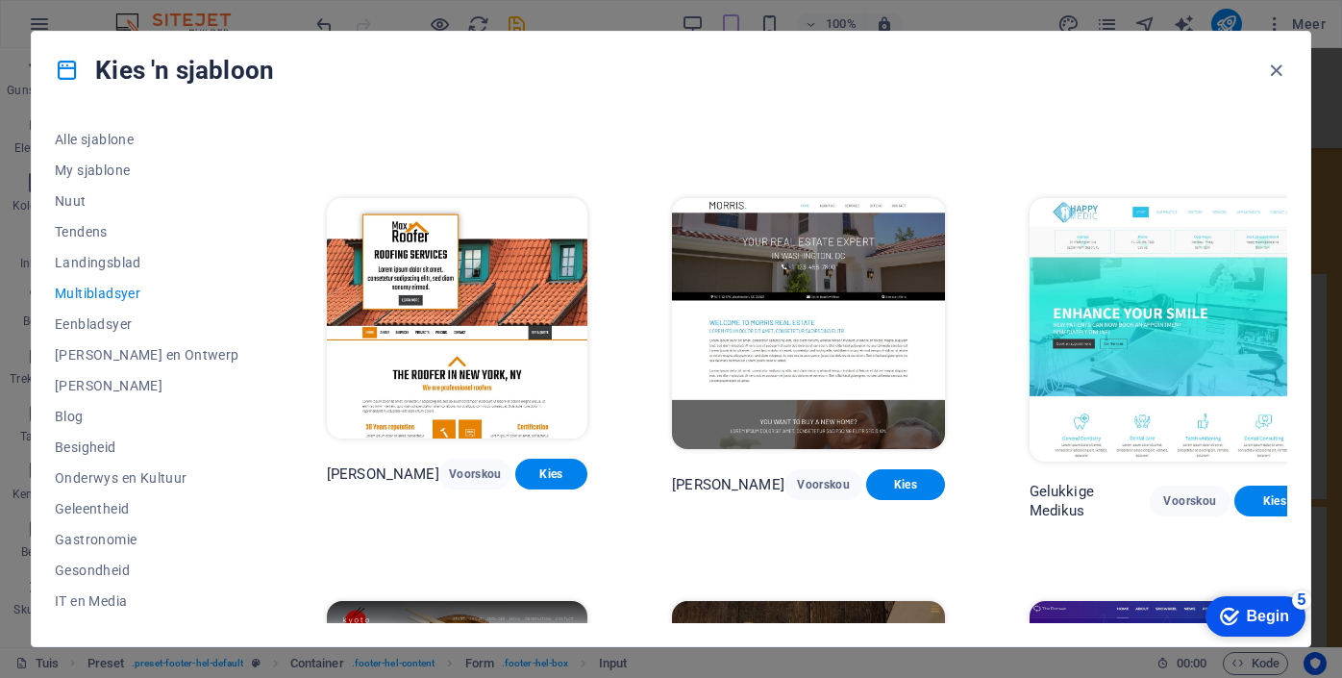
scroll to position [4703, 0]
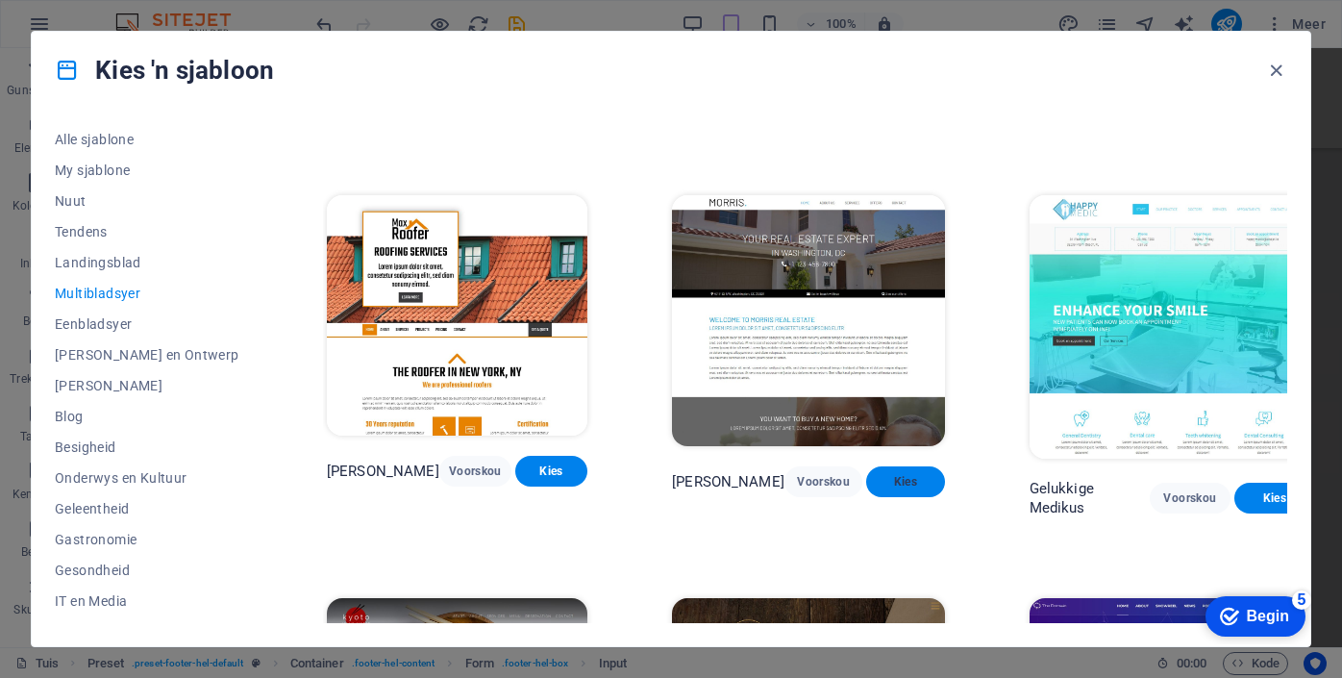
click at [917, 475] on font "Kies" at bounding box center [905, 481] width 23 height 13
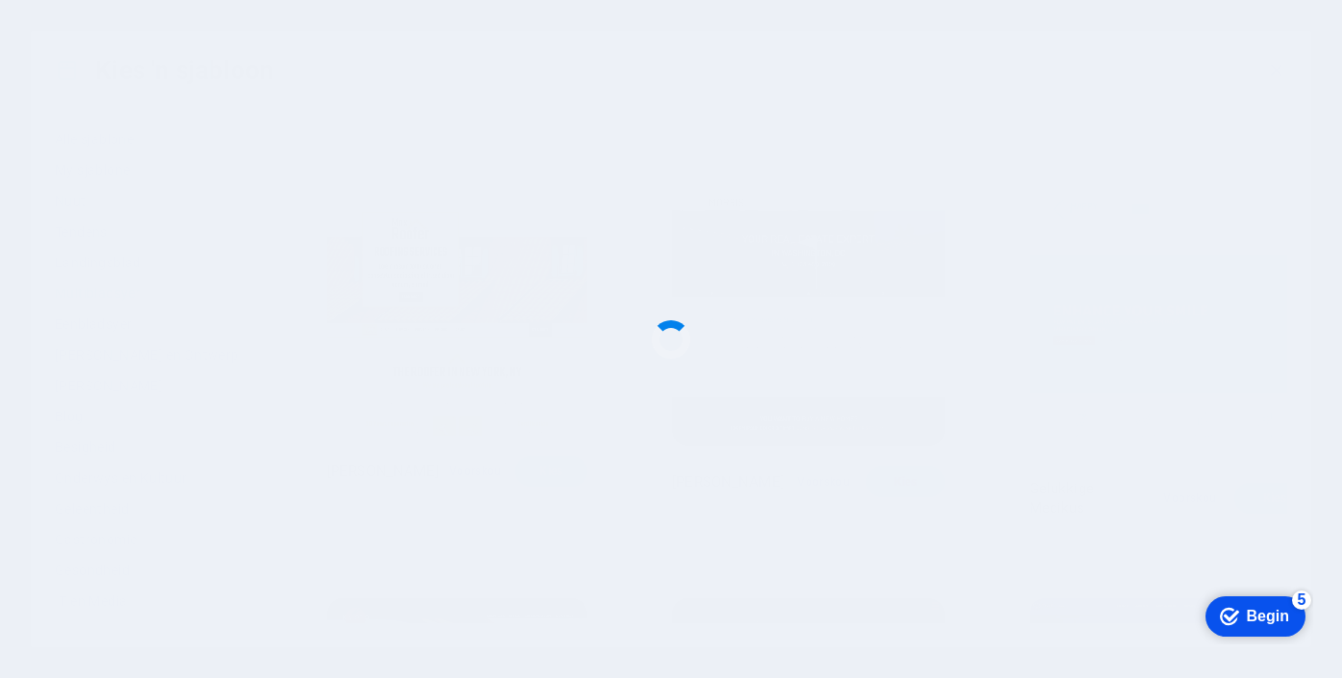
scroll to position [2124, 0]
